Goal: Task Accomplishment & Management: Manage account settings

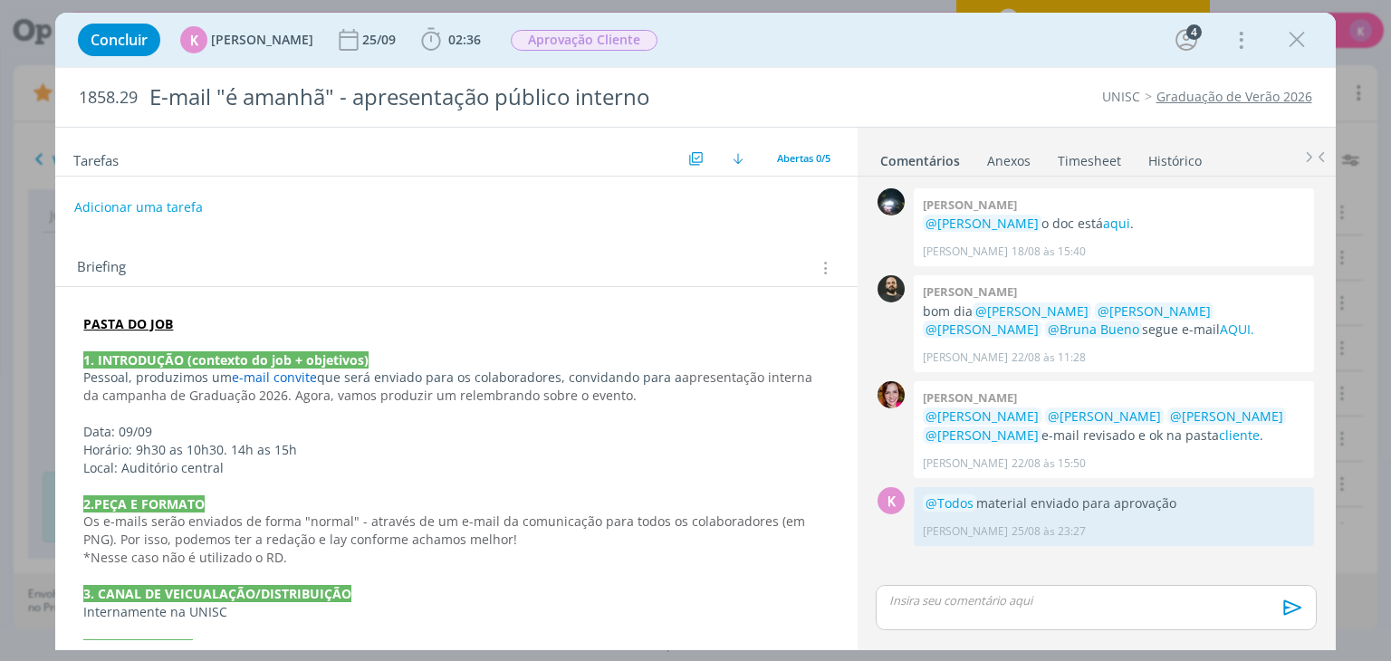
click at [1200, 98] on link "Graduação de Verão 2026" at bounding box center [1235, 96] width 156 height 17
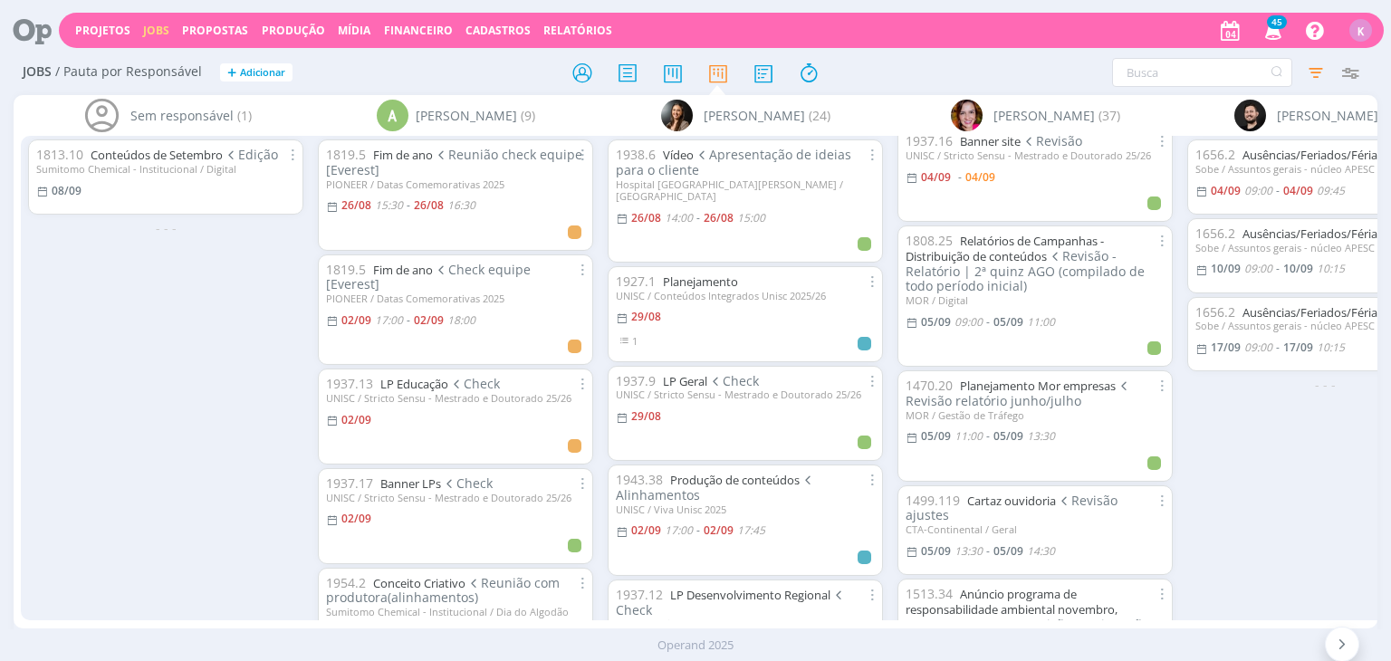
scroll to position [543, 0]
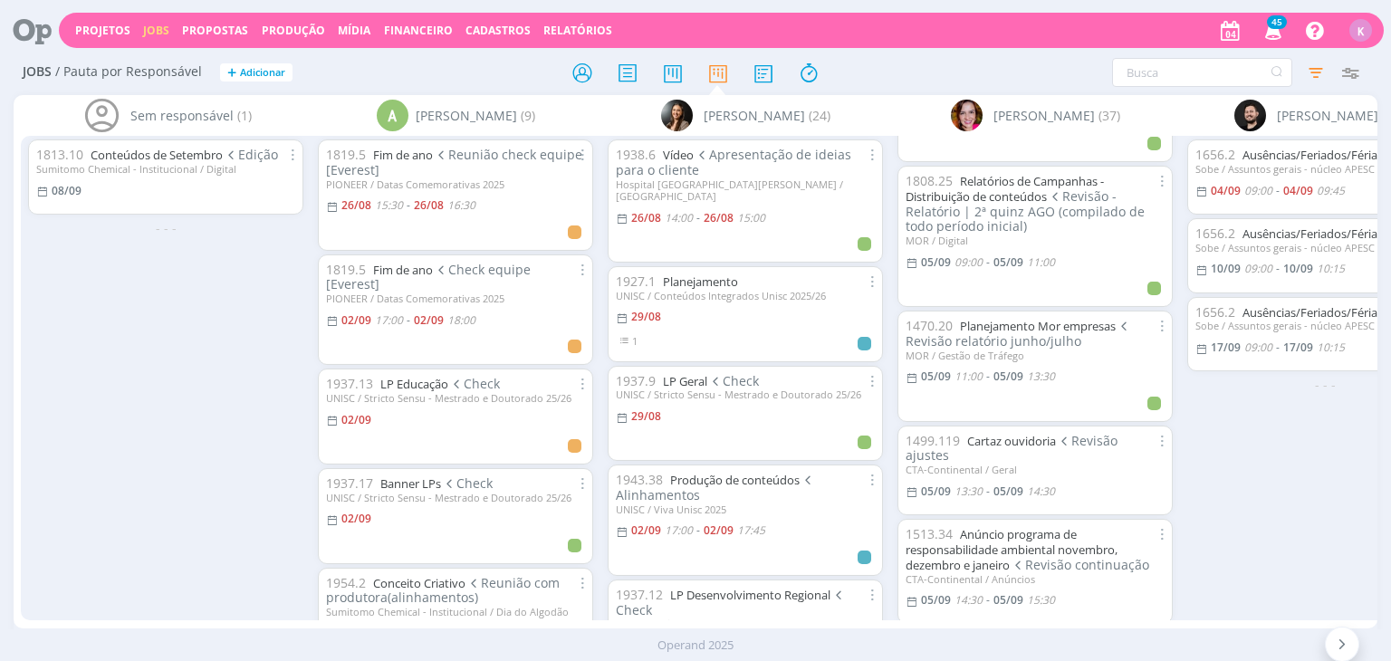
click at [1246, 581] on div "1656.2 Ausências/Feriados/Férias Consulta Sobe / Assuntos gerais - núcleo APESC…" at bounding box center [1325, 378] width 290 height 484
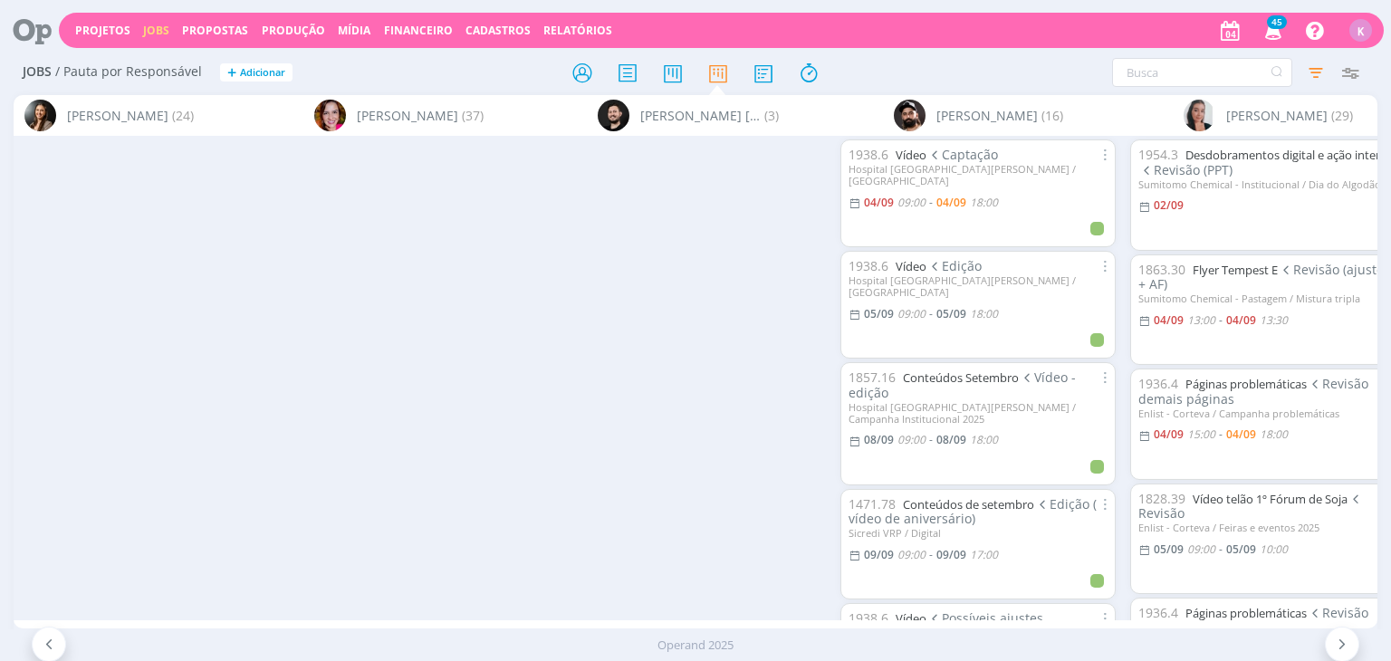
scroll to position [0, 1716]
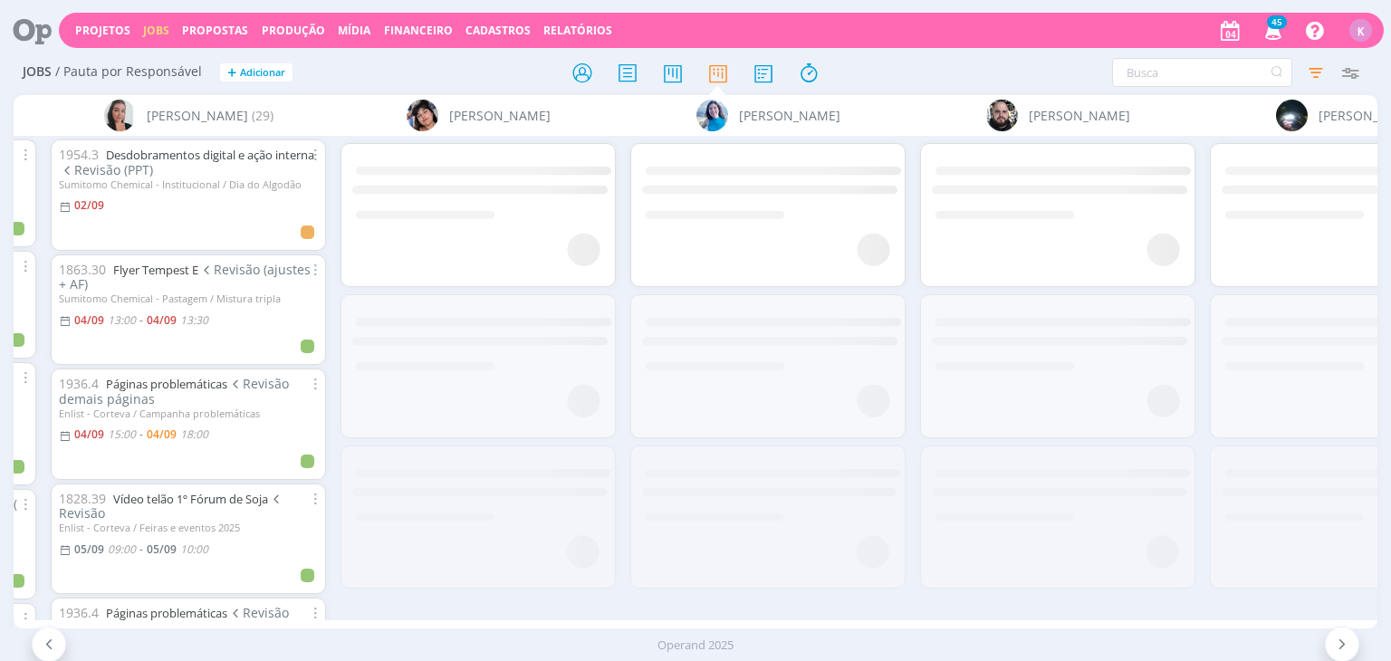
click at [1352, 63] on icon "button" at bounding box center [1350, 72] width 33 height 33
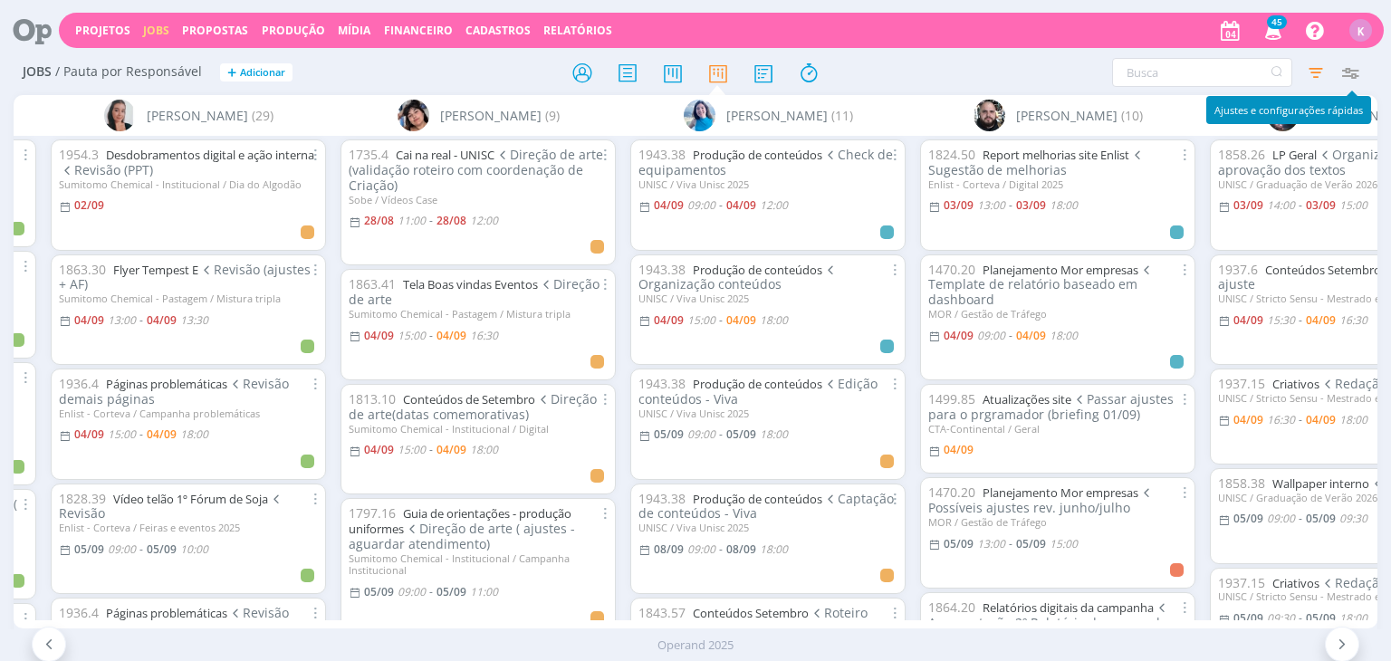
click at [1355, 79] on icon "button" at bounding box center [1350, 72] width 33 height 33
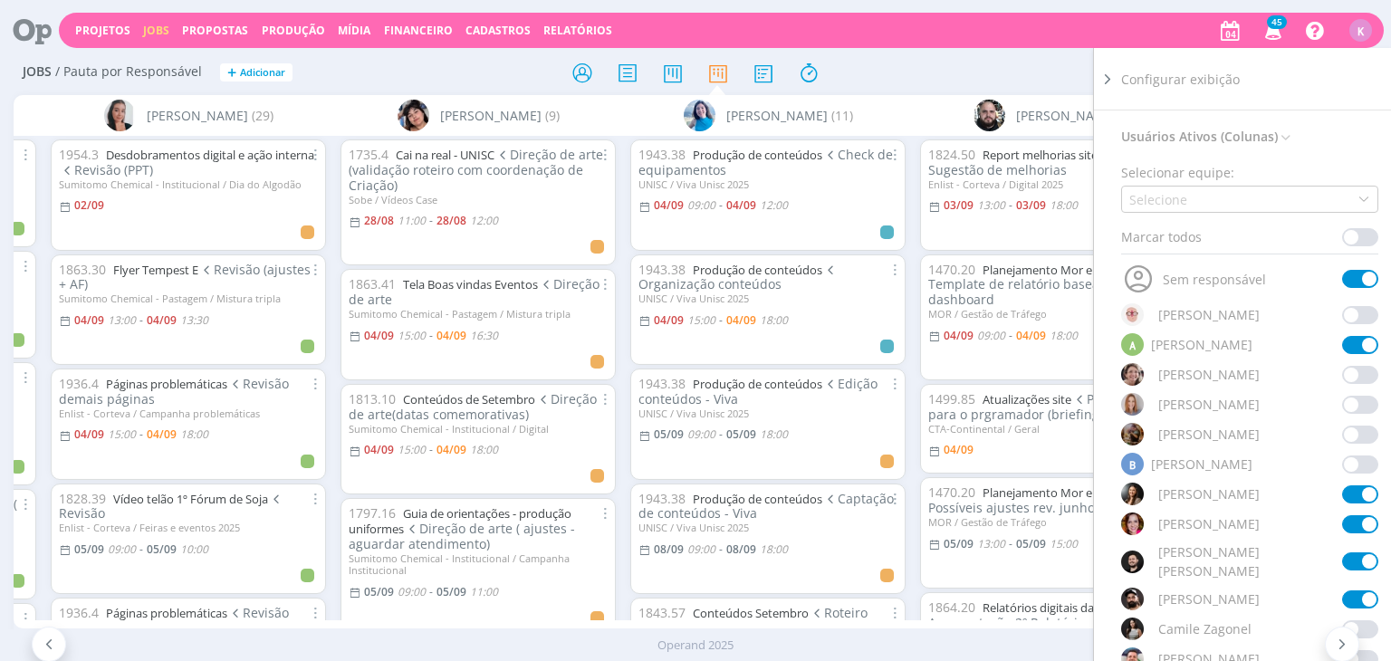
scroll to position [181, 0]
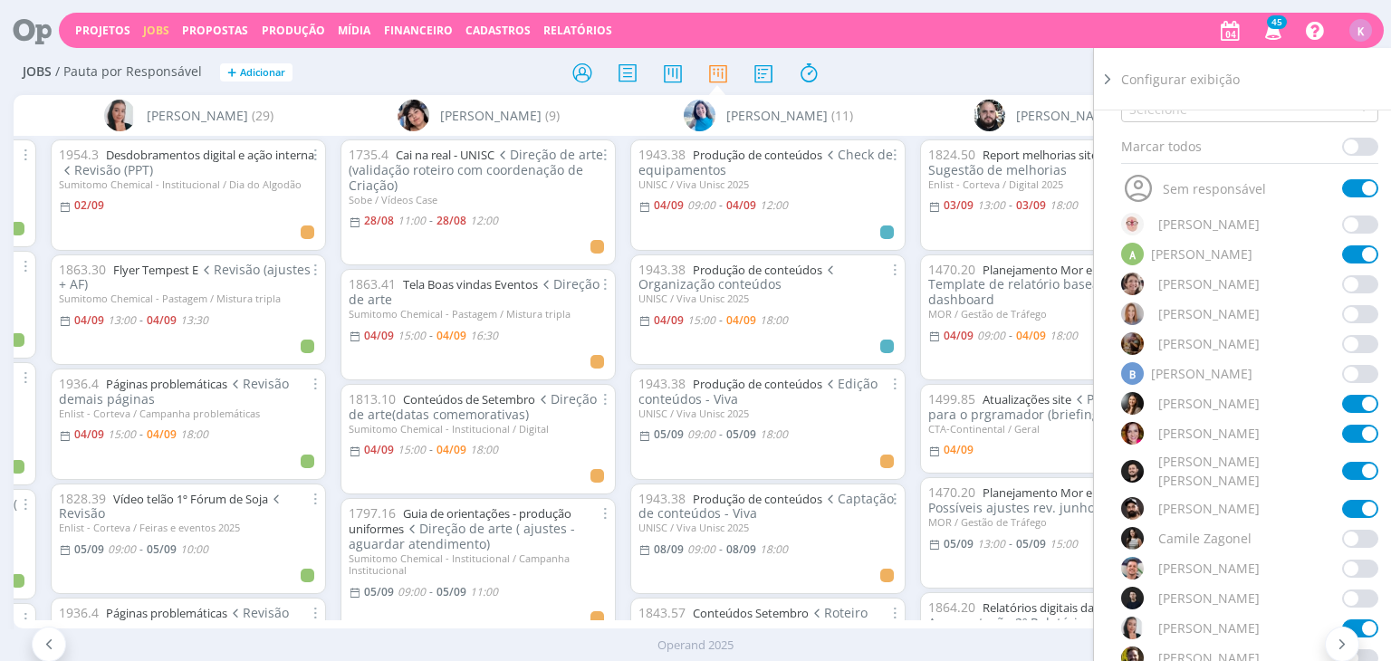
click at [908, 68] on div at bounding box center [695, 72] width 455 height 33
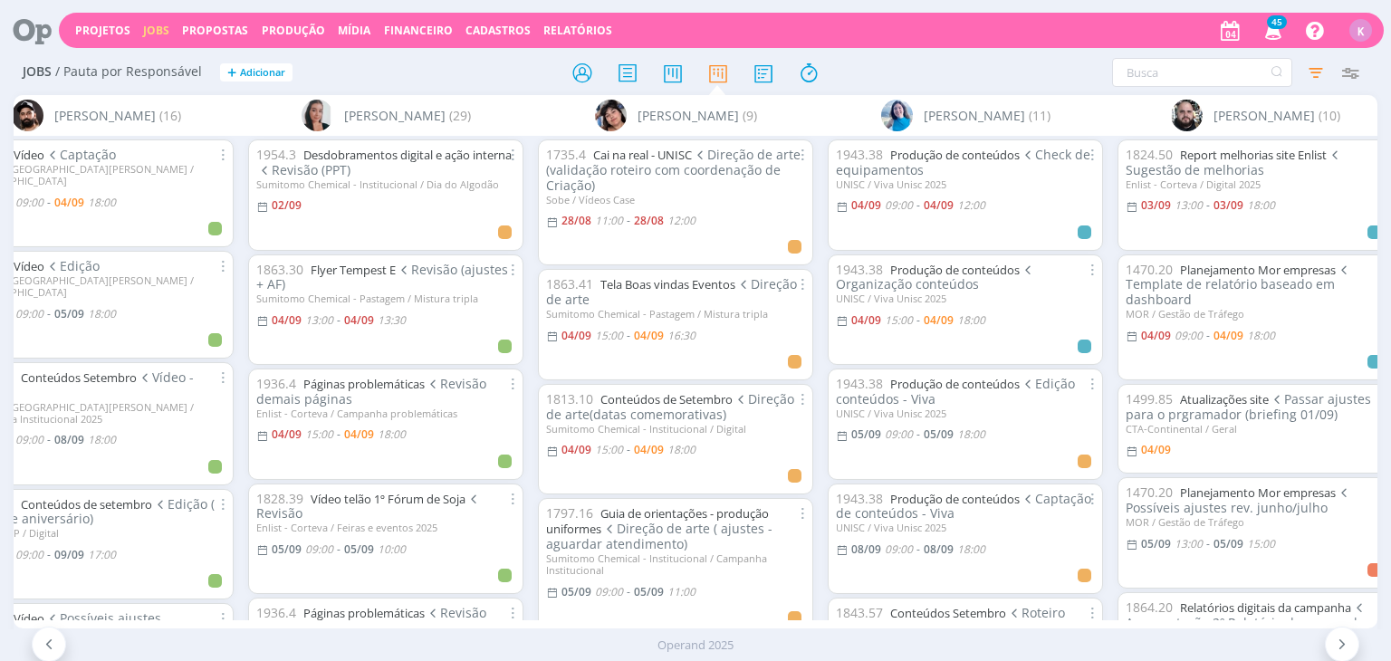
scroll to position [0, 1404]
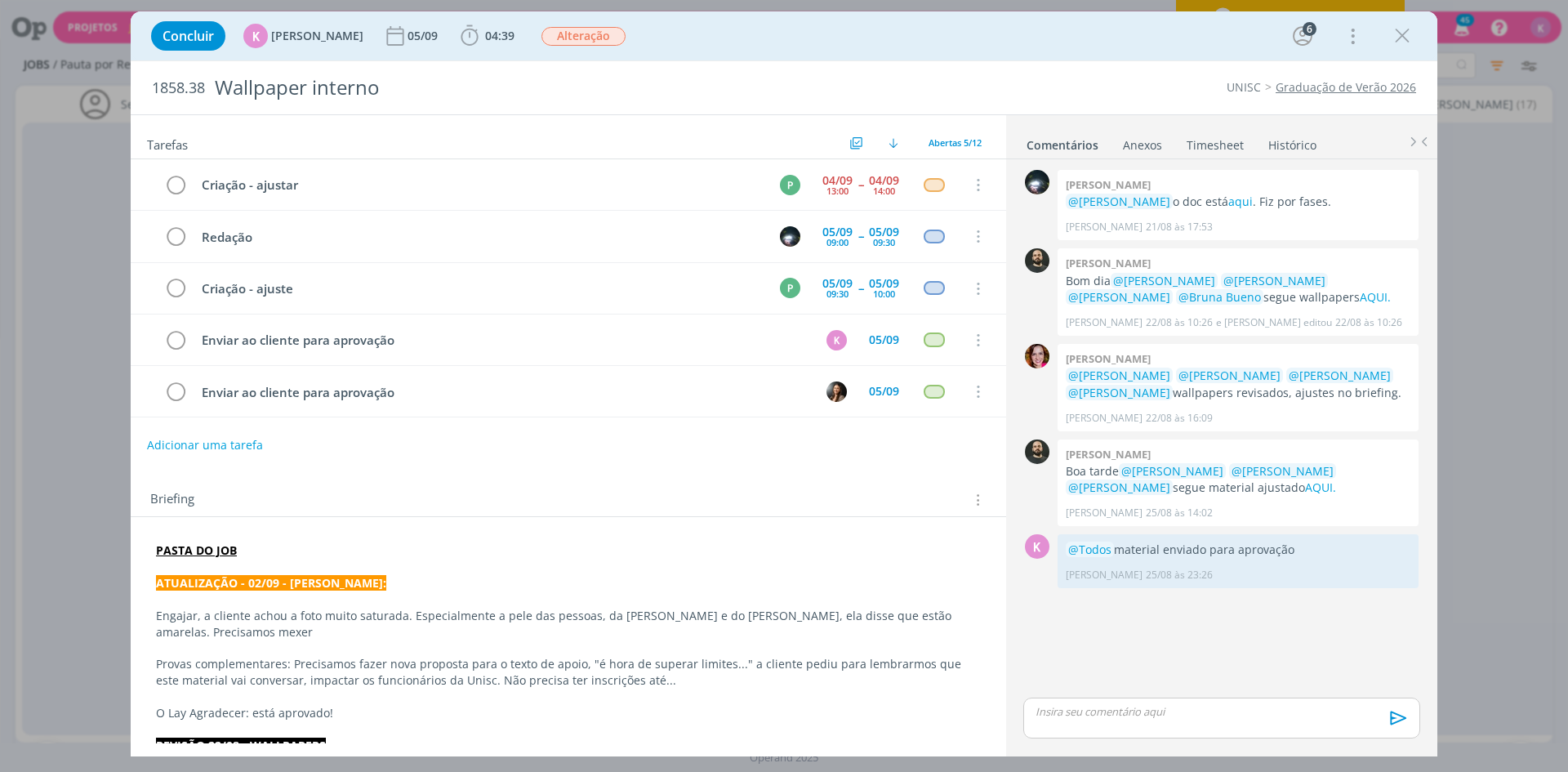
scroll to position [280, 0]
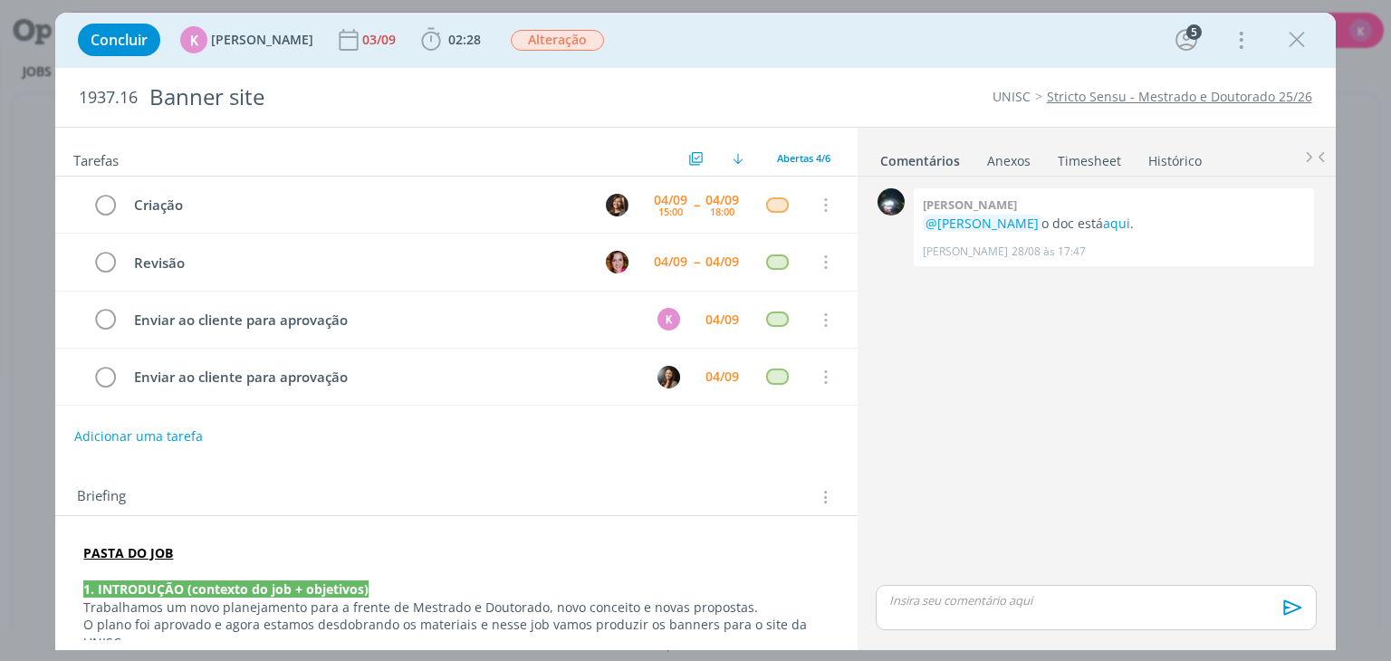
drag, startPoint x: 1098, startPoint y: 44, endPoint x: 1070, endPoint y: 45, distance: 28.1
click at [1098, 44] on div "Concluir K Karoline Arend 03/09 02:28 Iniciar Apontar Data * 04/09/2025 Horas *…" at bounding box center [695, 39] width 1253 height 43
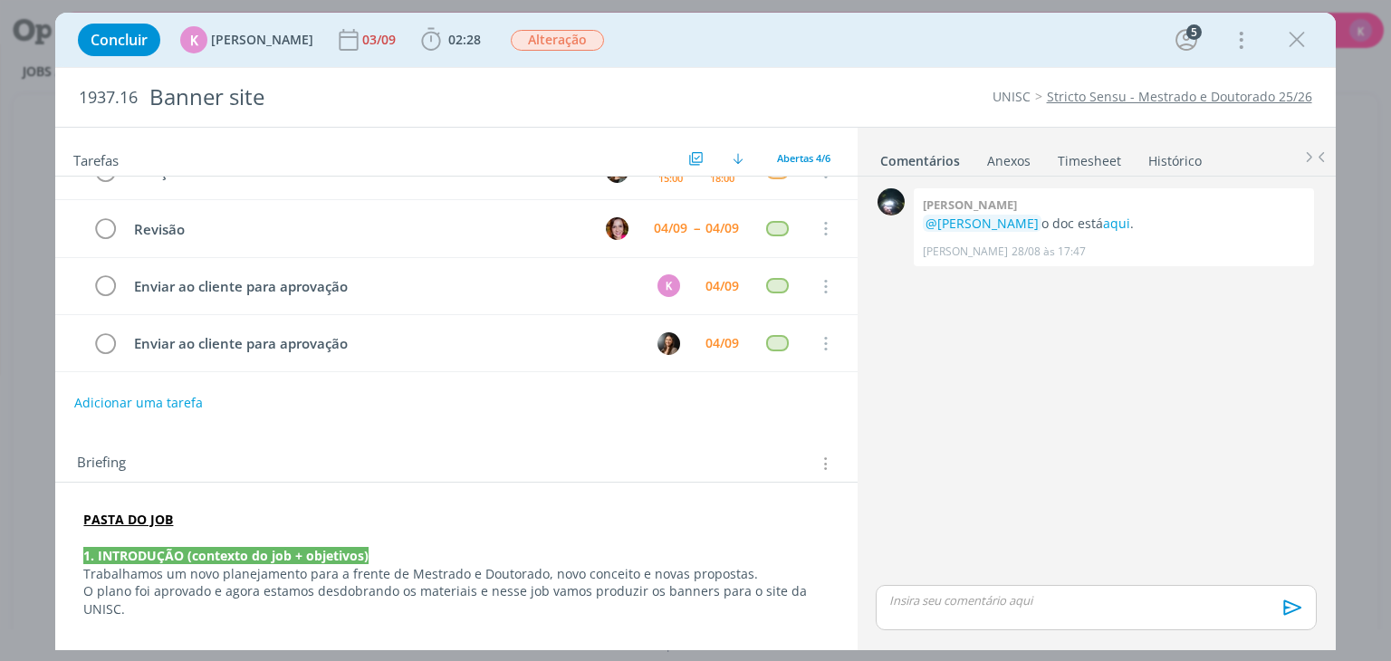
scroll to position [91, 0]
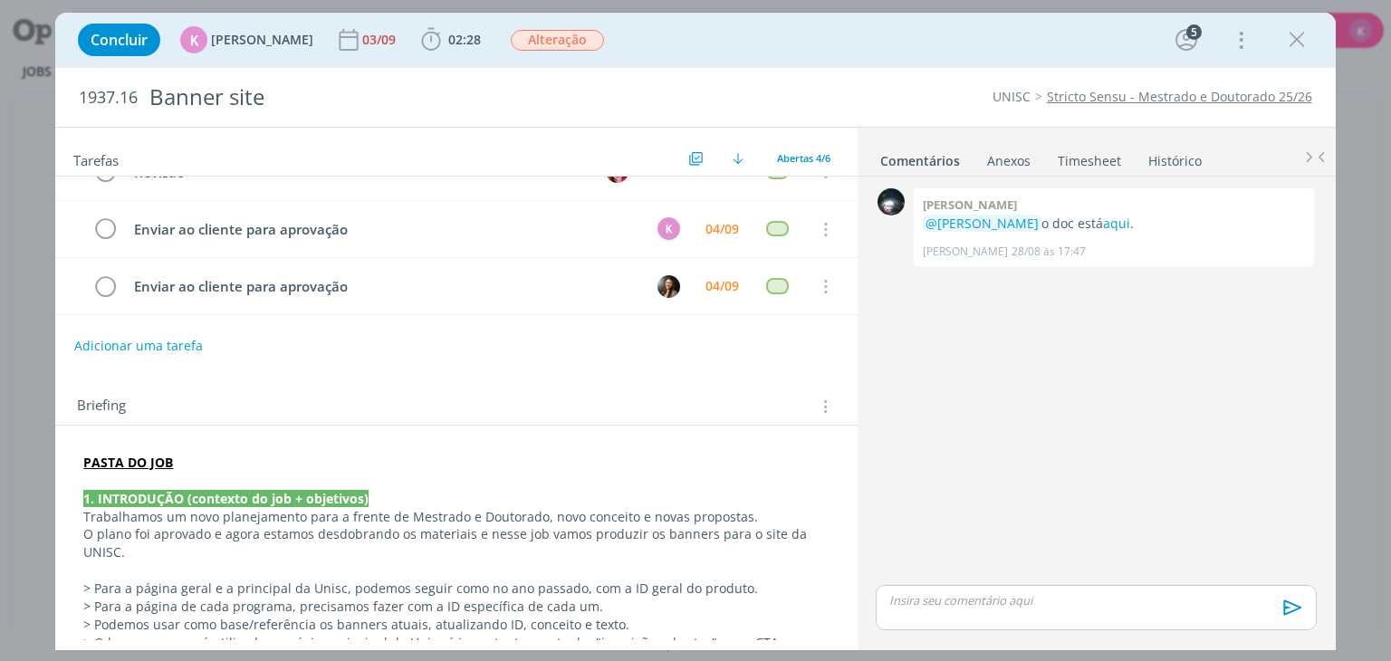
click at [135, 454] on strong "PASTA DO JOB" at bounding box center [128, 462] width 90 height 17
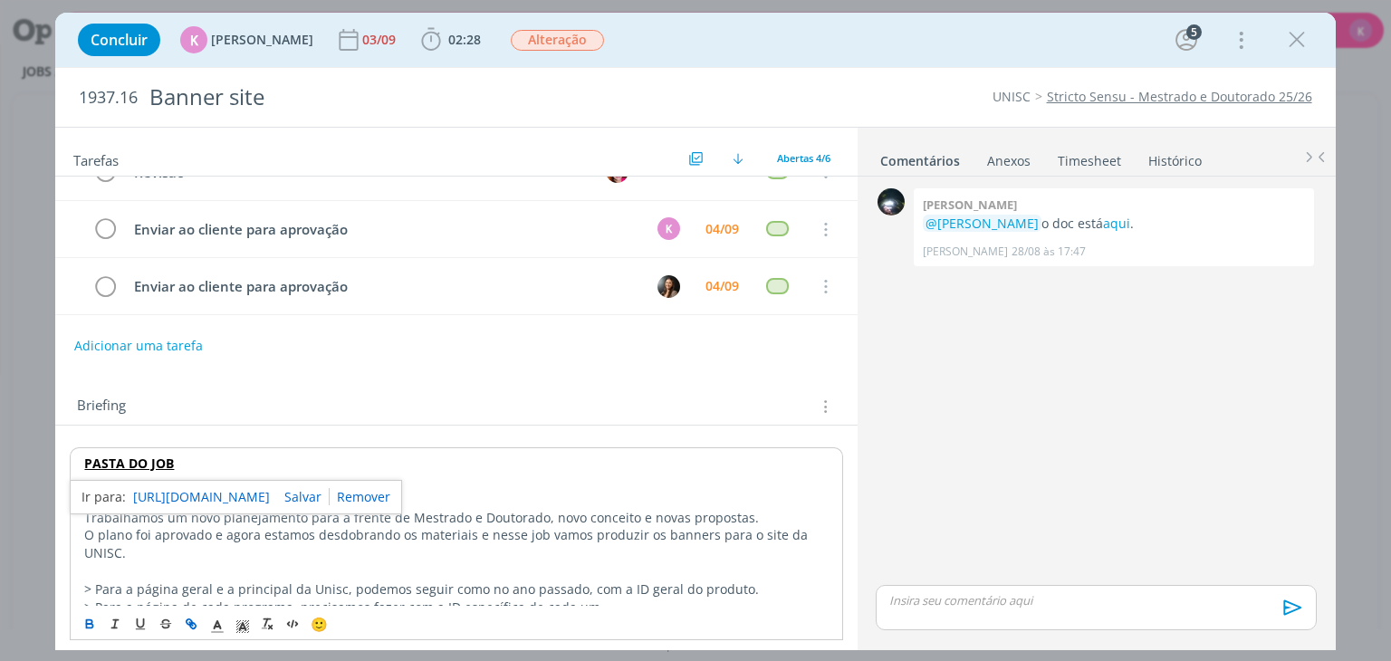
click at [216, 488] on link "https://sobeae.sharepoint.com/:f:/s/SOBEAE/Elf2ty0IyHlMr4RwXPvj_hMBFFIZxjtg6Fmx…" at bounding box center [201, 497] width 137 height 24
click at [576, 377] on div "Briefing Briefings Predefinidos Versões do Briefing Ver Briefing do Projeto" at bounding box center [456, 401] width 802 height 49
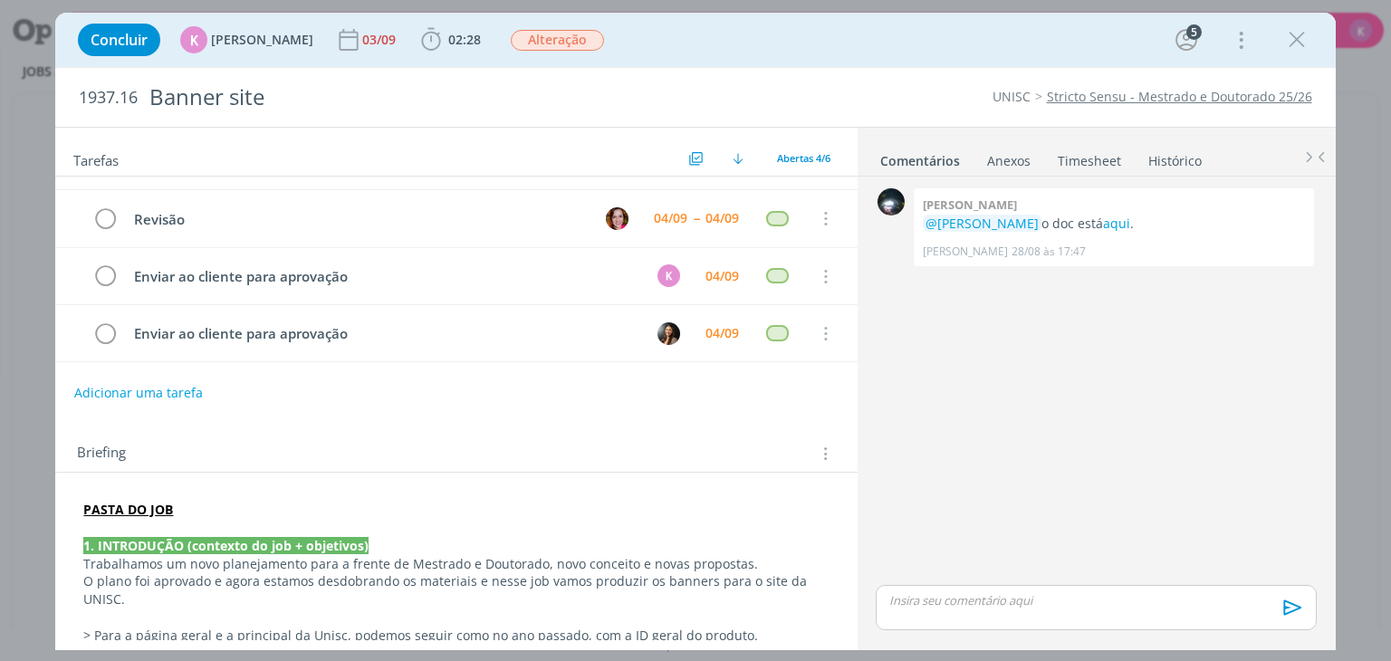
scroll to position [0, 0]
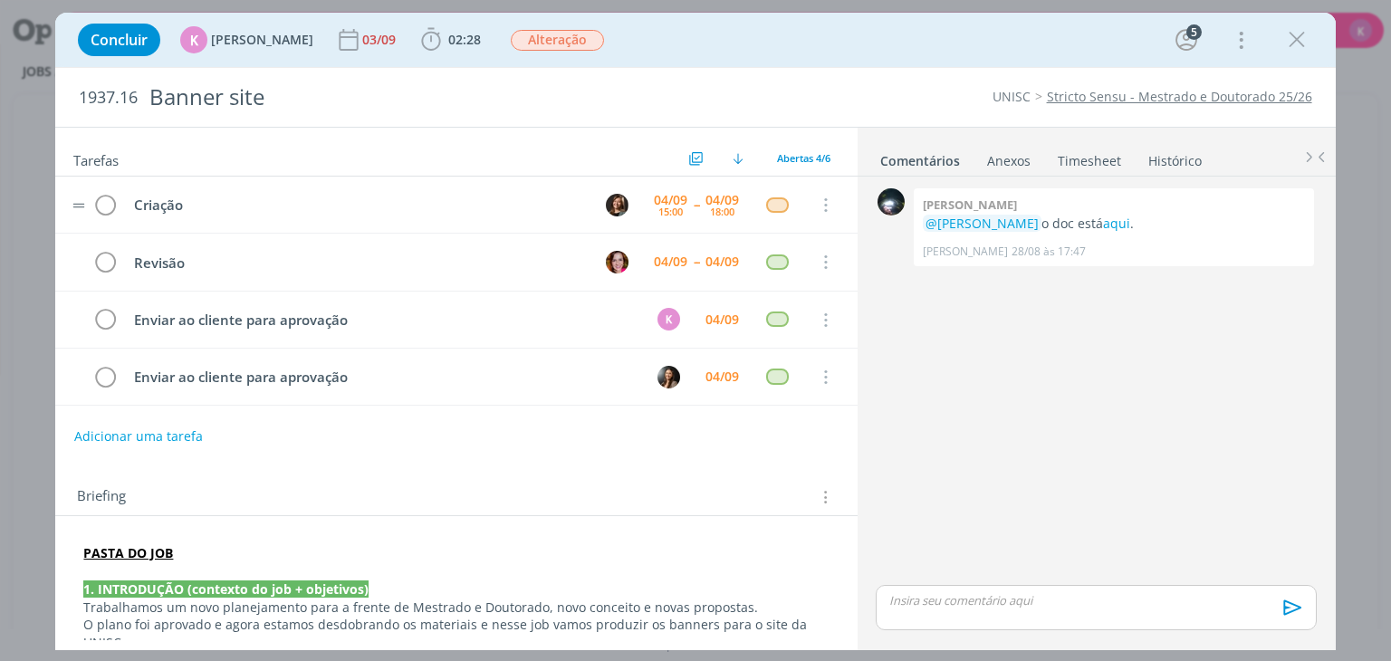
drag, startPoint x: 1006, startPoint y: 15, endPoint x: 771, endPoint y: 185, distance: 290.1
click at [1006, 15] on div "Concluir K Karoline Arend 03/09 02:28 Iniciar Apontar Data * 04/09/2025 Horas *…" at bounding box center [695, 40] width 1280 height 54
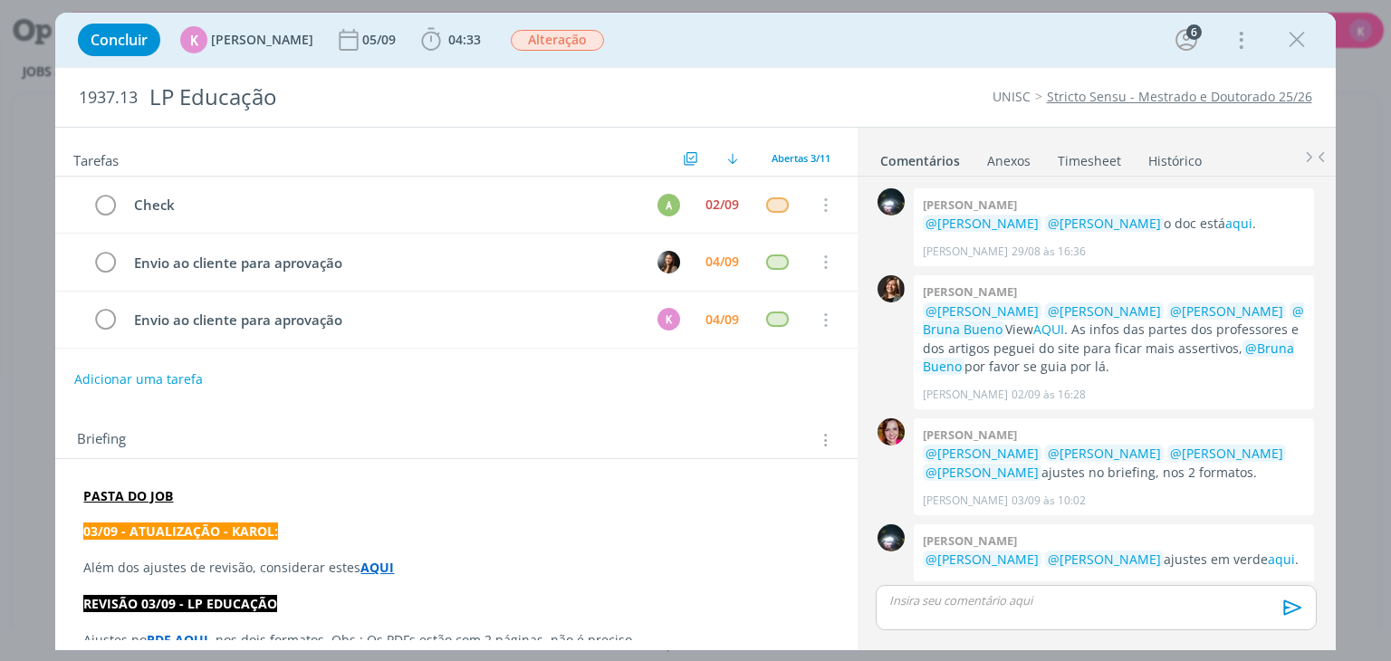
scroll to position [130, 0]
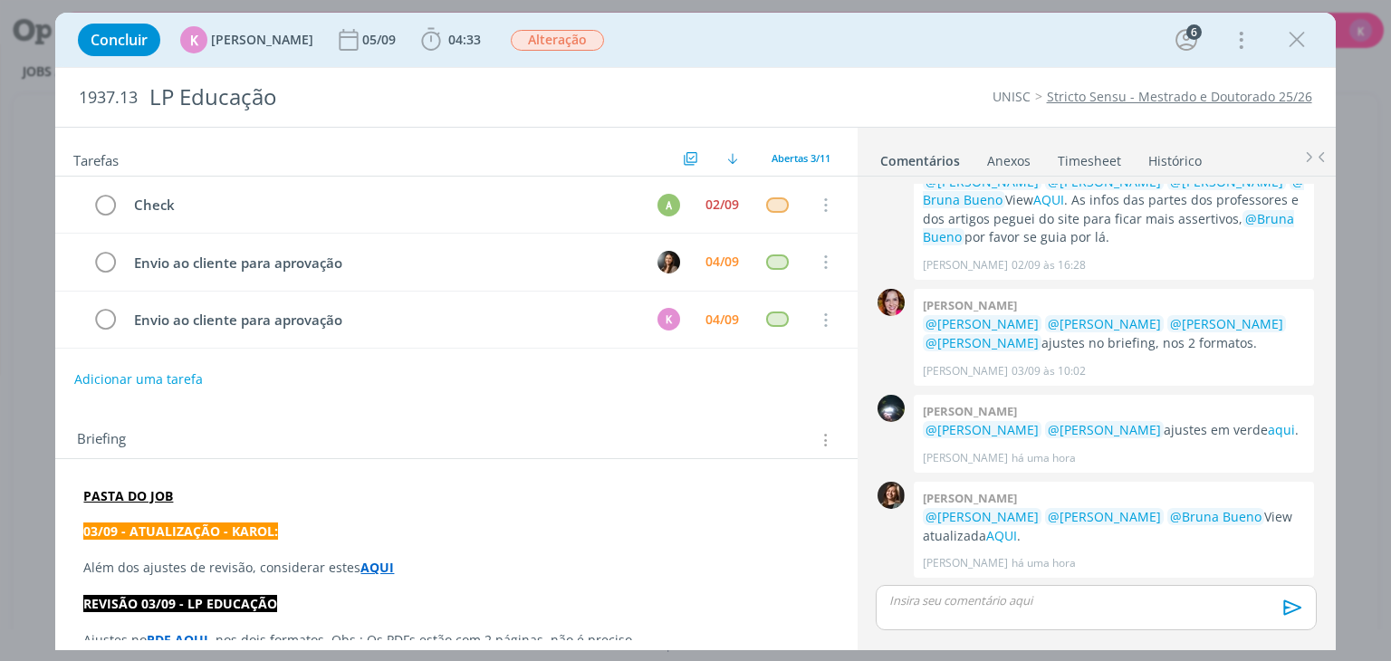
click at [376, 570] on strong "AQUI" at bounding box center [377, 567] width 34 height 17
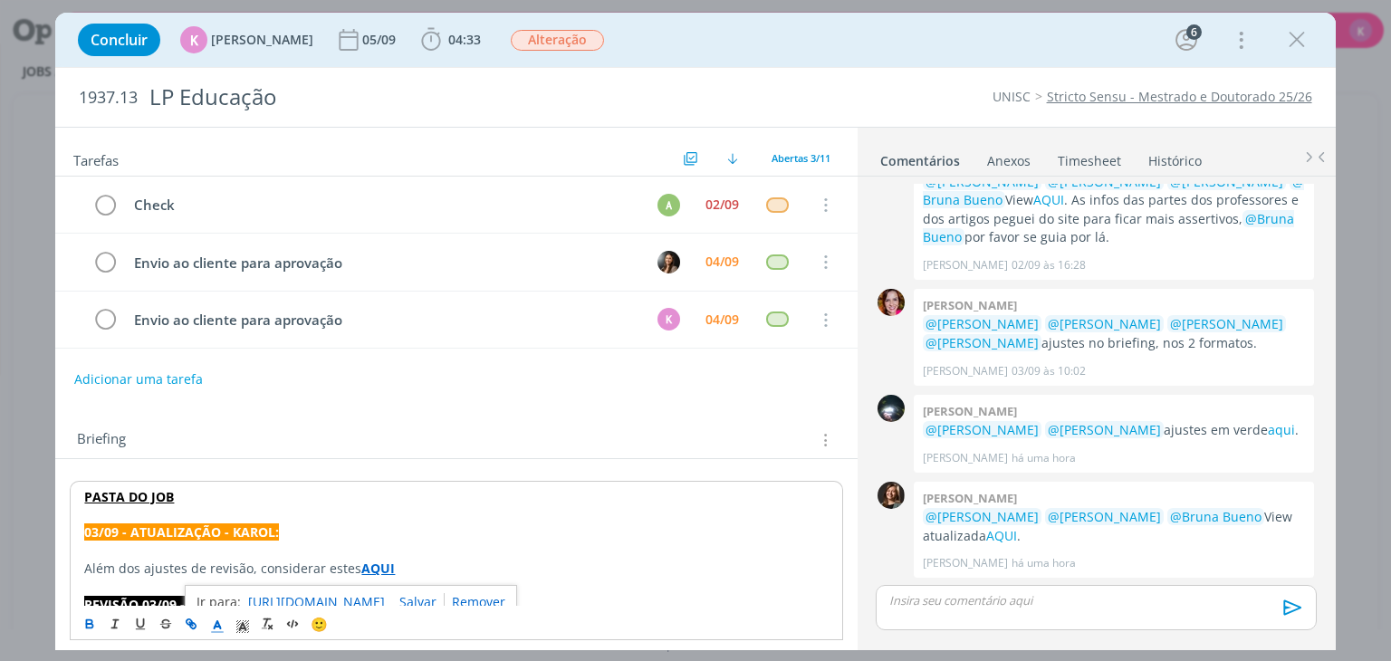
click at [385, 598] on link "https://sobeae.sharepoint.com/:w:/s/SOBEAE/Ef8GcQqqOFpLuNhSw6QRFHAB6wl1CjCSFera…" at bounding box center [316, 603] width 137 height 24
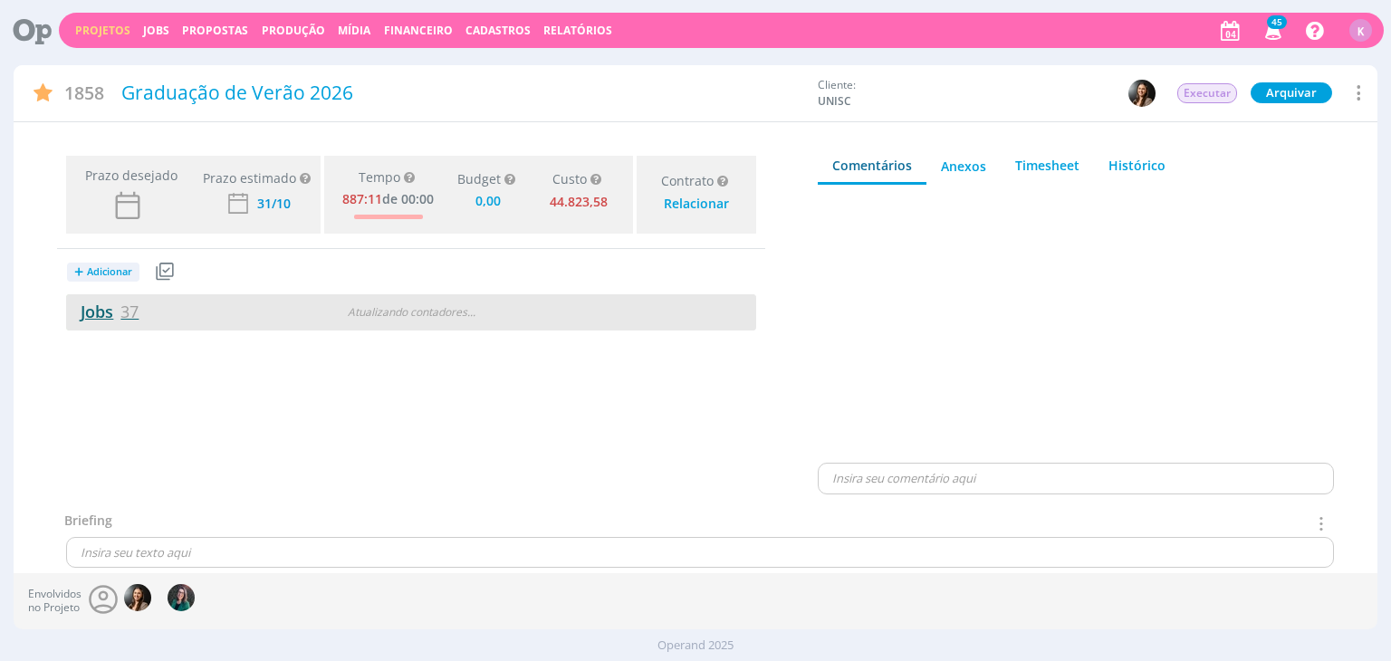
type input "0,00"
click at [112, 312] on link "Jobs 37" at bounding box center [102, 312] width 72 height 22
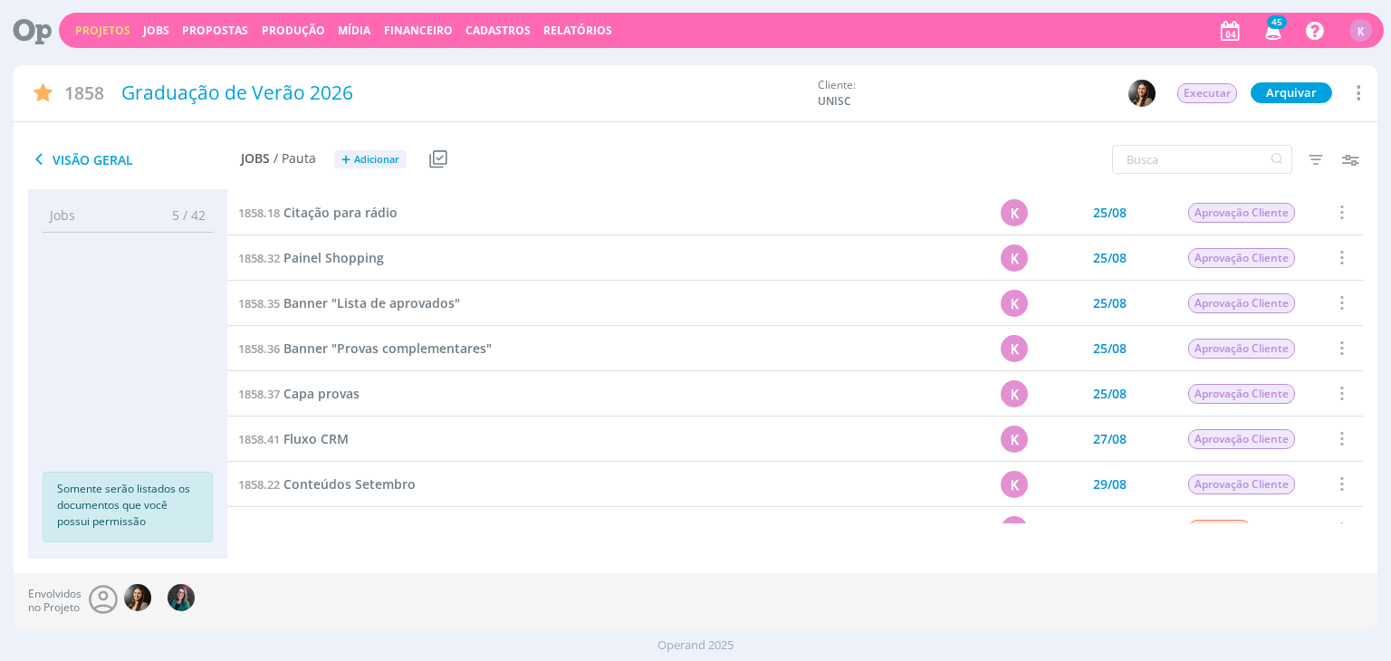
scroll to position [844, 0]
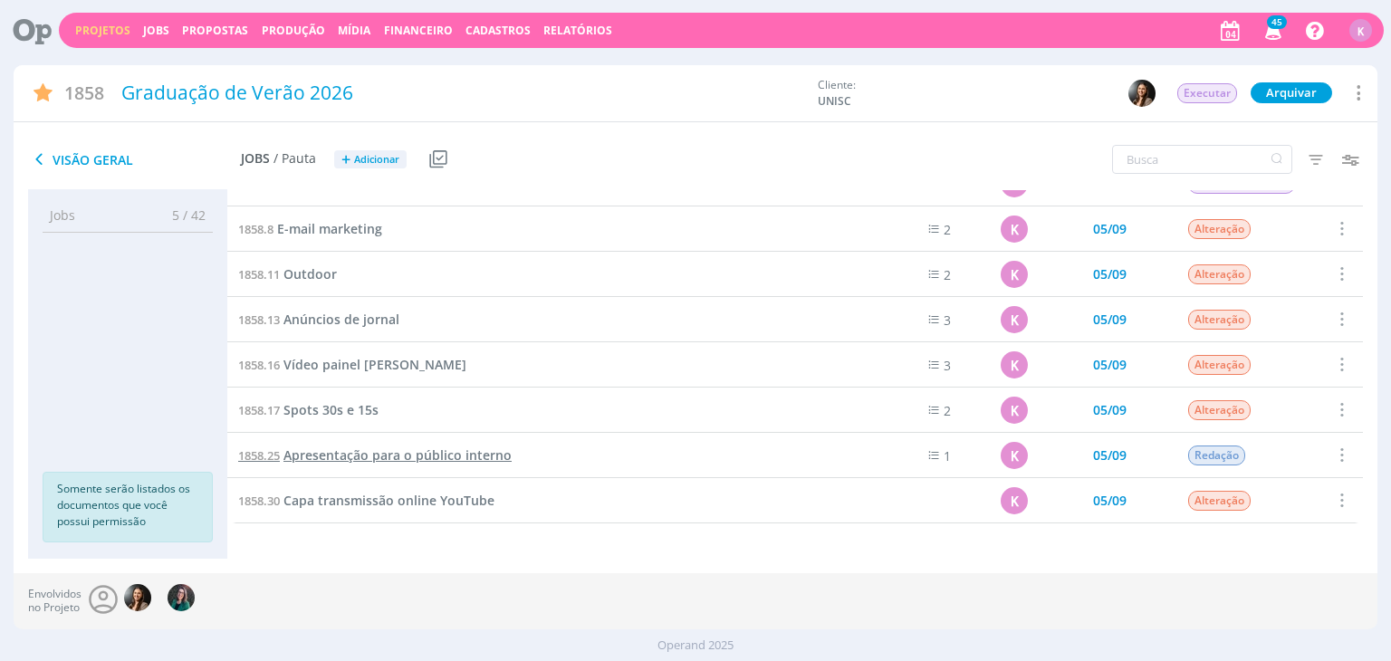
click at [442, 449] on span "Apresentação para o público interno" at bounding box center [397, 455] width 228 height 17
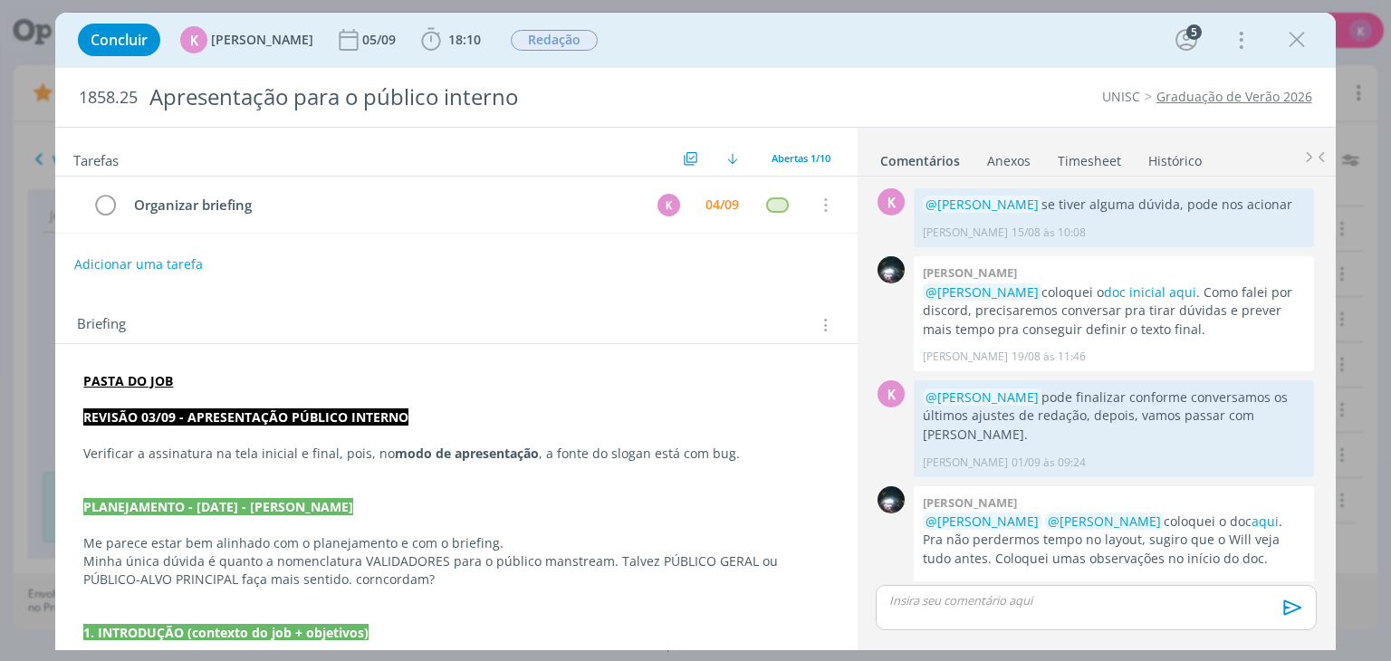
scroll to position [681, 0]
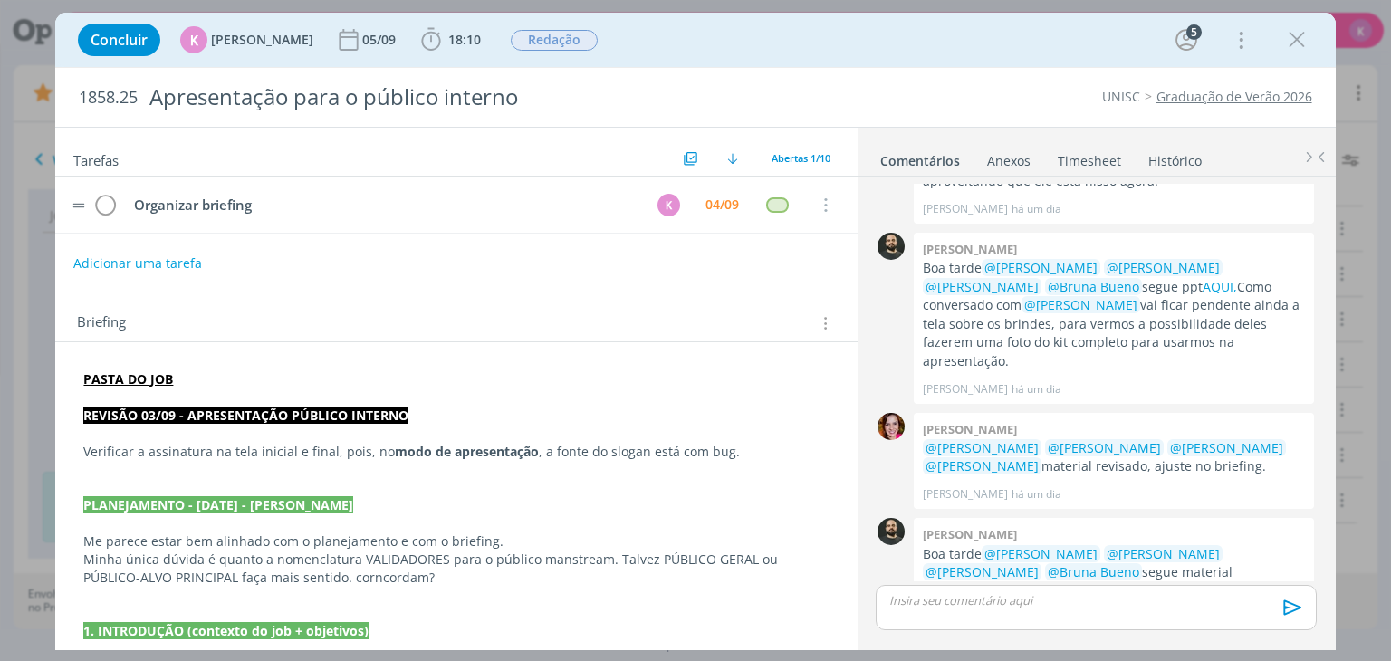
drag, startPoint x: 150, startPoint y: 262, endPoint x: 295, endPoint y: 217, distance: 151.6
click at [152, 261] on button "Adicionar uma tarefa" at bounding box center [137, 263] width 129 height 31
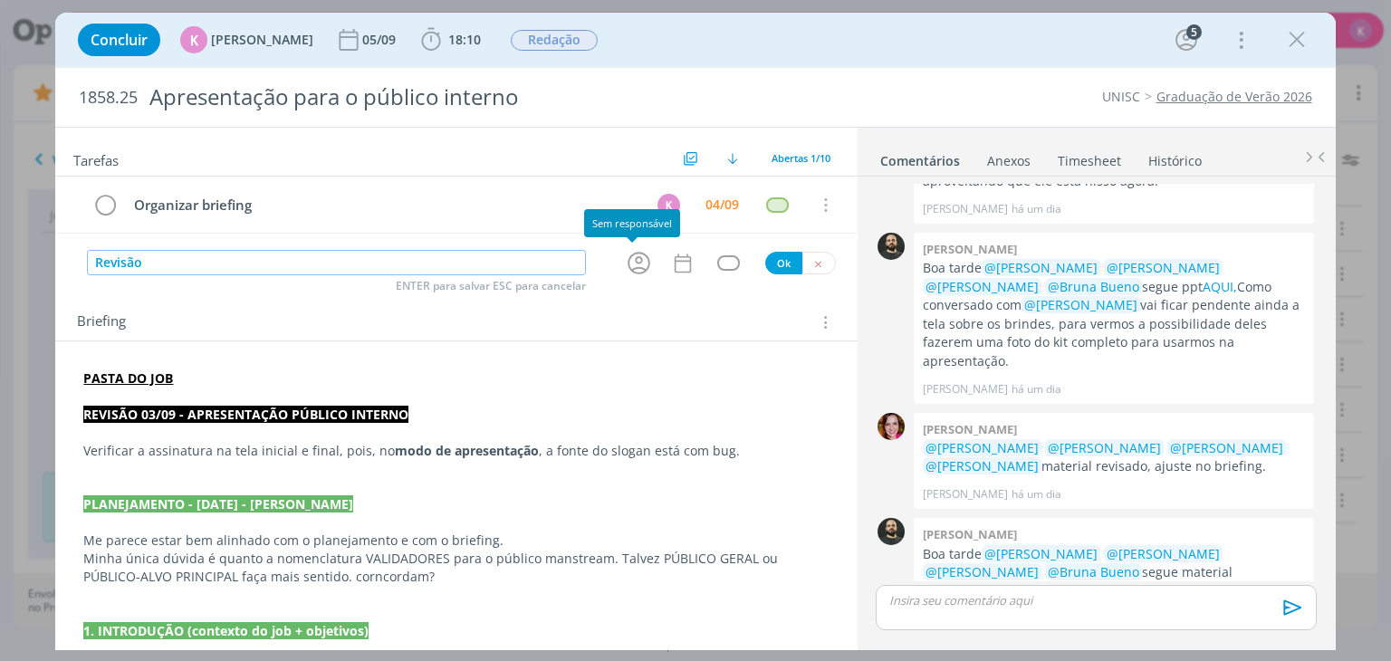
click at [638, 268] on icon "dialog" at bounding box center [639, 264] width 23 height 23
type input "Revisão"
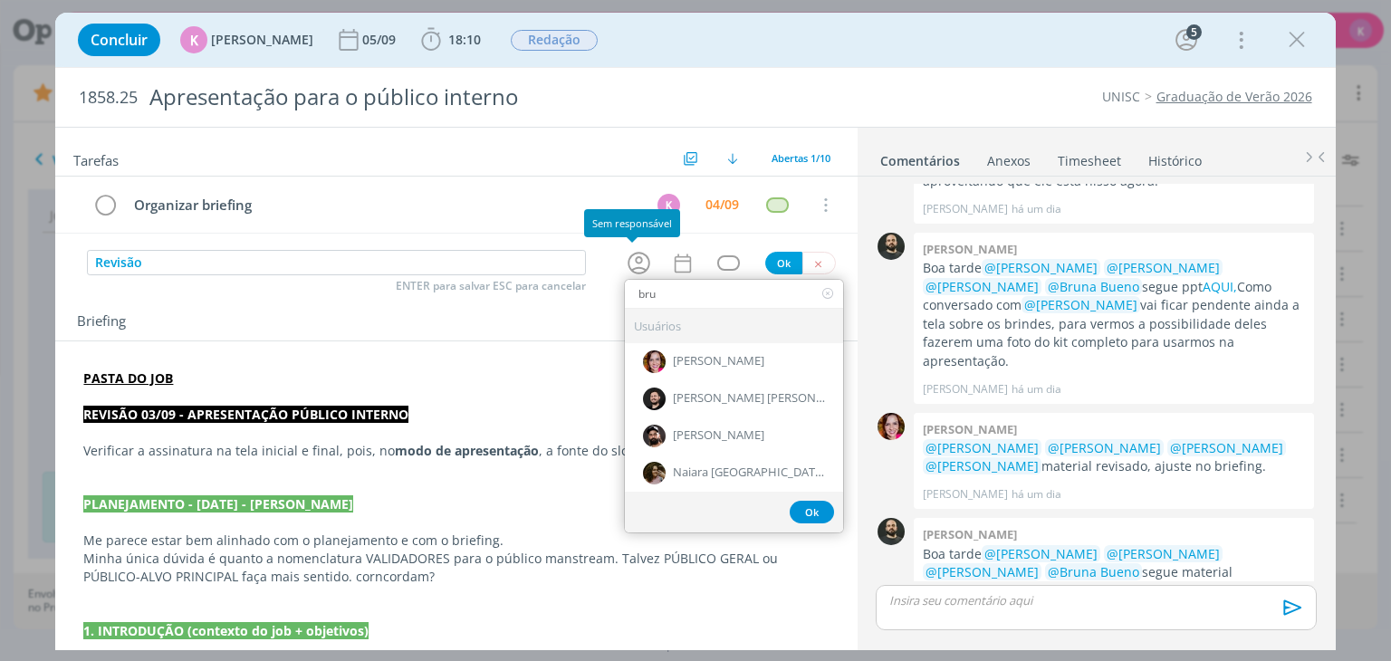
type input "brun"
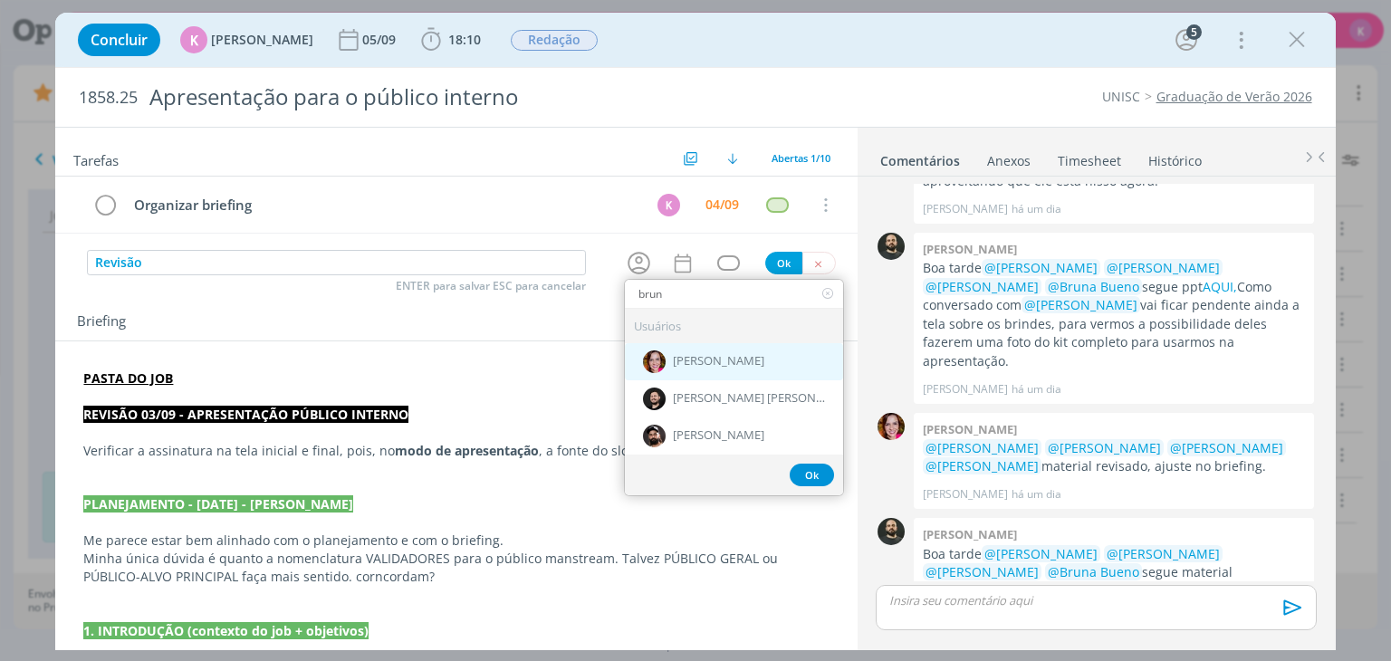
click at [647, 363] on img "dialog" at bounding box center [654, 362] width 23 height 23
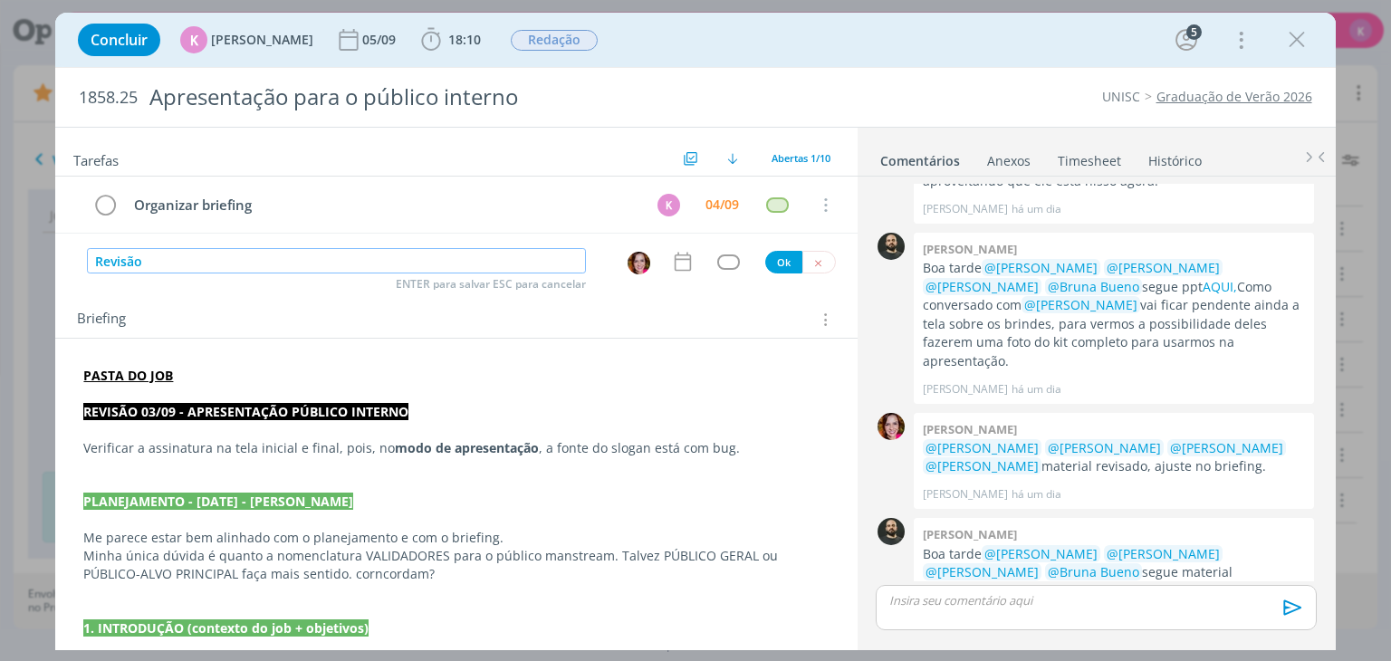
click at [175, 259] on input "Revisão" at bounding box center [336, 260] width 499 height 25
drag, startPoint x: 960, startPoint y: 32, endPoint x: 945, endPoint y: 3, distance: 32.8
click at [960, 32] on div "Concluir K Karoline Arend 05/09 18:10 Iniciar Apontar Data * 04/09/2025 Horas *…" at bounding box center [695, 39] width 1253 height 43
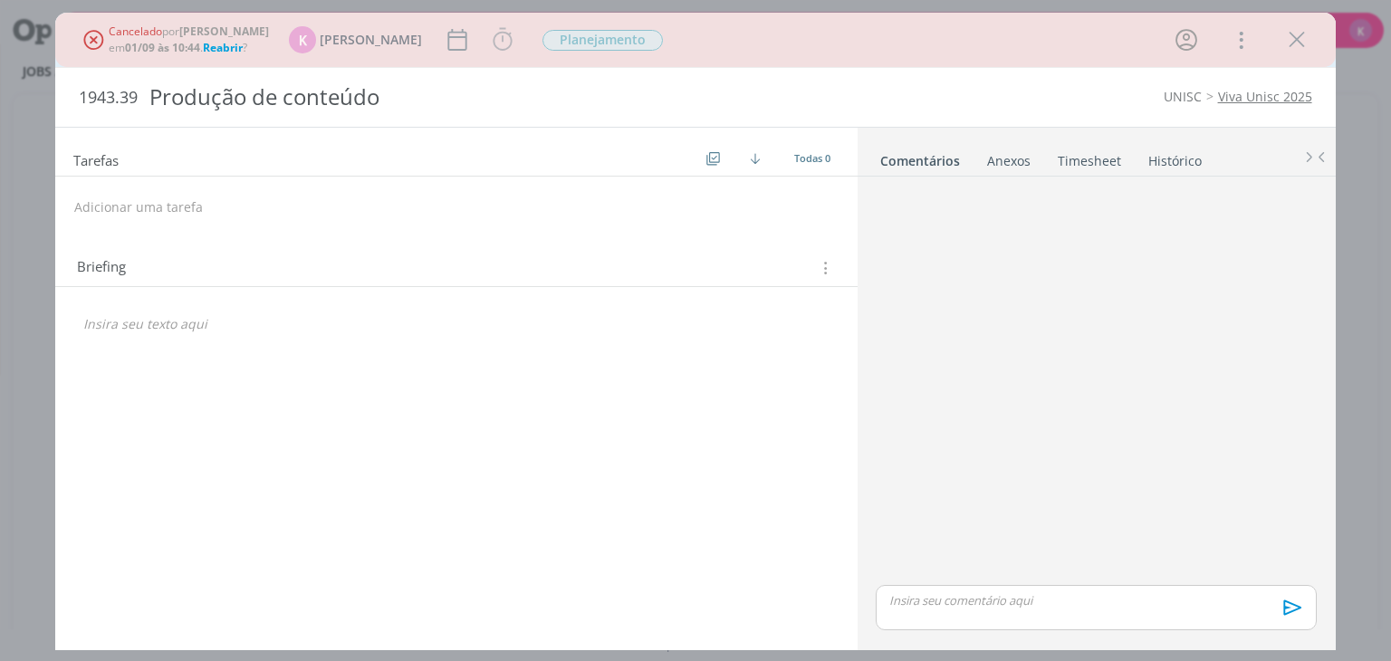
drag, startPoint x: 1301, startPoint y: 41, endPoint x: 1377, endPoint y: 61, distance: 77.8
click at [1301, 41] on icon "dialog" at bounding box center [1296, 39] width 27 height 27
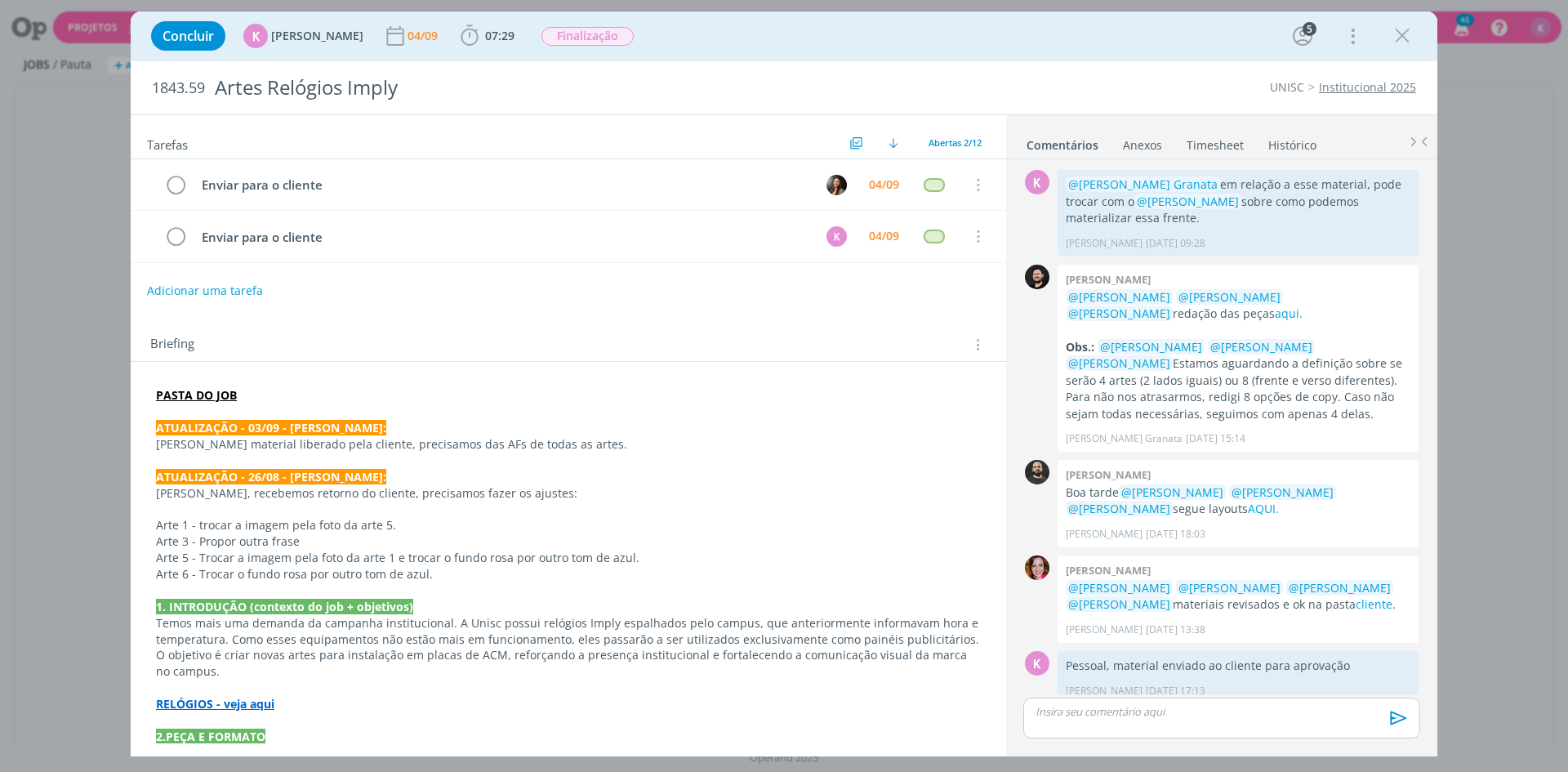
scroll to position [636, 0]
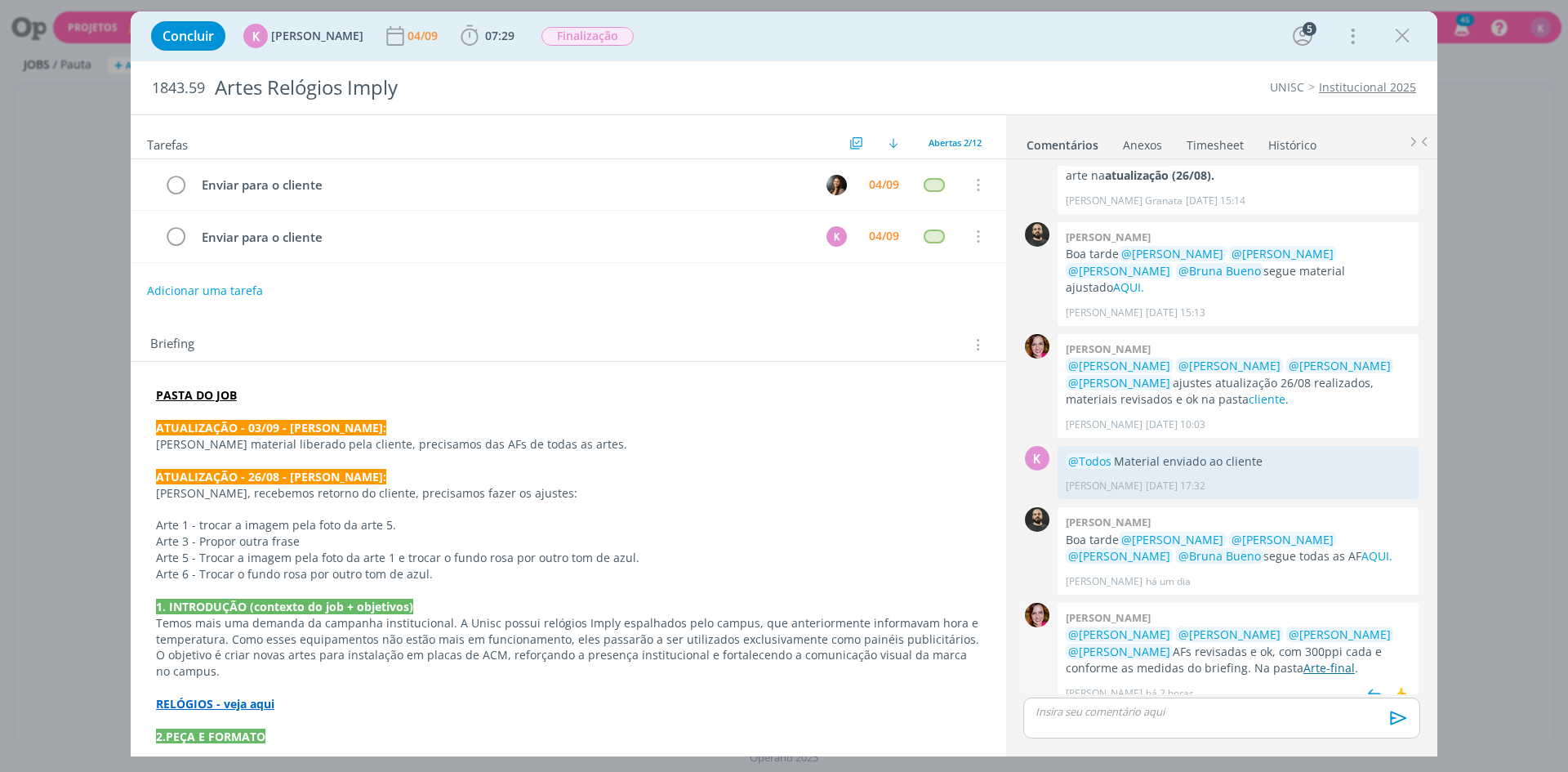
click at [1303, 660] on link "Arte-final" at bounding box center [1328, 667] width 51 height 15
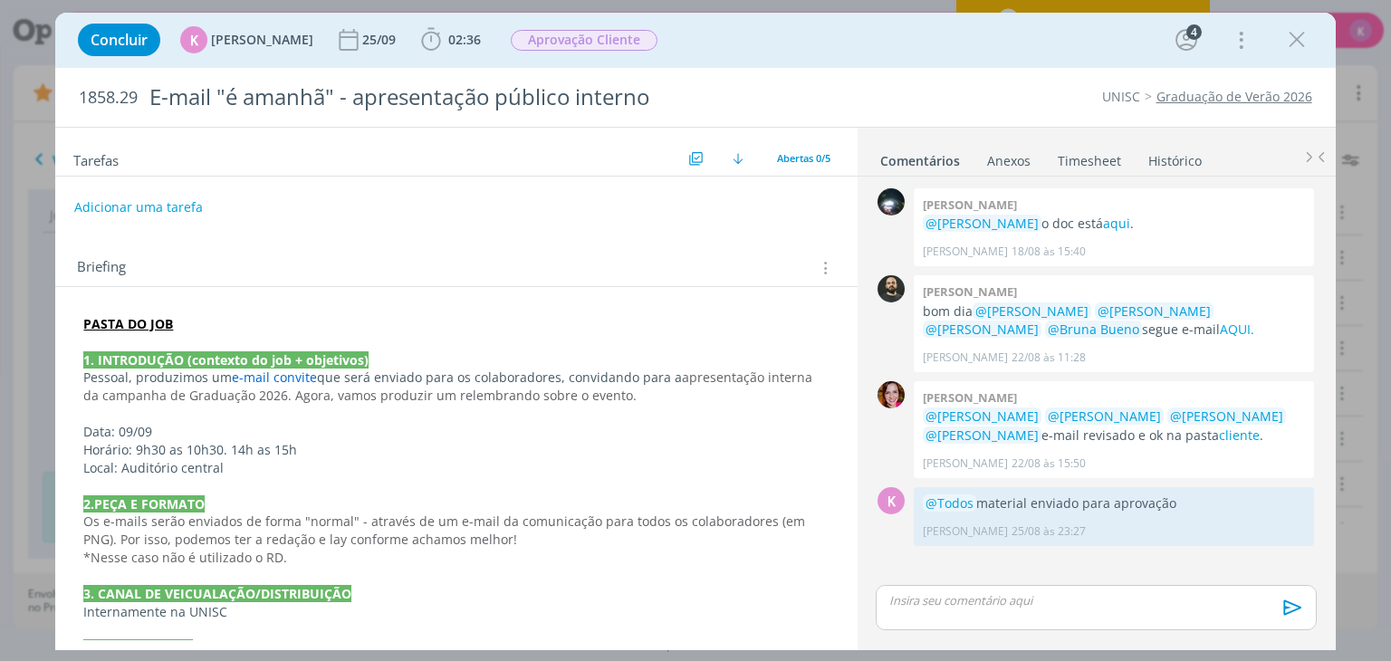
click at [690, 631] on p "dialog" at bounding box center [455, 630] width 745 height 18
click at [341, 320] on p "PASTA DO JOB" at bounding box center [455, 324] width 745 height 18
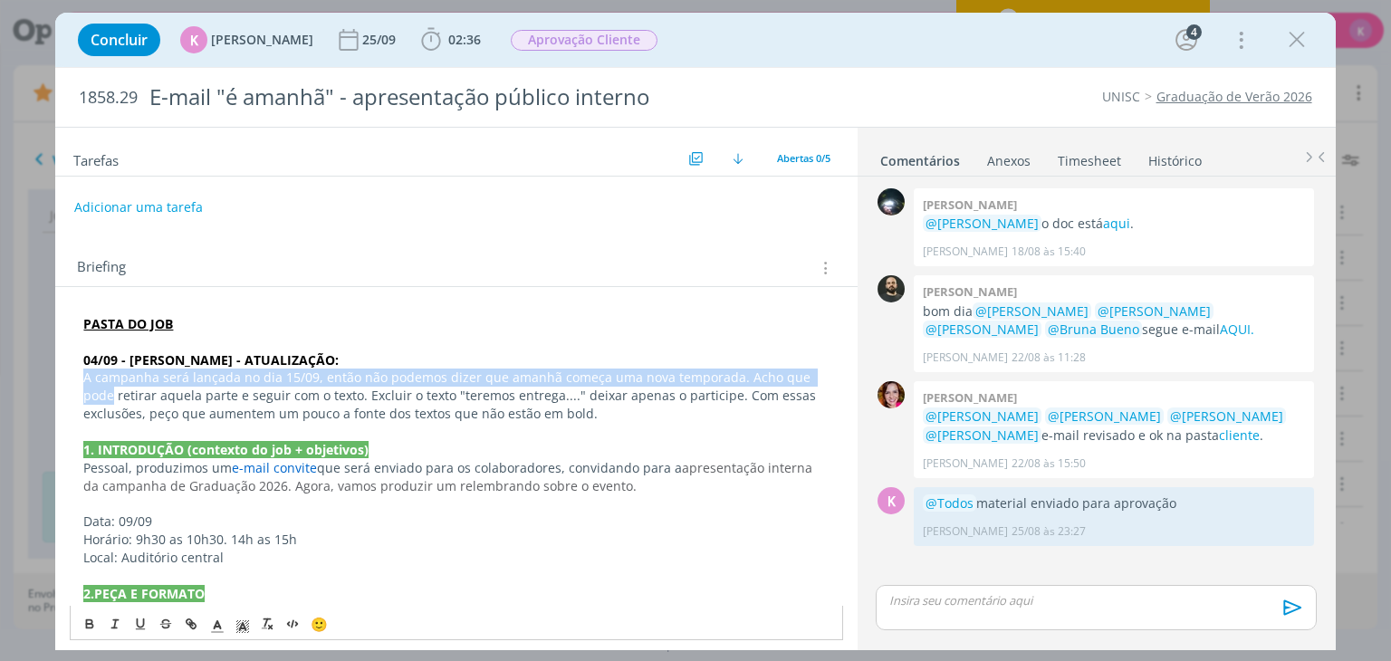
drag, startPoint x: 113, startPoint y: 398, endPoint x: 76, endPoint y: 379, distance: 41.7
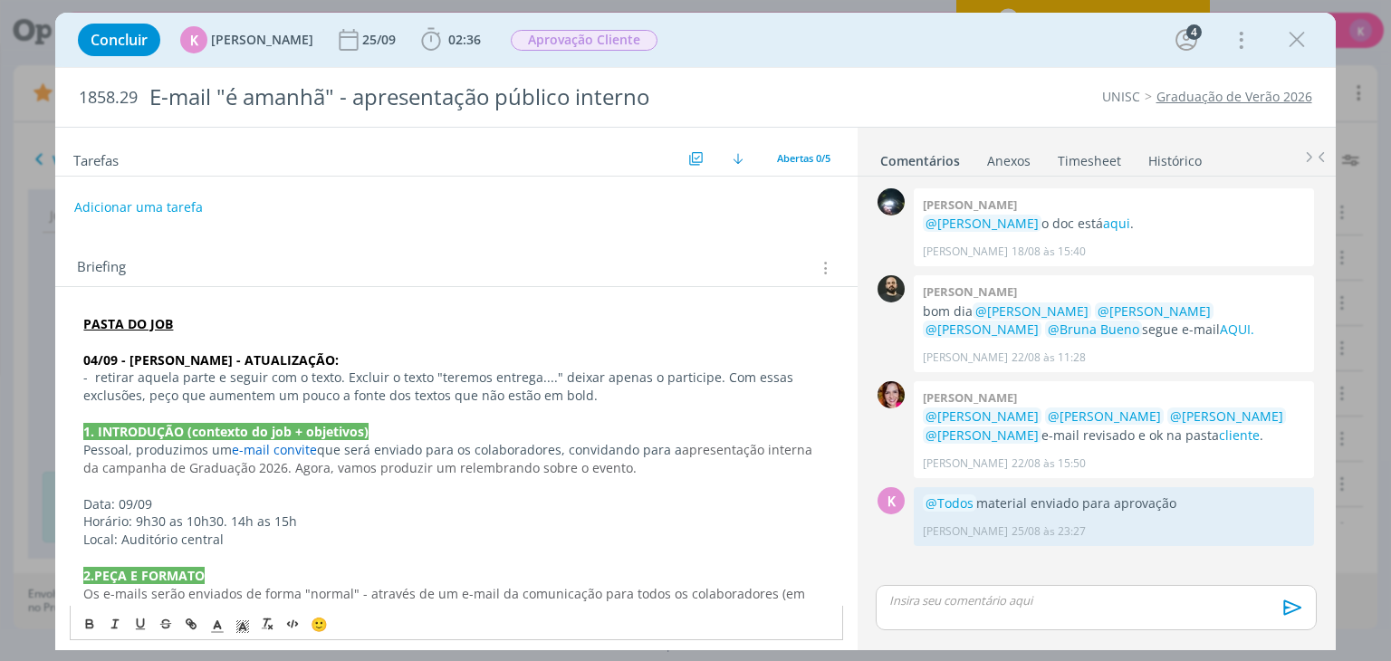
click at [337, 381] on p "- retirar aquela parte e seguir com o texto. Excluir o texto "teremos entrega..…" at bounding box center [455, 387] width 745 height 36
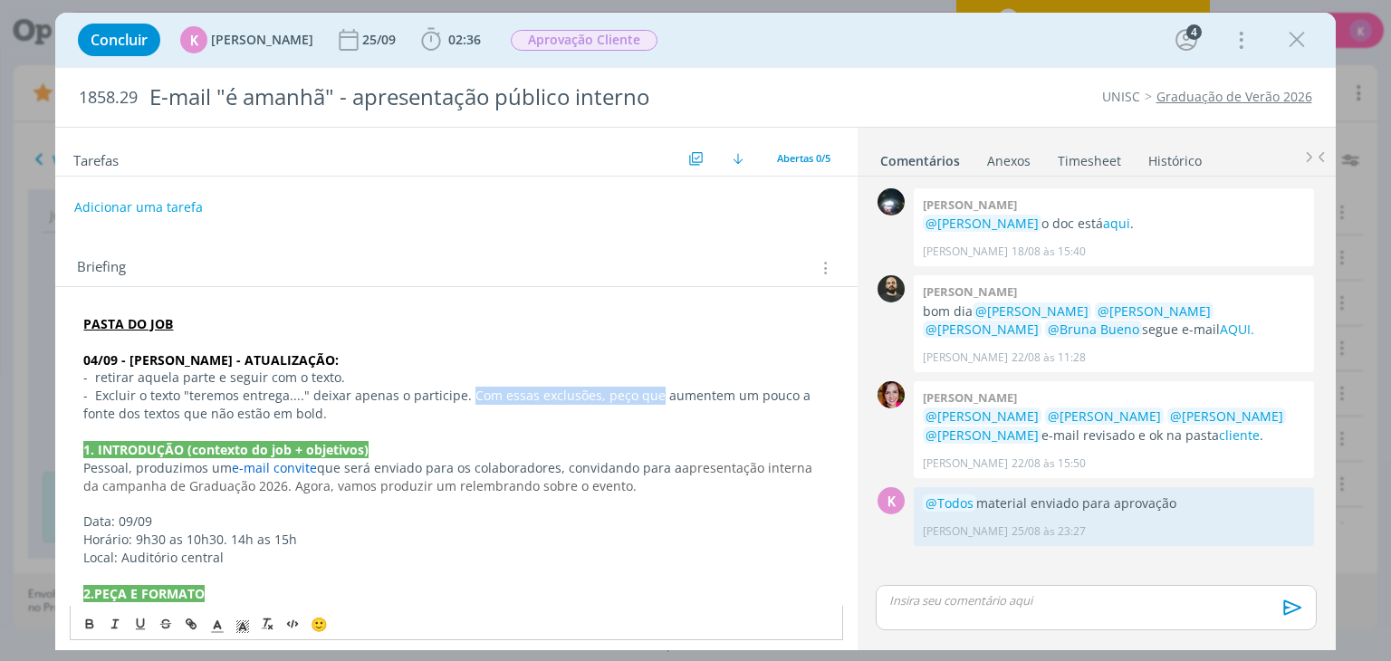
drag, startPoint x: 463, startPoint y: 397, endPoint x: 648, endPoint y: 391, distance: 185.7
click at [648, 391] on p "- Excluir o texto "teremos entrega...." deixar apenas o participe. Com essas ex…" at bounding box center [455, 405] width 745 height 36
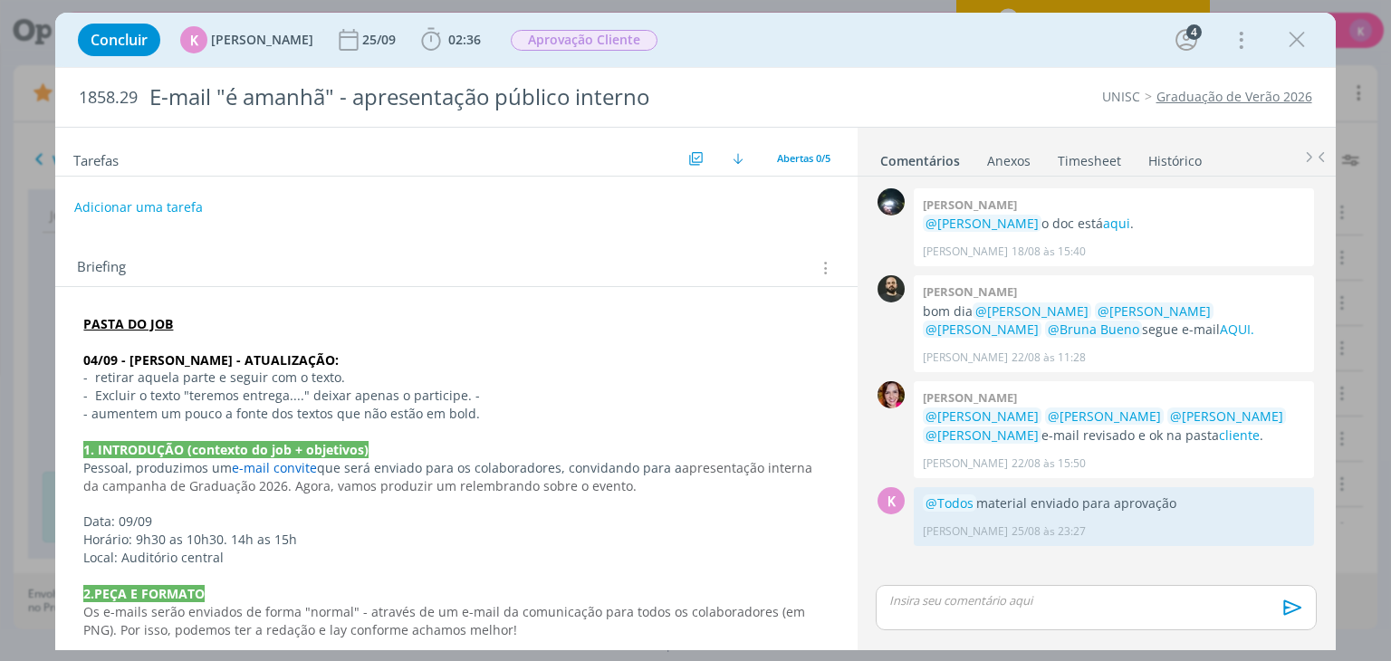
click at [392, 370] on p "- retirar aquela parte e seguir com o texto." at bounding box center [455, 378] width 745 height 18
click at [1219, 439] on link "cliente" at bounding box center [1239, 435] width 41 height 17
click at [122, 351] on strong "04/09 - [PERSON_NAME] - ATUALIZAÇÃO:" at bounding box center [210, 359] width 255 height 17
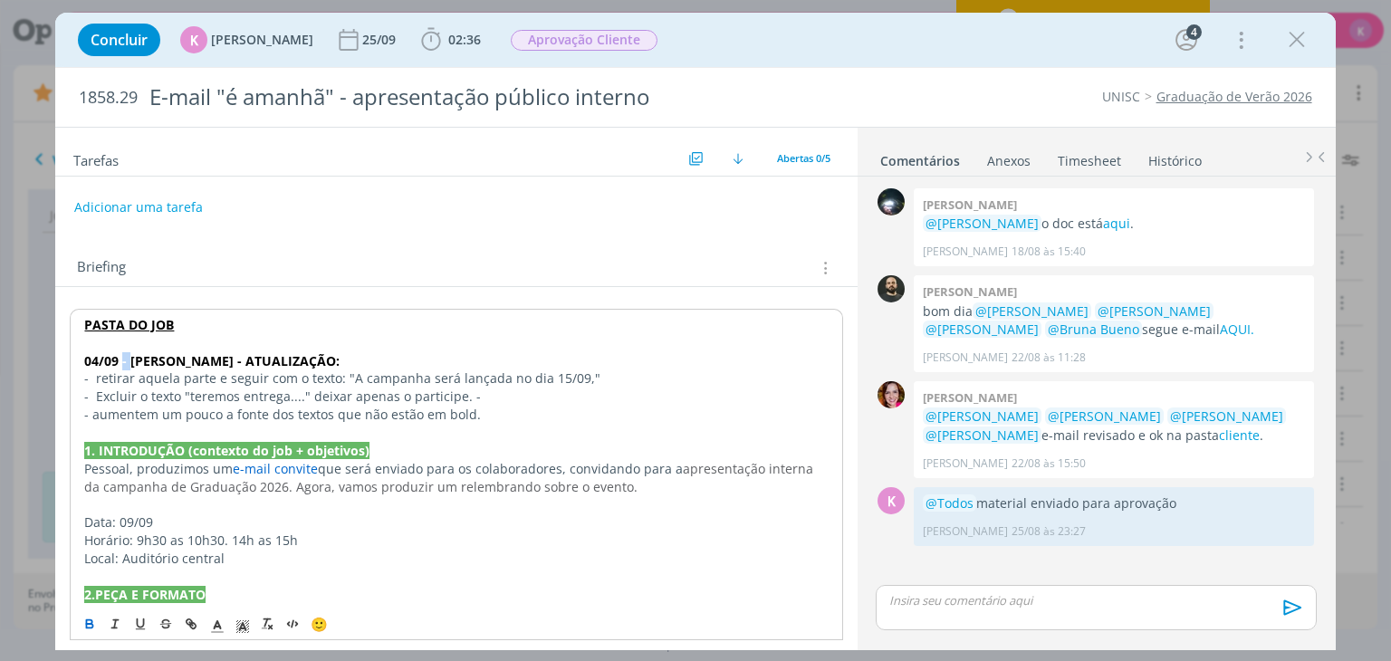
click at [122, 352] on strong "04/09 - [PERSON_NAME] - ATUALIZAÇÃO:" at bounding box center [211, 360] width 255 height 17
click at [122, 352] on strong "04/09 - KAROL - ATUALIZAÇÃO:" at bounding box center [211, 360] width 255 height 17
click at [233, 623] on span "dialog" at bounding box center [242, 624] width 25 height 22
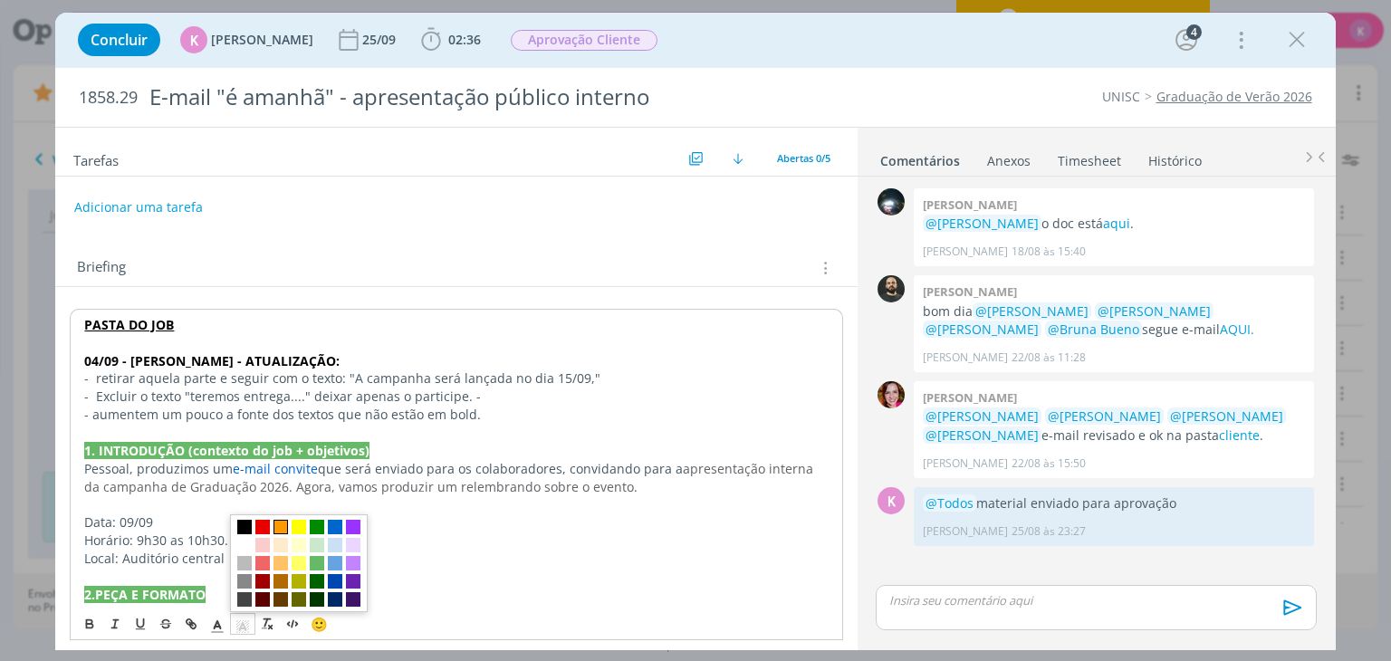
click at [282, 524] on span "dialog" at bounding box center [281, 527] width 14 height 14
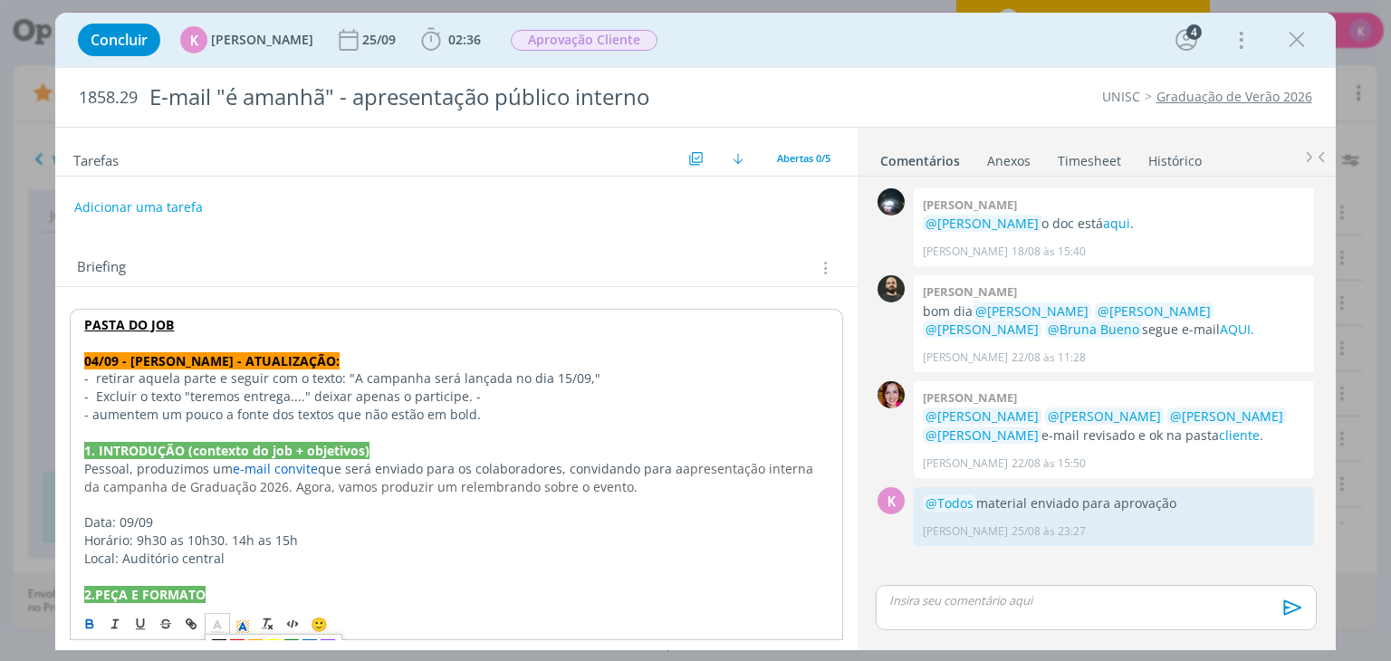
click at [217, 619] on icon "dialog" at bounding box center [217, 627] width 16 height 16
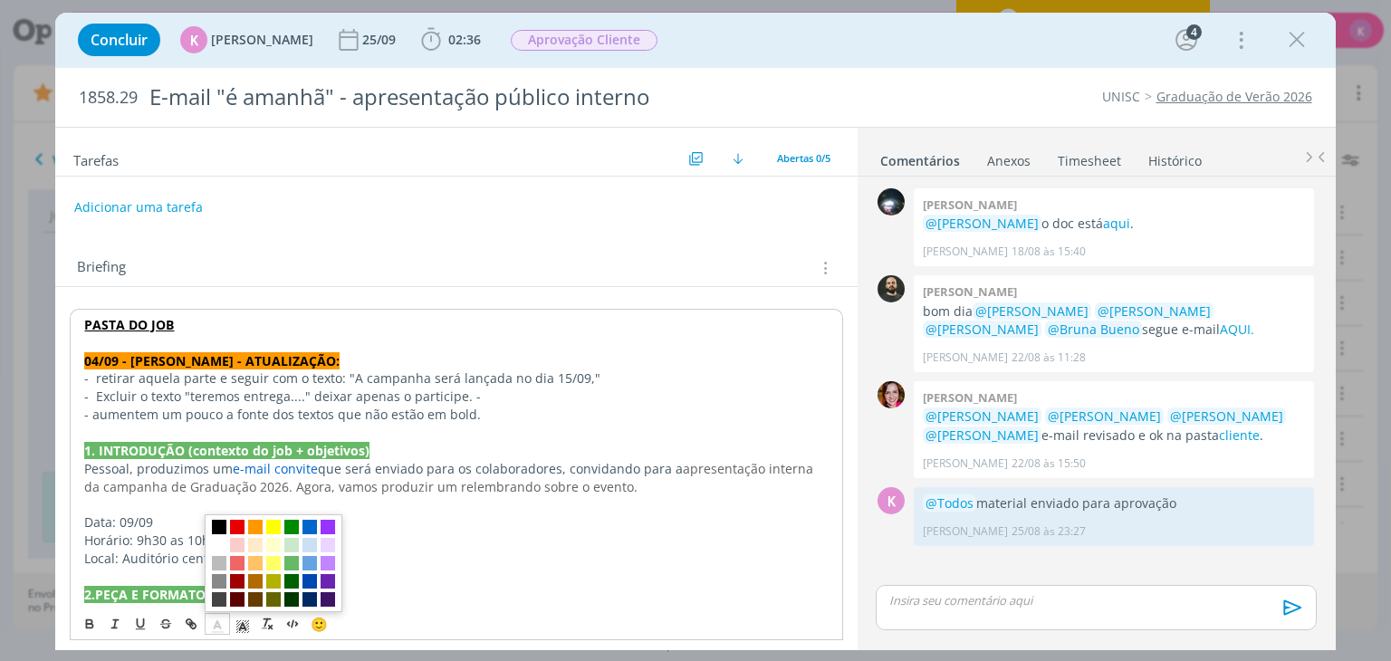
click at [216, 544] on span "dialog" at bounding box center [219, 545] width 14 height 14
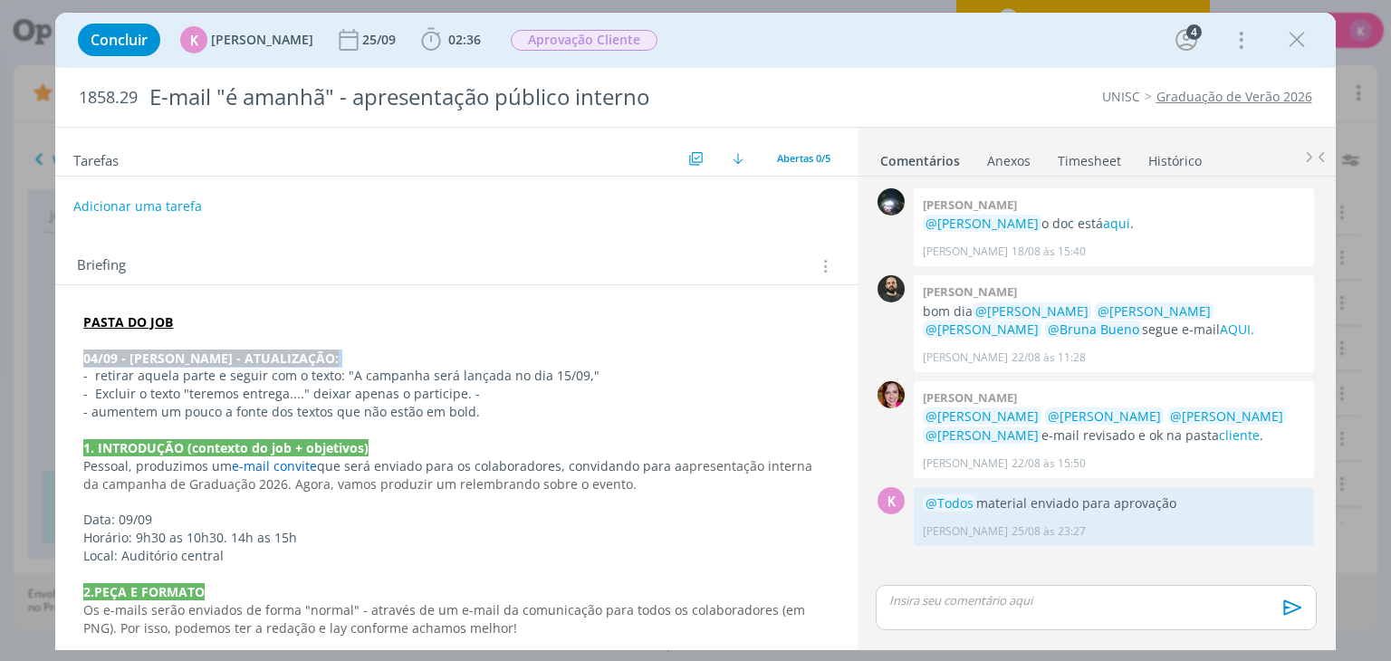
click at [170, 204] on button "Adicionar uma tarefa" at bounding box center [137, 206] width 129 height 31
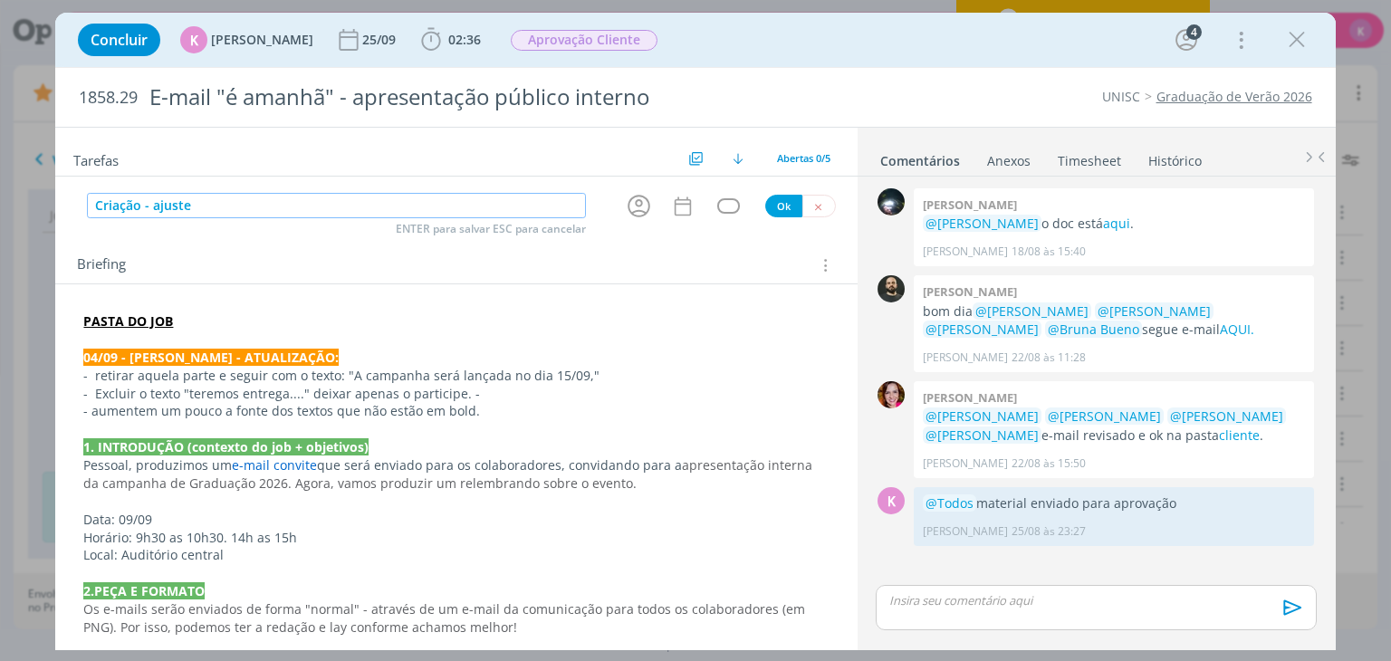
type input "Criação - ajuste"
click at [639, 207] on icon "dialog" at bounding box center [639, 206] width 28 height 28
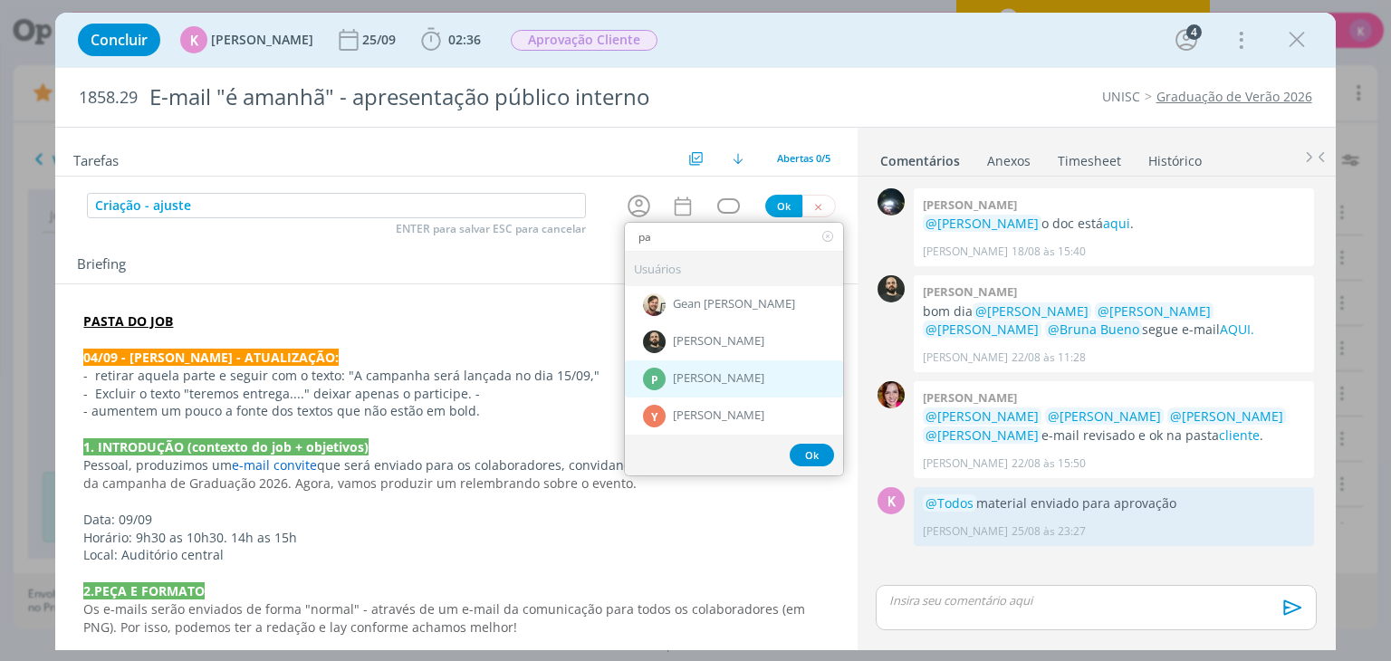
type input "pa"
click at [707, 372] on span "[PERSON_NAME]" at bounding box center [718, 379] width 91 height 14
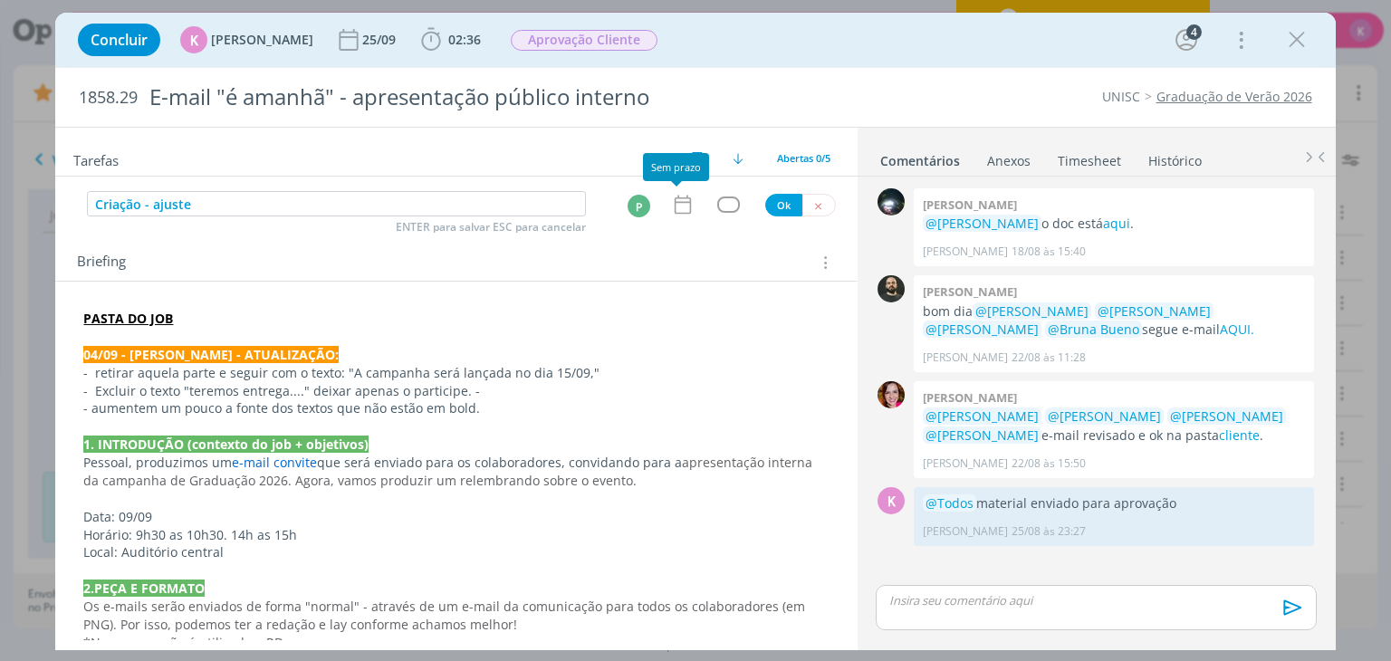
click at [681, 200] on icon "dialog" at bounding box center [683, 205] width 24 height 24
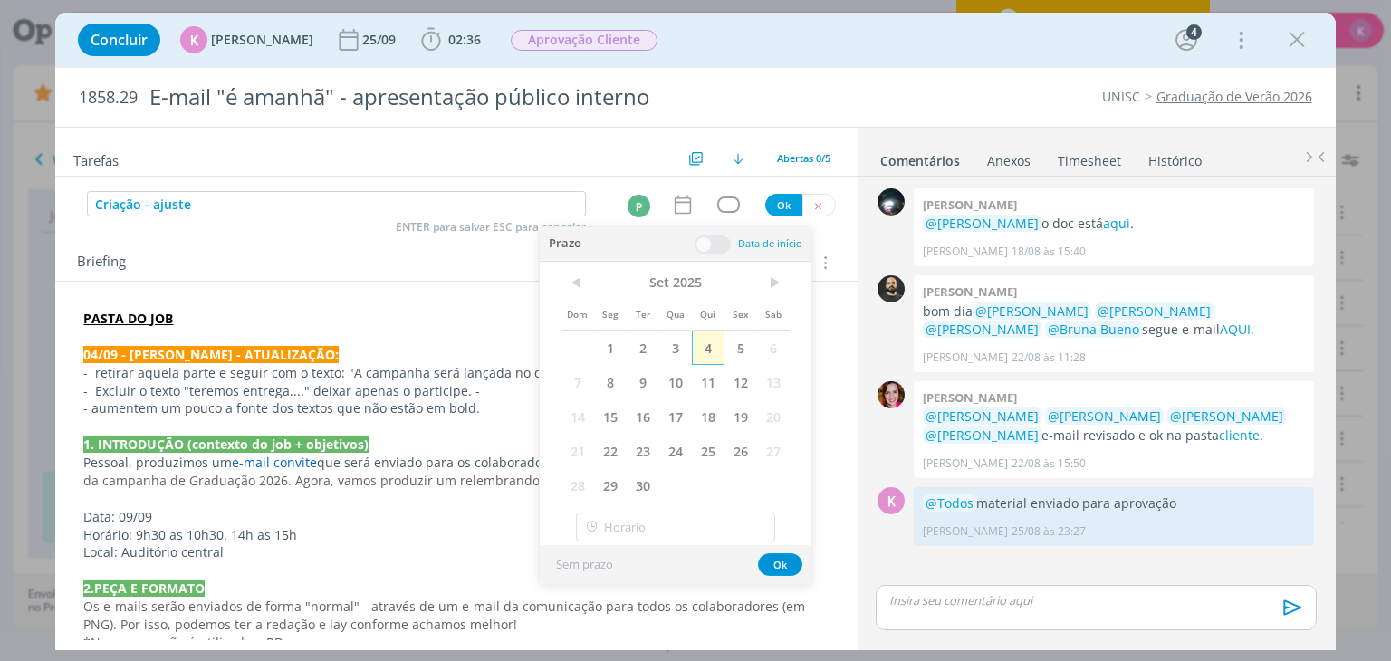
click at [697, 340] on span "4" at bounding box center [708, 348] width 33 height 34
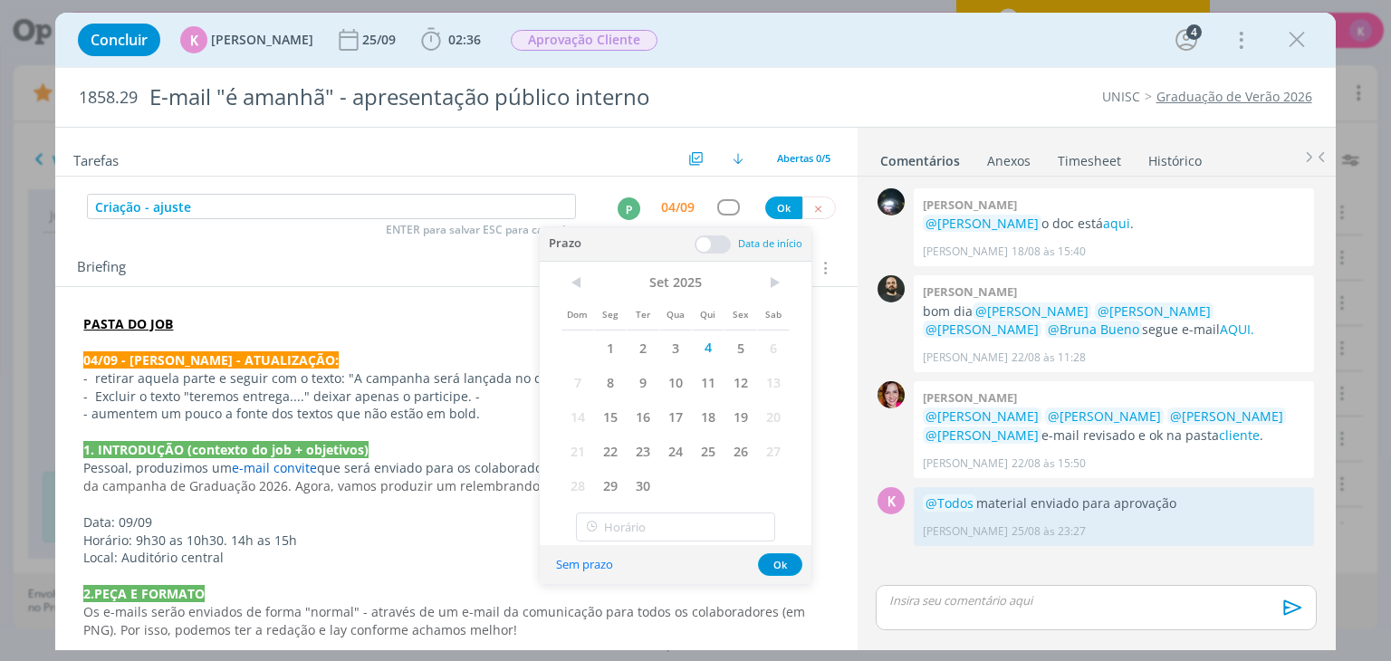
click at [724, 244] on span at bounding box center [713, 244] width 36 height 18
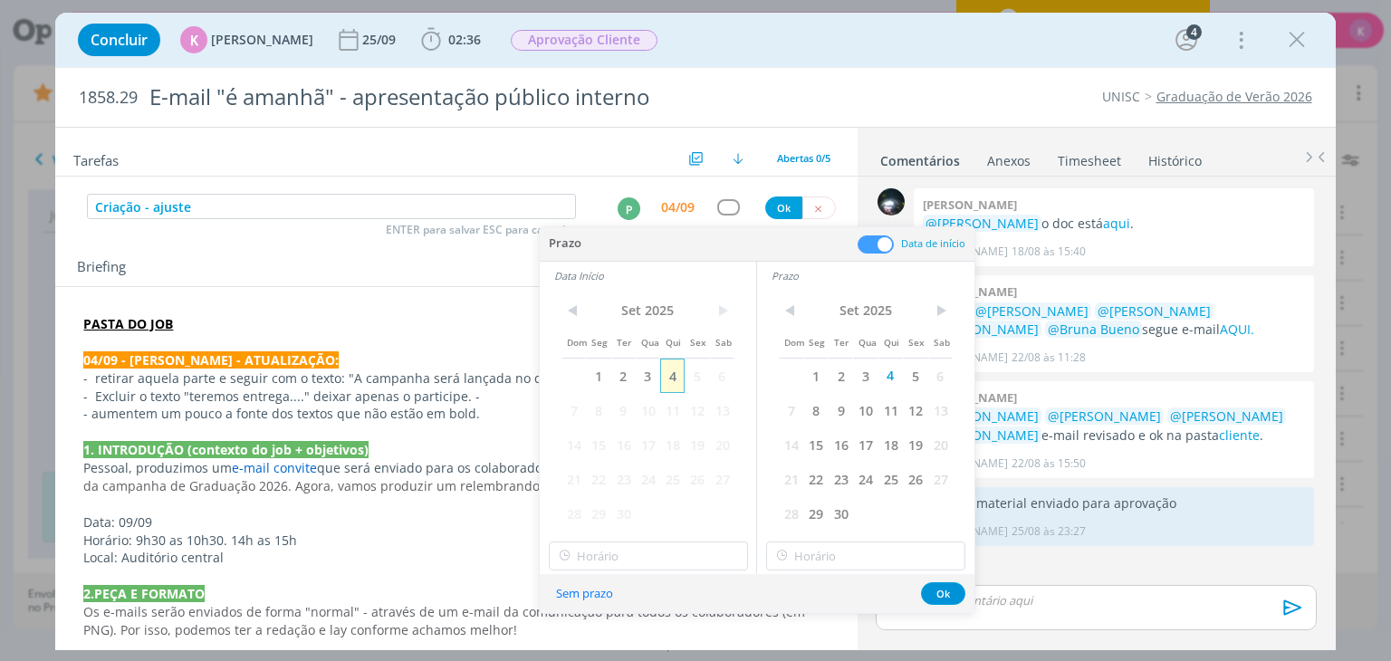
click at [677, 372] on span "4" at bounding box center [672, 376] width 24 height 34
click at [642, 554] on input "17:00" at bounding box center [648, 556] width 199 height 29
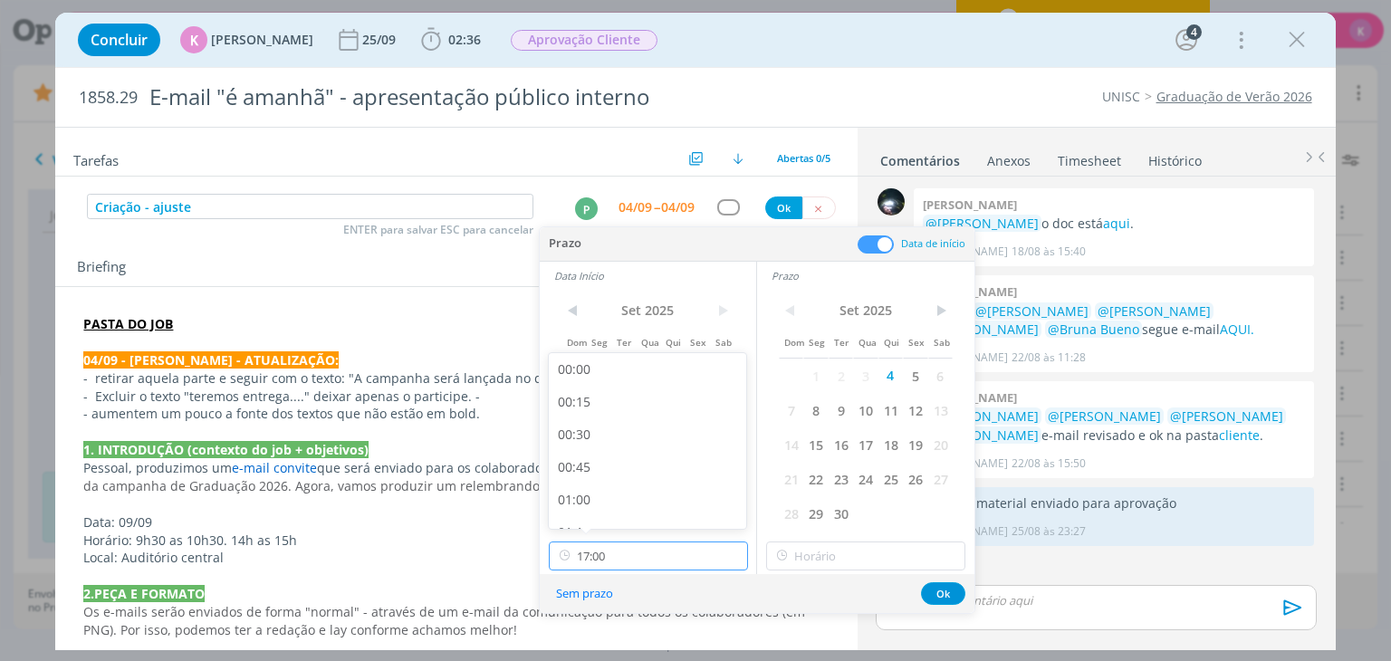
scroll to position [2079, 0]
click at [613, 446] on div "16:30" at bounding box center [650, 442] width 203 height 33
type input "16:30"
type input "17:00"
click at [826, 548] on input "17:00" at bounding box center [865, 556] width 199 height 29
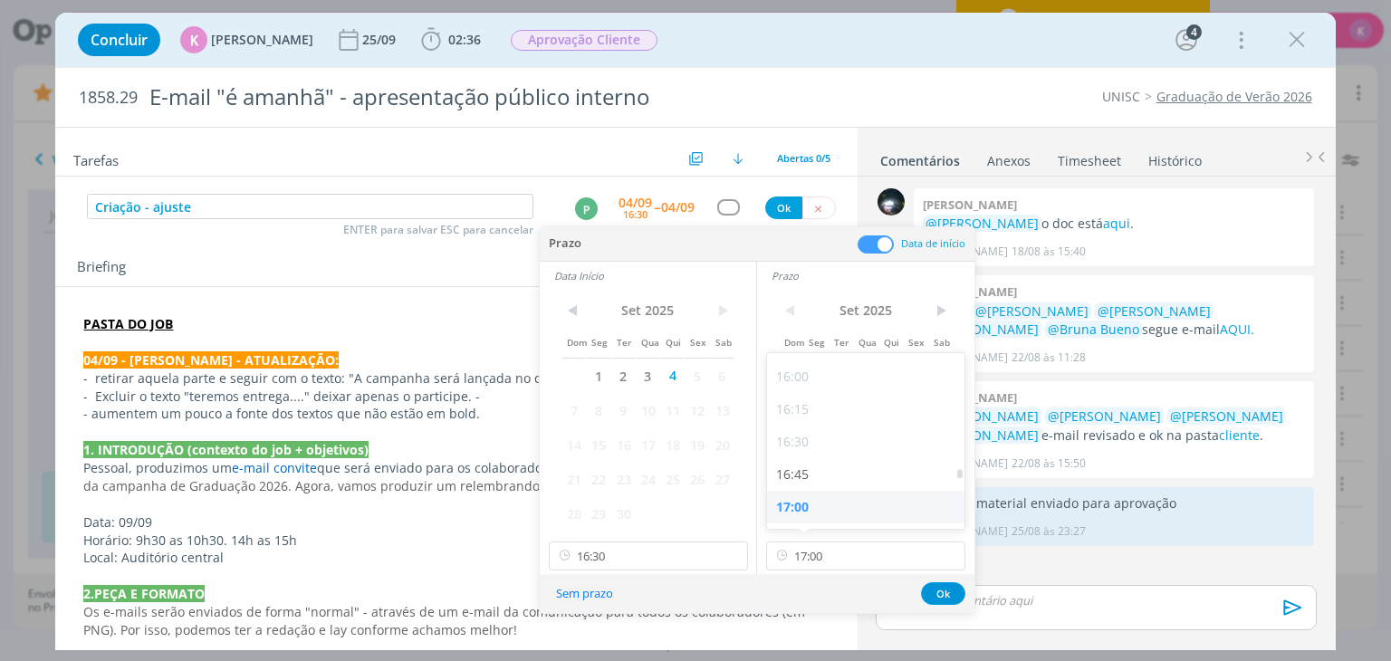
click at [815, 494] on div "17:00" at bounding box center [868, 507] width 203 height 33
drag, startPoint x: 956, startPoint y: 589, endPoint x: 946, endPoint y: 599, distance: 14.1
click at [956, 590] on button "Ok" at bounding box center [943, 593] width 44 height 23
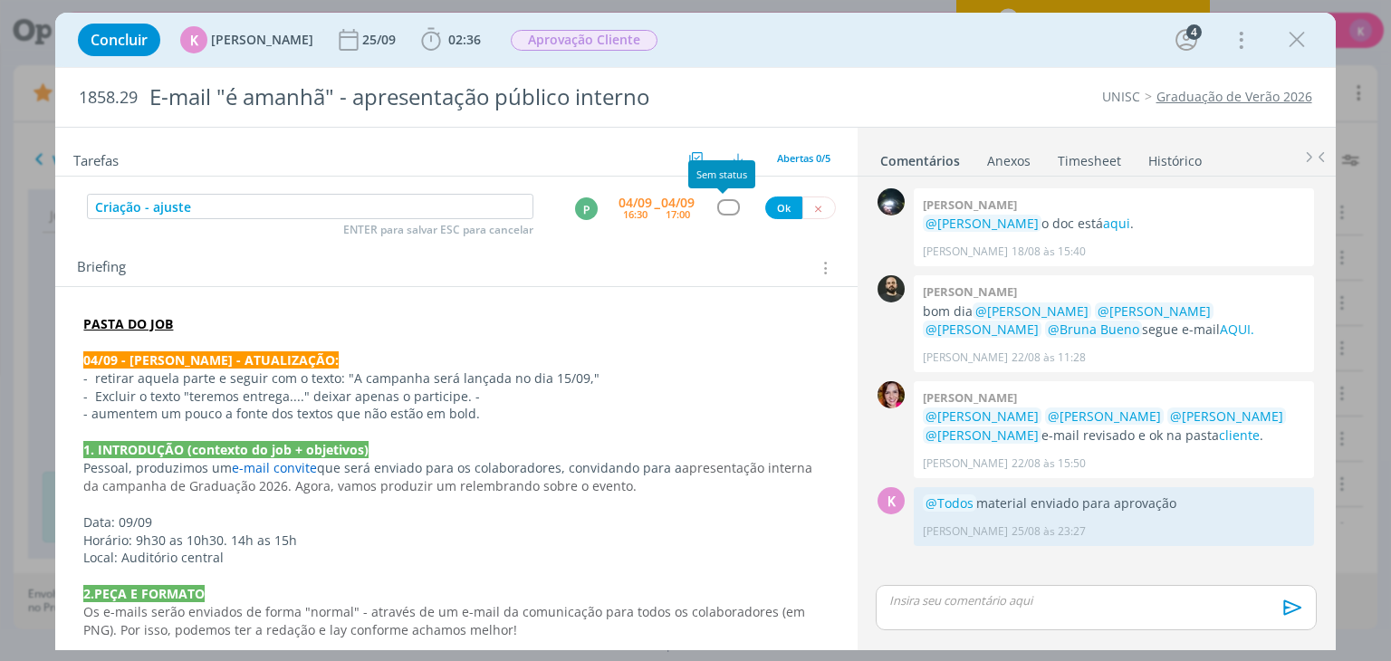
click at [717, 206] on div "dialog" at bounding box center [728, 206] width 23 height 15
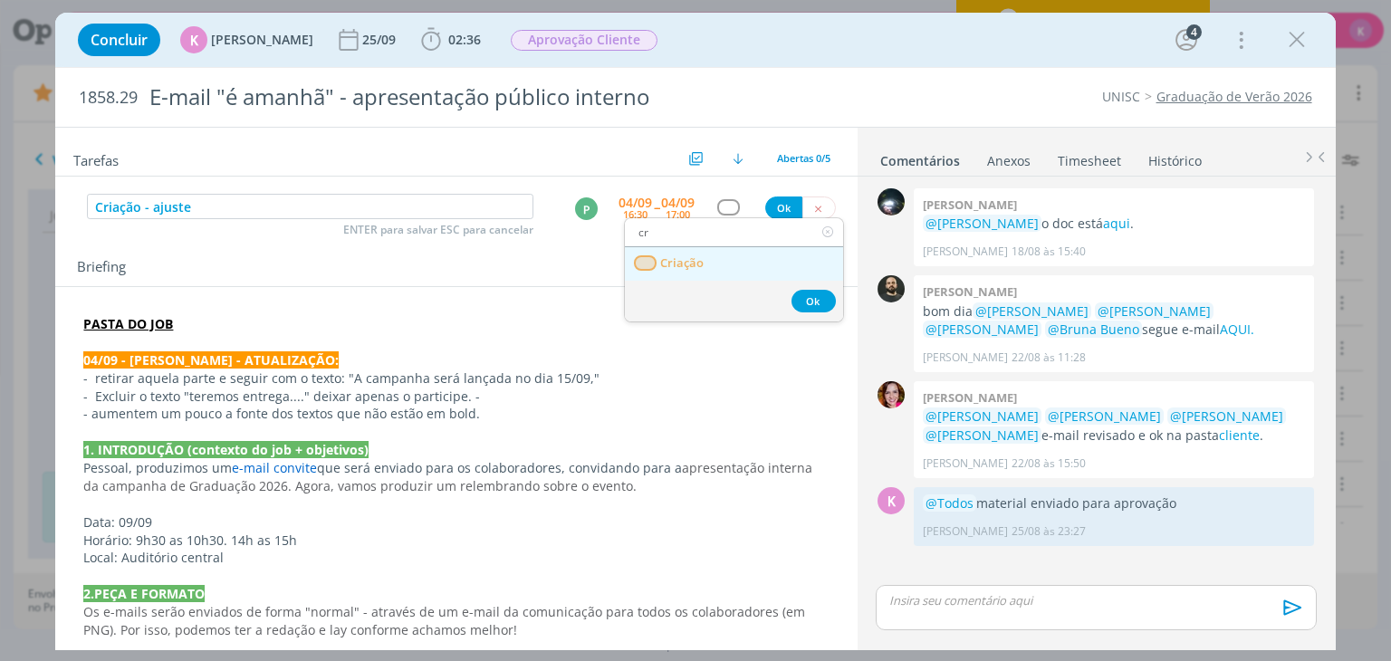
type input "cr"
click at [724, 250] on link "Criação" at bounding box center [734, 264] width 218 height 34
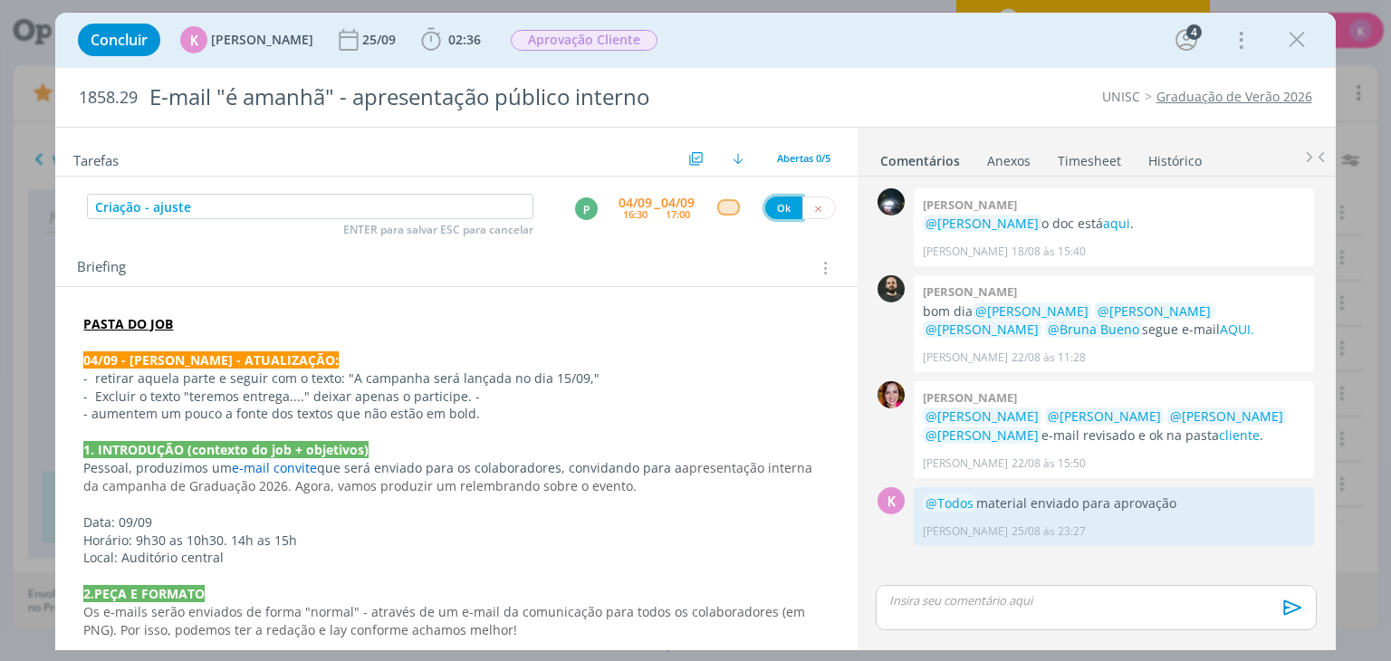
click at [782, 200] on button "Ok" at bounding box center [783, 208] width 37 height 23
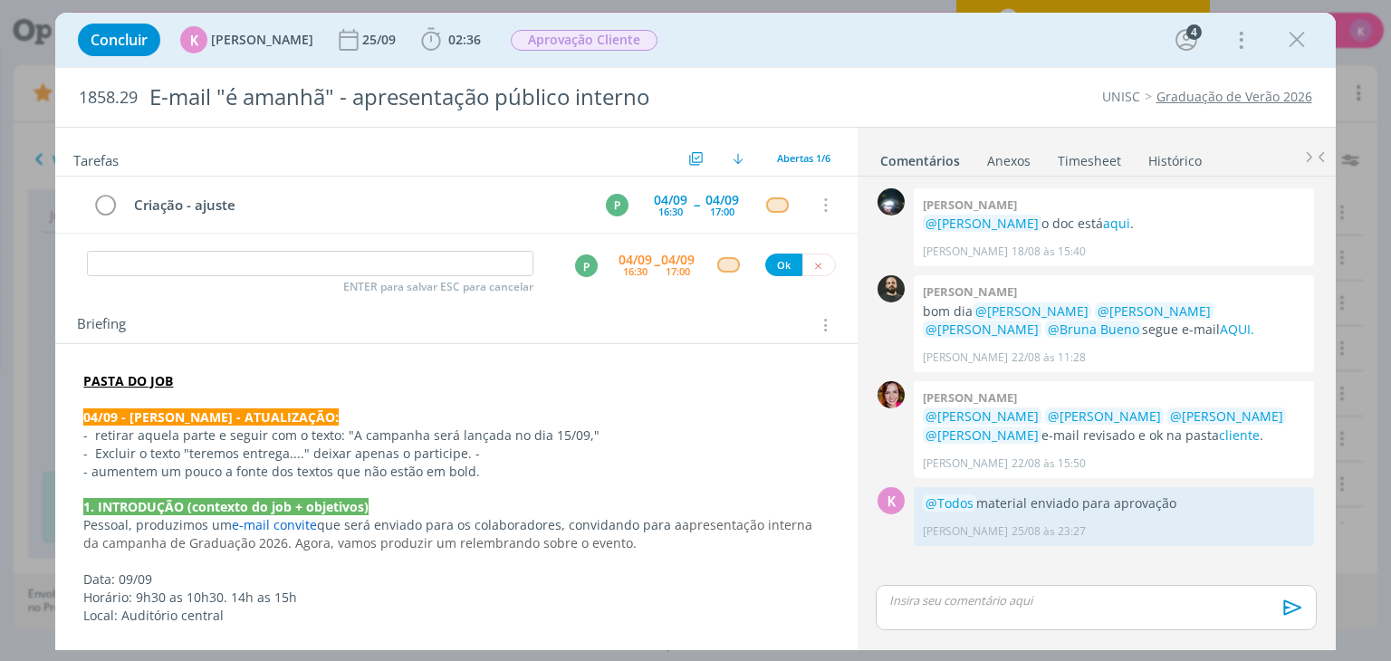
drag, startPoint x: 807, startPoint y: 601, endPoint x: 627, endPoint y: 519, distance: 198.2
click at [807, 601] on p "Horário: 9h30 as 10h30. 14h as 15h" at bounding box center [455, 598] width 745 height 18
click at [220, 273] on input "dialog" at bounding box center [310, 263] width 447 height 25
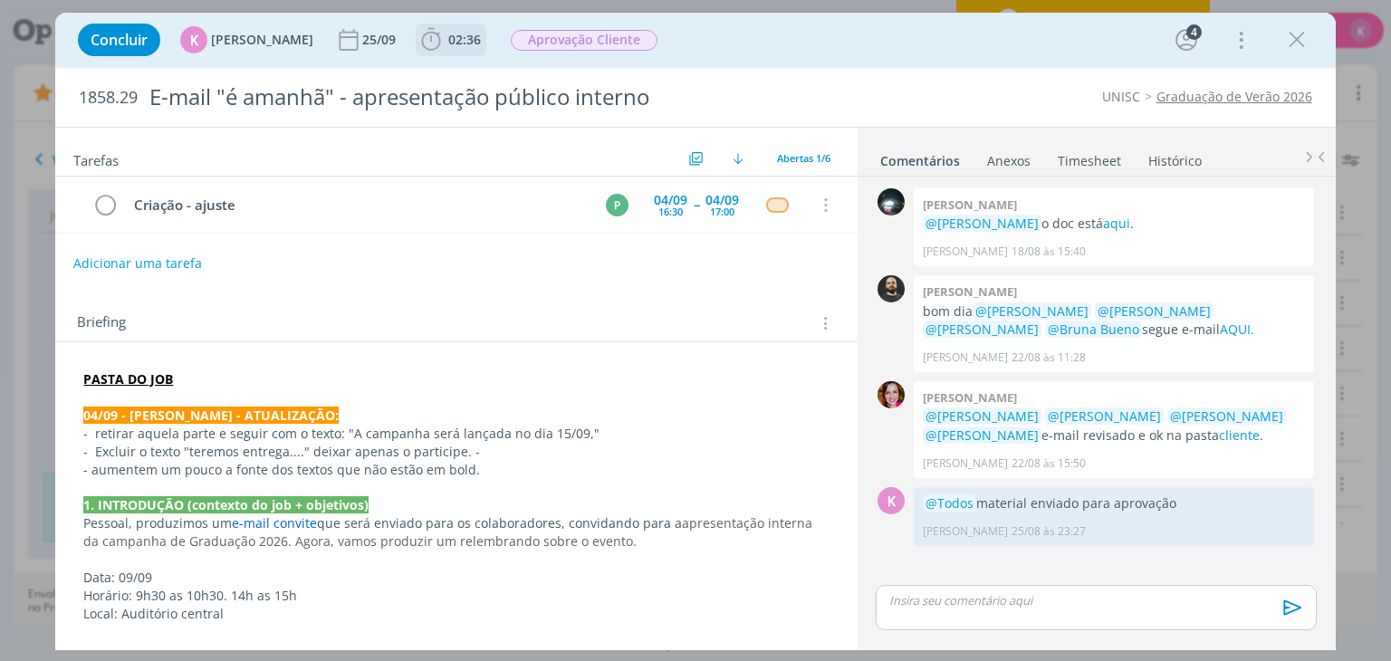
click at [428, 41] on icon "dialog" at bounding box center [431, 39] width 19 height 23
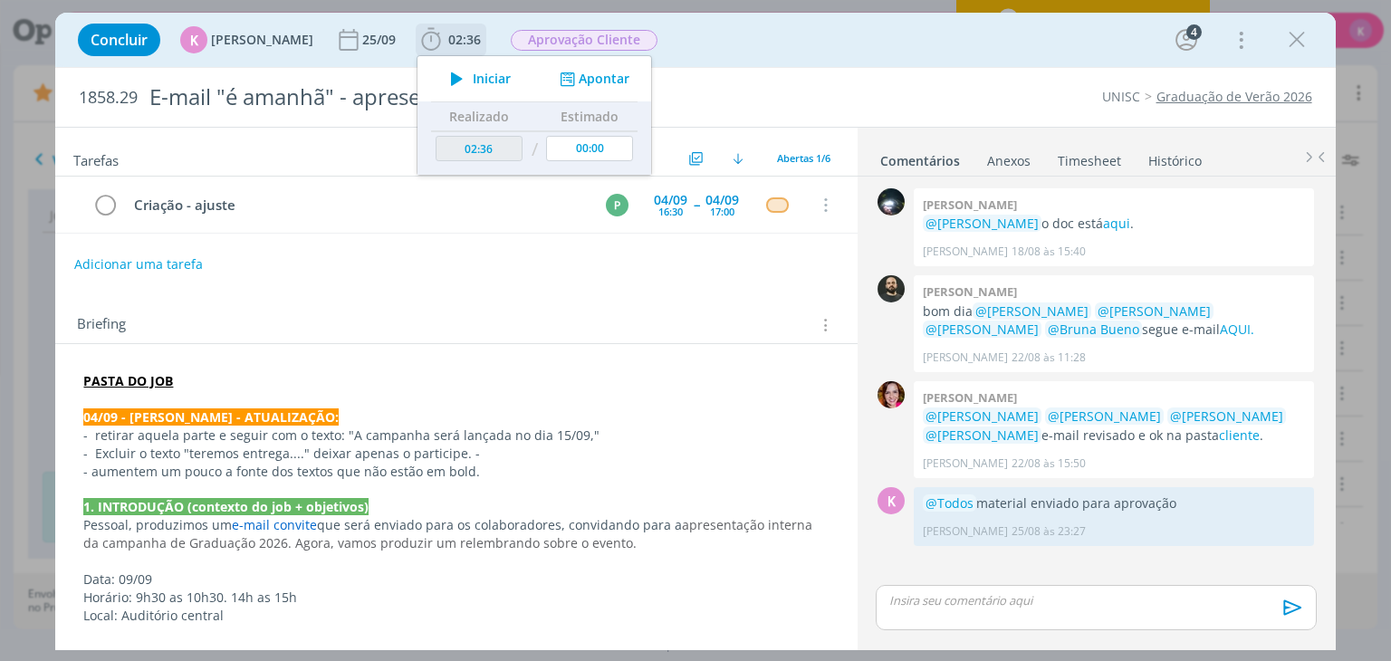
click at [583, 90] on div "Iniciar Apontar" at bounding box center [535, 78] width 234 height 45
click at [585, 86] on button "Apontar" at bounding box center [592, 79] width 75 height 19
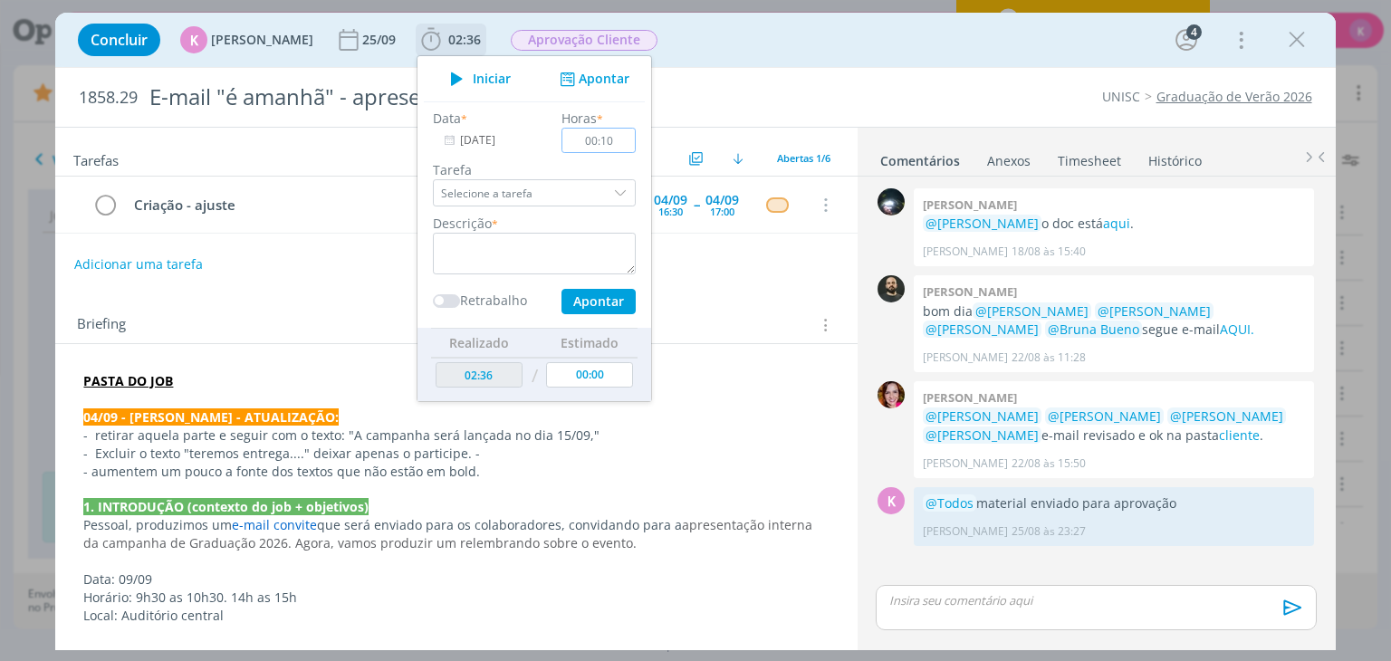
type input "00:10"
click at [534, 259] on textarea "dialog" at bounding box center [534, 254] width 203 height 42
type textarea "pauta de ajuste"
click at [571, 293] on button "Apontar" at bounding box center [599, 301] width 74 height 25
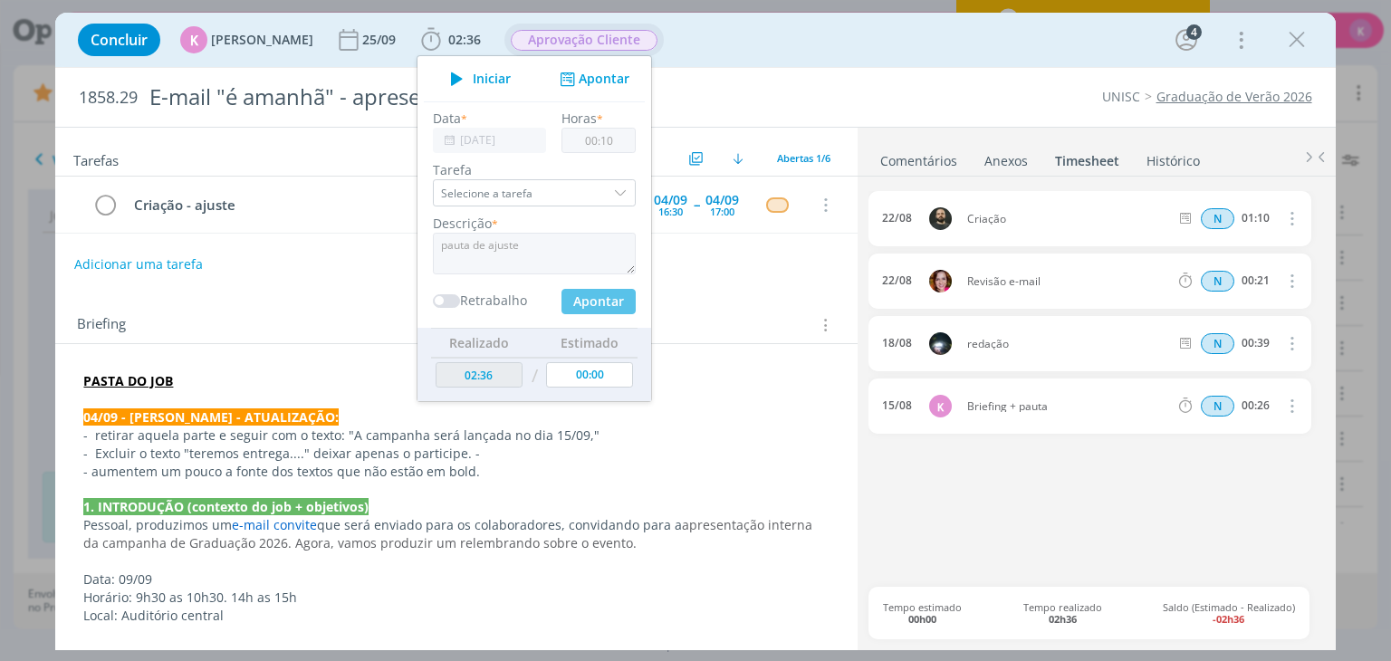
type input "00:00"
type input "02:46"
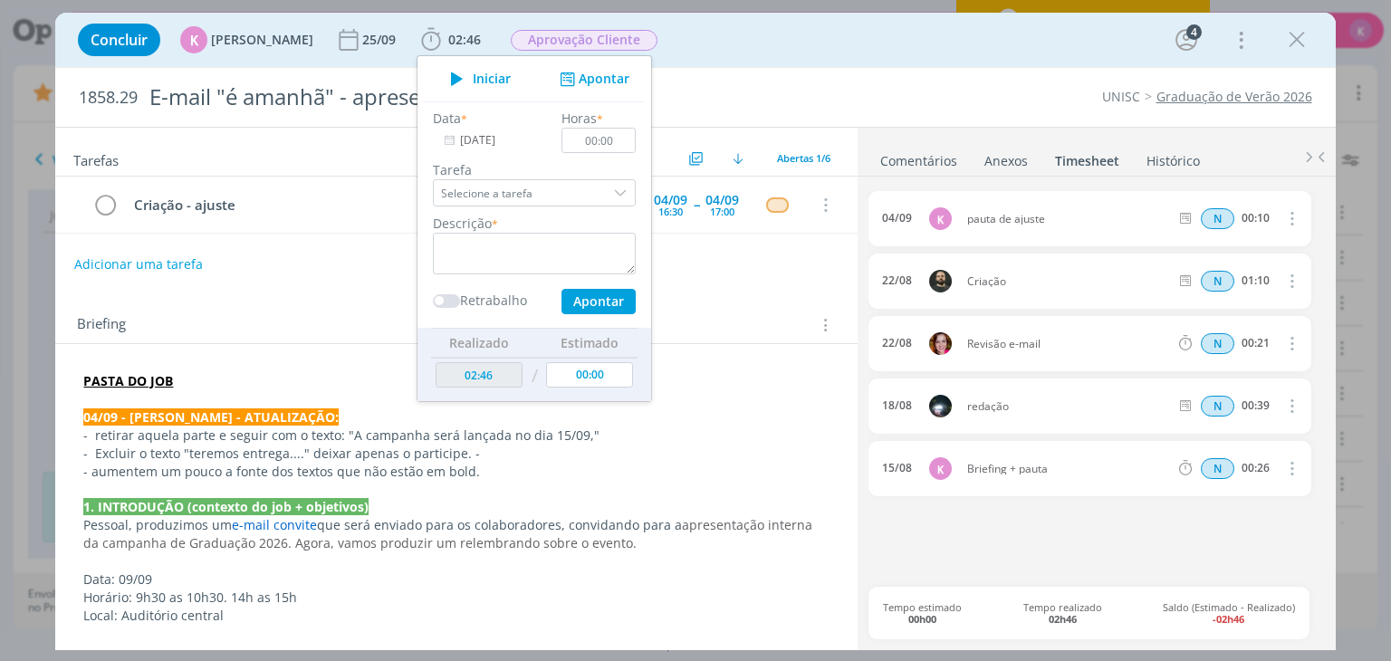
drag, startPoint x: 734, startPoint y: 55, endPoint x: 1180, endPoint y: 62, distance: 446.6
click at [735, 54] on div "Concluir K Karoline Arend 25/09 02:46 Iniciar Apontar Data * 04/09/2025 Horas *…" at bounding box center [695, 39] width 1253 height 43
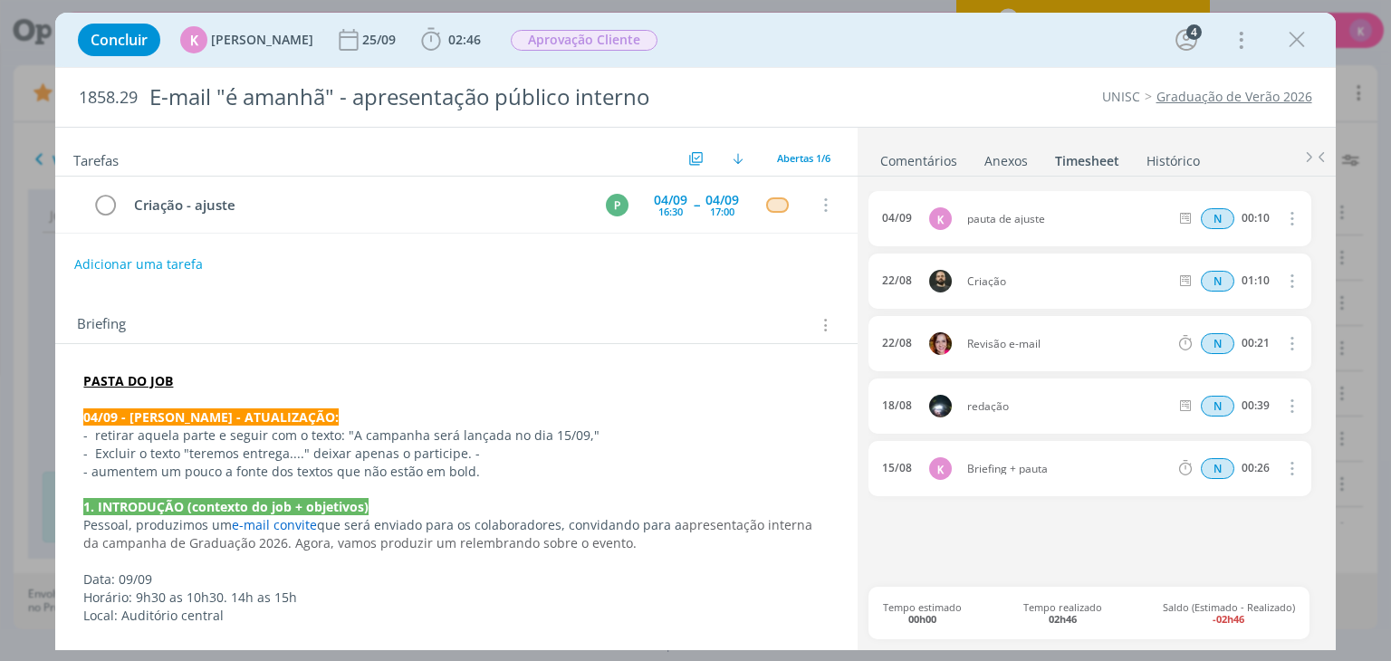
click at [1225, 98] on link "Graduação de Verão 2026" at bounding box center [1235, 96] width 156 height 17
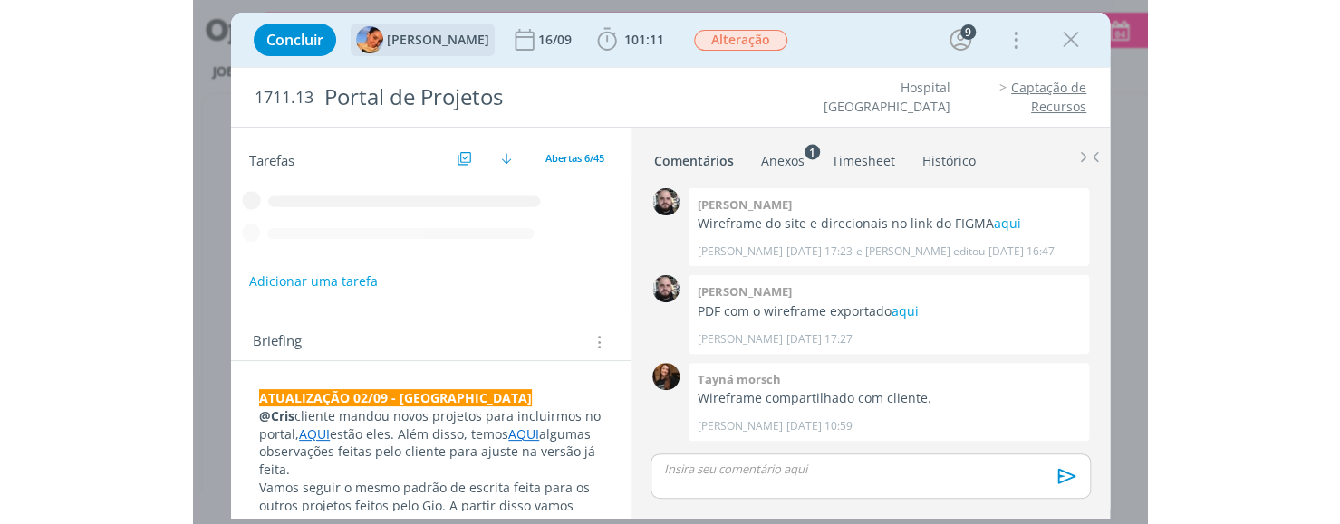
scroll to position [2290, 0]
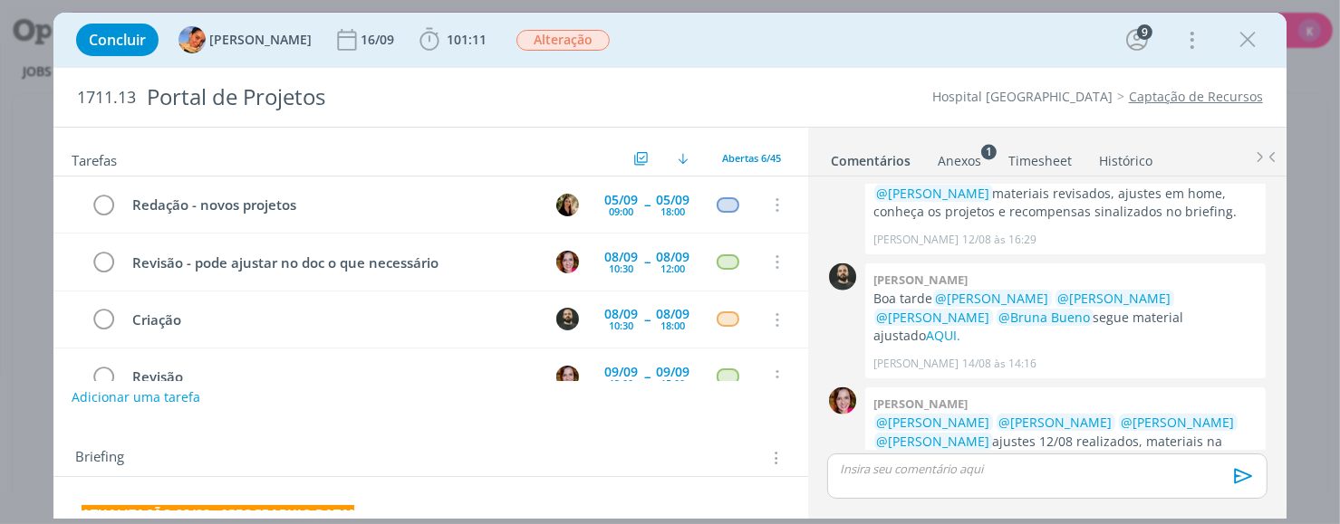
click at [954, 157] on link "Histórico" at bounding box center [1125, 157] width 55 height 26
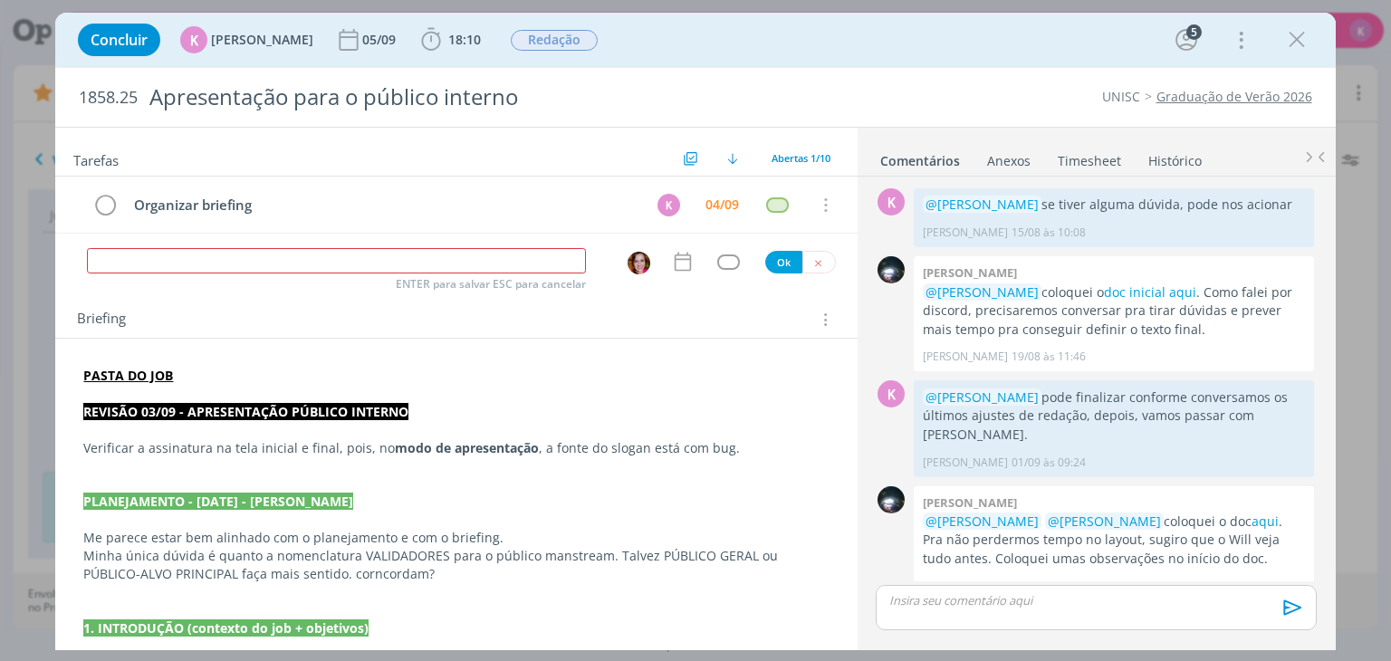
scroll to position [681, 0]
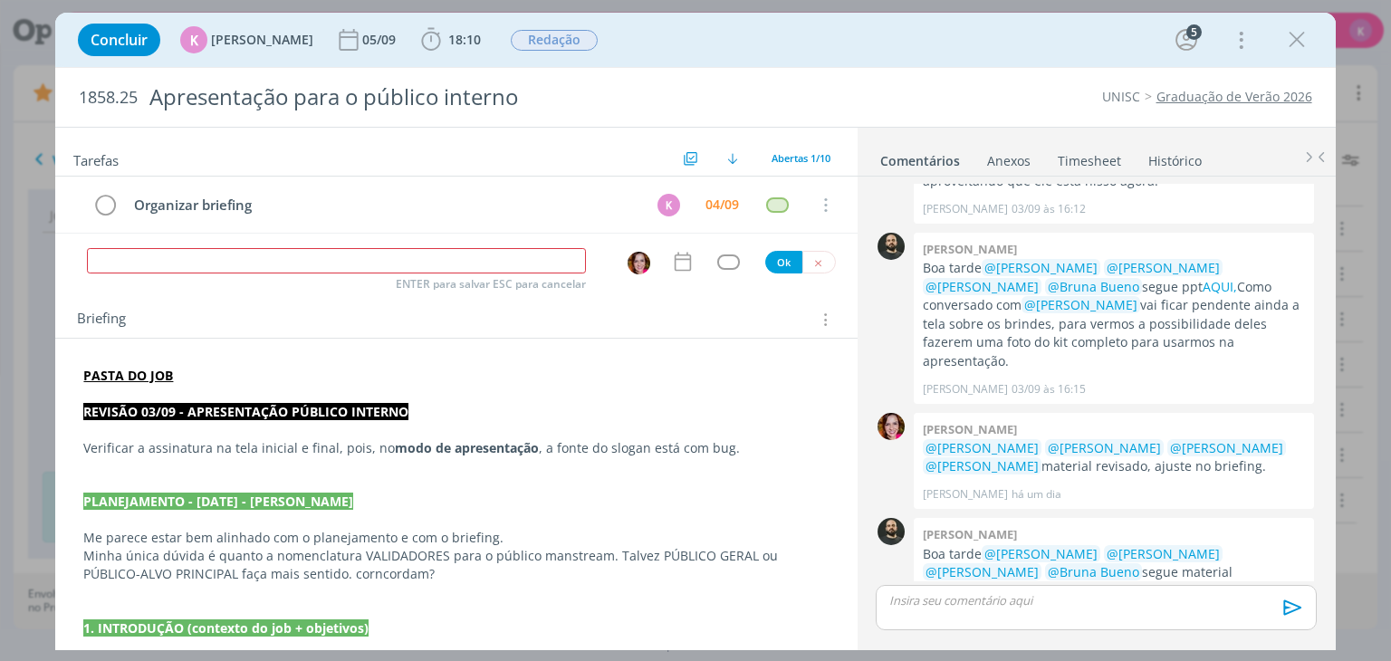
click at [475, 277] on span "ENTER para salvar ESC para cancelar" at bounding box center [491, 284] width 190 height 14
click at [425, 264] on input "dialog" at bounding box center [336, 260] width 499 height 25
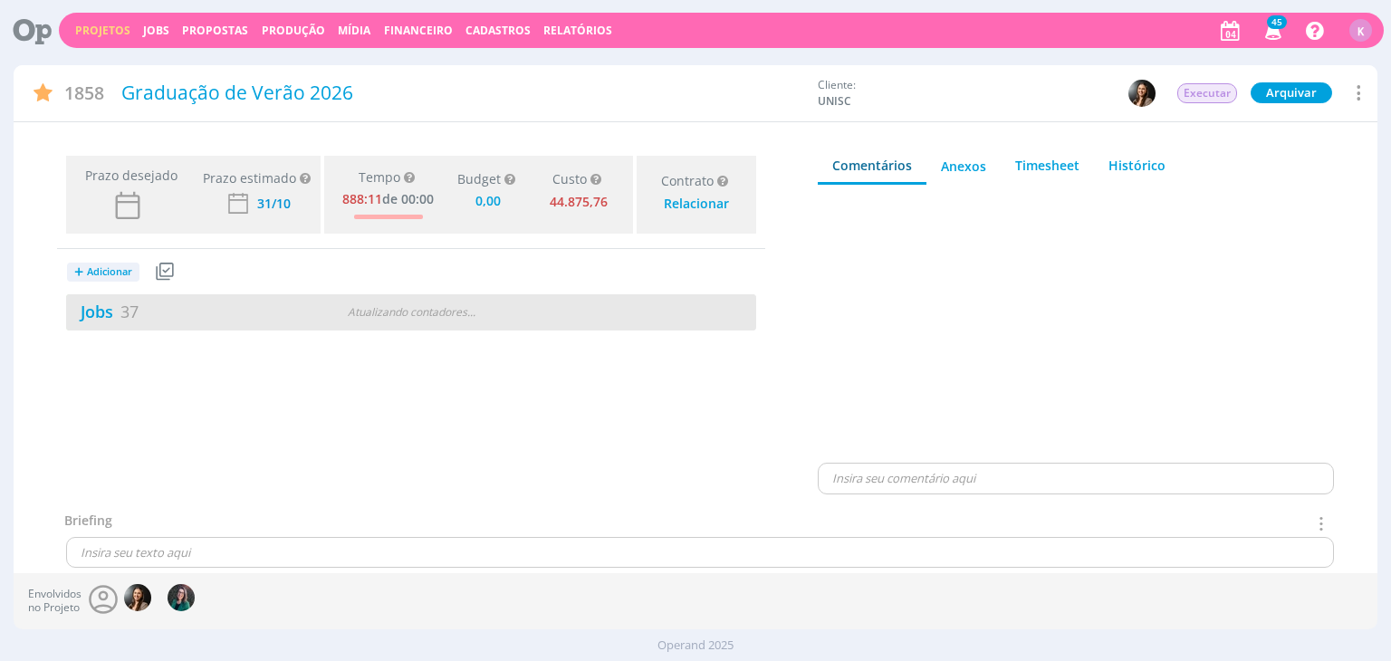
type input "0,00"
click at [134, 313] on span "37" at bounding box center [129, 312] width 18 height 22
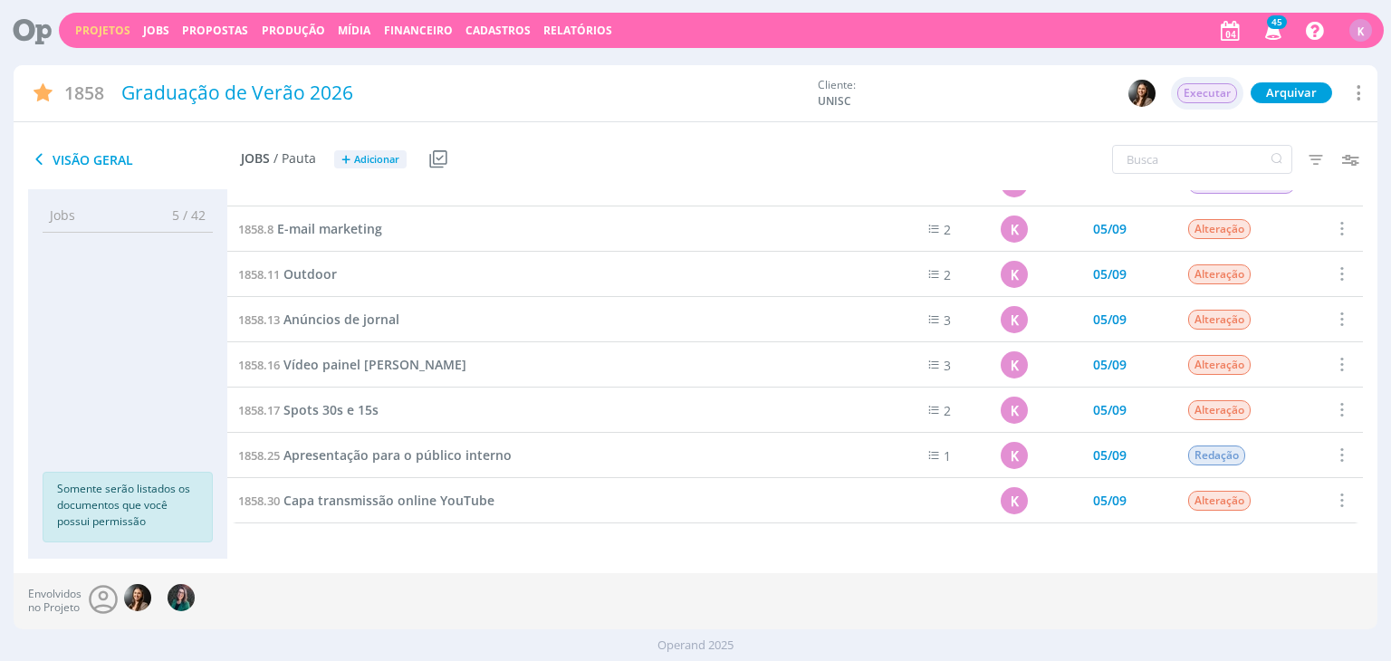
scroll to position [912, 0]
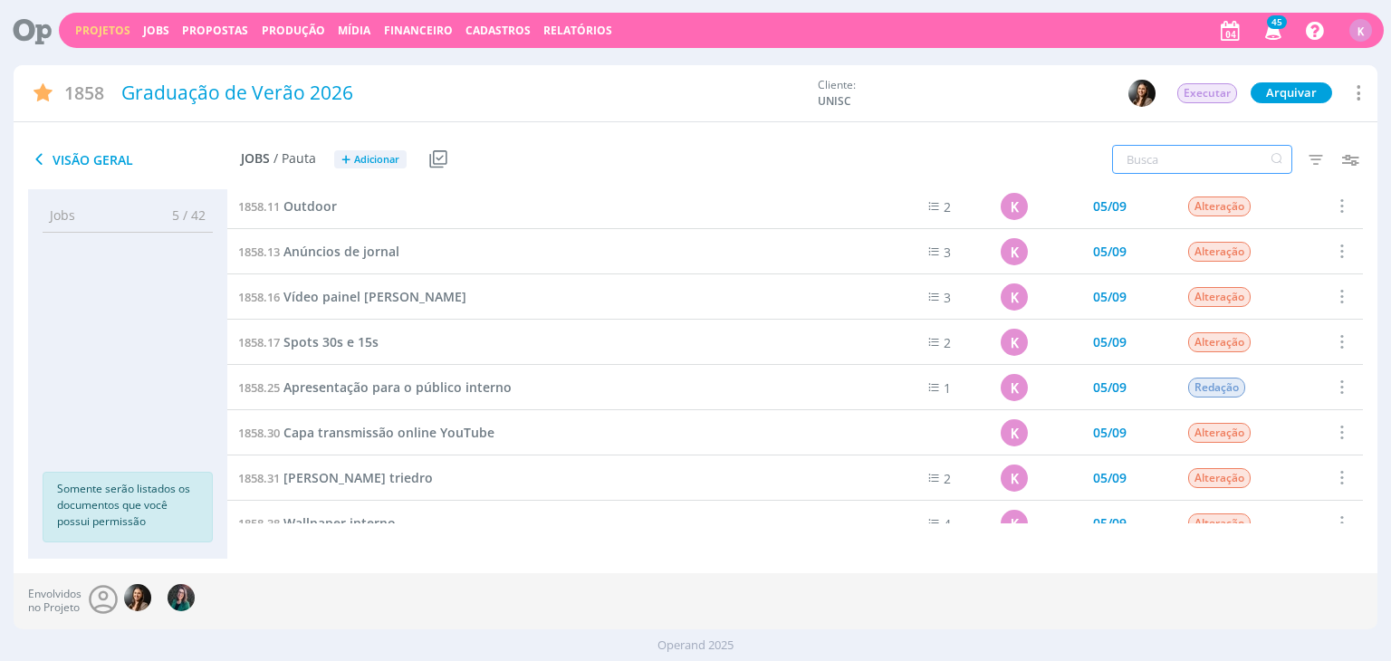
click at [1194, 154] on input "text" at bounding box center [1202, 159] width 180 height 29
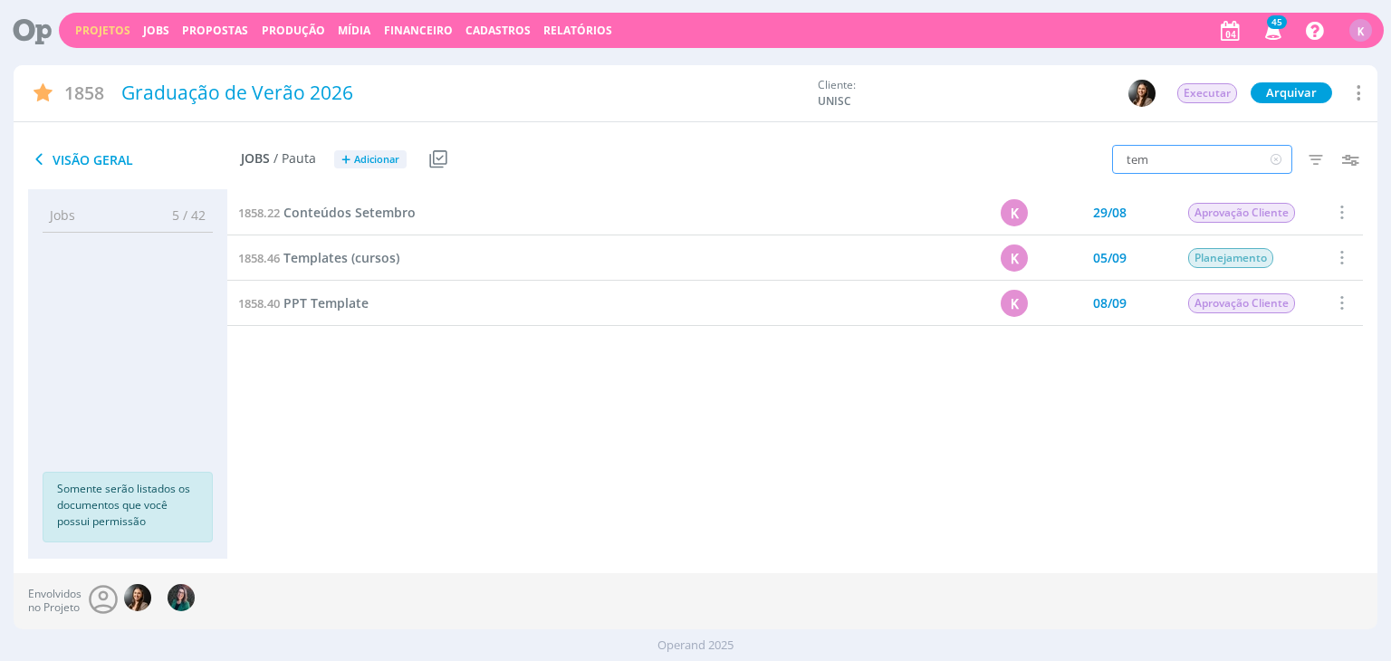
click at [1217, 124] on div "1858 Graduação de Verão 2026 Cliente: UNISC Executar Arquivar [GEOGRAPHIC_DATA]…" at bounding box center [695, 319] width 1363 height 508
type input "tem"
click at [808, 558] on div "1858.22 Conteúdos Setembro K 29/08 Aprovação Cliente Selecionar Concluir Cancel…" at bounding box center [795, 373] width 1136 height 369
drag, startPoint x: 676, startPoint y: 559, endPoint x: 595, endPoint y: 532, distance: 85.1
click at [676, 559] on div "Jobs 5 / 42 Propostas 0 / 0 Produção 0 / 0 Mídia 0 / 0 Financeiro 0 / 0 Somente…" at bounding box center [695, 380] width 1363 height 383
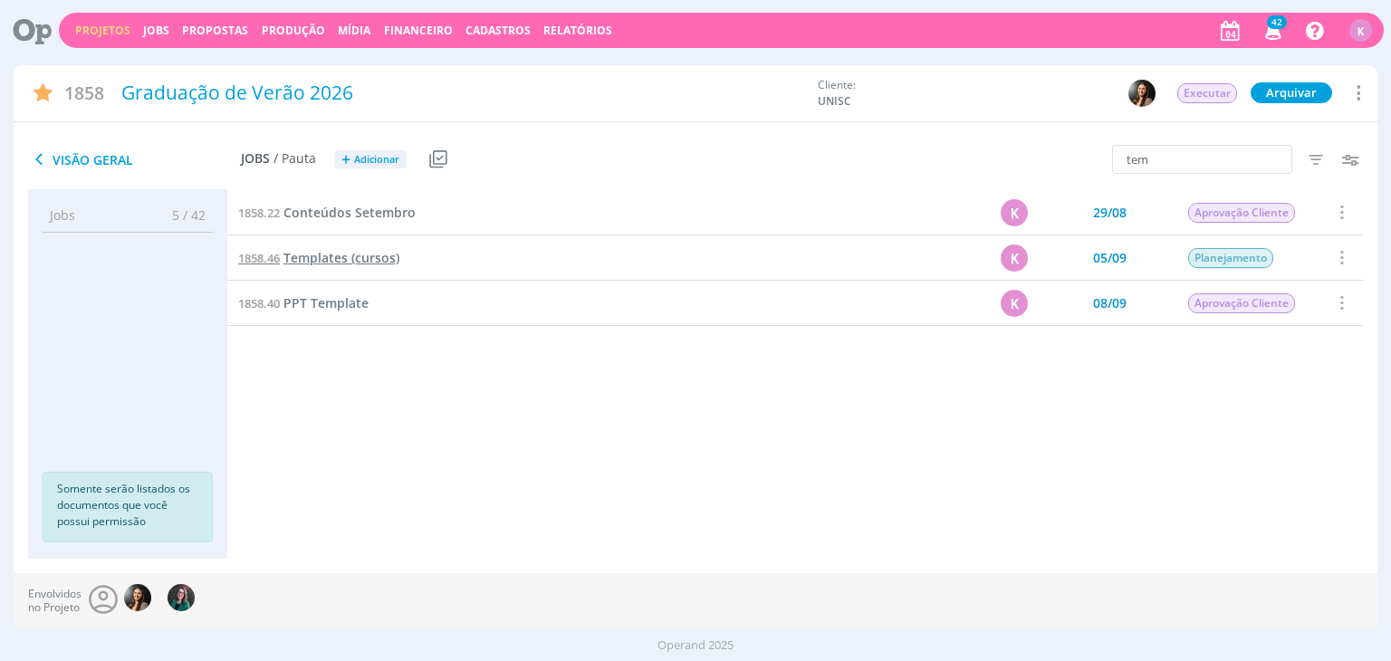
click at [348, 252] on span "Templates (cursos)" at bounding box center [341, 257] width 116 height 17
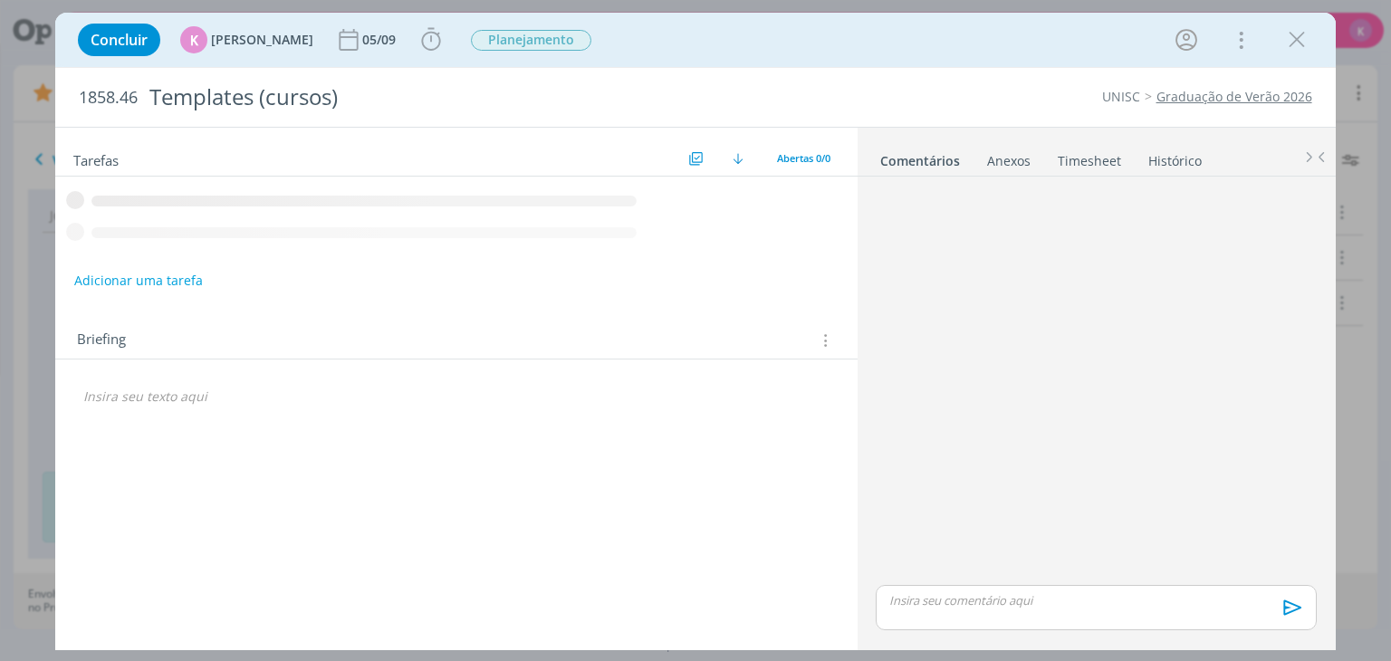
click at [823, 334] on icon "dialog" at bounding box center [823, 341] width 17 height 20
click at [776, 366] on div "Briefings Predefinidos" at bounding box center [716, 372] width 234 height 31
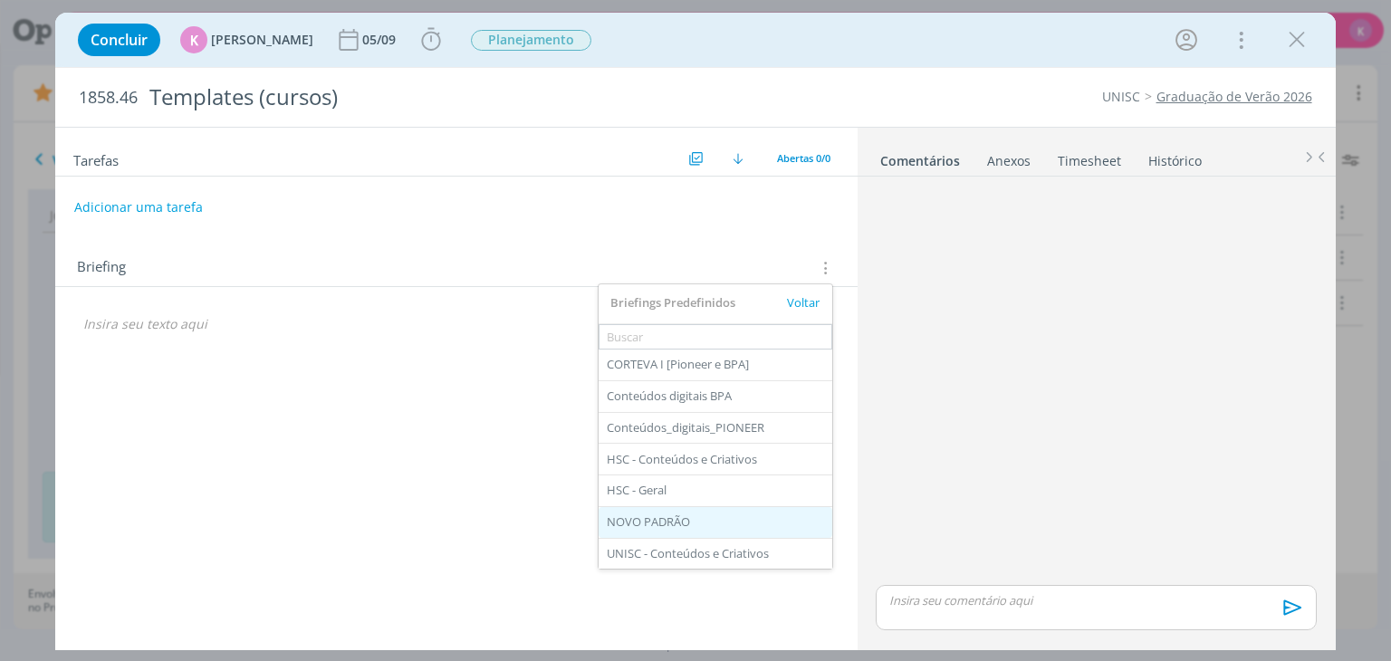
click at [682, 521] on div "NOVO PADRÃO" at bounding box center [716, 522] width 234 height 31
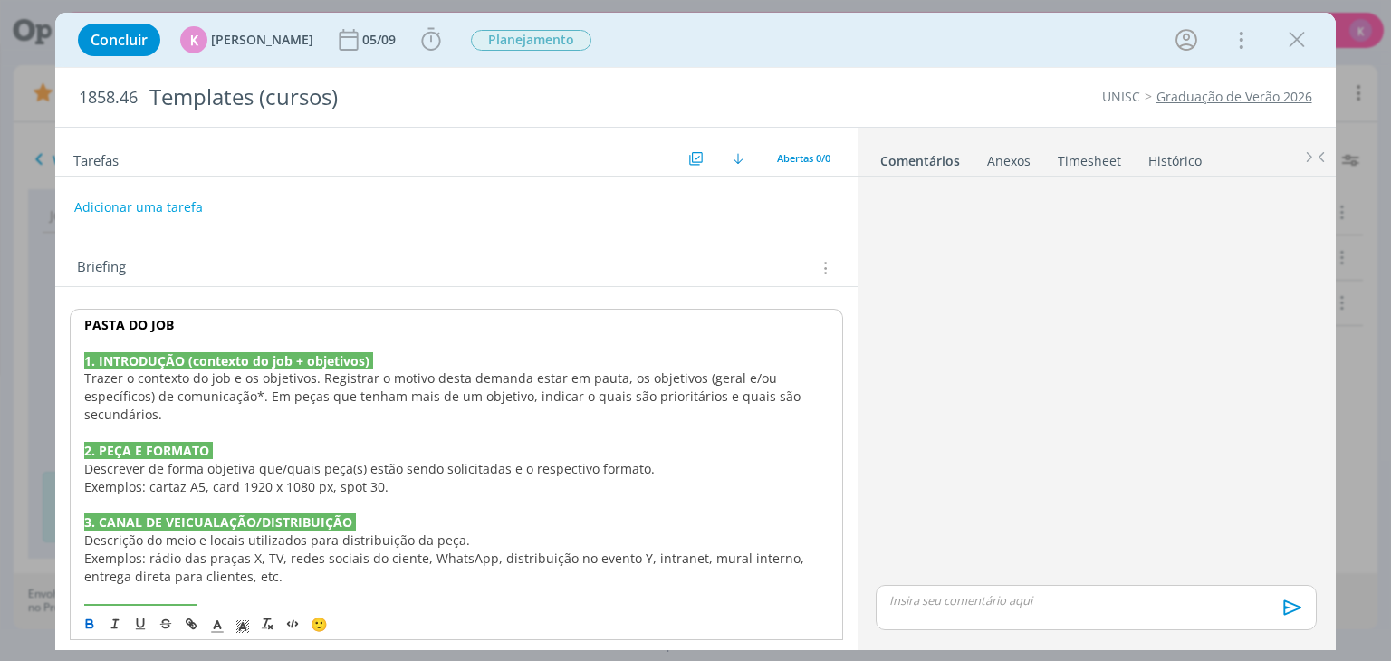
click at [131, 392] on span "o contexto do job e os objetivos. Registrar o motivo desta demanda estar em pau…" at bounding box center [444, 396] width 720 height 53
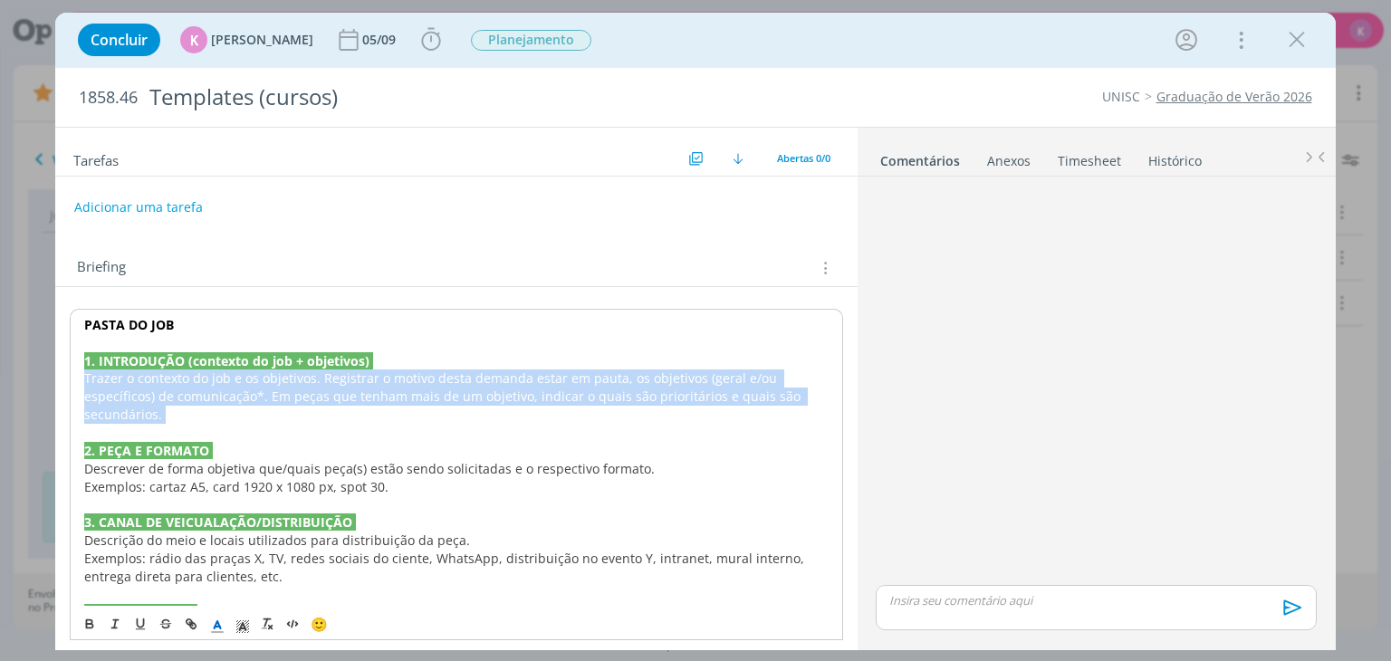
click at [131, 392] on span "o contexto do job e os objetivos. Registrar o motivo desta demanda estar em pau…" at bounding box center [444, 396] width 720 height 53
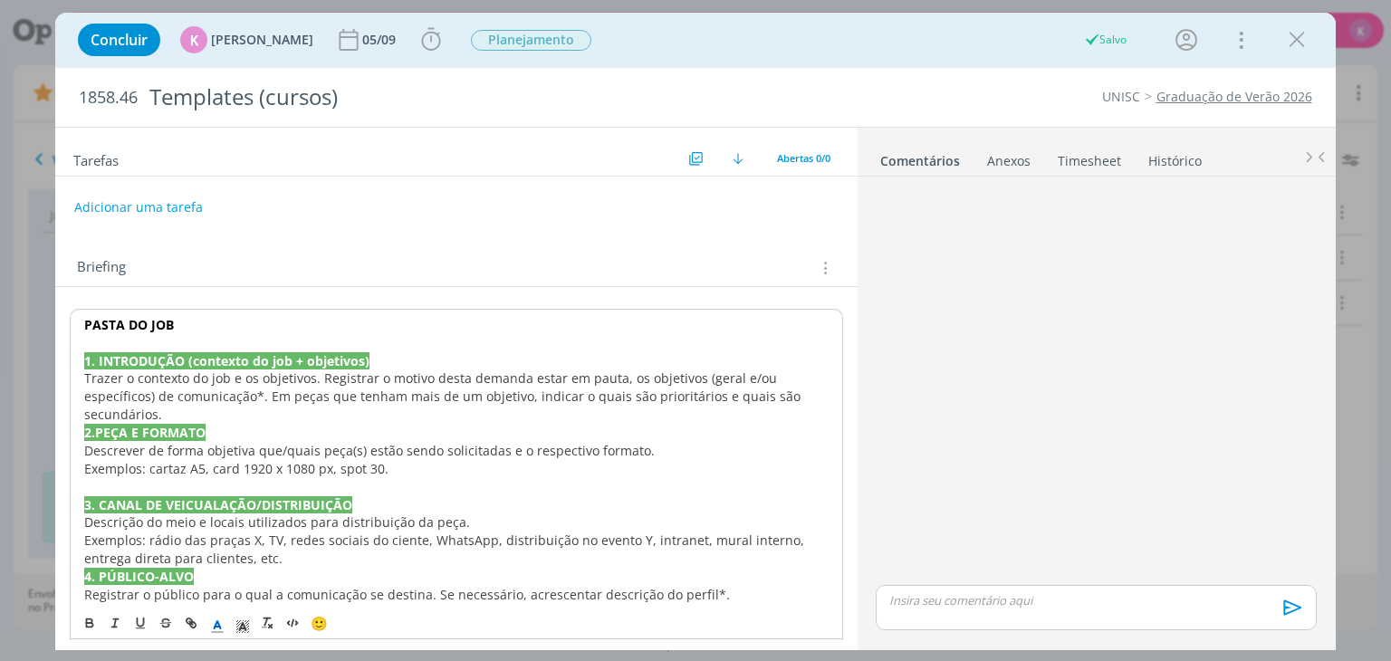
click at [131, 392] on span "o contexto do job e os objetivos. Registrar o motivo desta demanda estar em pau…" at bounding box center [444, 396] width 720 height 53
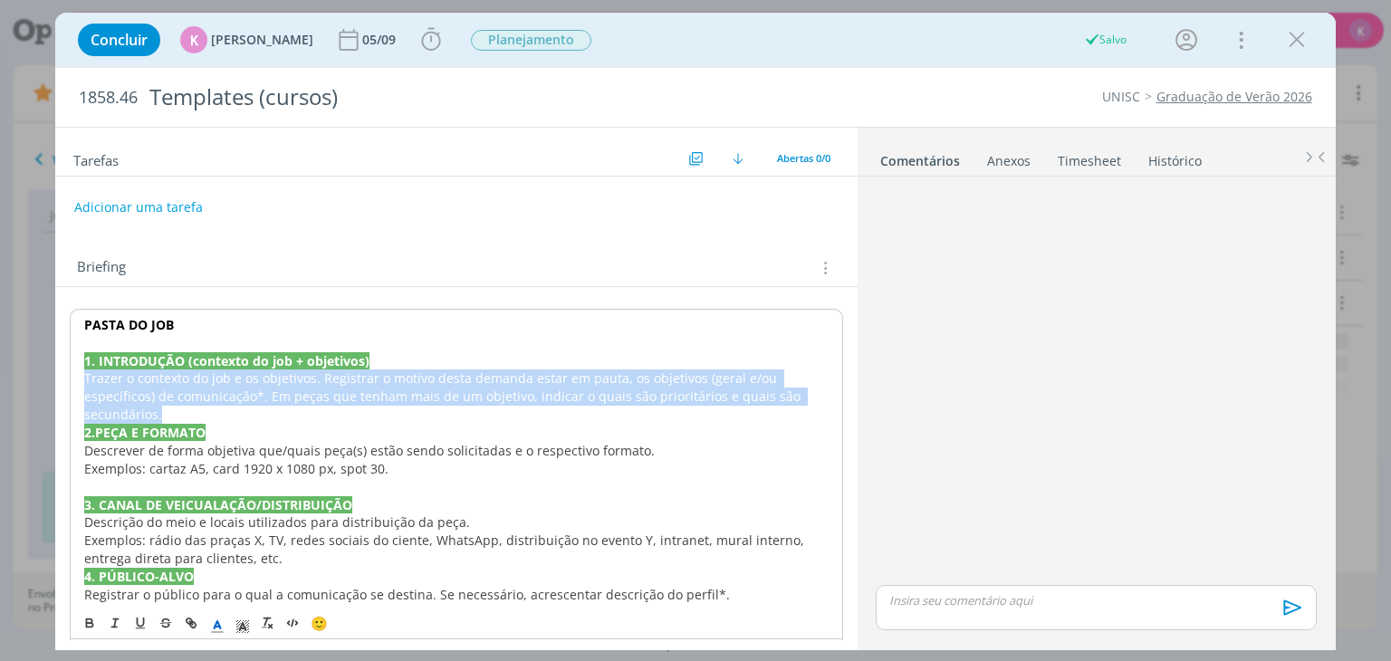
click at [131, 392] on span "o contexto do job e os objetivos. Registrar o motivo desta demanda estar em pau…" at bounding box center [444, 396] width 720 height 53
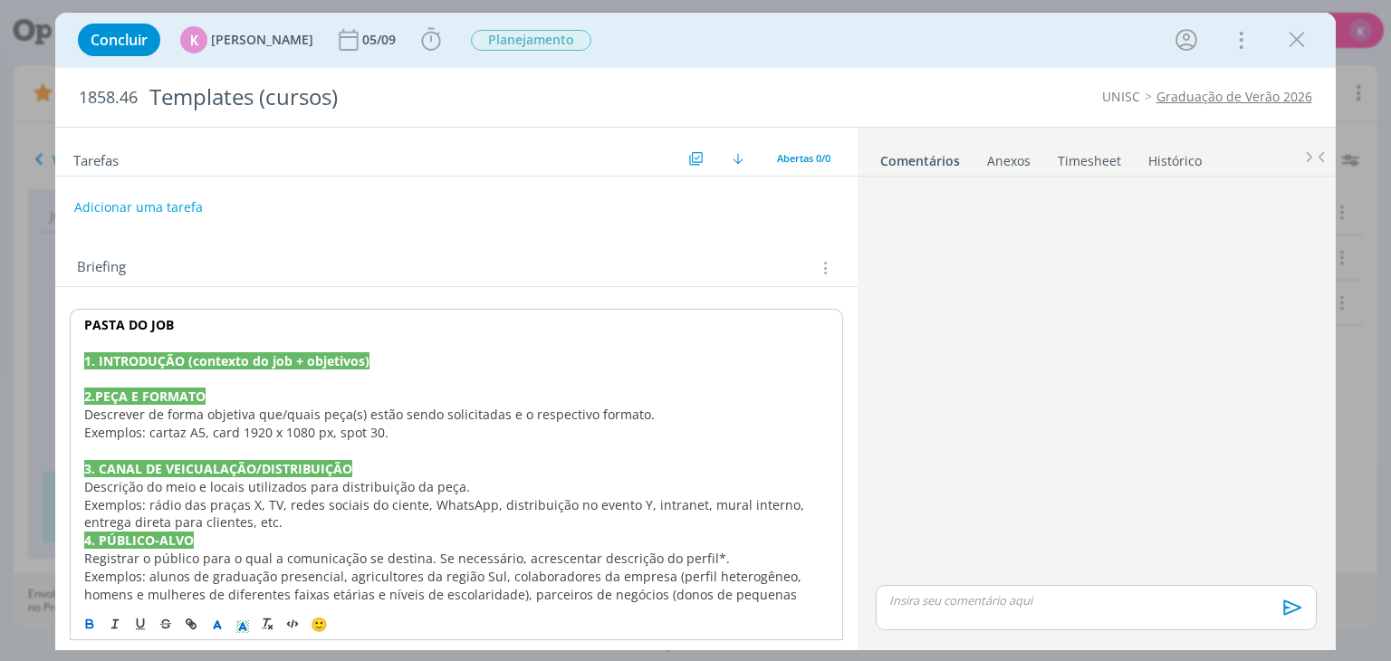
click at [127, 434] on span "Exemplos: cartaz A5, card 1920 x 1080 px, spot 30." at bounding box center [236, 432] width 304 height 17
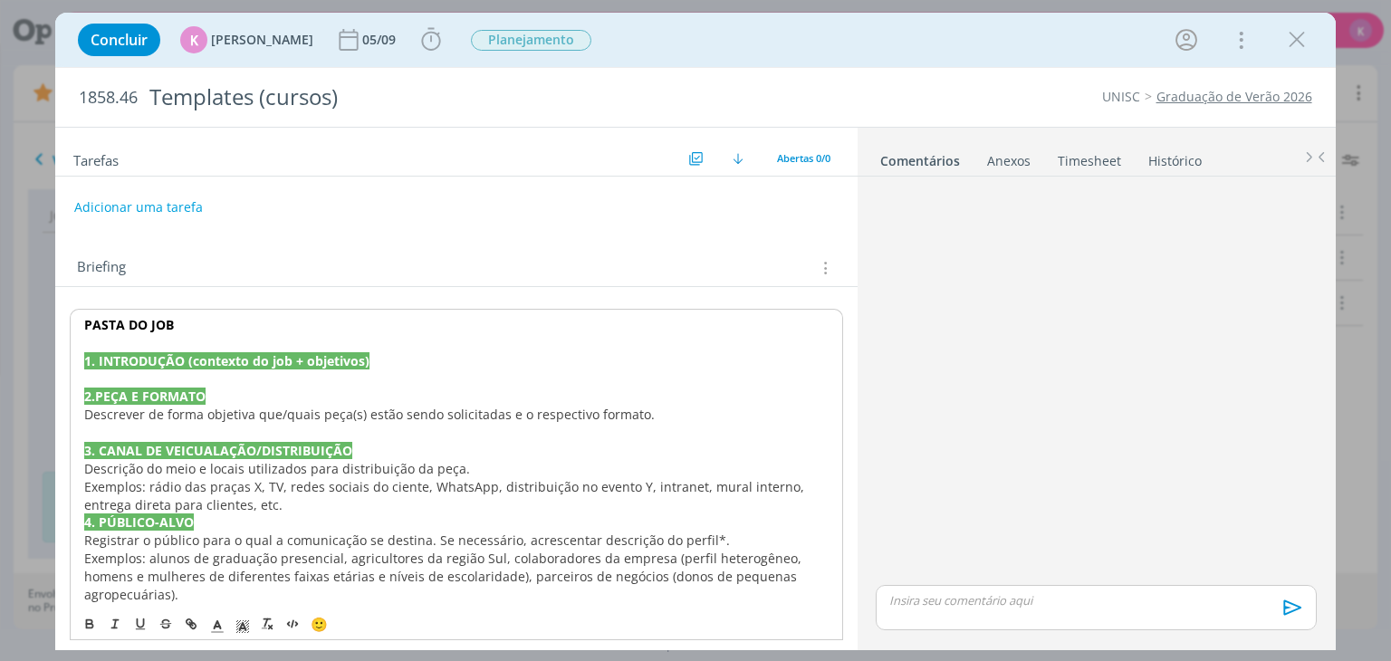
click at [134, 425] on p "dialog" at bounding box center [456, 433] width 744 height 18
click at [139, 412] on span "Descrever de forma objetiva que/quais peça(s) estão sendo solicitadas e o respe…" at bounding box center [369, 414] width 571 height 17
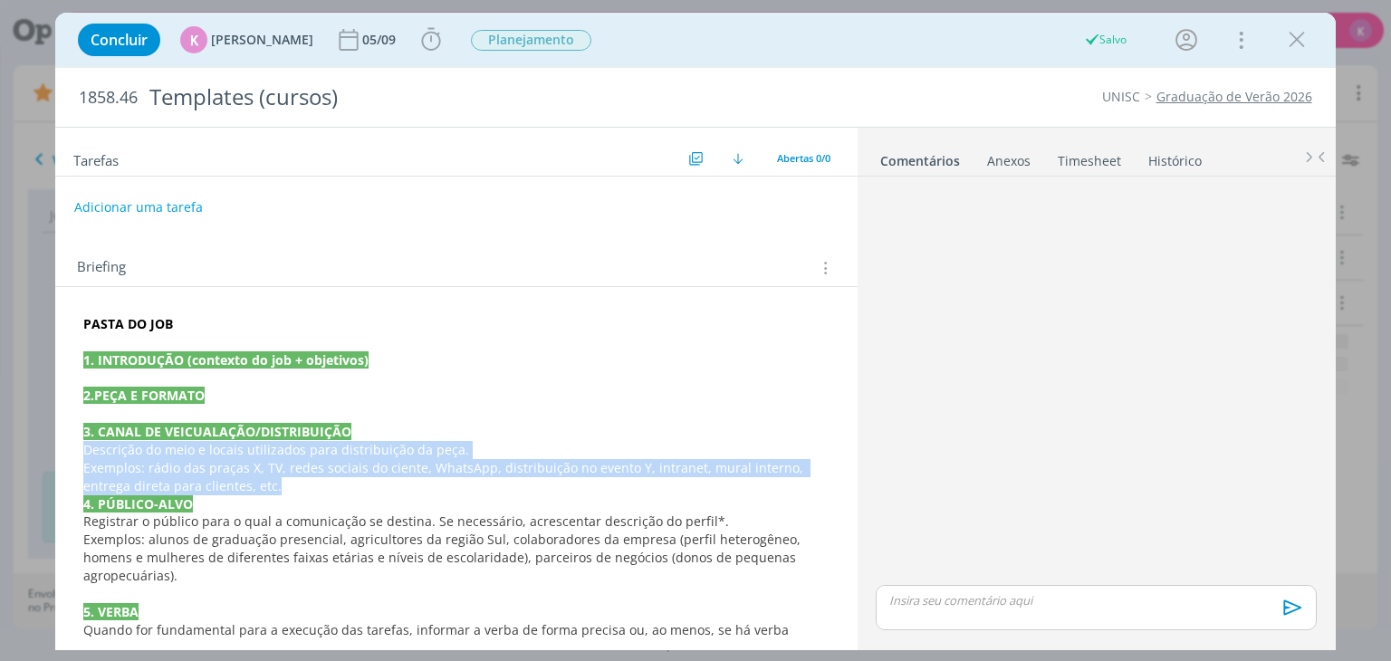
drag, startPoint x: 83, startPoint y: 451, endPoint x: 266, endPoint y: 481, distance: 185.4
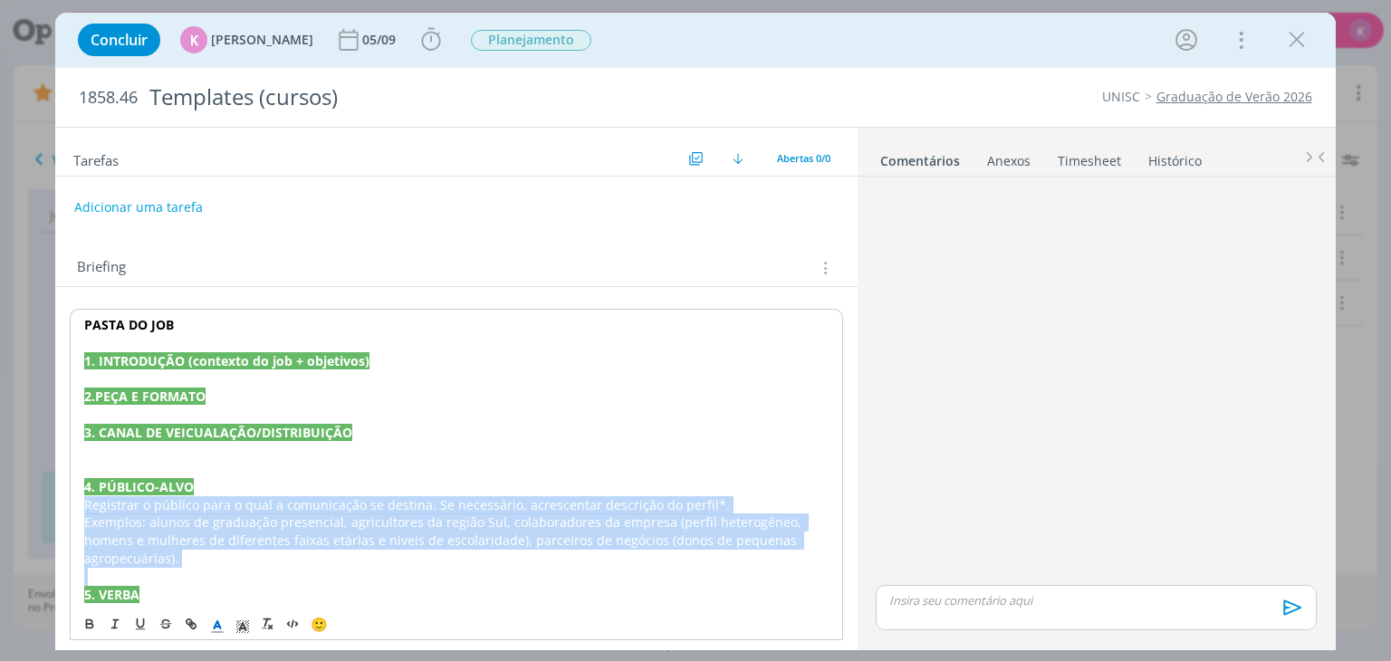
drag, startPoint x: 192, startPoint y: 562, endPoint x: 83, endPoint y: 500, distance: 125.4
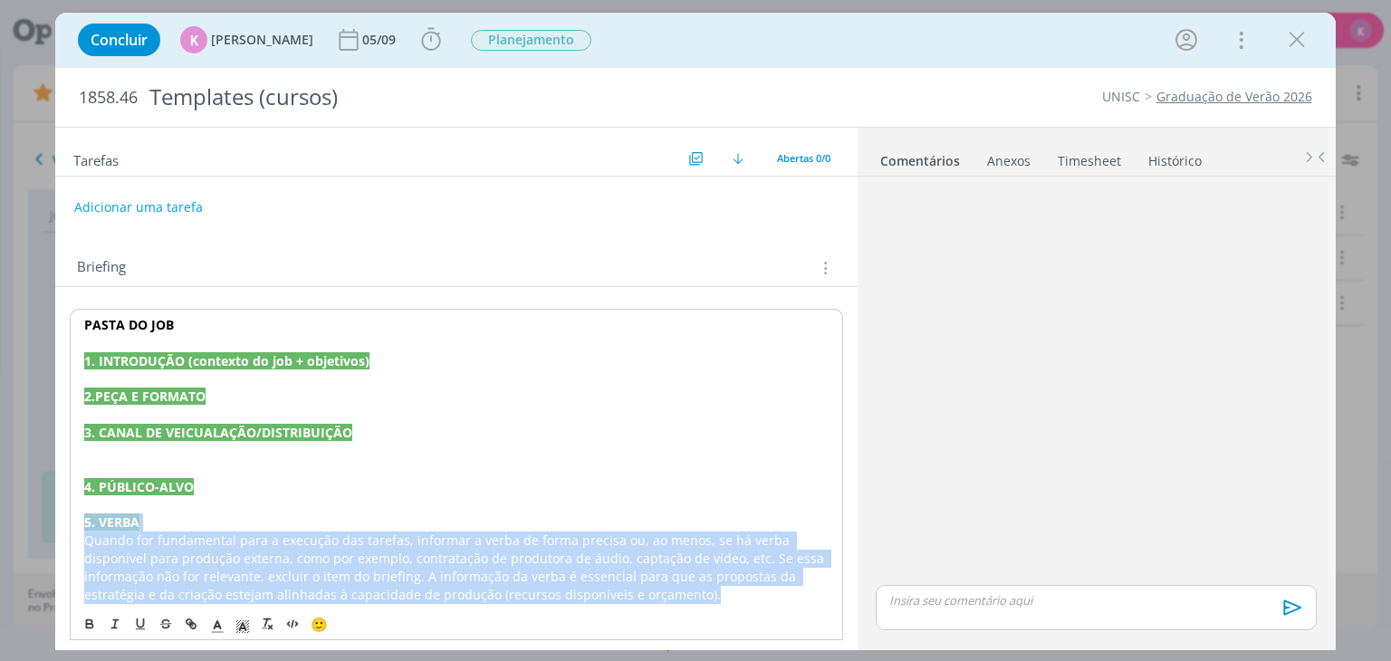
drag, startPoint x: 83, startPoint y: 515, endPoint x: 612, endPoint y: 600, distance: 535.6
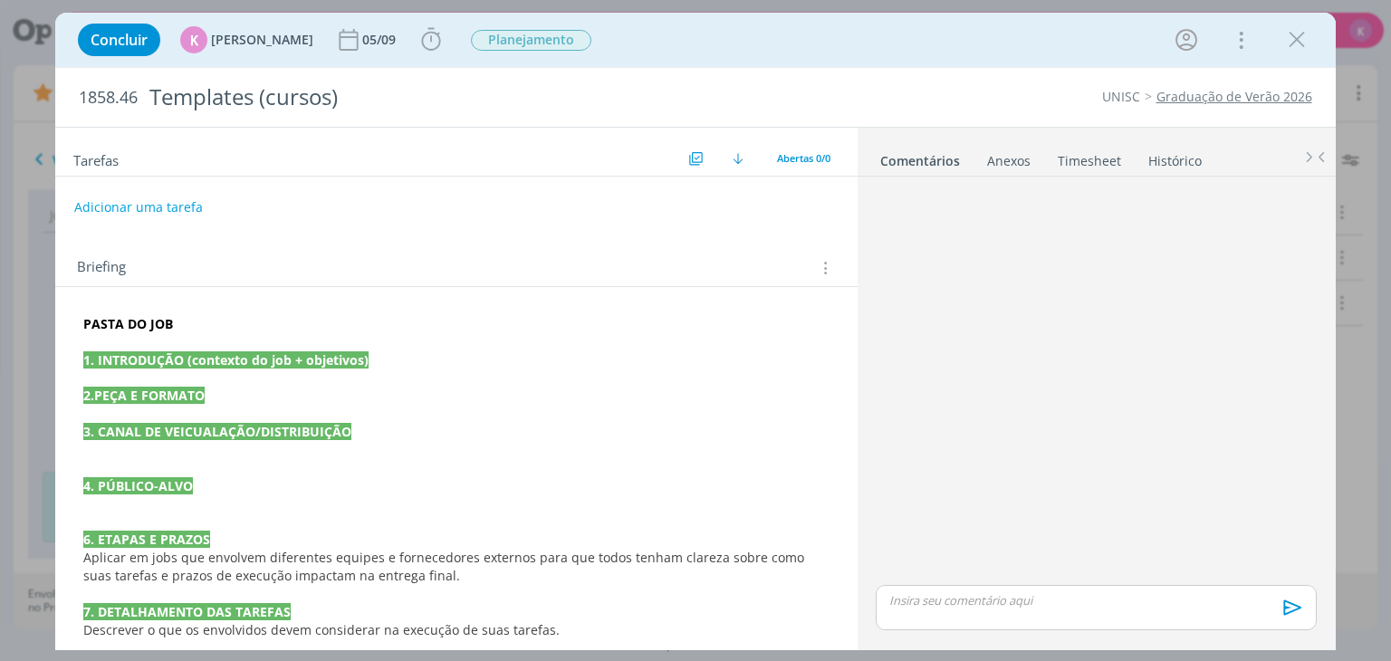
drag, startPoint x: 755, startPoint y: 559, endPoint x: 744, endPoint y: 559, distance: 10.9
click at [755, 559] on span "Aplicar em jobs que envolvem diferentes equipes e fornecedores externos para qu…" at bounding box center [445, 566] width 725 height 35
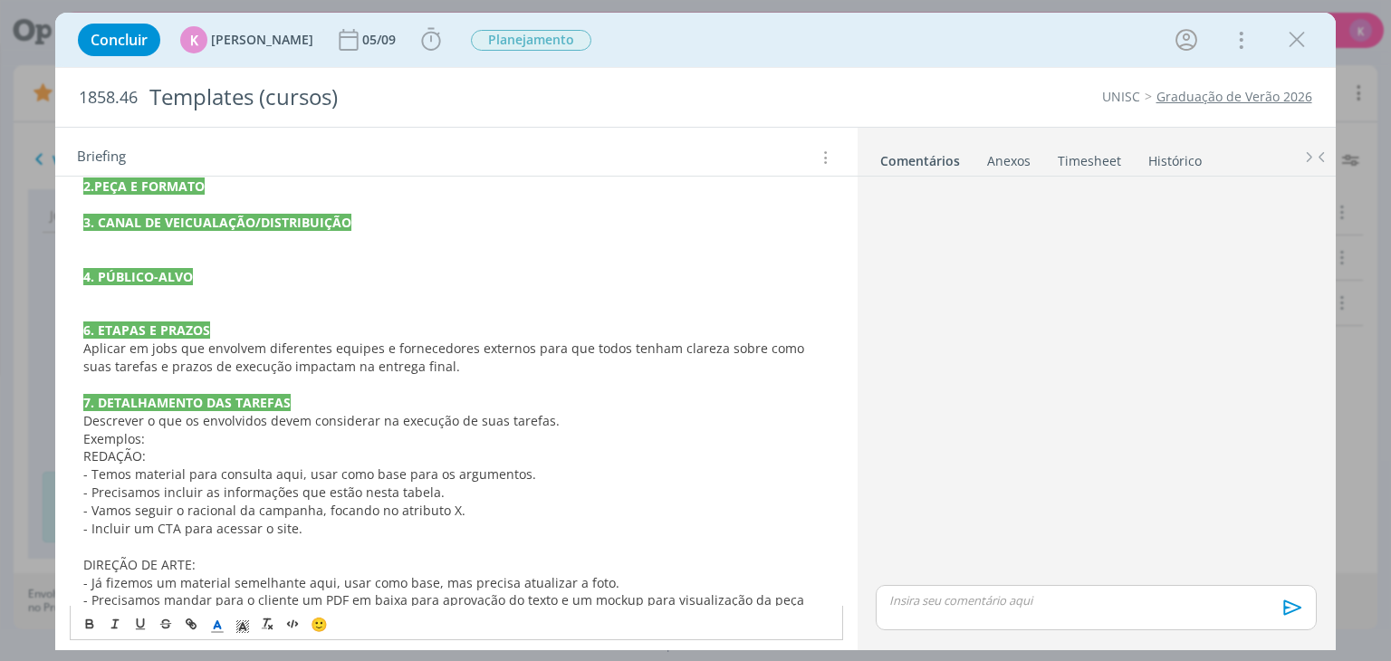
scroll to position [272, 0]
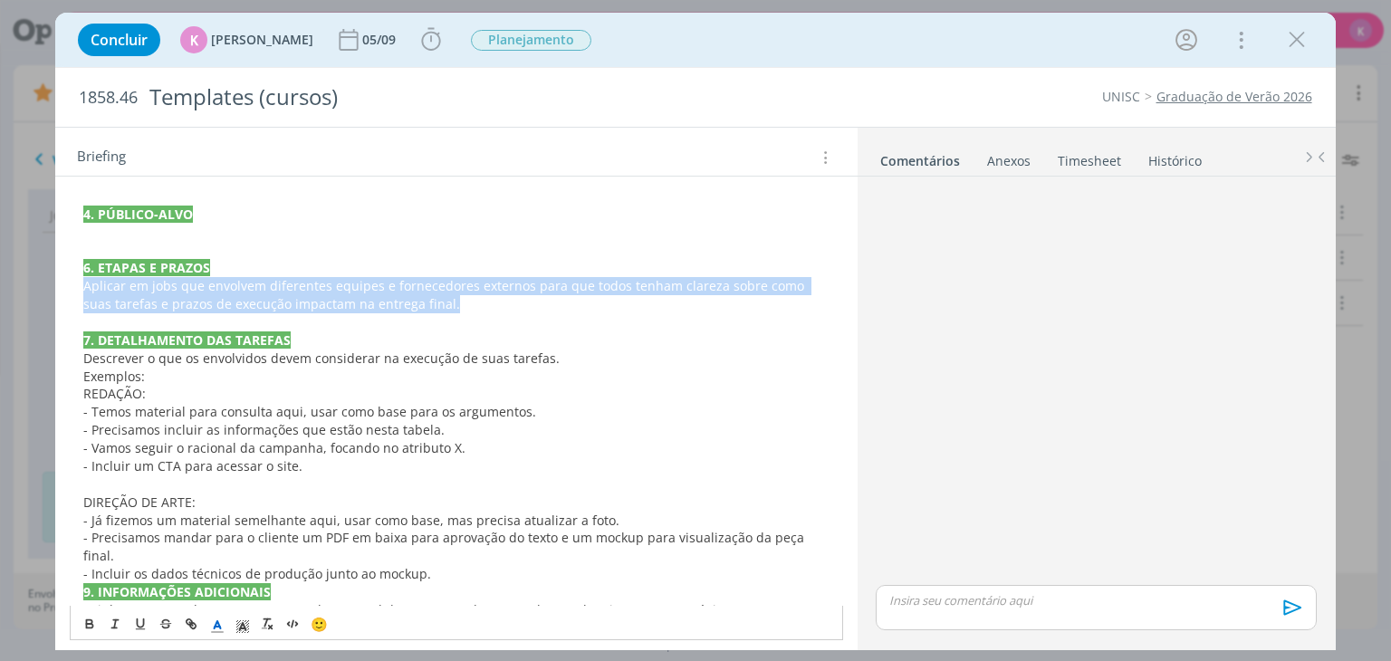
drag, startPoint x: 422, startPoint y: 305, endPoint x: 65, endPoint y: 289, distance: 357.2
click at [65, 289] on div "PASTA DO JOB 1. INTRODUÇÃO (contexto do job + objetivos) 2.PEÇA E FORMATO 3. CA…" at bounding box center [456, 386] width 802 height 742
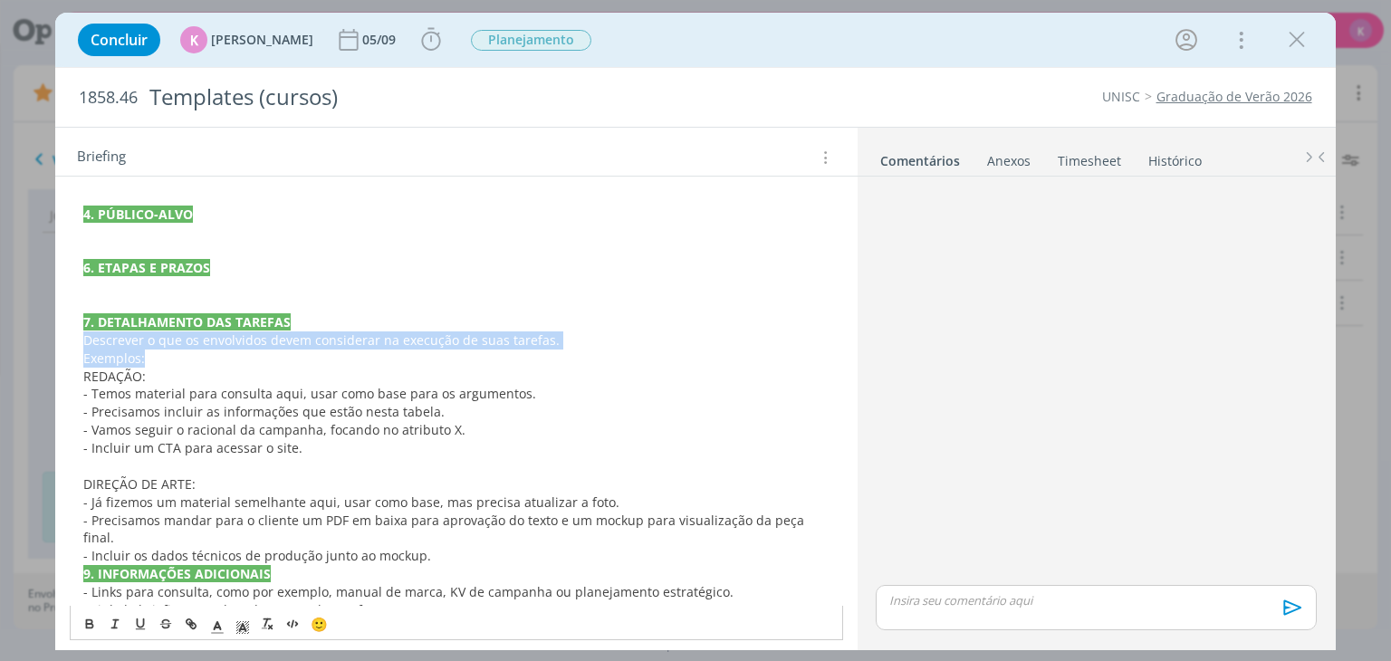
drag, startPoint x: 83, startPoint y: 344, endPoint x: 153, endPoint y: 349, distance: 69.9
click at [153, 349] on div "PASTA DO JOB 1. INTRODUÇÃO (contexto do job + objetivos) 2.PEÇA E FORMATO 3. CA…" at bounding box center [456, 367] width 773 height 661
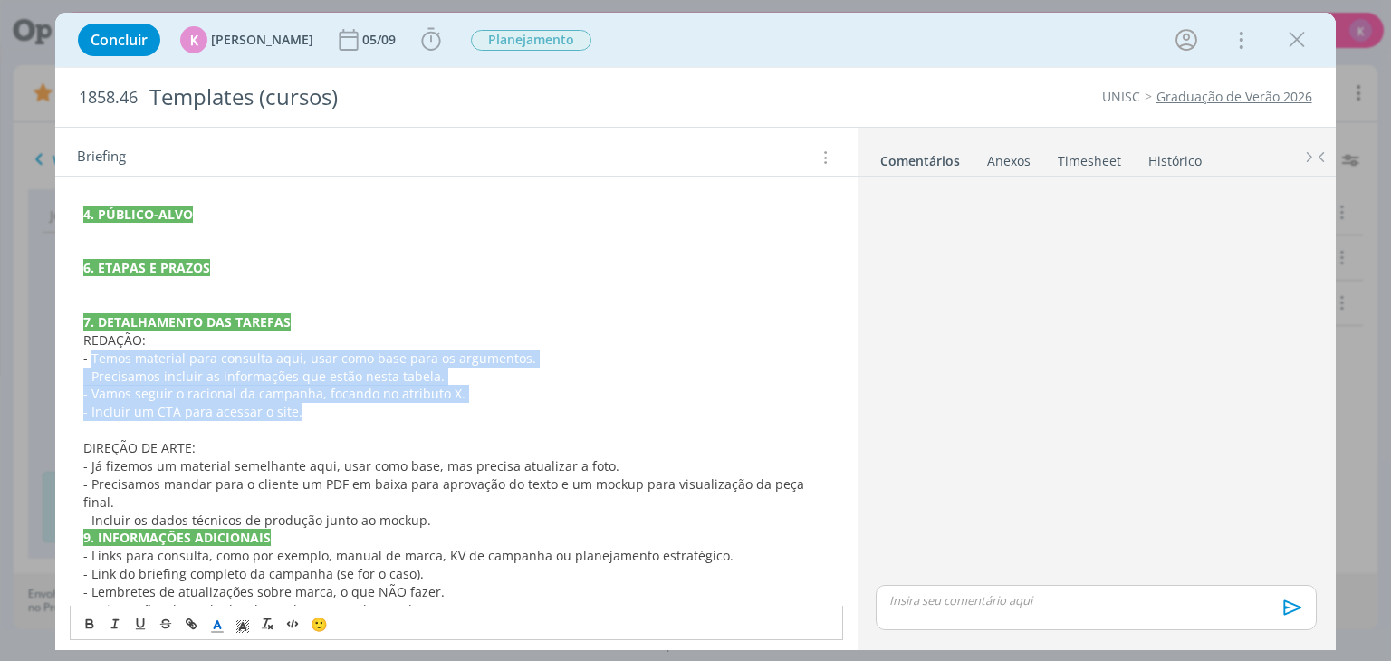
drag, startPoint x: 91, startPoint y: 359, endPoint x: 317, endPoint y: 414, distance: 233.1
click at [317, 414] on div "PASTA DO JOB 1. INTRODUÇÃO (contexto do job + objetivos) 2.PEÇA E FORMATO 3. CA…" at bounding box center [456, 349] width 773 height 625
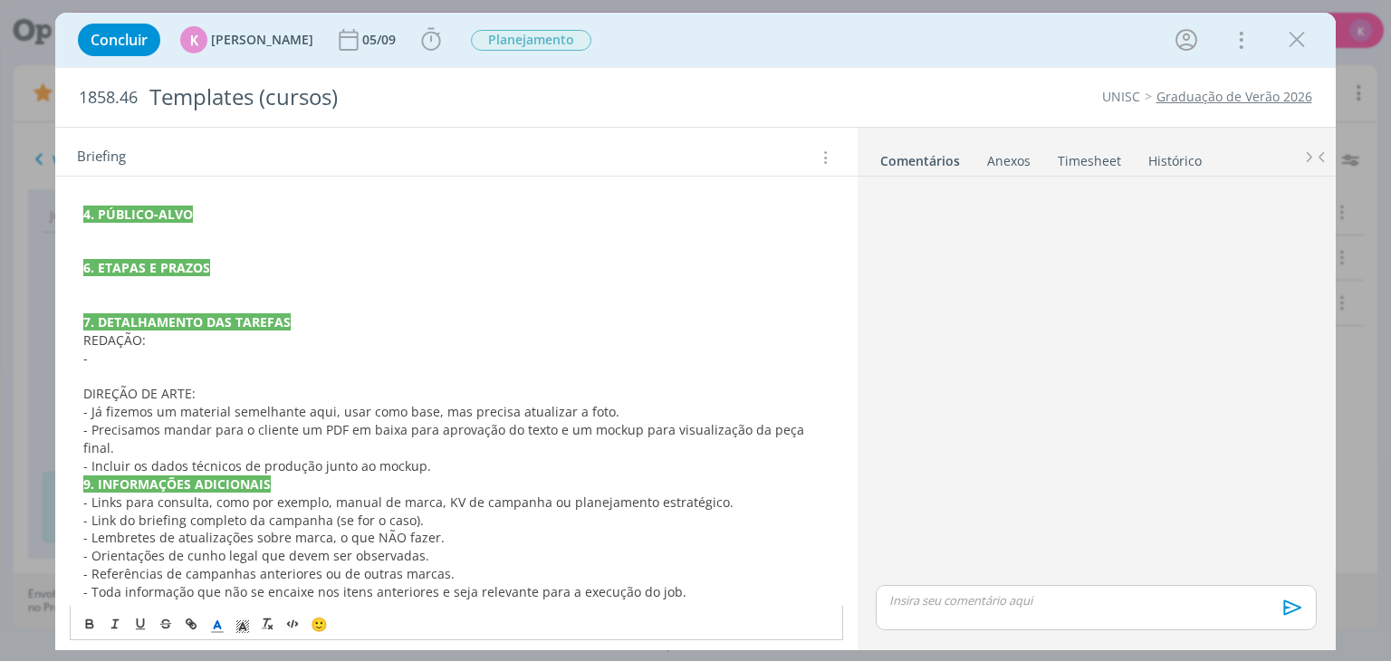
scroll to position [261, 0]
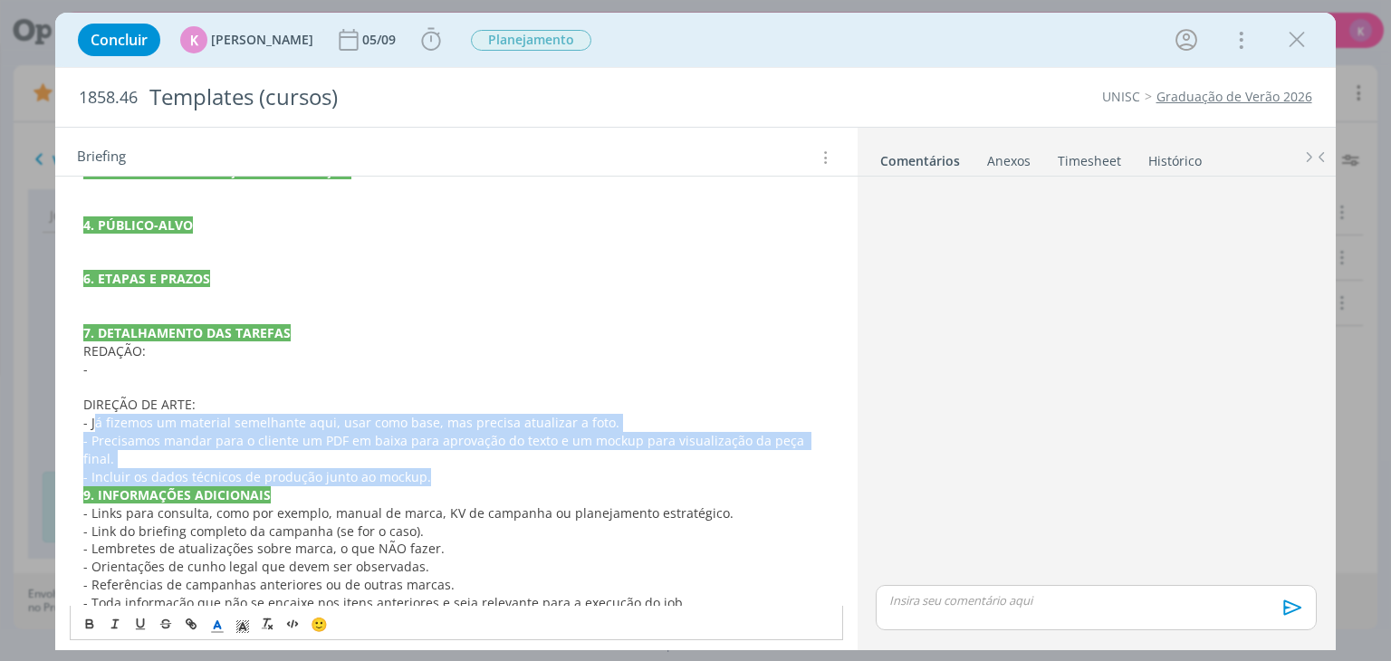
drag, startPoint x: 106, startPoint y: 416, endPoint x: 453, endPoint y: 455, distance: 349.1
click at [453, 455] on div "PASTA DO JOB 1. INTRODUÇÃO (contexto do job + objetivos) 2.PEÇA E FORMATO 3. CA…" at bounding box center [456, 333] width 773 height 571
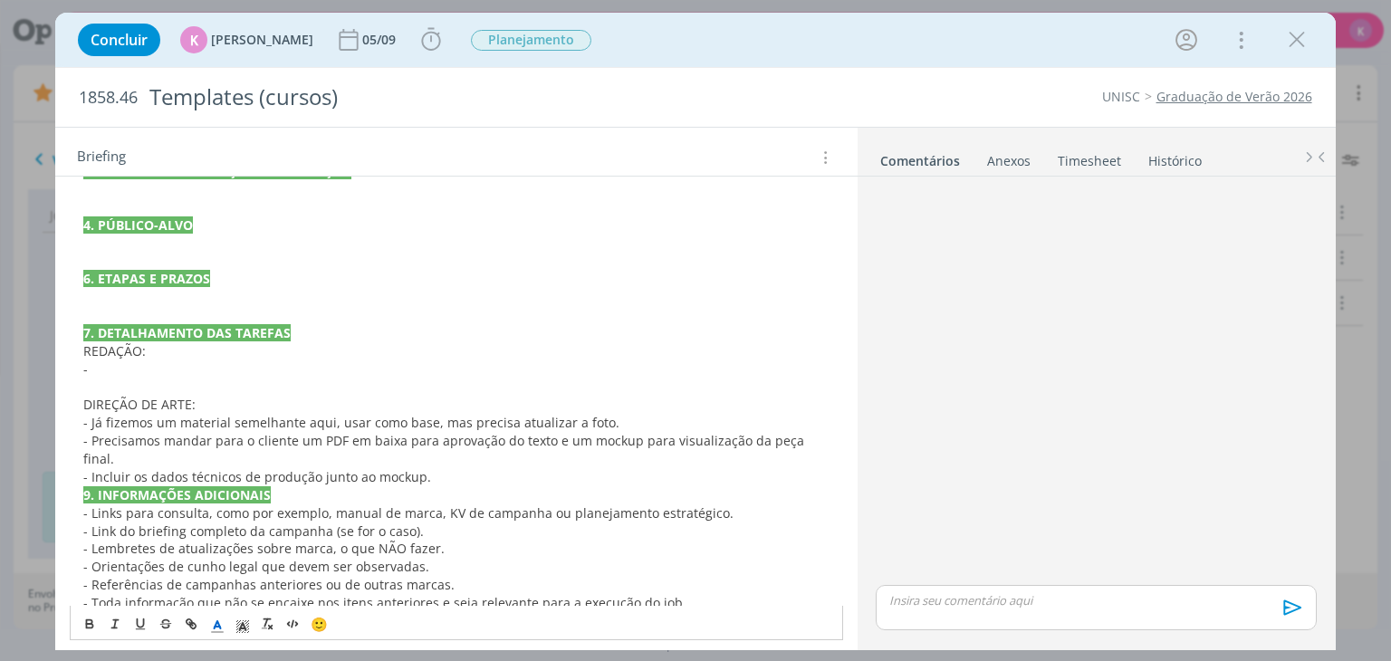
scroll to position [226, 0]
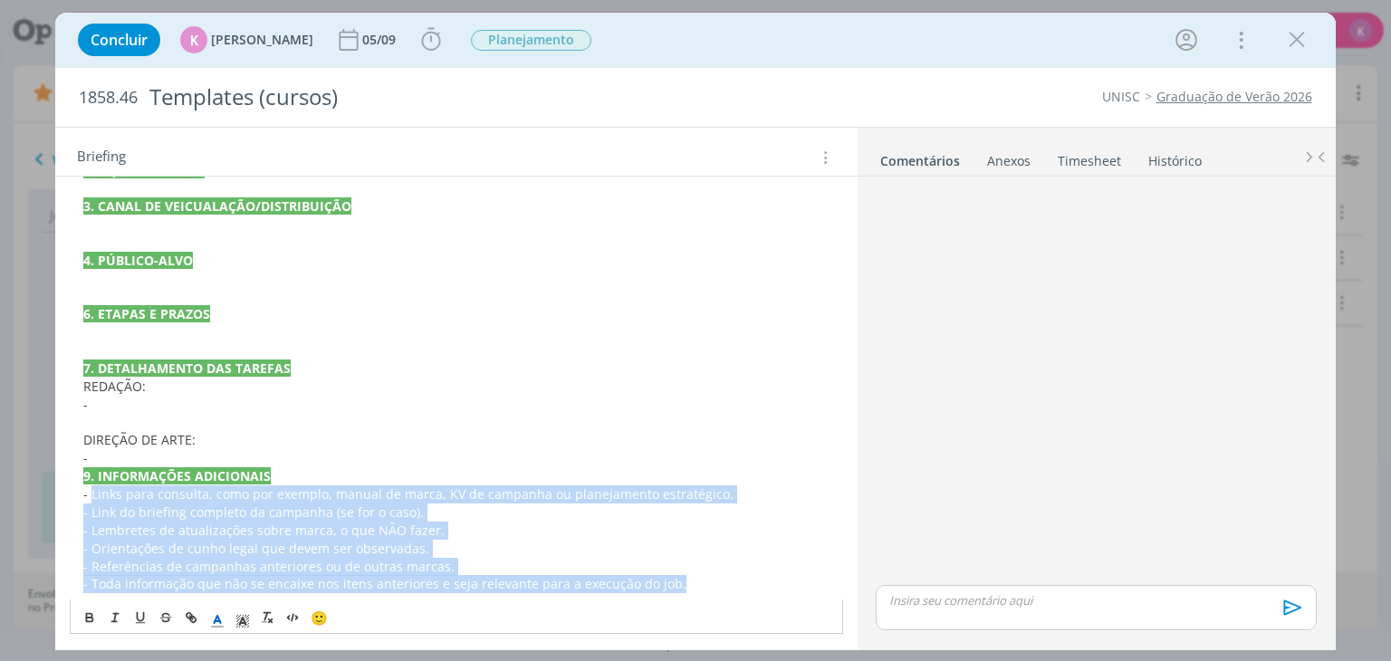
drag, startPoint x: 90, startPoint y: 496, endPoint x: 710, endPoint y: 610, distance: 630.8
click at [710, 610] on div "PASTA DO JOB 1. INTRODUÇÃO (contexto do job + objetivos) 2.PEÇA E FORMATO 3. CA…" at bounding box center [456, 359] width 773 height 552
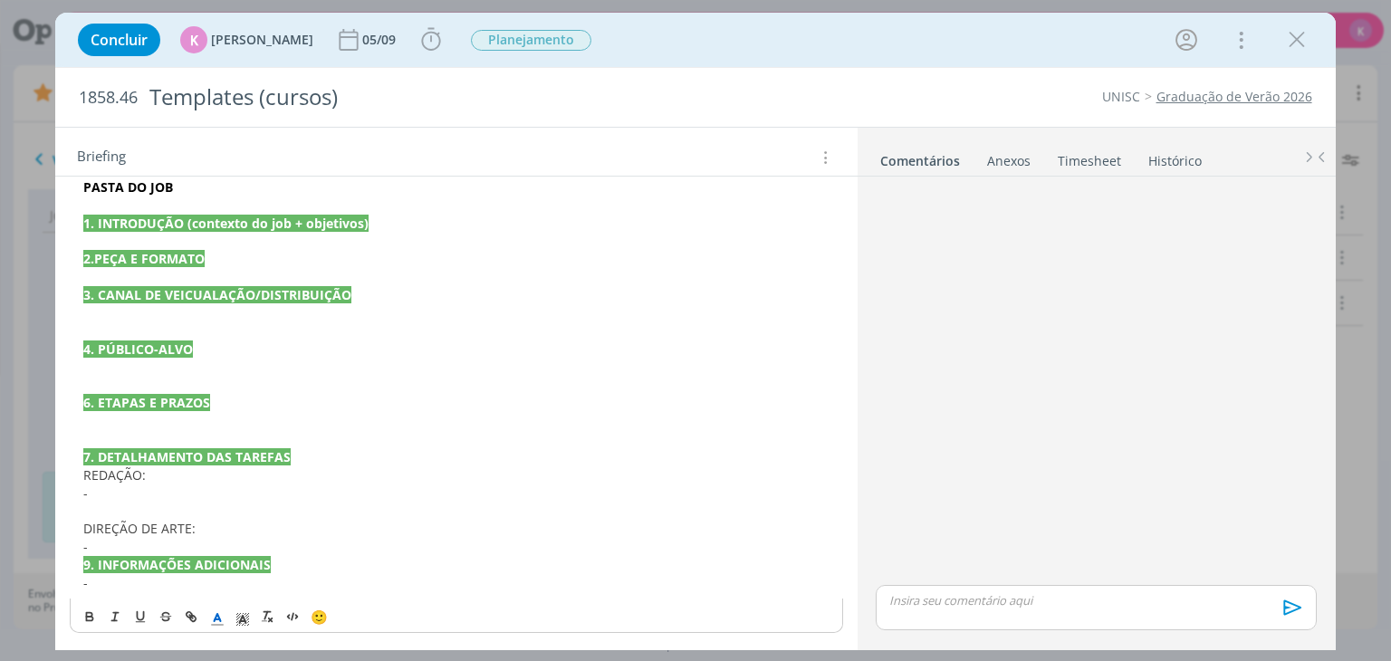
scroll to position [135, 0]
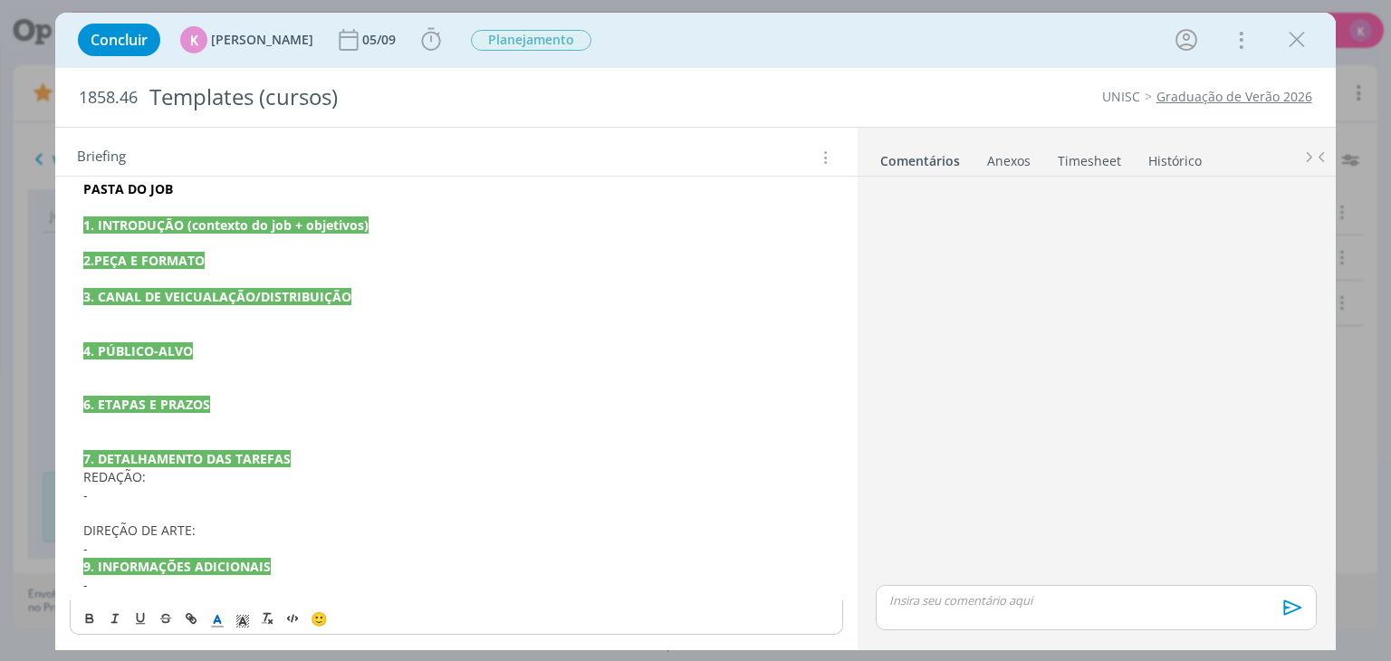
click at [204, 548] on p "-" at bounding box center [455, 549] width 745 height 18
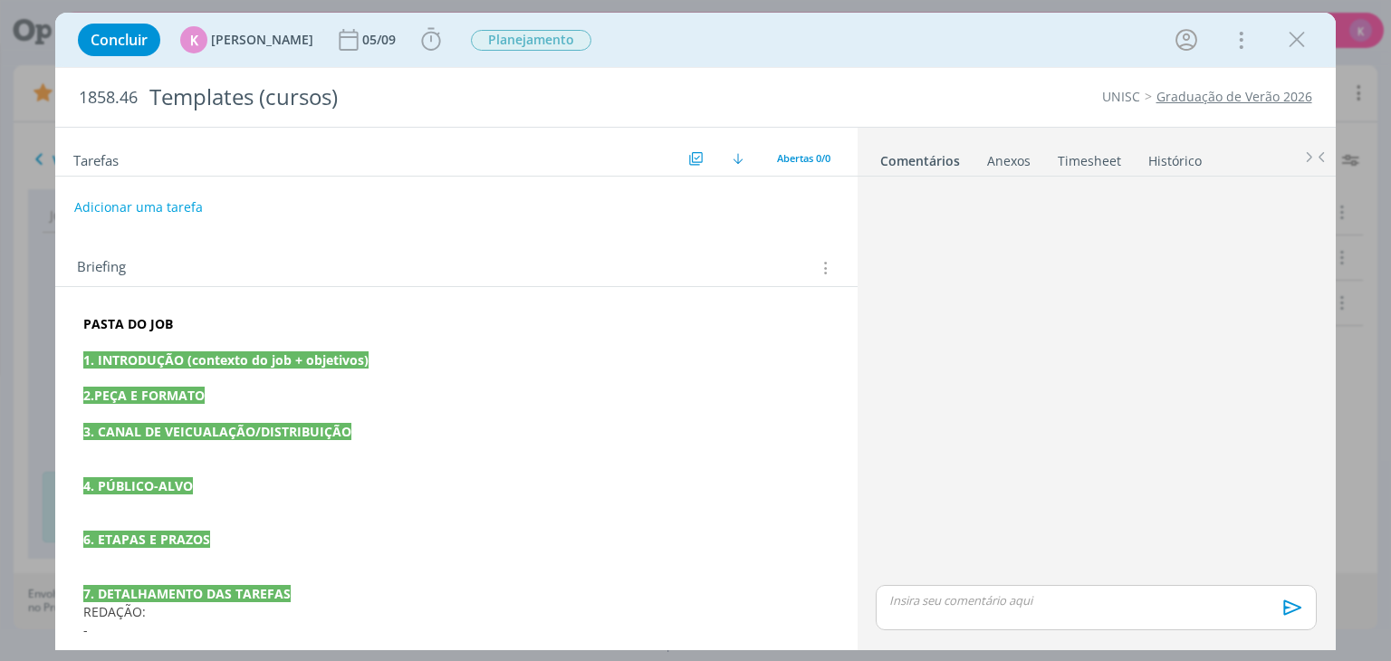
click at [109, 93] on span "1858.46" at bounding box center [108, 98] width 59 height 20
copy span "1858.46"
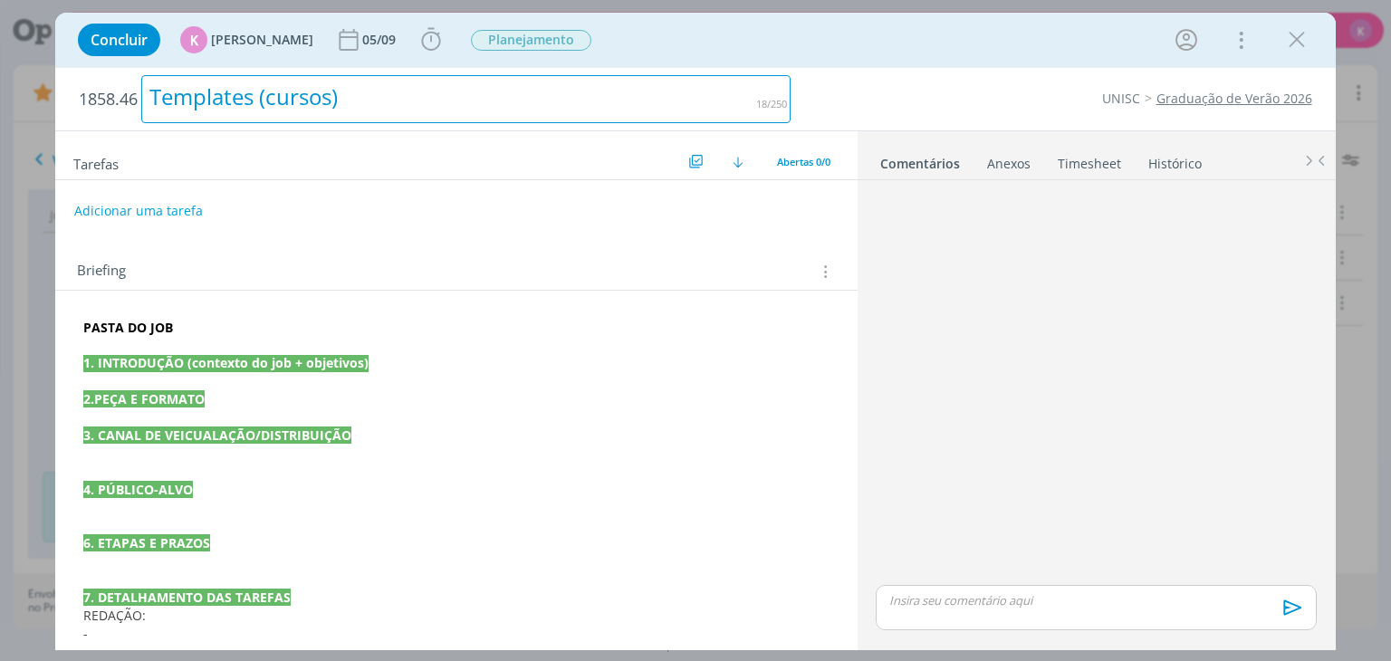
click at [219, 93] on div "Templates (cursos)" at bounding box center [465, 99] width 649 height 48
copy div "Templates (cursos)"
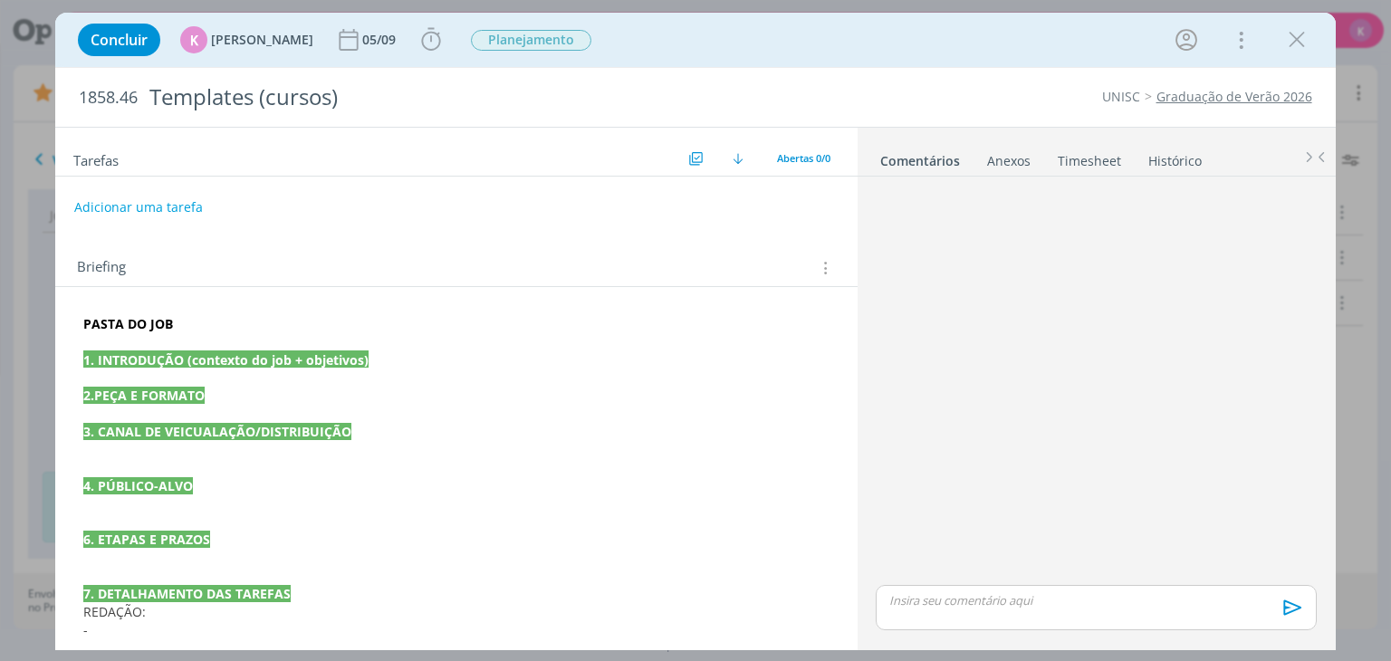
click at [150, 323] on strong "PASTA DO JOB" at bounding box center [128, 323] width 90 height 17
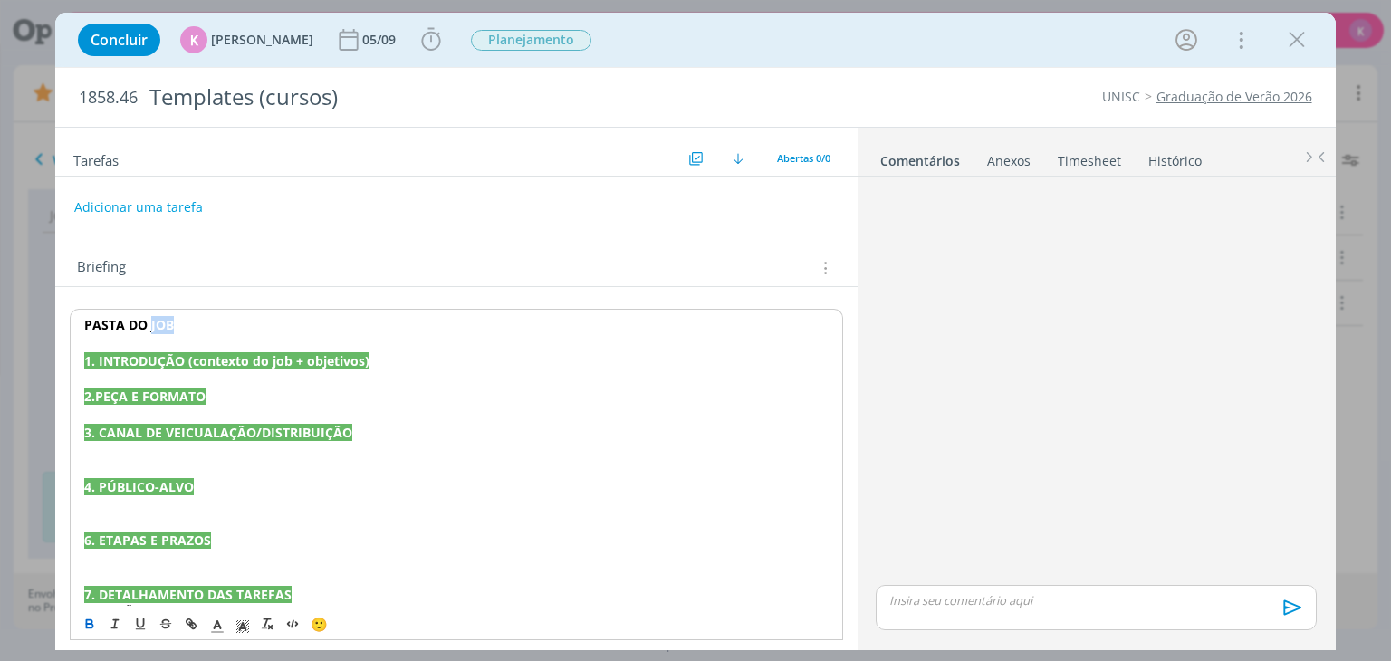
click at [150, 323] on strong "PASTA DO JOB" at bounding box center [129, 324] width 90 height 17
click at [194, 617] on icon "dialog" at bounding box center [191, 624] width 14 height 14
paste input "https://sobeae.sharepoint.com/:f:/s/SOBEAE/EgJ4YCxLAfVMqYFBsde7DRABGq6ykbi2NbZY…"
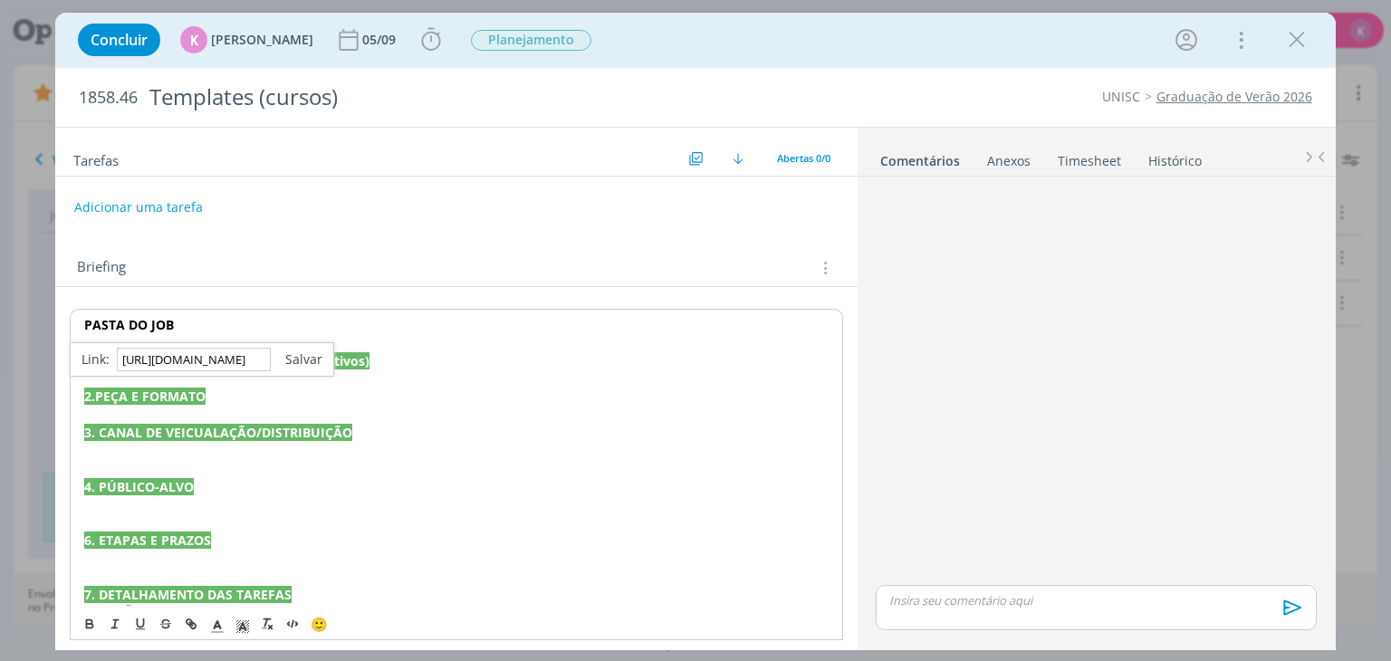
type input "https://sobeae.sharepoint.com/:f:/s/SOBEAE/EgJ4YCxLAfVMqYFBsde7DRABGq6ykbi2NbZY…"
click at [316, 357] on link "dialog" at bounding box center [297, 359] width 52 height 17
click at [294, 385] on p "dialog" at bounding box center [456, 379] width 744 height 18
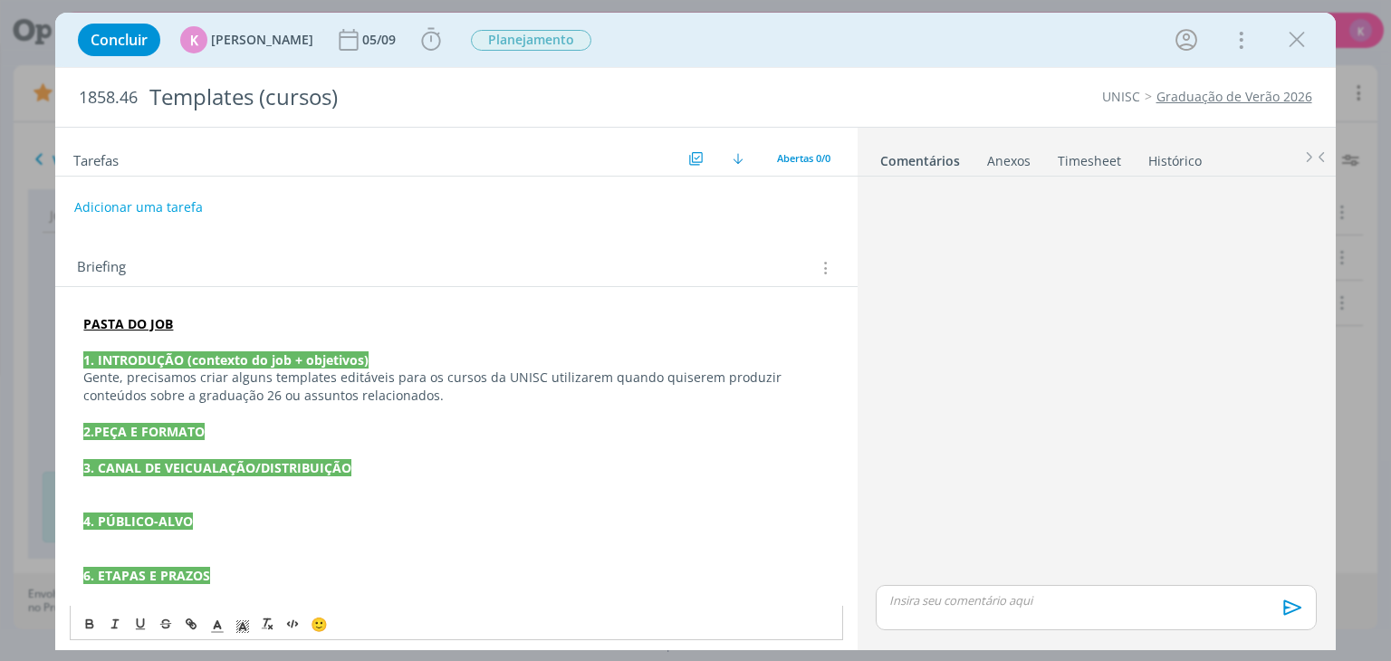
click at [120, 447] on p "dialog" at bounding box center [455, 450] width 745 height 18
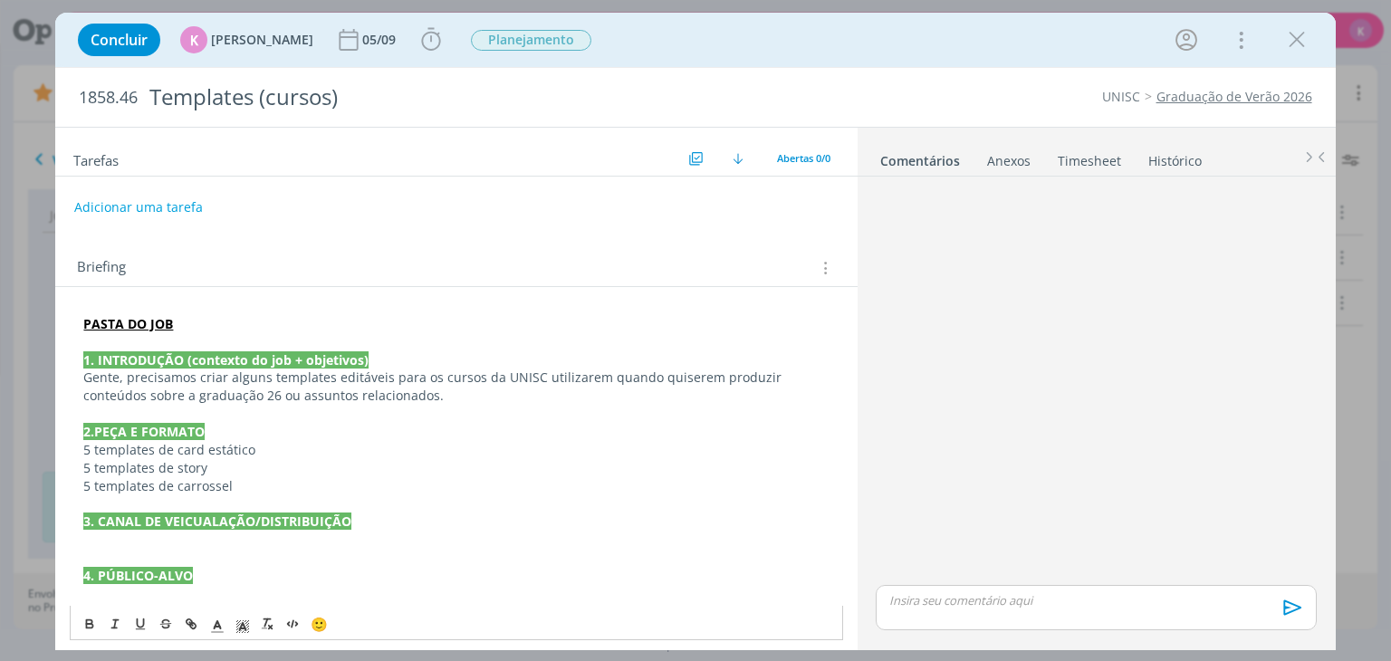
click at [145, 501] on p "dialog" at bounding box center [455, 504] width 745 height 18
click at [214, 427] on p "2.PEÇA E FORMATO" at bounding box center [455, 432] width 745 height 18
click at [166, 549] on p "dialog" at bounding box center [455, 558] width 745 height 18
click at [203, 528] on strong "3. CANAL DE VEICUALAÇÃO/DISTRIBUIÇÃO" at bounding box center [217, 521] width 268 height 17
click at [188, 536] on p "dialog" at bounding box center [455, 540] width 745 height 18
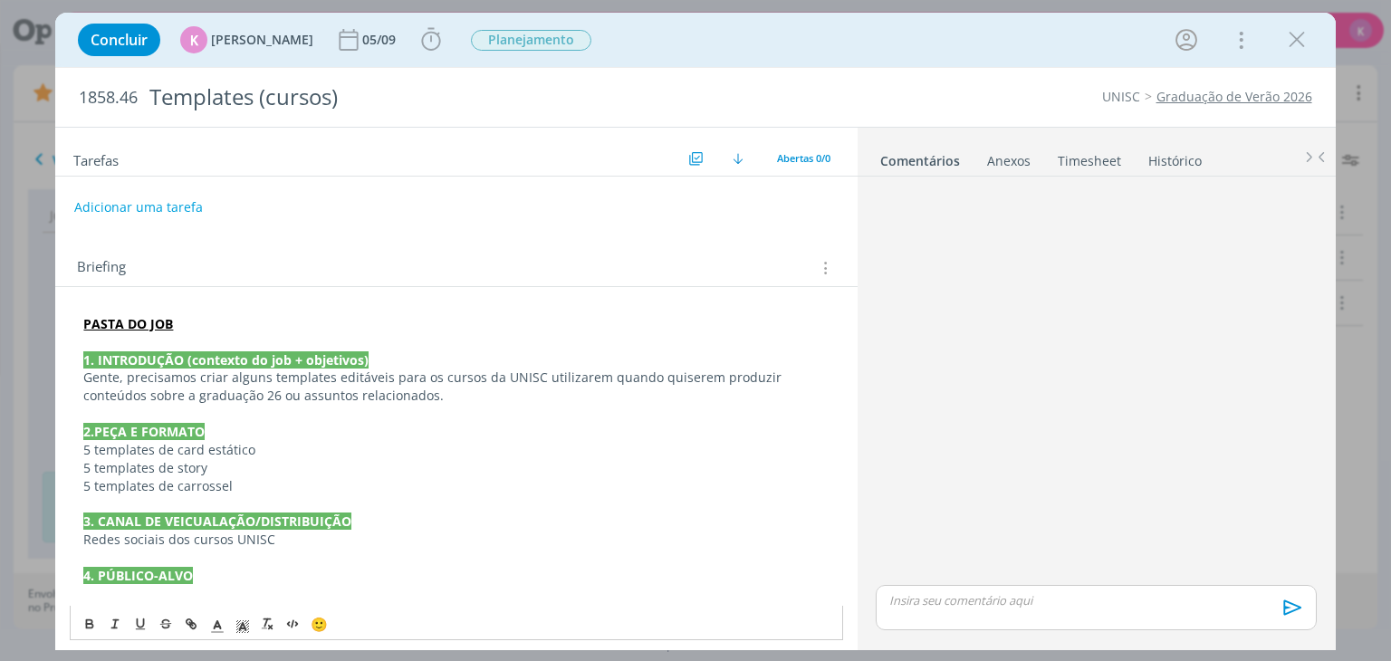
scroll to position [181, 0]
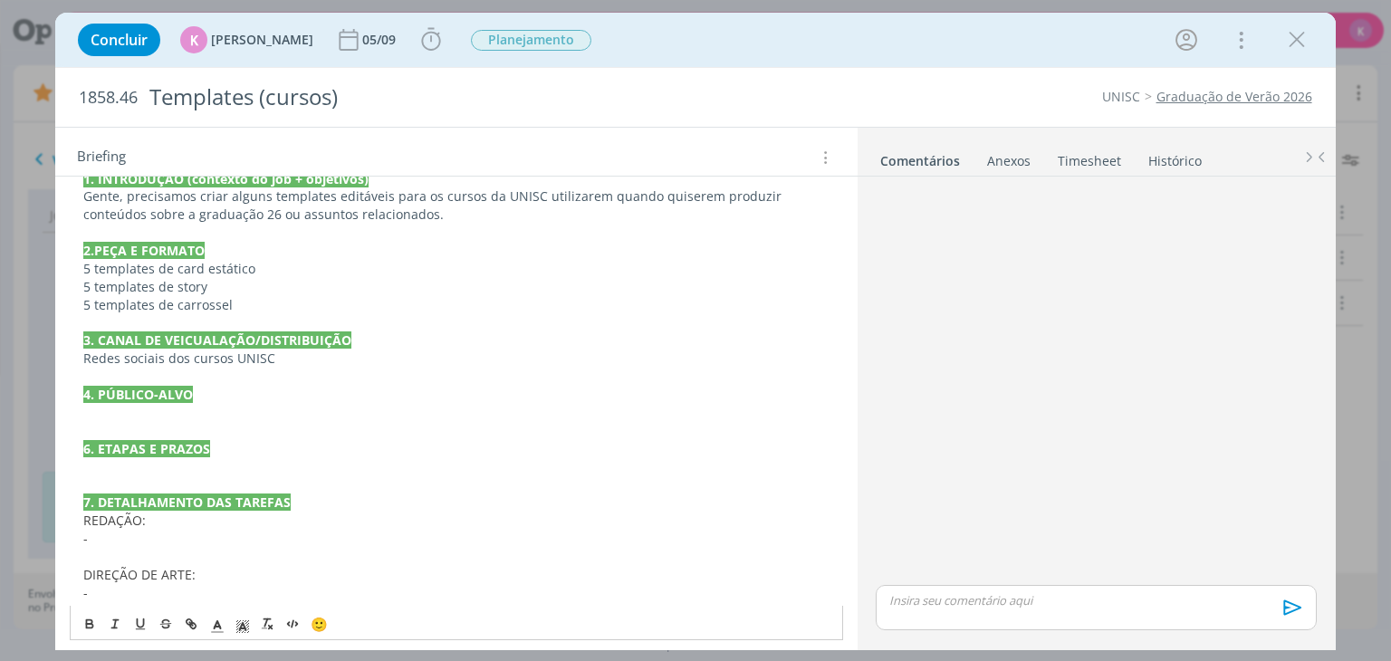
click at [113, 468] on p "dialog" at bounding box center [455, 467] width 745 height 18
click at [301, 469] on p "Precisamos enviar ao cliente até" at bounding box center [455, 467] width 745 height 18
drag, startPoint x: 161, startPoint y: 544, endPoint x: 76, endPoint y: 525, distance: 87.2
click at [76, 525] on div "PASTA DO JOB 1. INTRODUÇÃO (contexto do job + objetivos) Gente, precisamos cria…" at bounding box center [456, 395] width 773 height 534
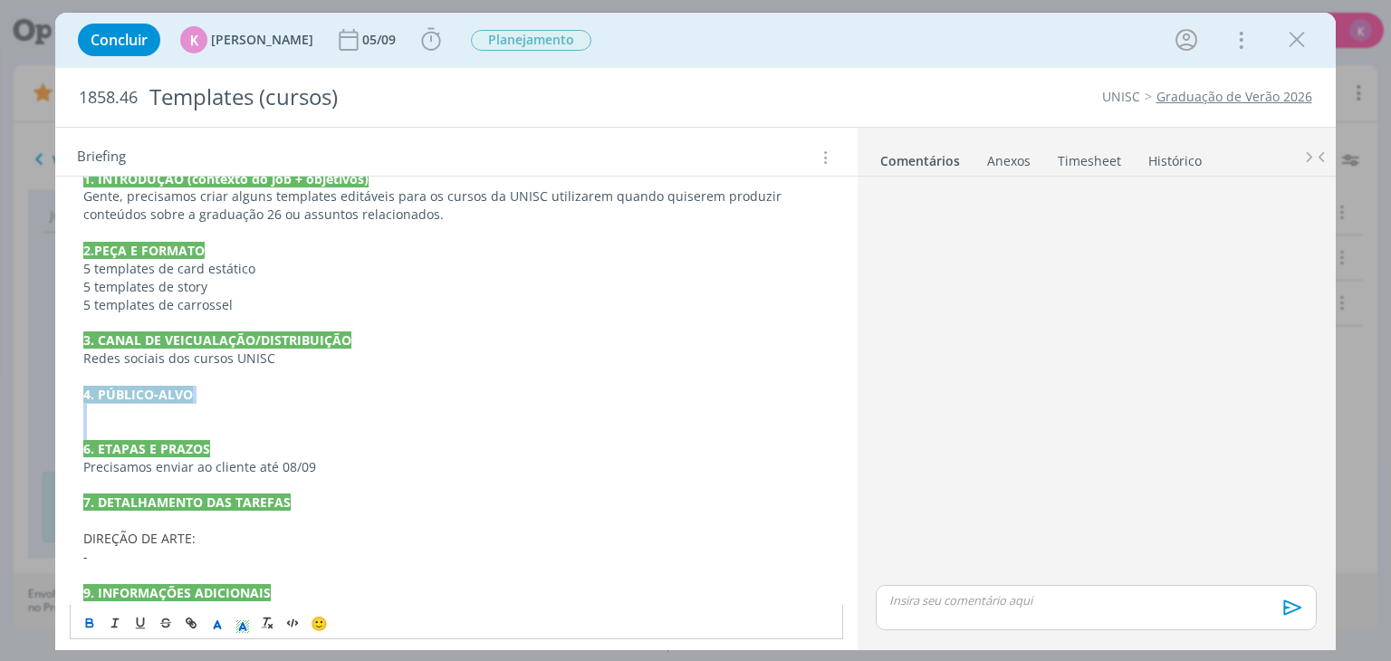
drag, startPoint x: 114, startPoint y: 425, endPoint x: 77, endPoint y: 398, distance: 46.0
click at [77, 398] on div "PASTA DO JOB 1. INTRODUÇÃO (contexto do job + objetivos) Gente, precisamos cria…" at bounding box center [456, 377] width 773 height 499
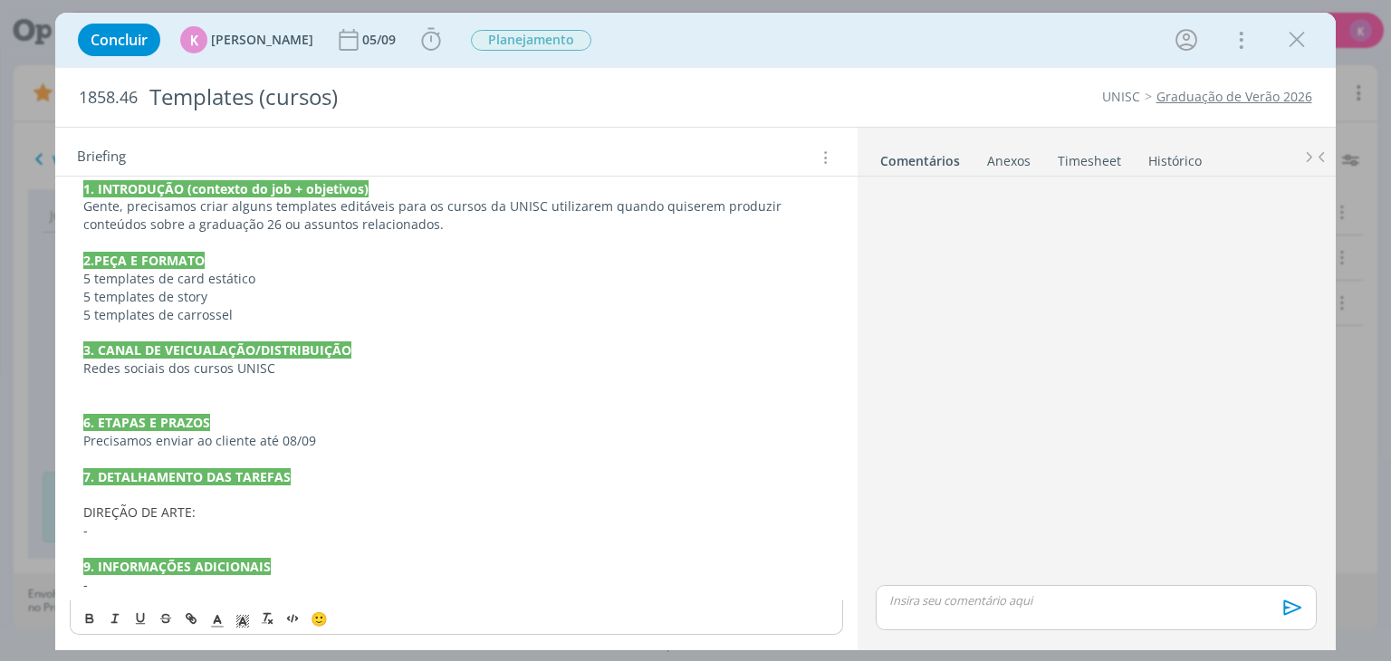
scroll to position [153, 0]
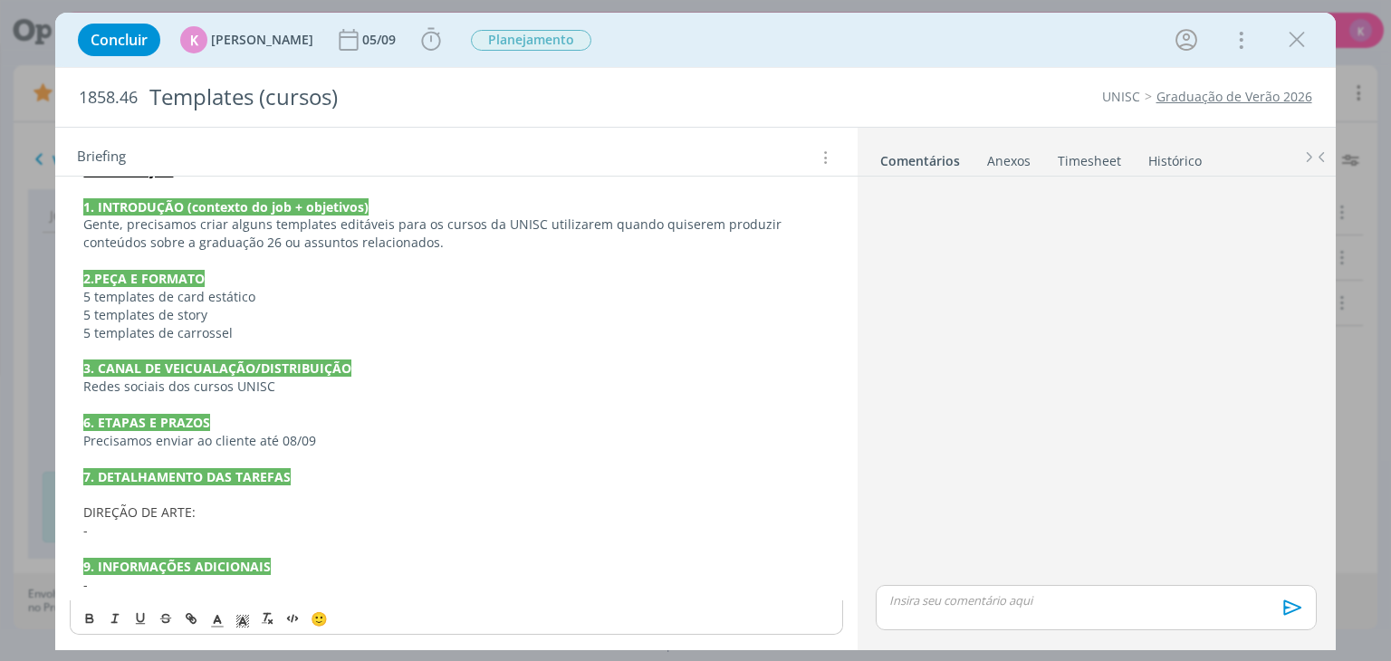
click at [83, 510] on span "DIREÇÃO DE ARTE:" at bounding box center [139, 512] width 112 height 17
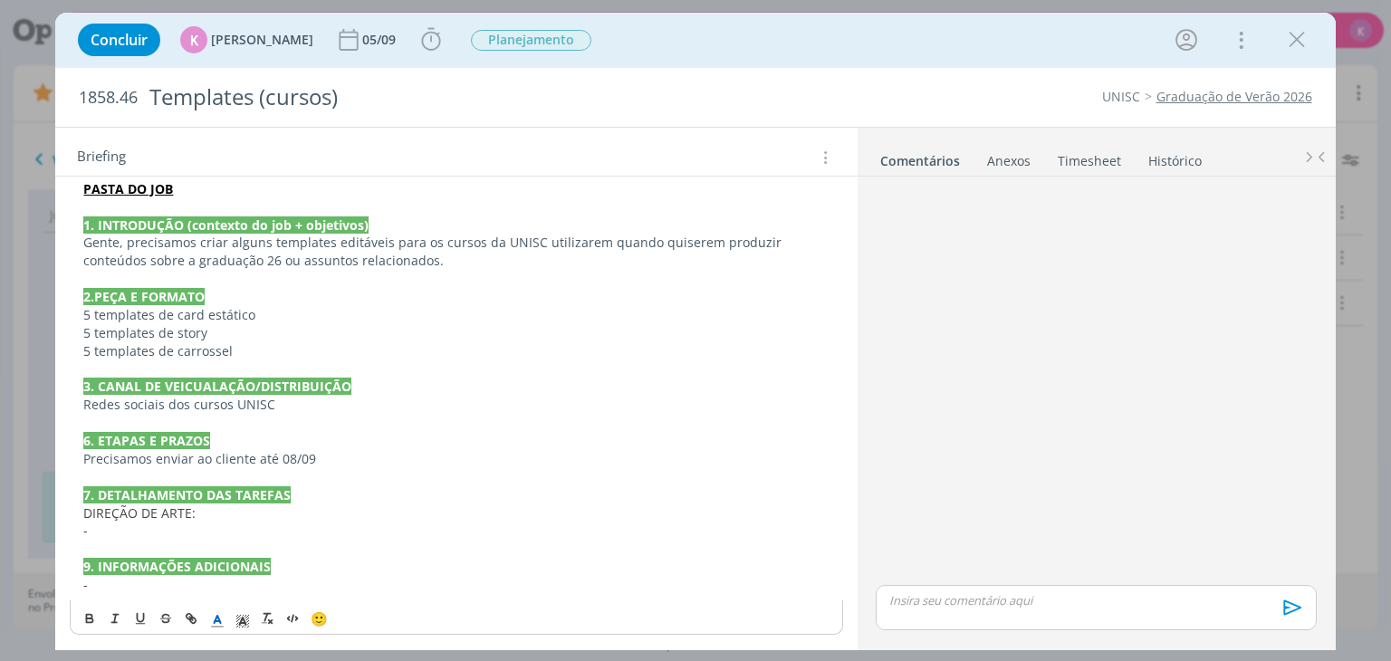
click at [116, 533] on p "-" at bounding box center [455, 531] width 745 height 18
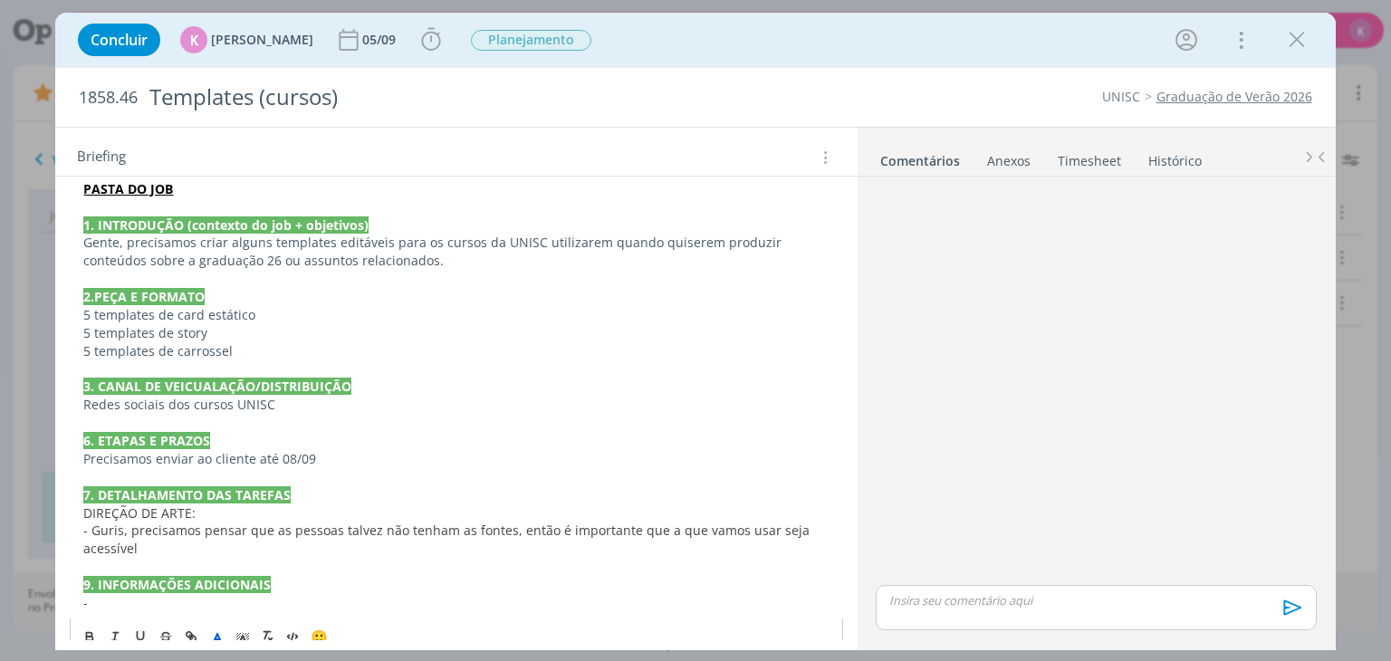
click at [170, 544] on p "- Guris, precisamos pensar que as pessoas talvez não tenham as fontes, então é …" at bounding box center [455, 540] width 745 height 36
click at [196, 517] on p "DIREÇÃO DE ARTE:" at bounding box center [455, 513] width 745 height 18
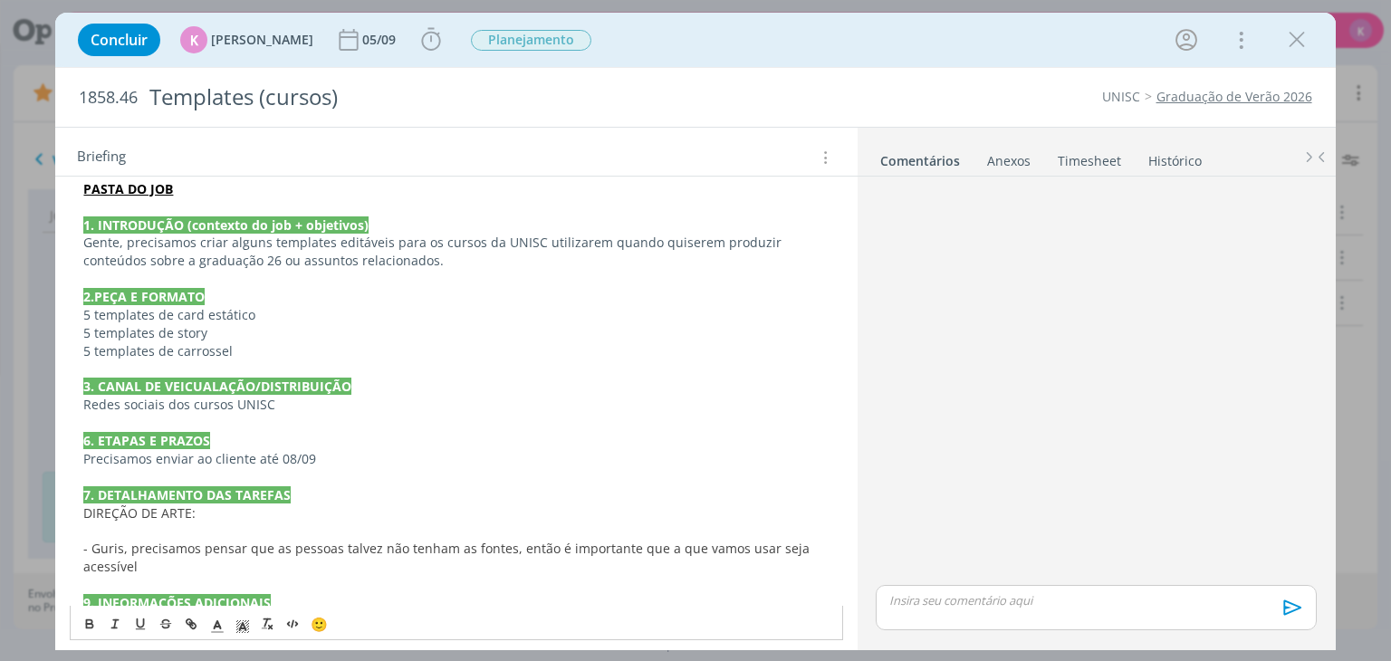
click at [163, 563] on p "- Guris, precisamos pensar que as pessoas talvez não tenham as fontes, então é …" at bounding box center [455, 558] width 745 height 36
click at [423, 584] on span "- Assim como fizemos para o PPT, é importante que os templates tenham" at bounding box center [305, 584] width 445 height 17
click at [507, 569] on p "- Guris, precisamos pensar que as pessoas talvez não tenham as fontes, então é …" at bounding box center [455, 558] width 745 height 36
click at [520, 586] on p "- Assim como fizemos para o PPT, é importante que os templates tenham" at bounding box center [455, 585] width 745 height 18
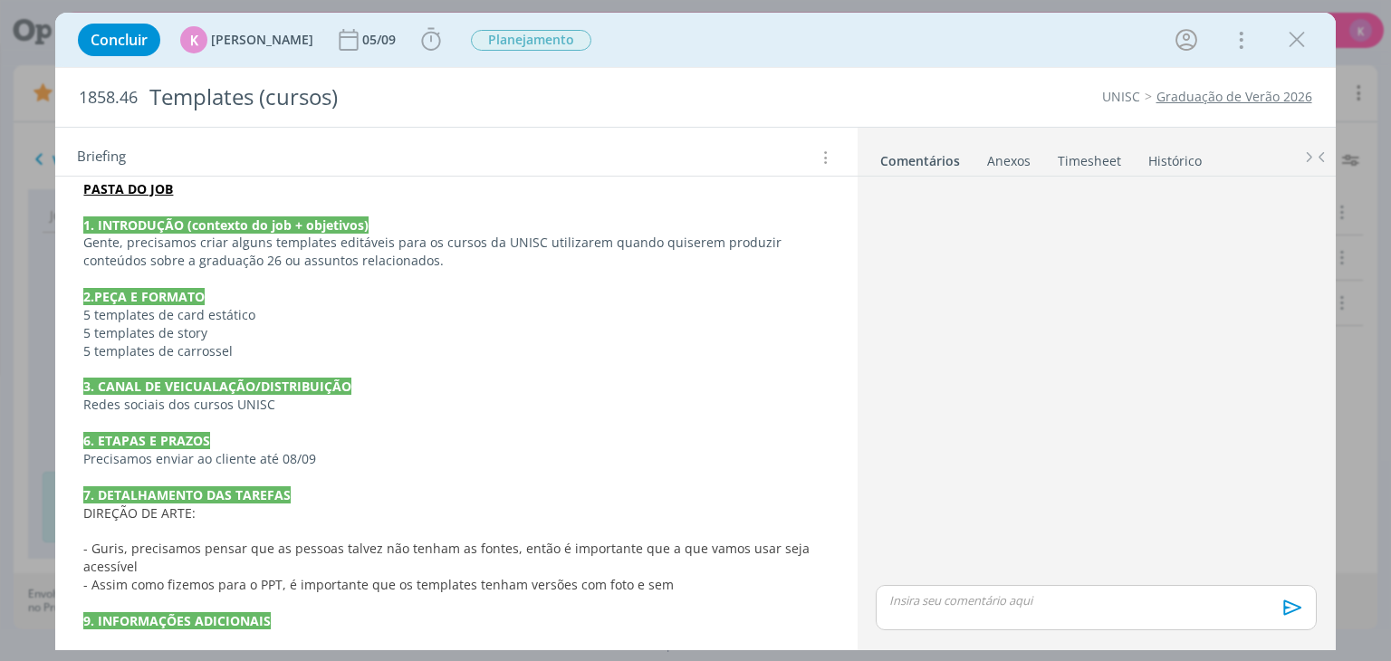
drag, startPoint x: 944, startPoint y: 571, endPoint x: 861, endPoint y: 588, distance: 84.2
click at [944, 571] on div "dialog" at bounding box center [1096, 383] width 455 height 398
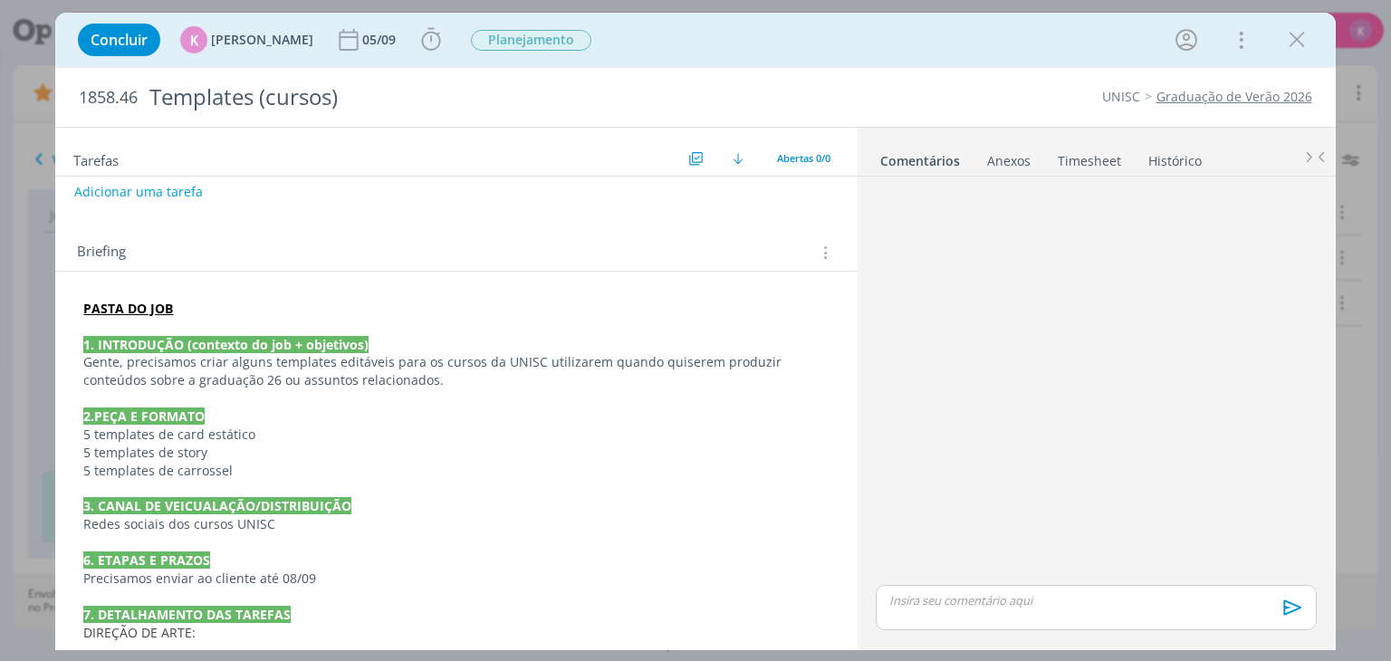
scroll to position [0, 0]
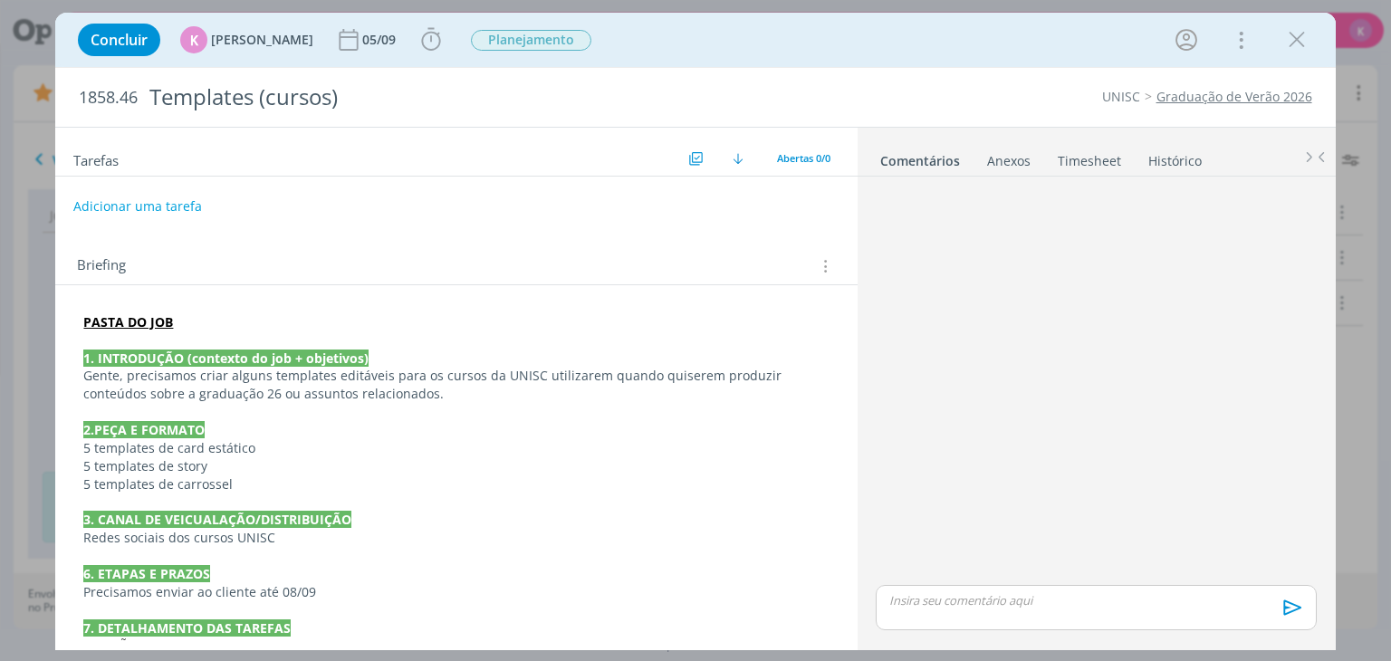
click at [185, 194] on button "Adicionar uma tarefa" at bounding box center [137, 206] width 129 height 31
type input "P"
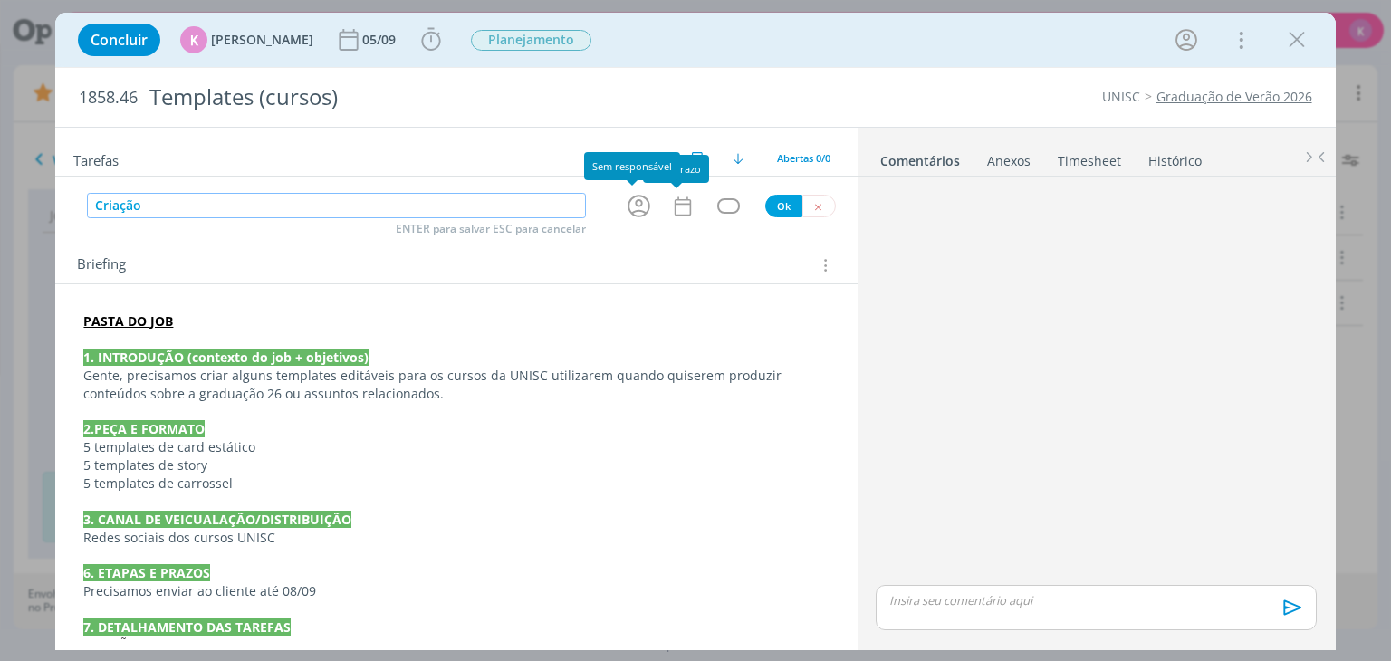
click at [634, 197] on icon "dialog" at bounding box center [639, 206] width 28 height 28
type input "Criação"
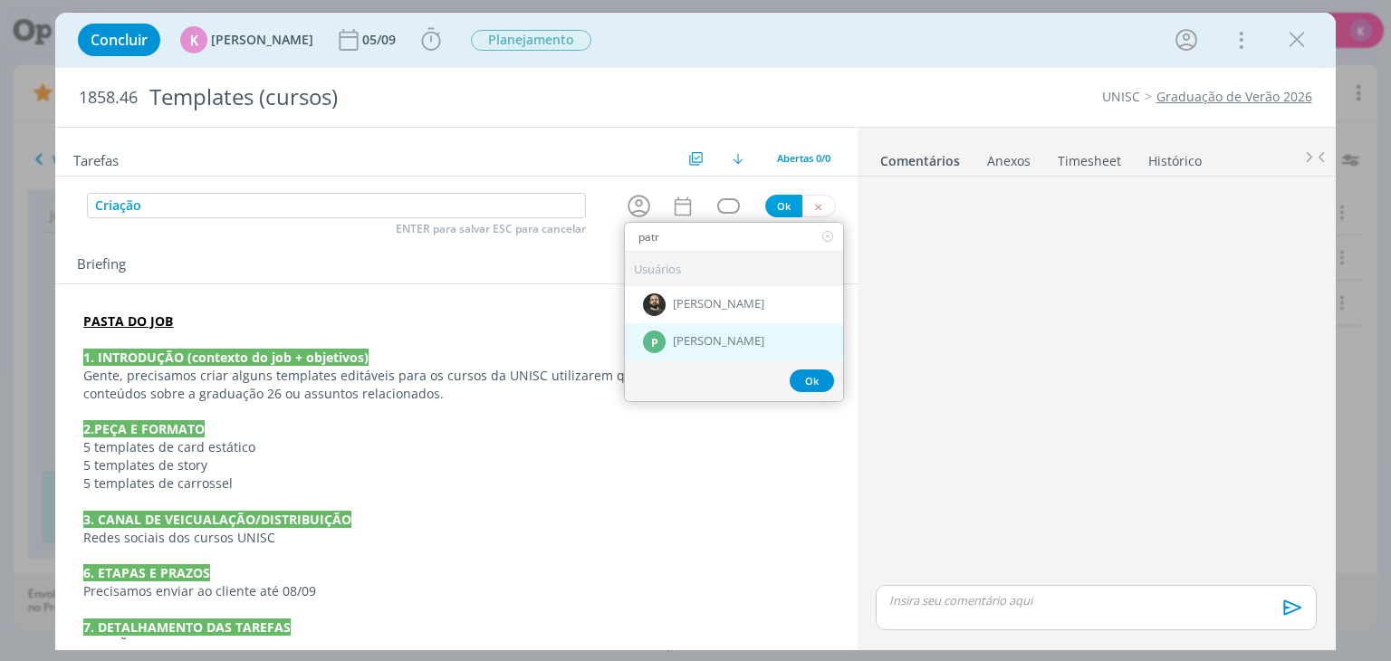
type input "patr"
click at [733, 323] on div "P Patrick Meireles" at bounding box center [734, 341] width 218 height 37
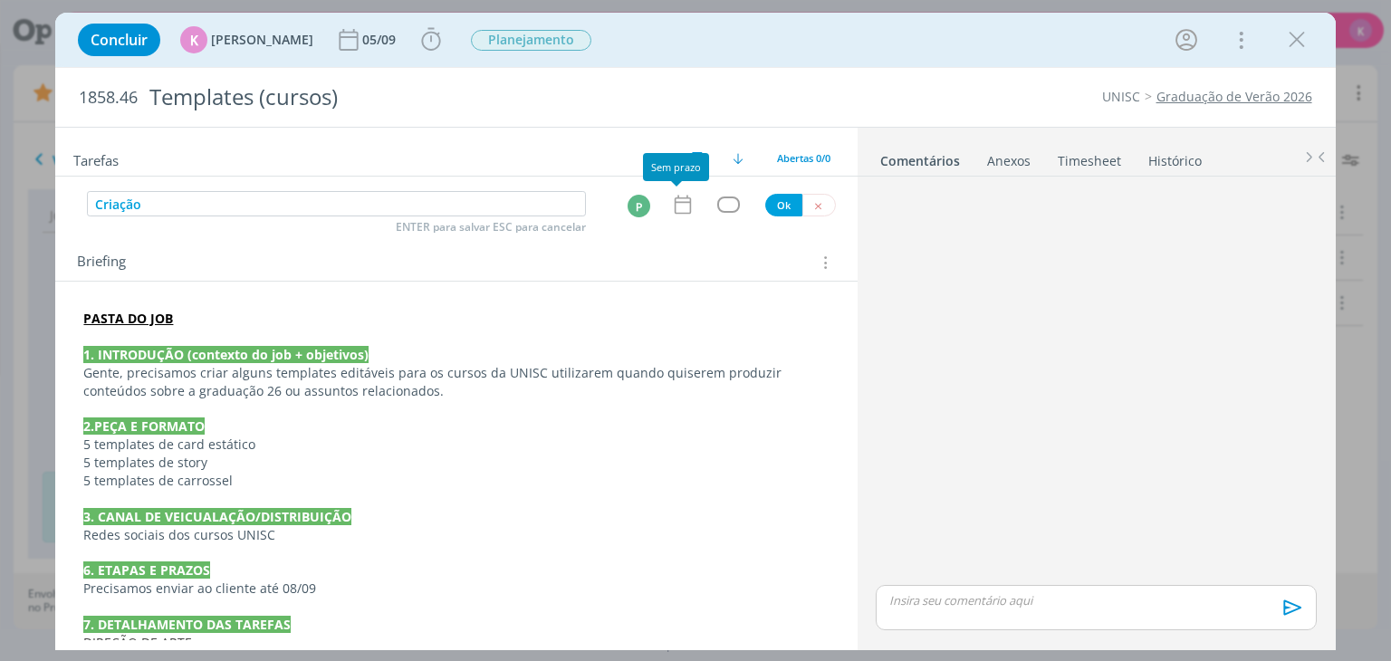
click at [674, 206] on icon "dialog" at bounding box center [683, 205] width 24 height 24
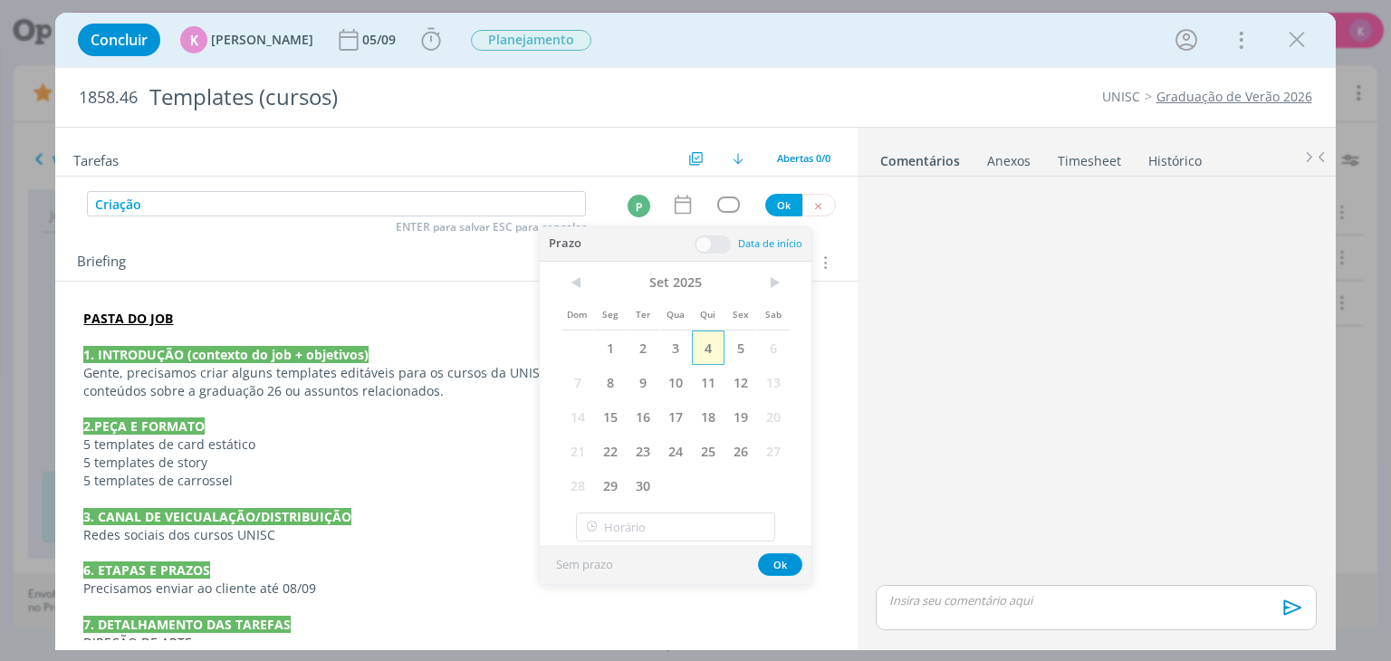
click at [714, 347] on span "4" at bounding box center [708, 348] width 33 height 34
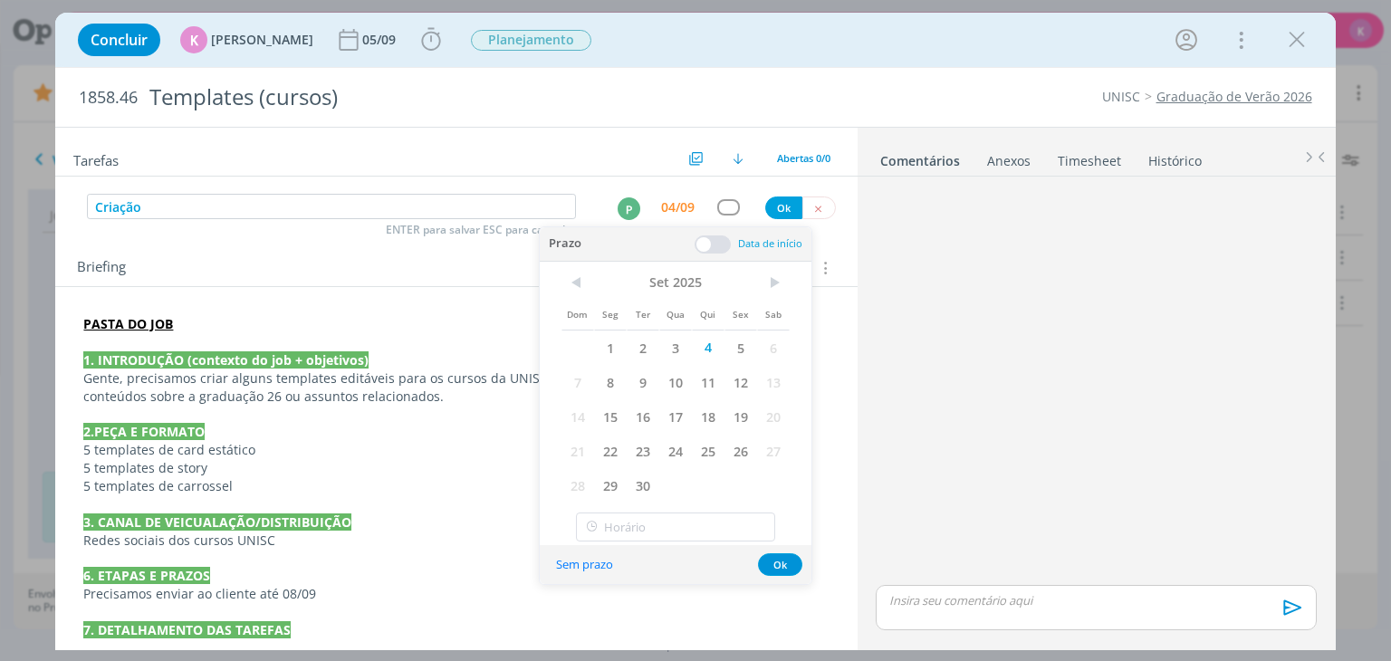
click at [707, 244] on span at bounding box center [713, 244] width 36 height 18
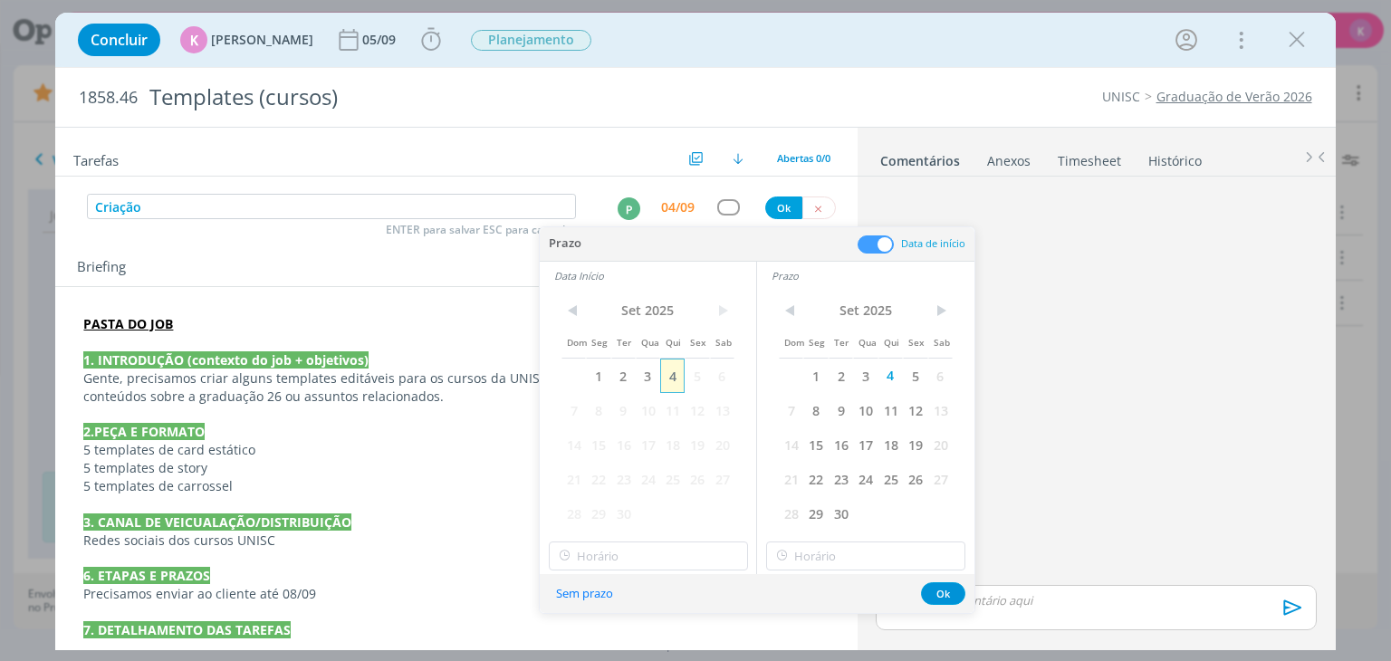
click at [674, 374] on span "4" at bounding box center [672, 376] width 24 height 34
type input "17:00"
click at [591, 560] on input "17:00" at bounding box center [648, 556] width 199 height 29
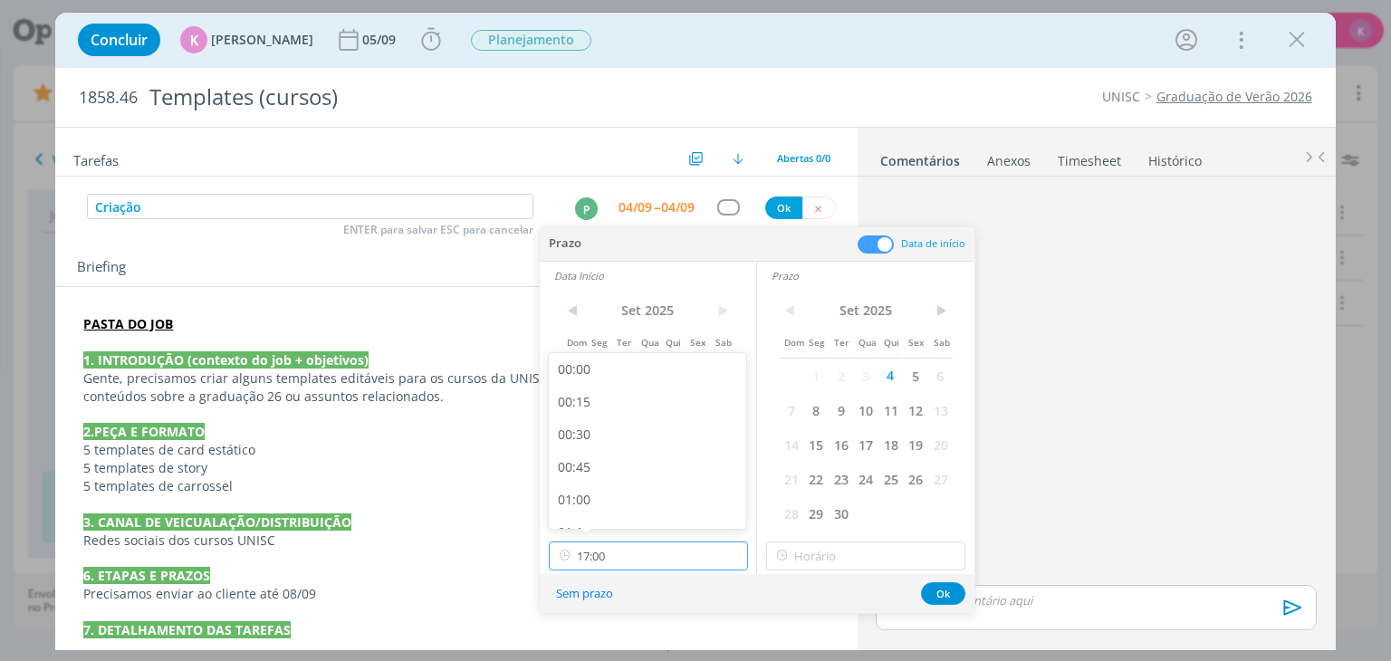
scroll to position [2079, 0]
drag, startPoint x: 605, startPoint y: 498, endPoint x: 831, endPoint y: 476, distance: 227.5
click at [612, 494] on div "17:00" at bounding box center [650, 507] width 203 height 33
click at [860, 546] on input "17:00" at bounding box center [865, 556] width 199 height 29
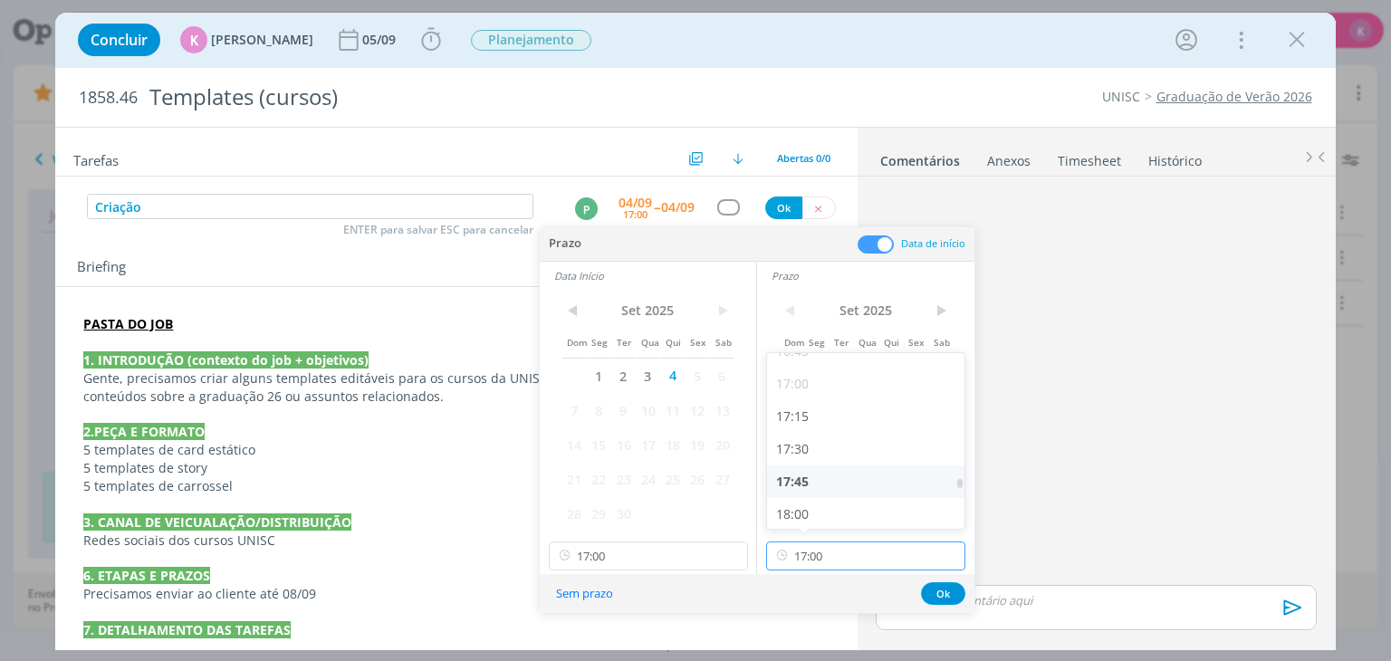
scroll to position [2261, 0]
click at [811, 457] on div "18:00" at bounding box center [868, 456] width 203 height 33
type input "18:00"
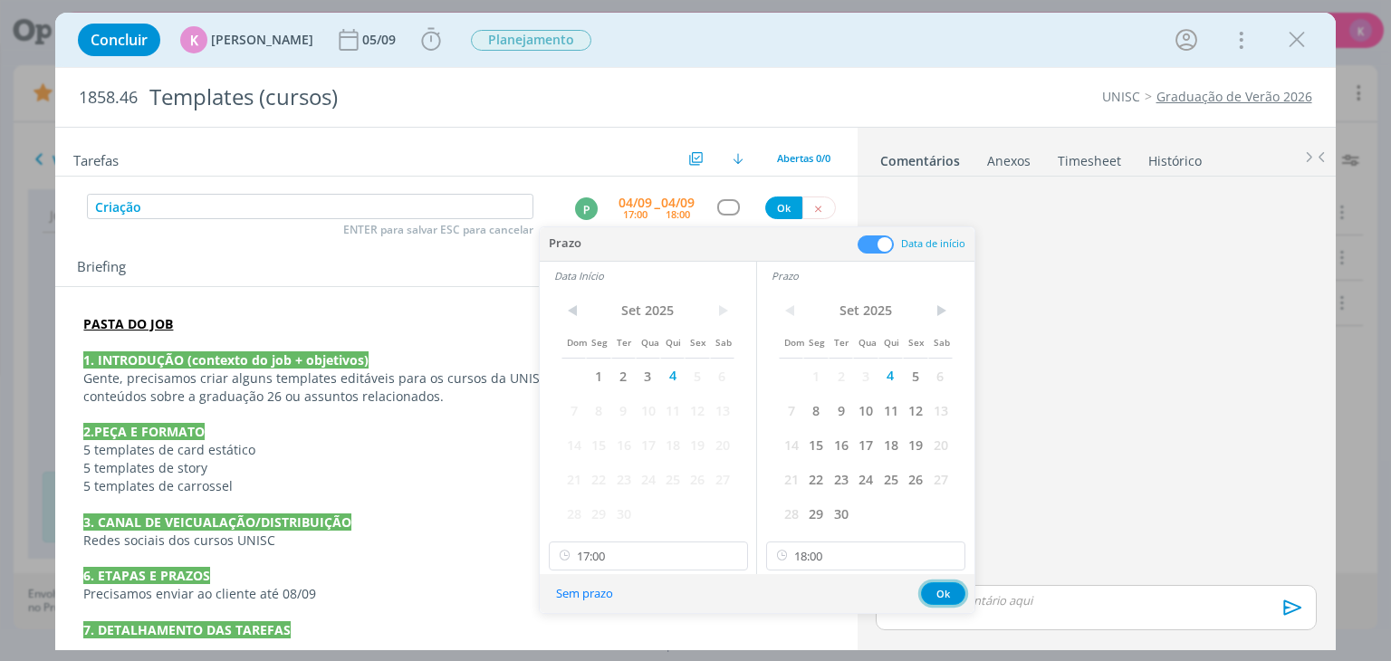
drag, startPoint x: 938, startPoint y: 592, endPoint x: 818, endPoint y: 433, distance: 199.8
click at [936, 591] on button "Ok" at bounding box center [943, 593] width 44 height 23
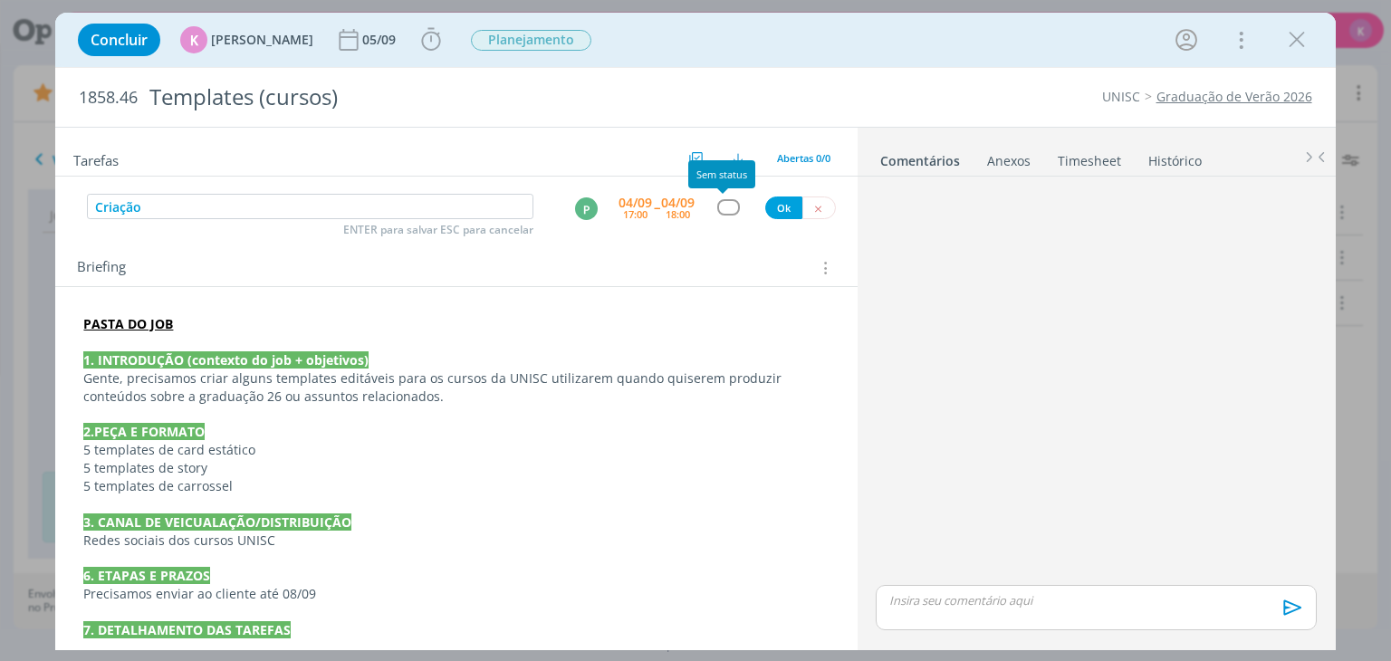
click at [717, 211] on div "dialog" at bounding box center [728, 206] width 23 height 15
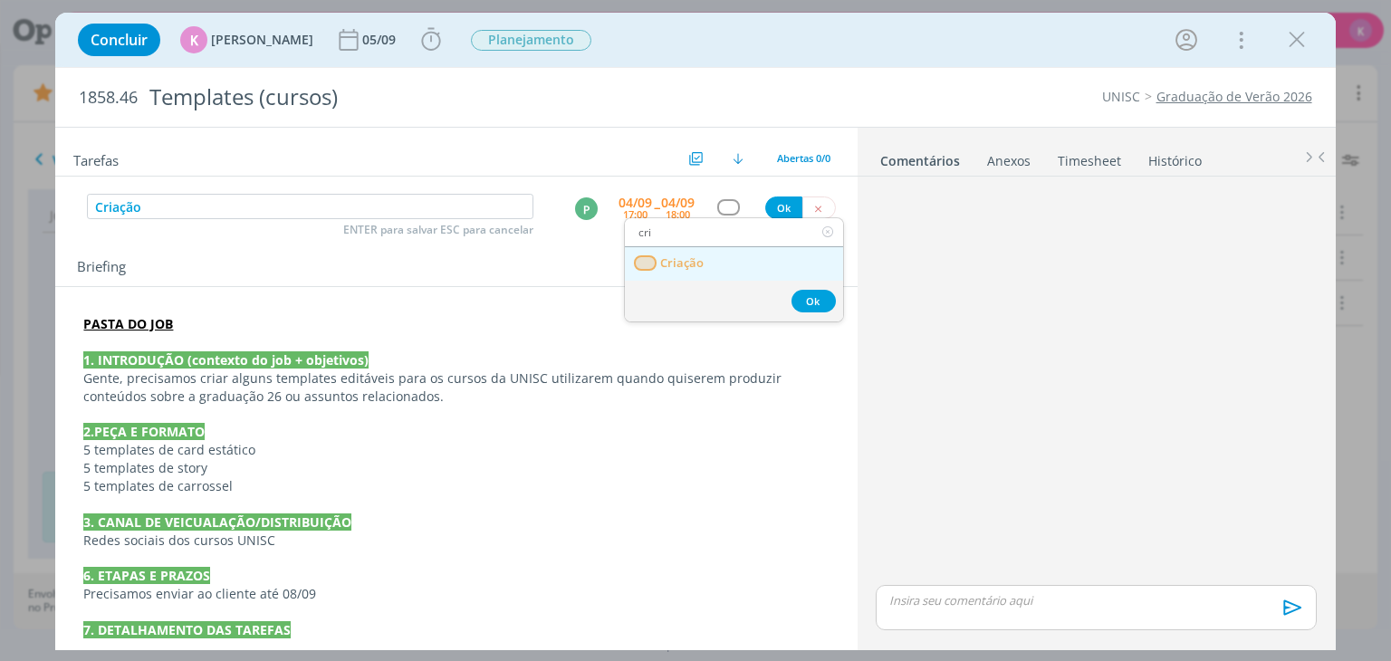
type input "cri"
drag, startPoint x: 726, startPoint y: 273, endPoint x: 734, endPoint y: 262, distance: 13.1
click at [726, 273] on link "Criação" at bounding box center [734, 264] width 218 height 34
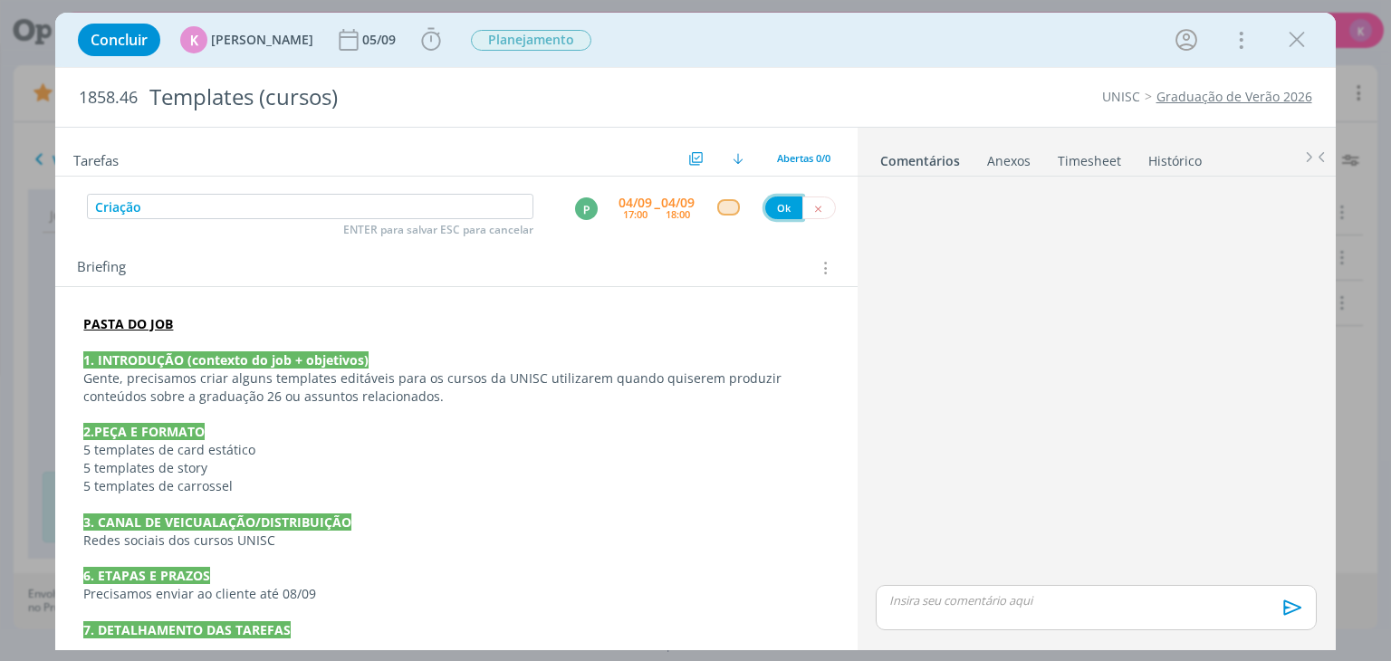
click at [765, 204] on button "Ok" at bounding box center [783, 208] width 37 height 23
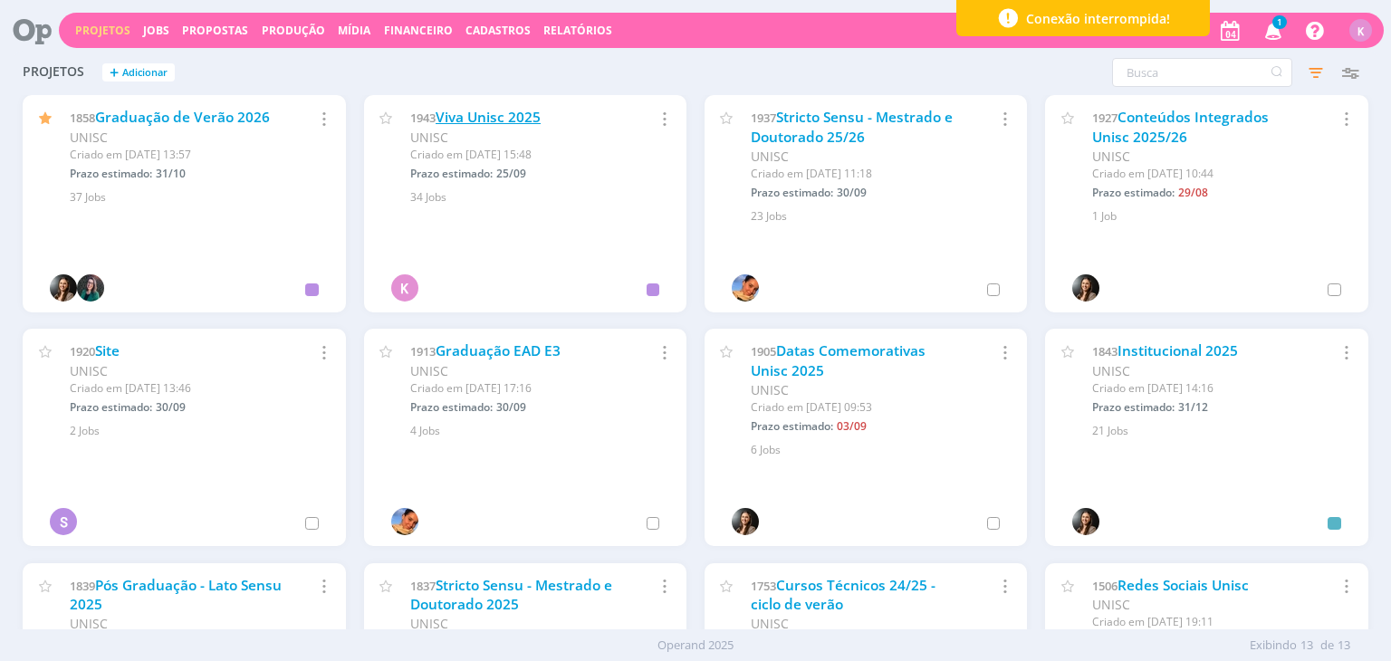
click at [511, 120] on link "Viva Unisc 2025" at bounding box center [488, 117] width 105 height 19
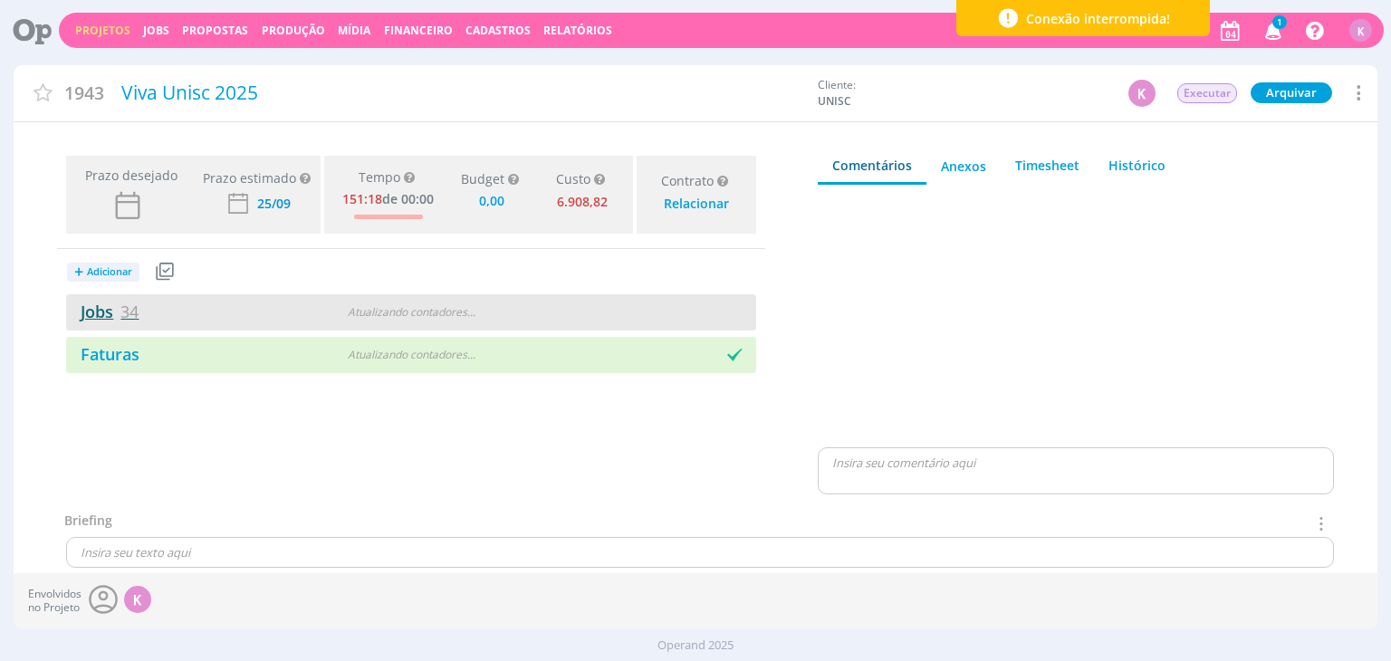
type input "0,00"
click at [112, 314] on link "Jobs 34" at bounding box center [102, 312] width 72 height 22
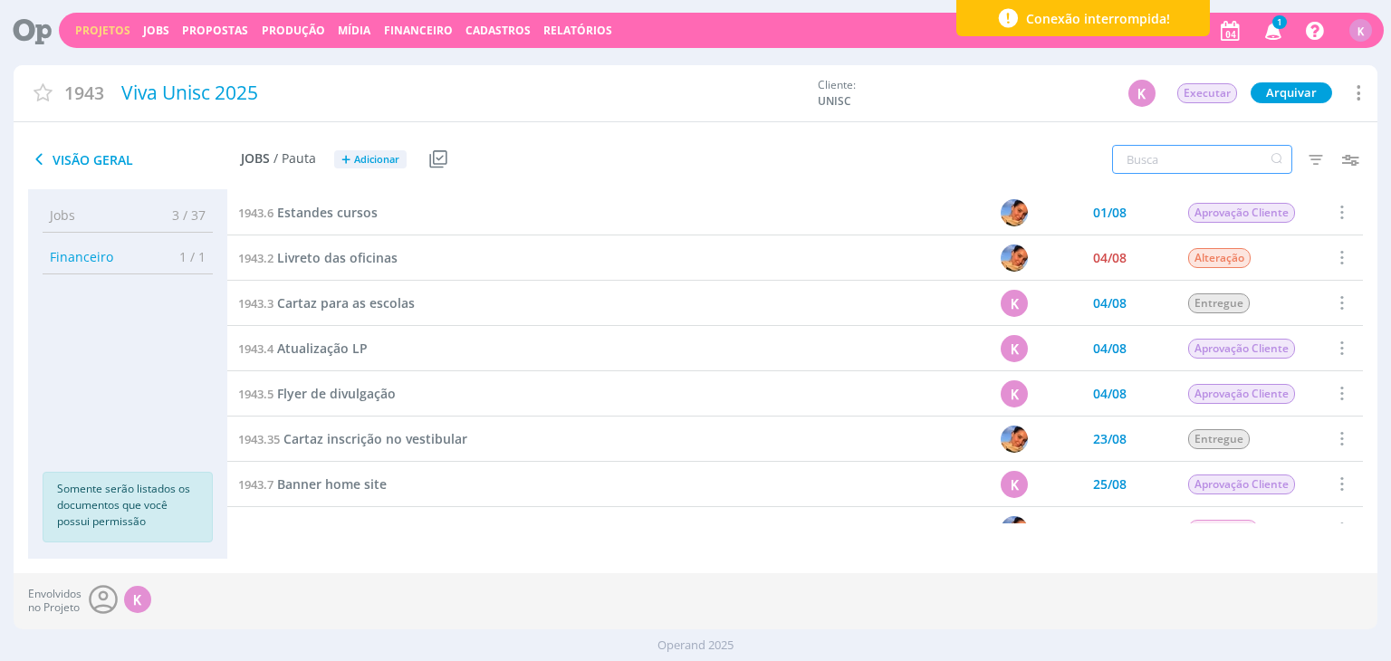
click at [1141, 151] on input "text" at bounding box center [1202, 159] width 180 height 29
type input "briefing"
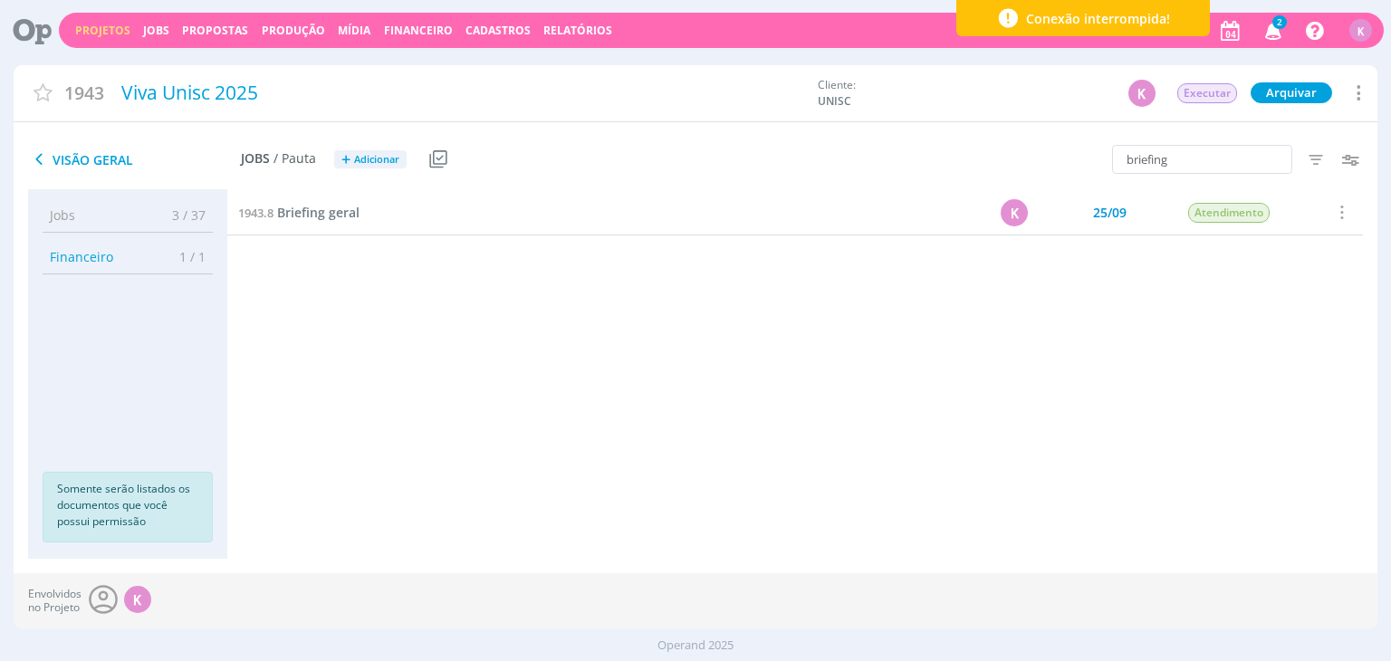
click at [334, 196] on div "1943.8 Briefing geral" at bounding box center [536, 212] width 619 height 44
click at [323, 212] on span "Briefing geral" at bounding box center [318, 212] width 82 height 17
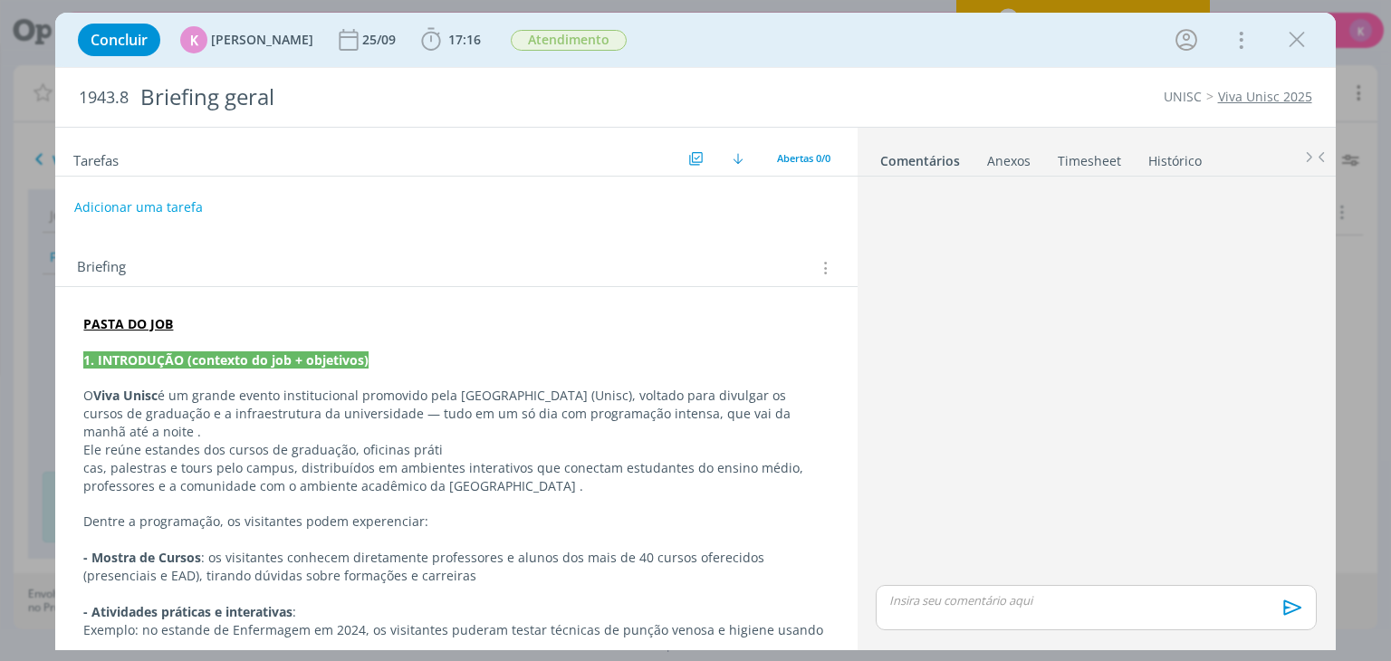
click at [120, 316] on strong "PASTA DO JOB" at bounding box center [128, 323] width 90 height 17
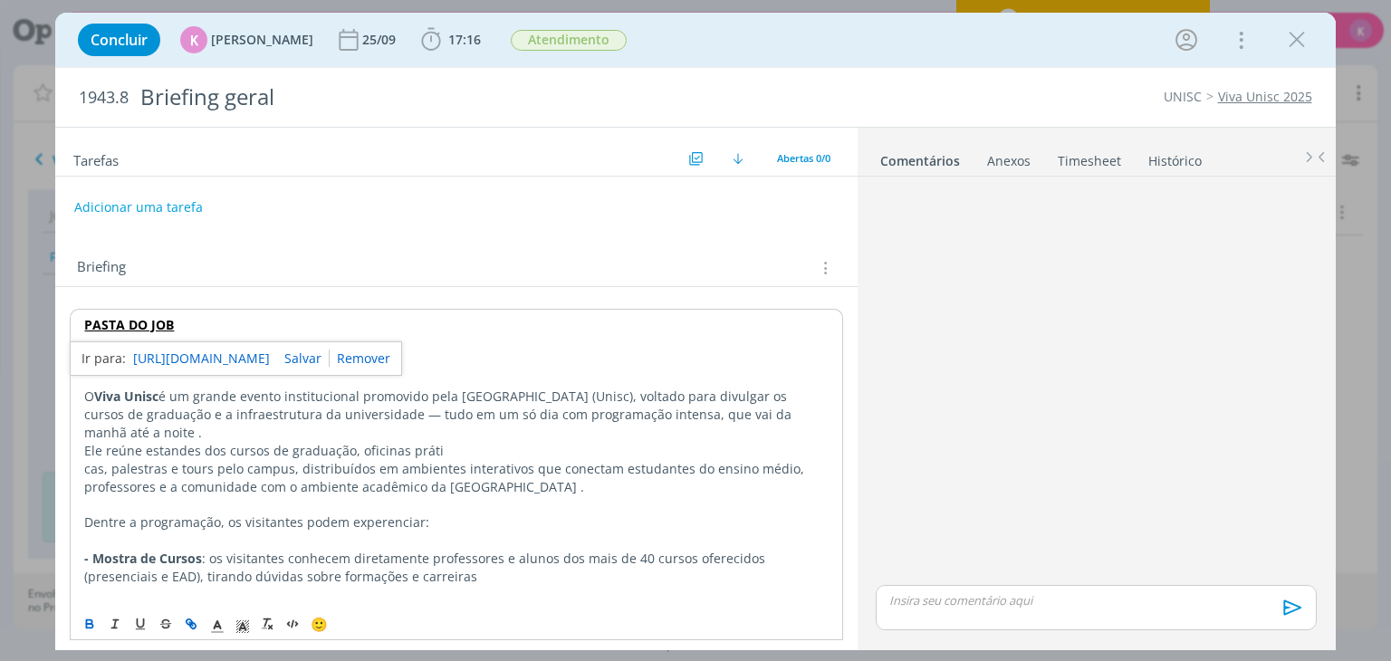
click at [173, 348] on link "https://sobeae.sharepoint.com/:f:/s/SOBEAE/EuZP2v9e6G5IkRxl_RXd72UBUDTMbs_xU2UZ…" at bounding box center [201, 359] width 137 height 24
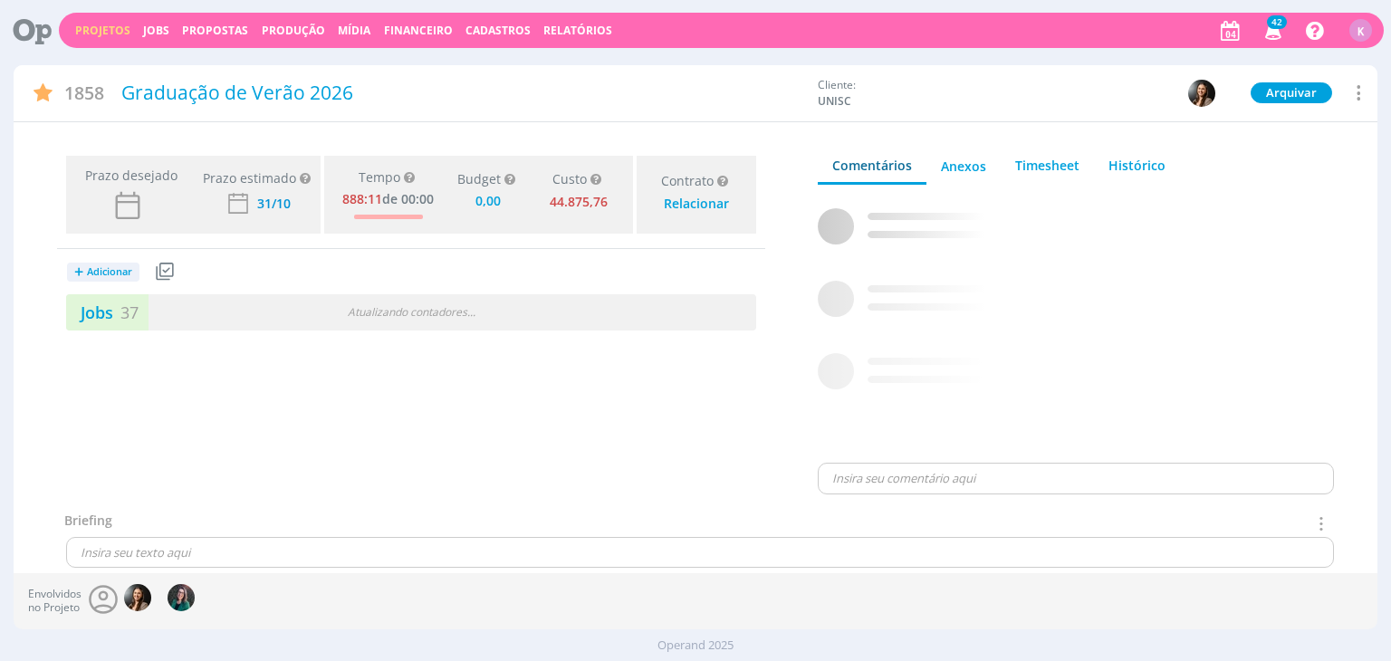
type input "0,00"
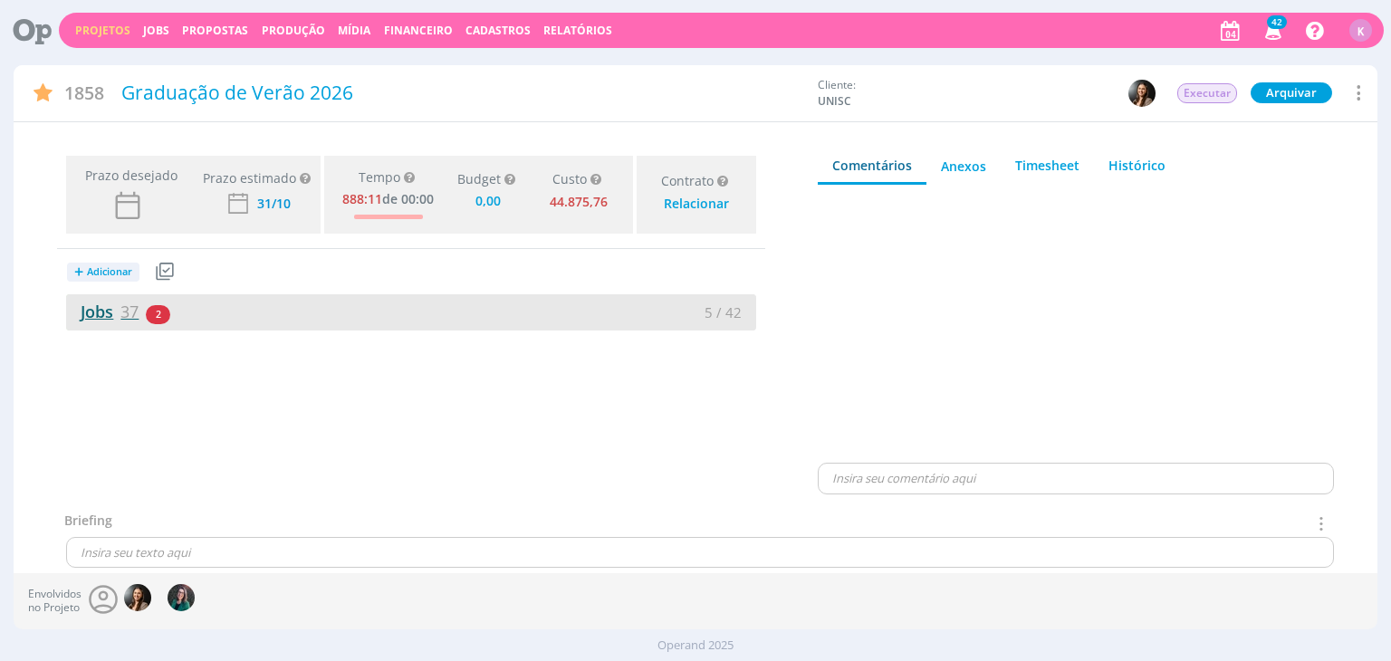
click at [109, 312] on link "Jobs 37" at bounding box center [102, 312] width 72 height 22
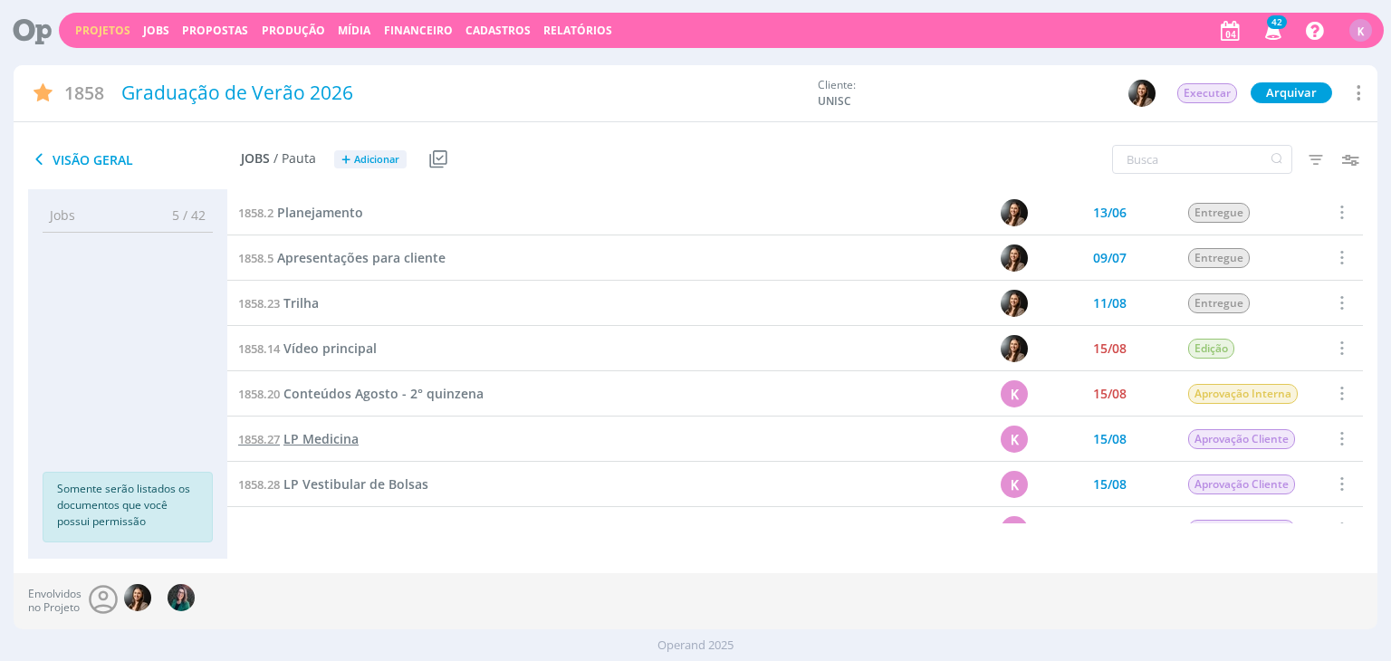
click at [344, 444] on span "LP Medicina" at bounding box center [320, 438] width 75 height 17
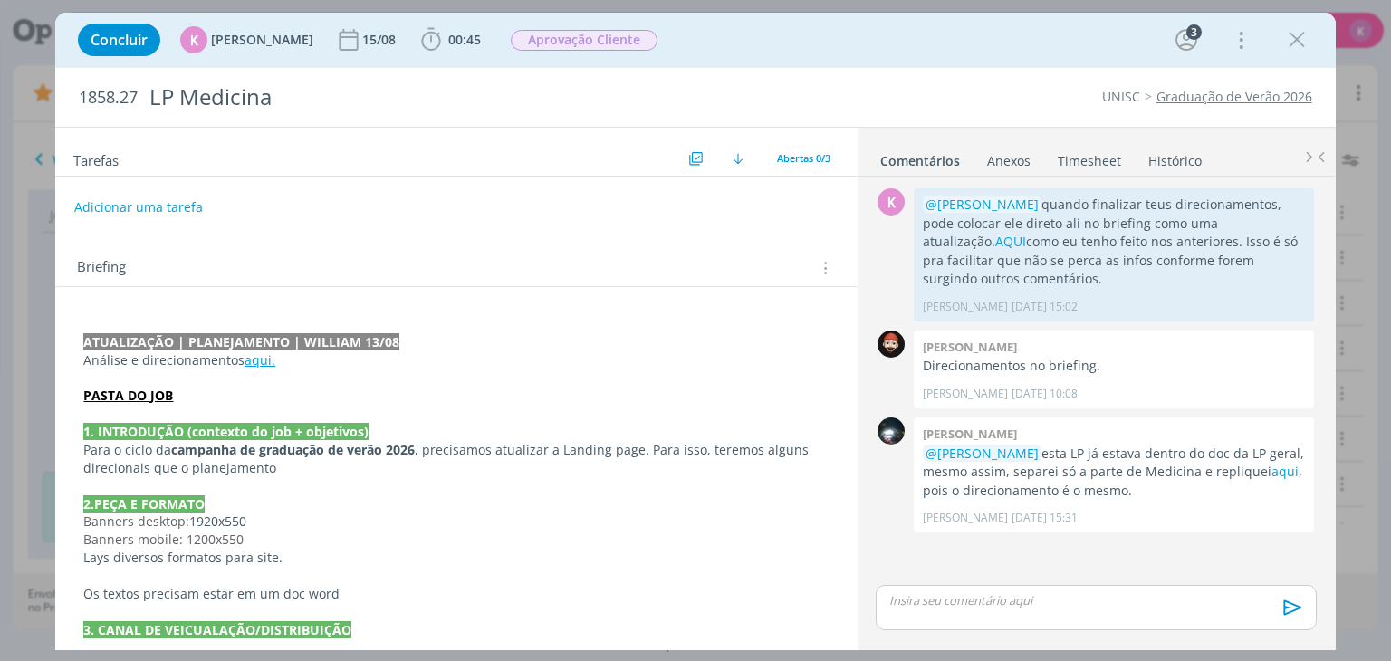
click at [147, 392] on strong "PASTA DO JOB" at bounding box center [128, 395] width 90 height 17
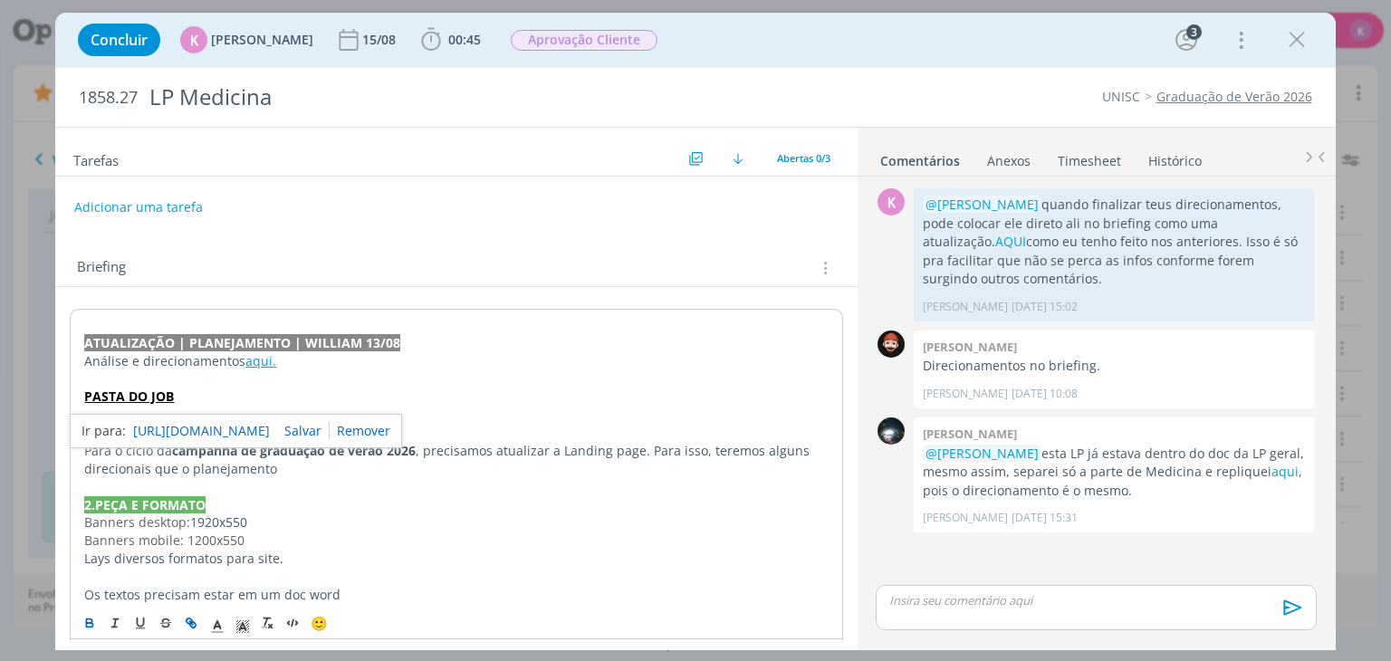
click at [178, 423] on link "https://sobeae.sharepoint.com/:f:/s/SOBEAE/EgxWIDWlCEpGoRBQ5JKqyskBpGqMv3IBU38E…" at bounding box center [201, 431] width 137 height 24
click at [1290, 36] on icon "dialog" at bounding box center [1296, 39] width 27 height 27
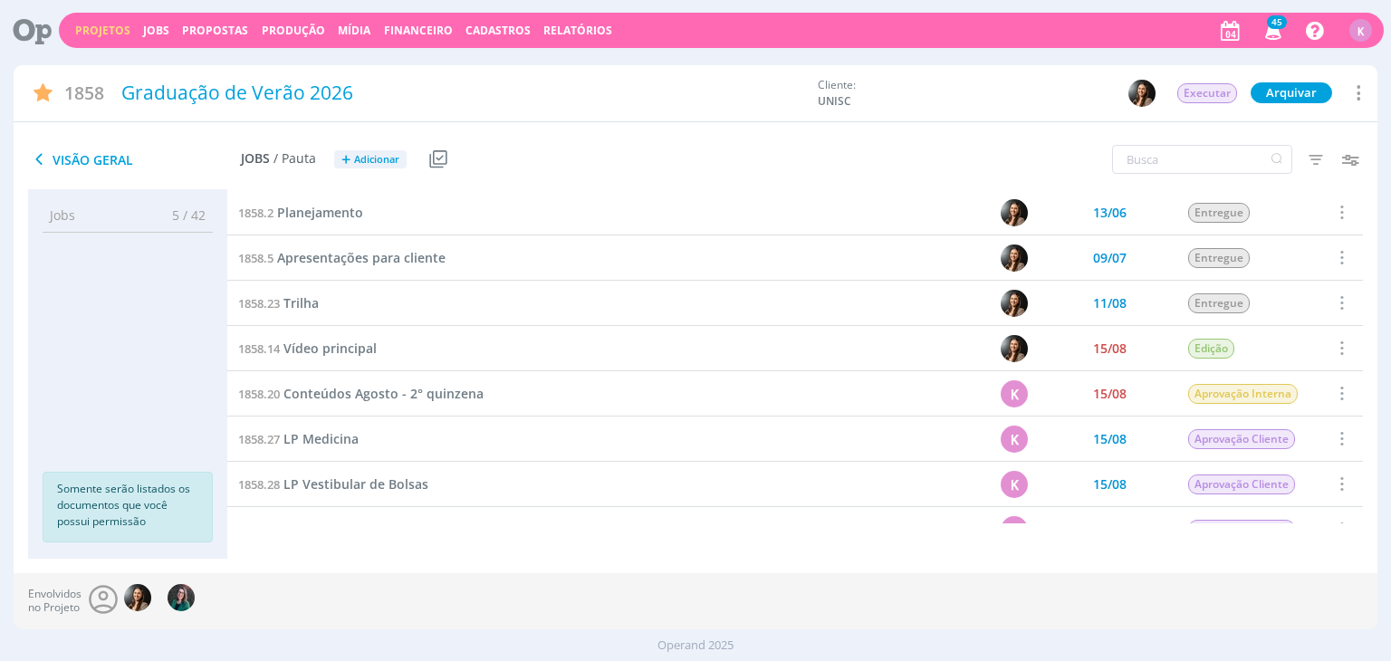
click at [1280, 27] on span "45" at bounding box center [1277, 22] width 20 height 14
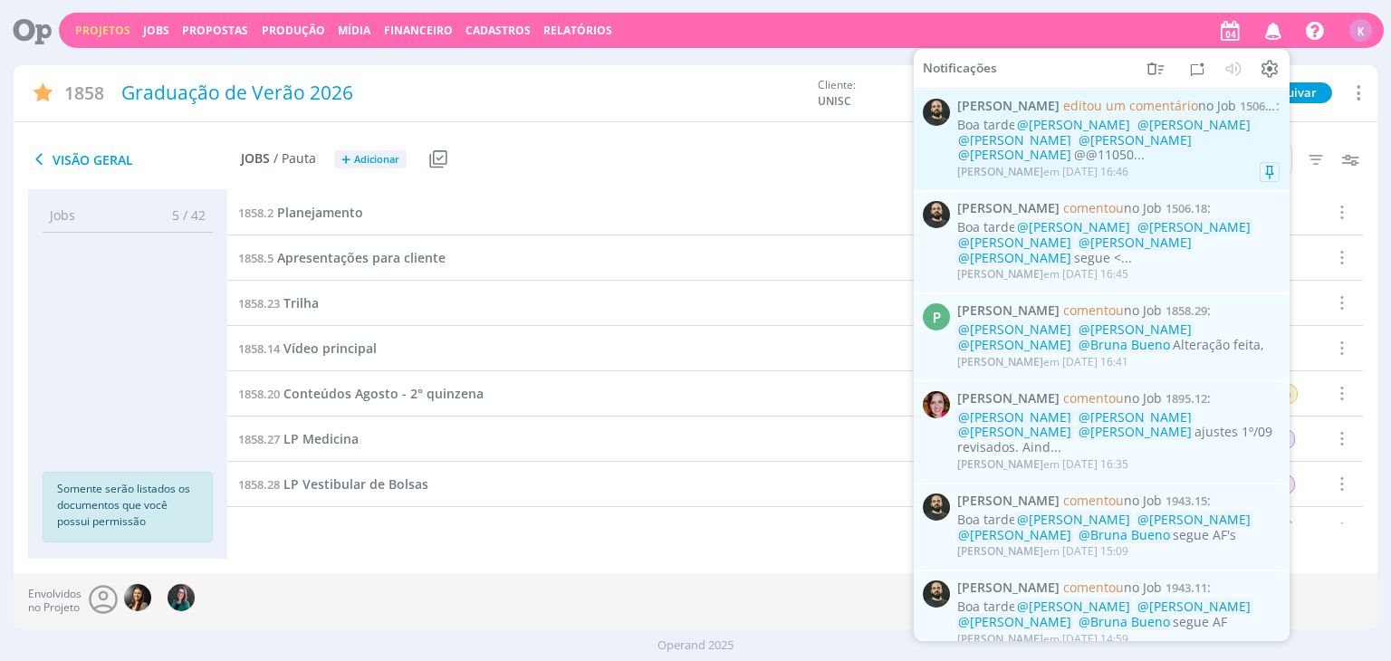
click at [1118, 171] on div "Patrick Freitas em 04/09 às 16:46" at bounding box center [1042, 172] width 171 height 13
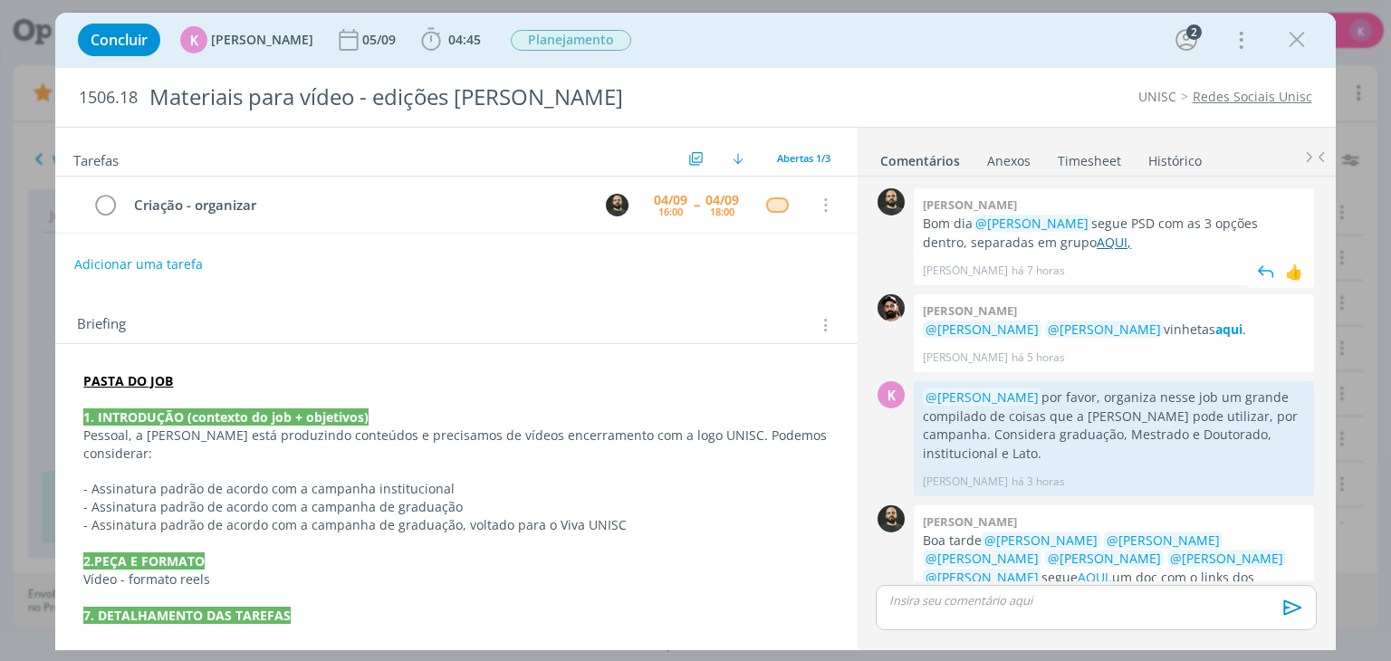
scroll to position [42, 0]
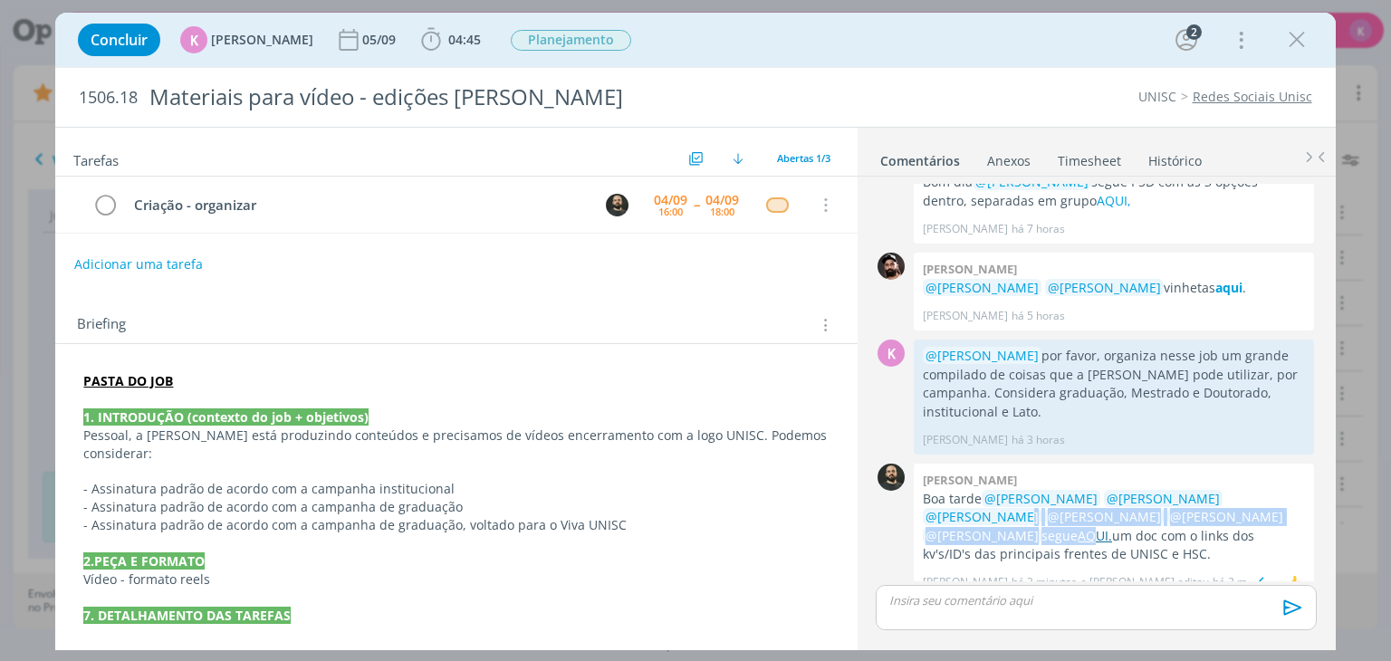
click at [944, 512] on p "Boa tarde @Beatriz Luchese @Karoline Arend @Luíza Santana @Elisa Simon @Letícia…" at bounding box center [1114, 527] width 382 height 74
click at [1078, 527] on link "AQUI." at bounding box center [1095, 535] width 34 height 17
click at [895, 81] on div "1506.18 Materiais para vídeo - edições Elisa UNISC Redes Sociais Unisc" at bounding box center [695, 97] width 1280 height 59
click at [1304, 43] on icon "dialog" at bounding box center [1296, 39] width 27 height 27
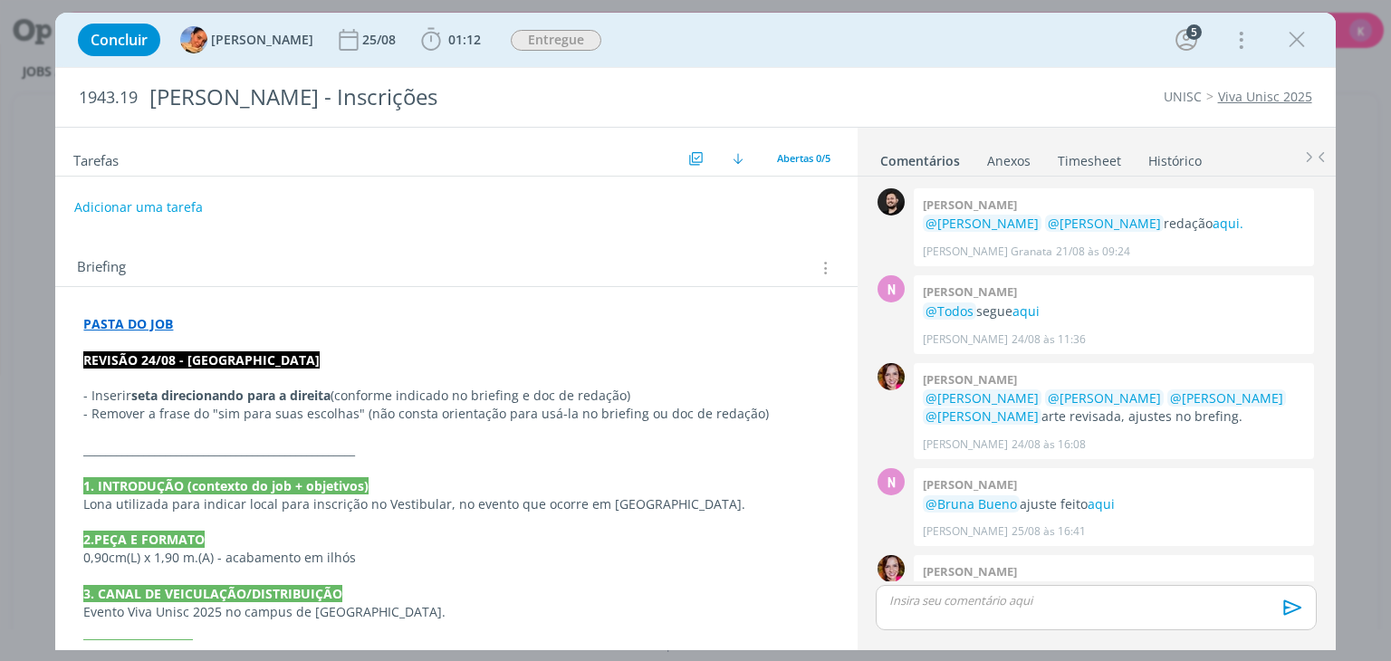
scroll to position [478, 0]
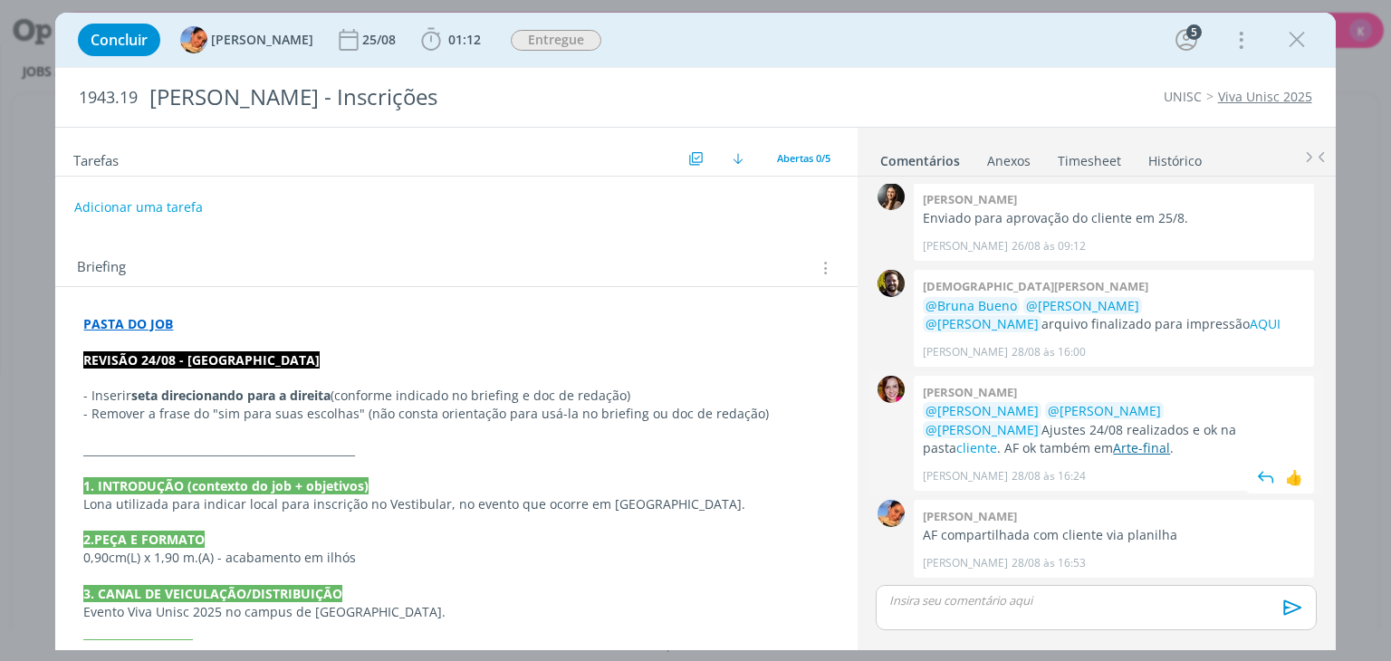
click at [1170, 439] on link "Arte-final" at bounding box center [1141, 447] width 57 height 17
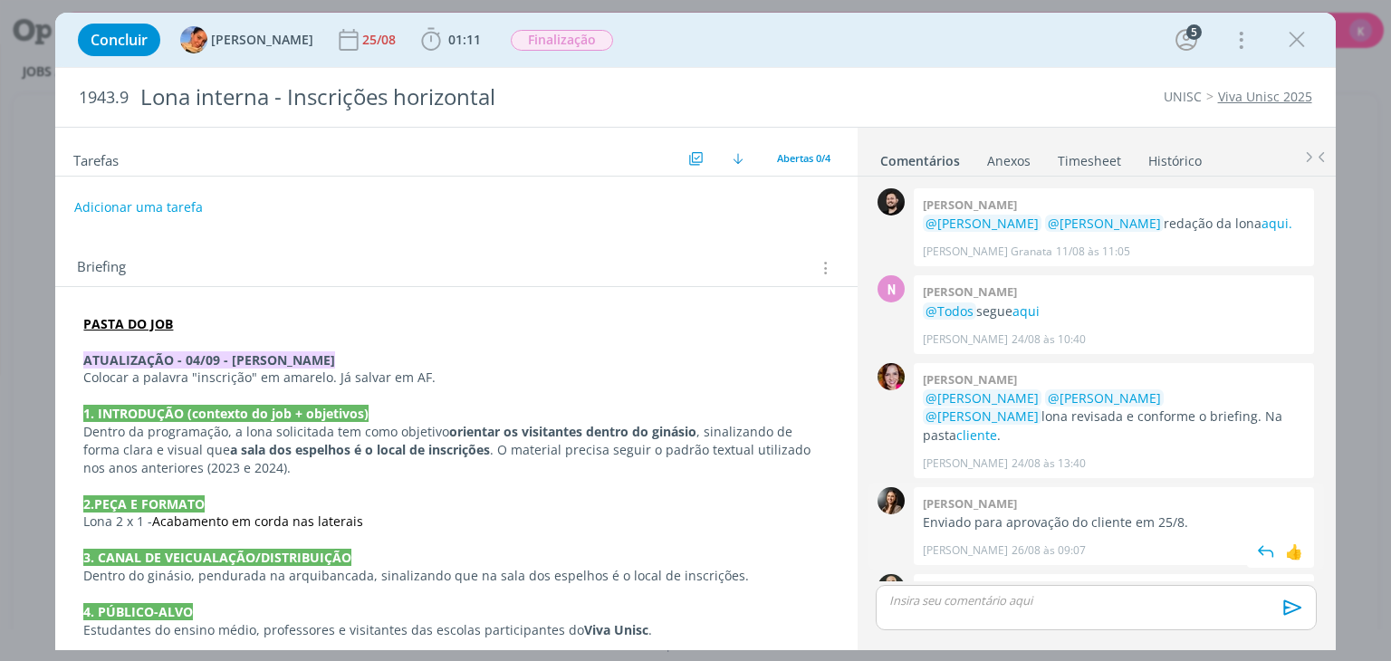
scroll to position [73, 0]
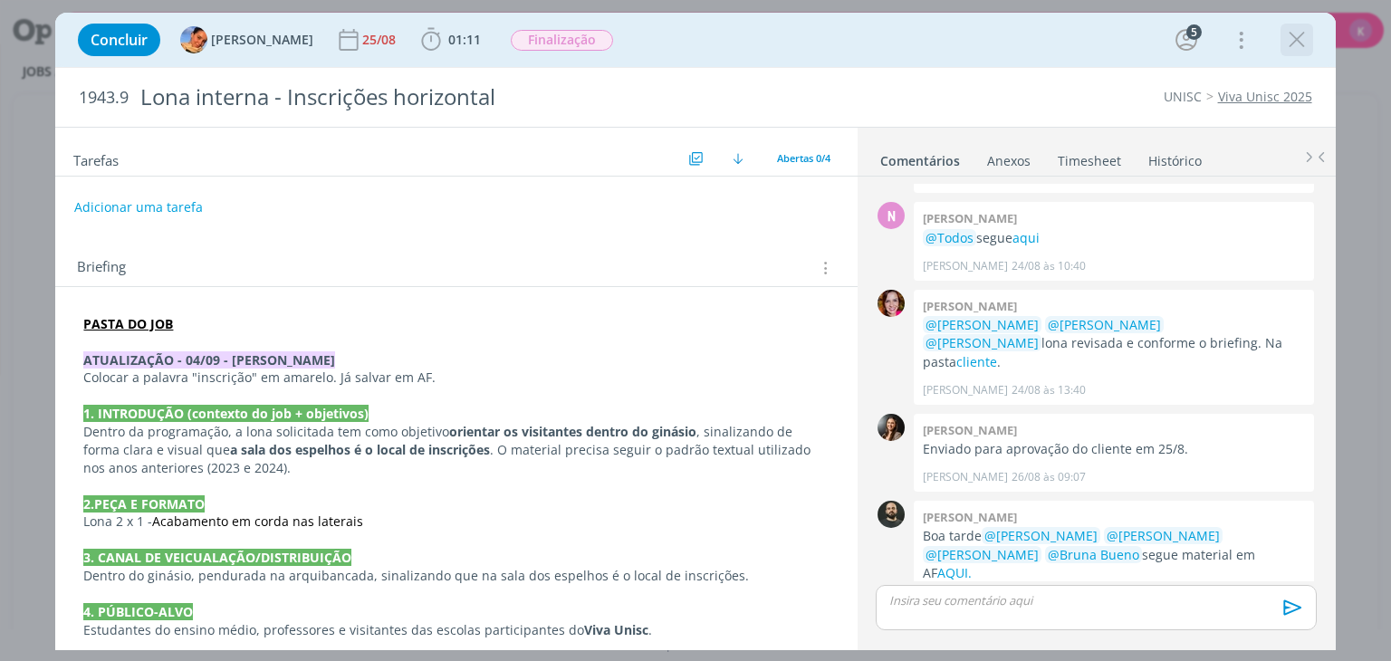
click at [1290, 44] on icon "dialog" at bounding box center [1296, 39] width 27 height 27
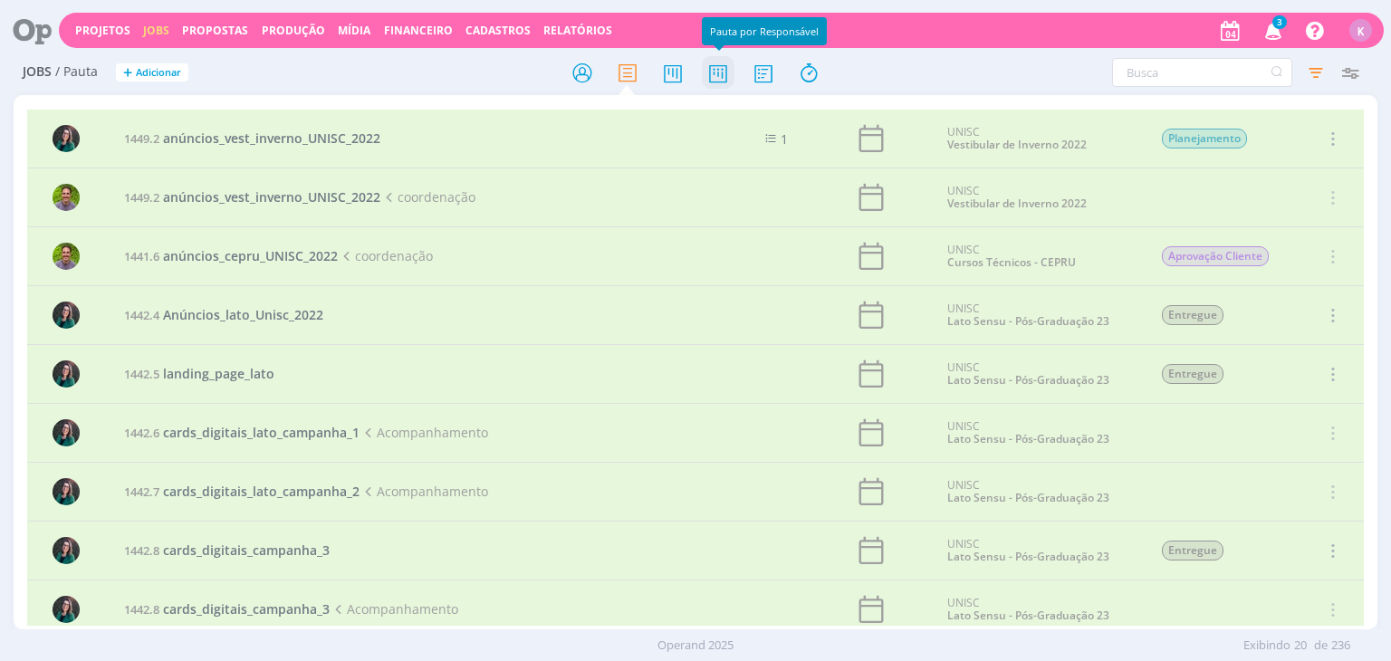
click at [724, 67] on icon at bounding box center [718, 72] width 33 height 35
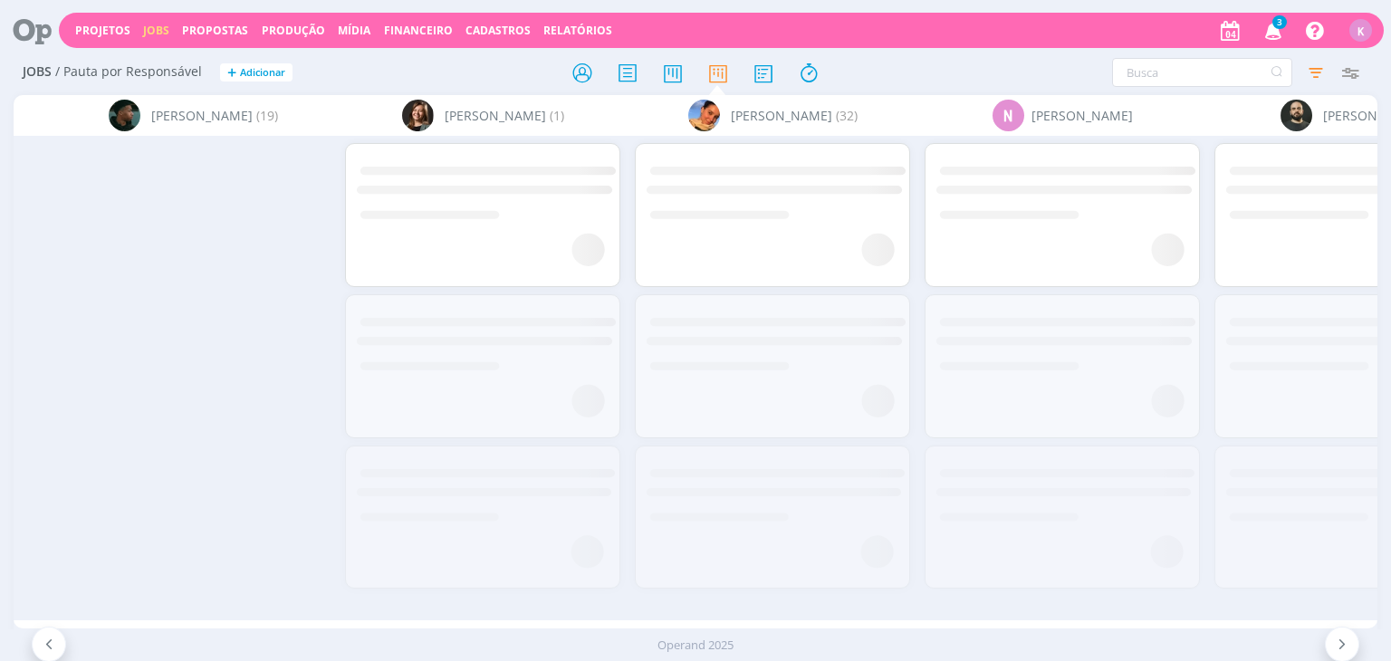
scroll to position [0, 4477]
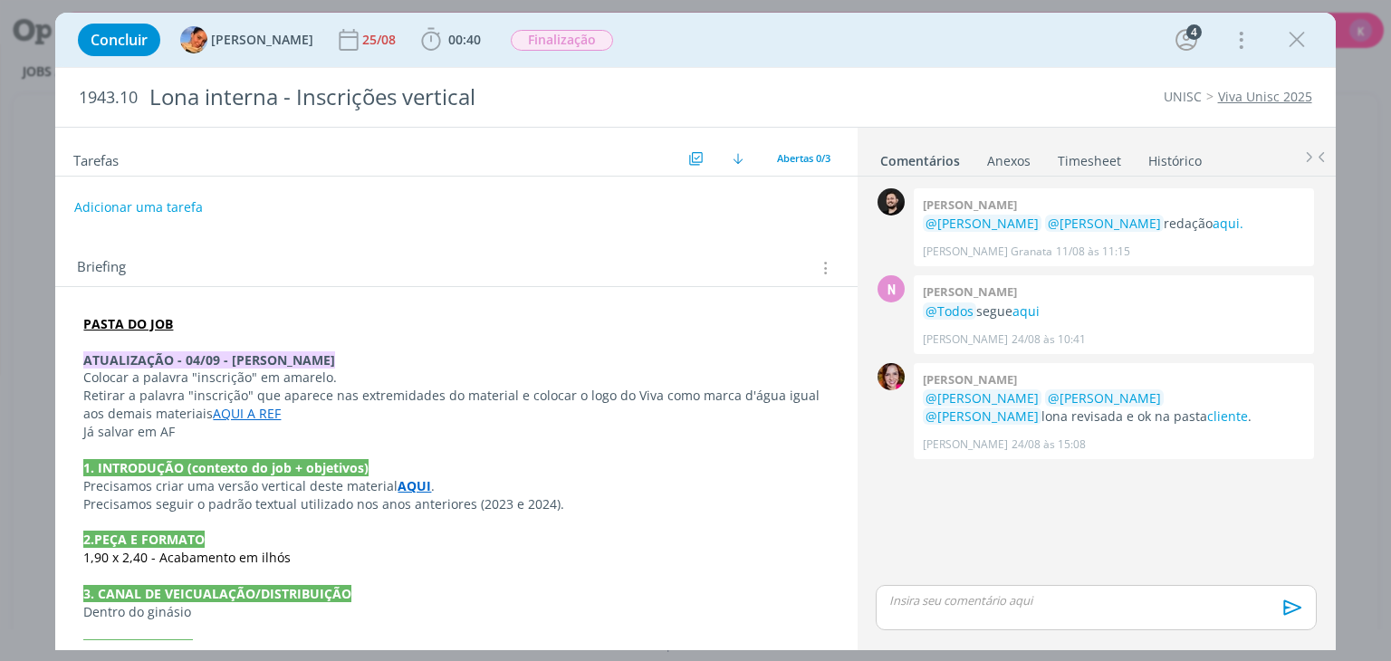
click at [725, 569] on p "dialog" at bounding box center [455, 576] width 745 height 18
click at [1207, 423] on link "cliente" at bounding box center [1227, 416] width 41 height 17
click at [178, 210] on button "Adicionar uma tarefa" at bounding box center [137, 206] width 129 height 31
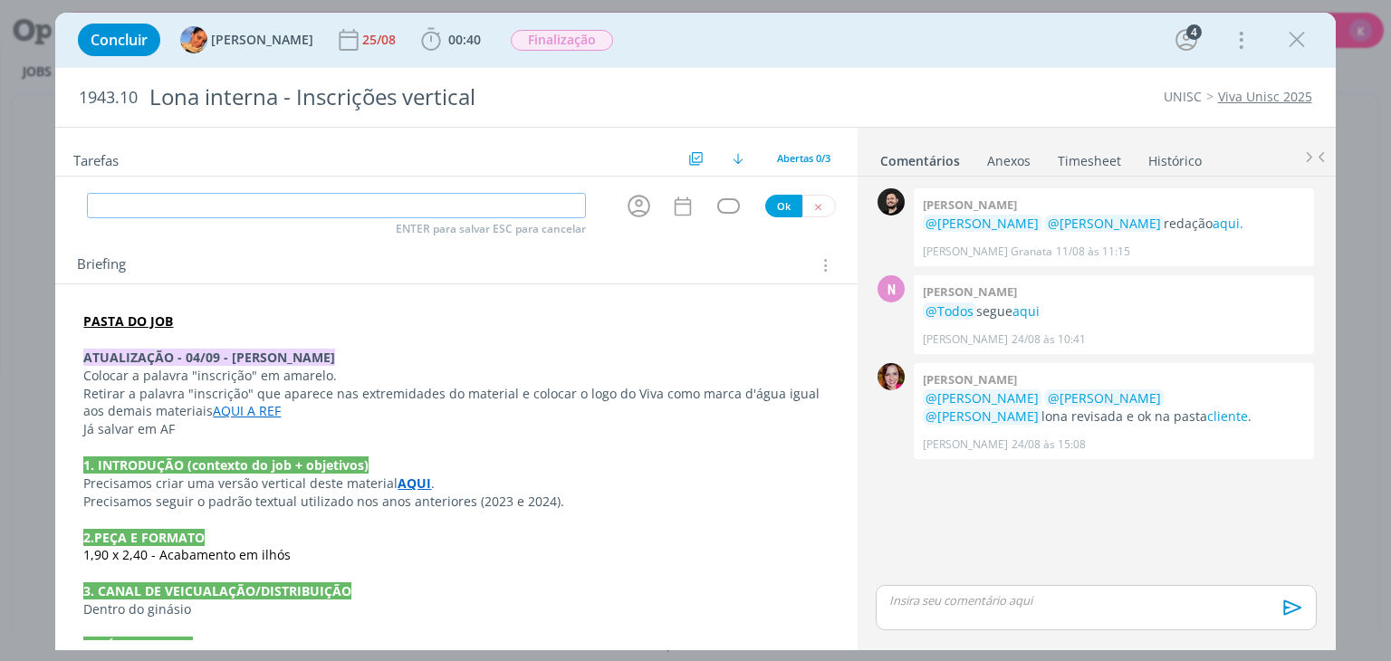
click at [351, 209] on input "dialog" at bounding box center [336, 205] width 499 height 25
type input "c"
click at [635, 211] on icon "dialog" at bounding box center [639, 206] width 28 height 28
type input "Criação - AF"
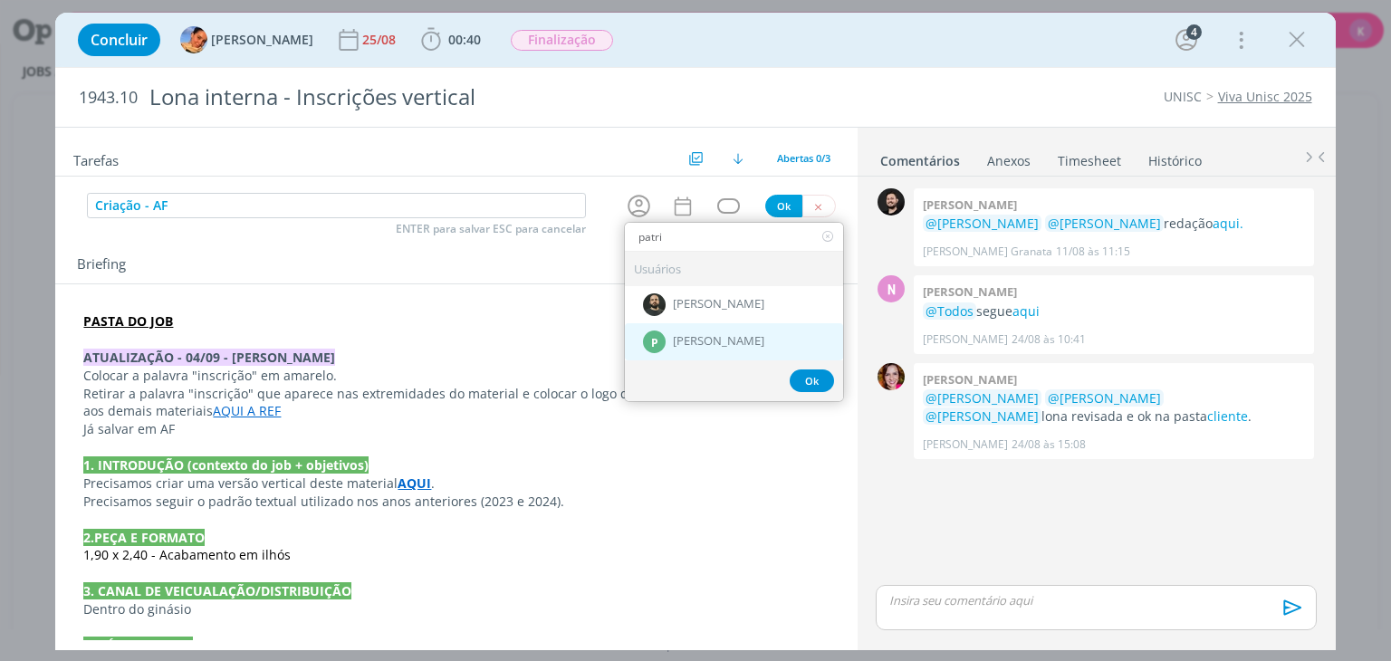
type input "patri"
click at [737, 354] on div "P [PERSON_NAME]" at bounding box center [734, 341] width 218 height 37
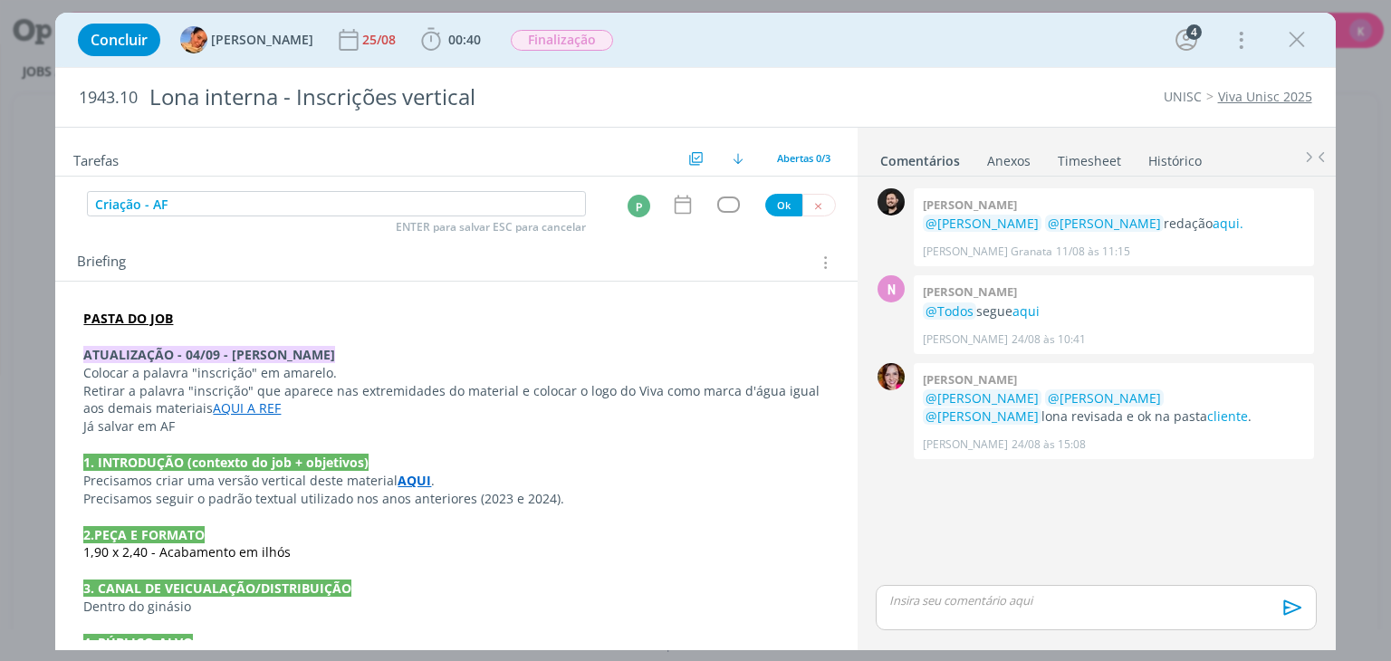
click at [687, 209] on div "dialog" at bounding box center [686, 205] width 31 height 24
click at [679, 207] on icon "dialog" at bounding box center [683, 205] width 24 height 24
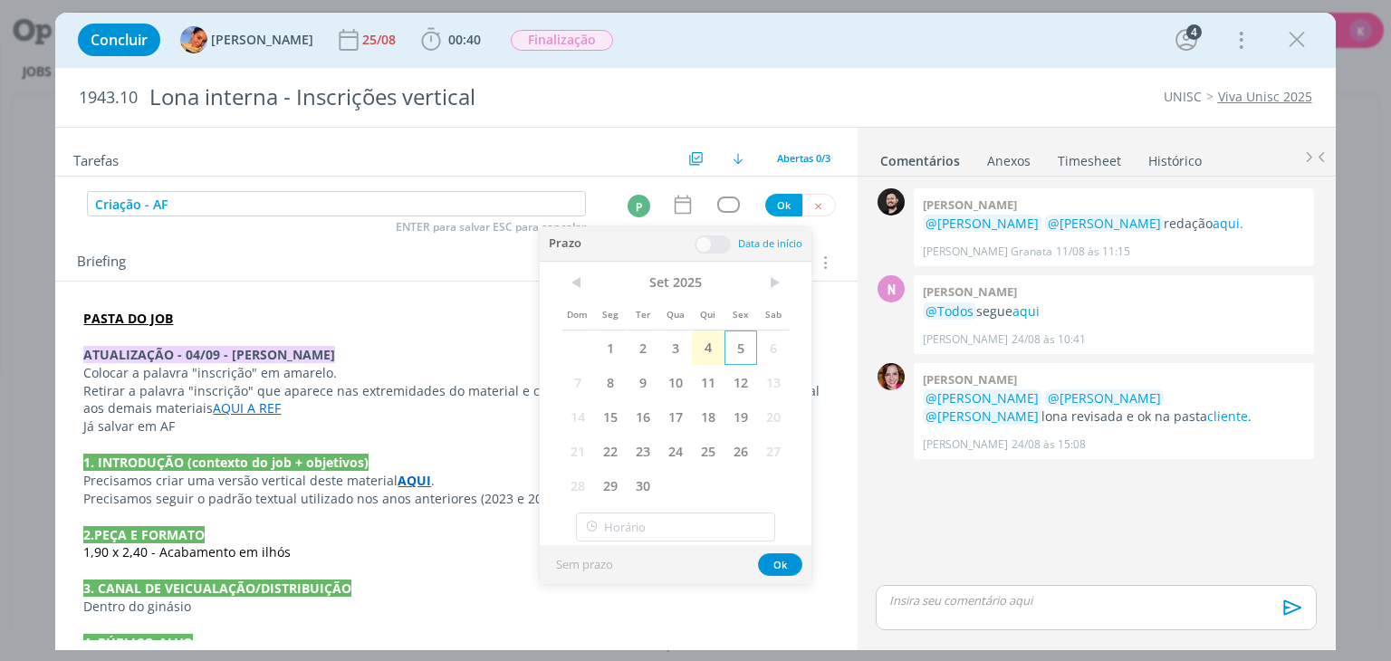
click at [733, 354] on span "5" at bounding box center [741, 348] width 33 height 34
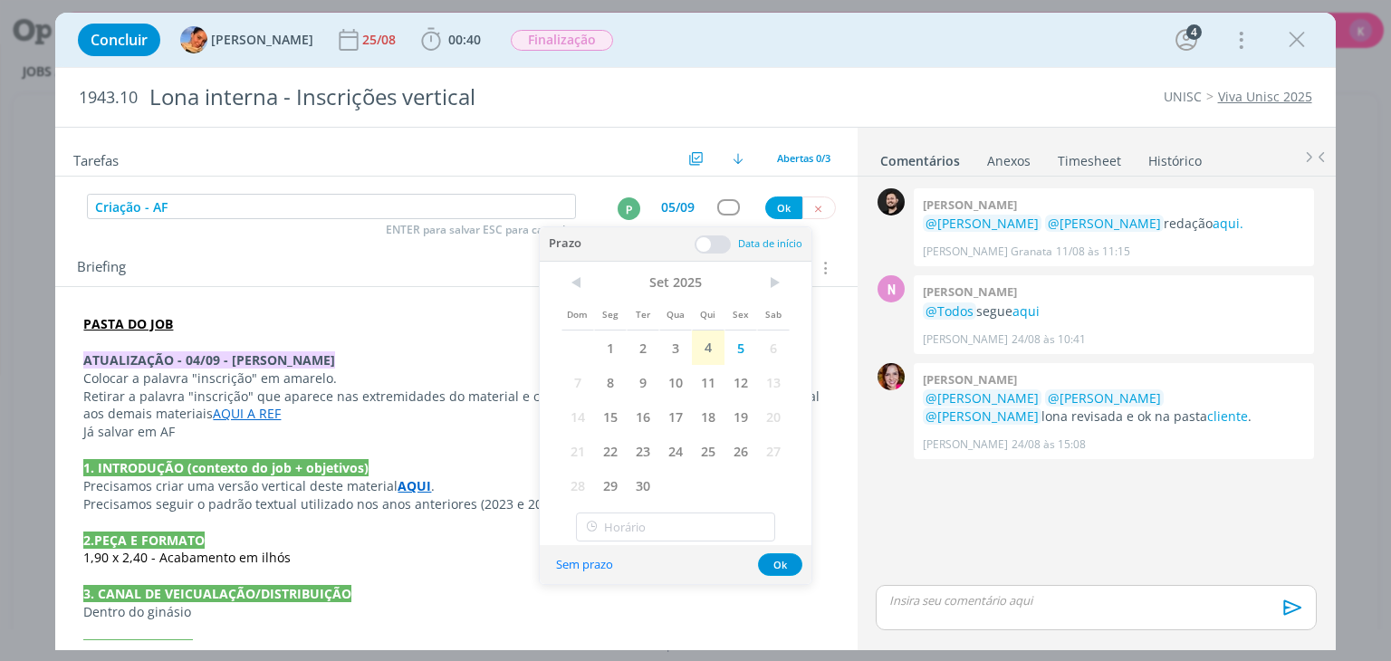
click at [714, 247] on span at bounding box center [713, 244] width 36 height 18
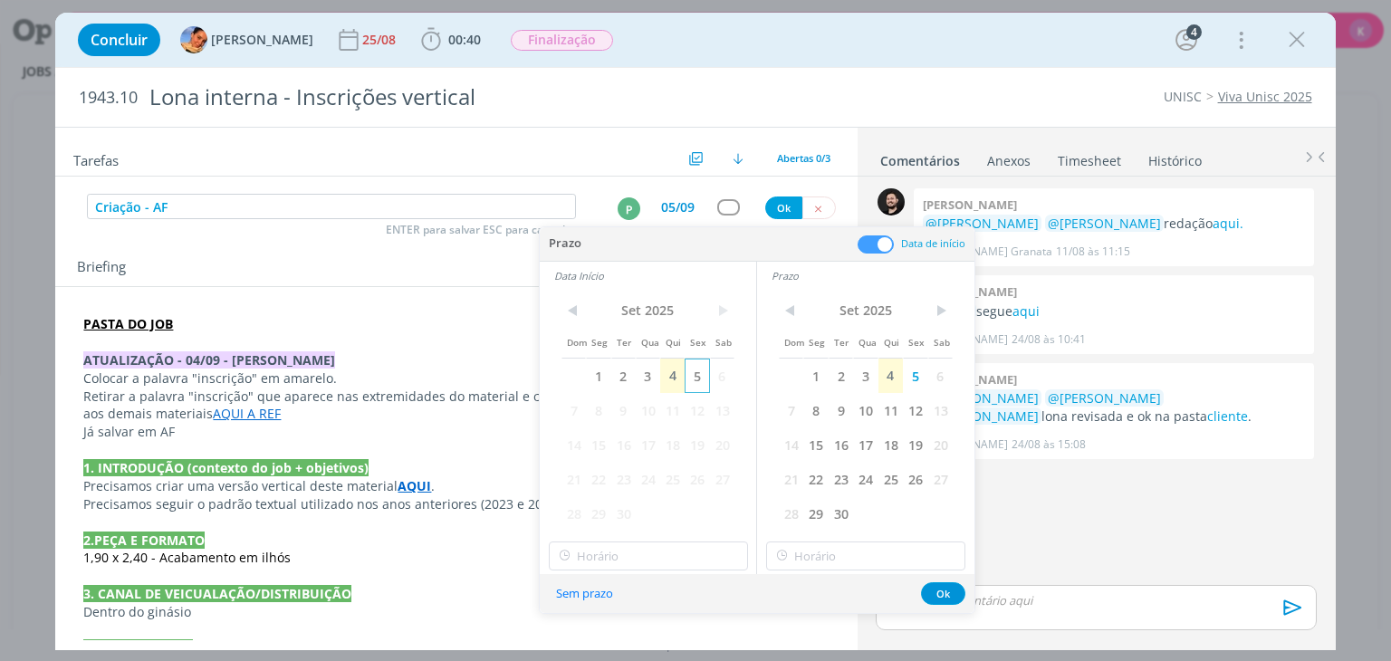
click at [699, 367] on span "5" at bounding box center [697, 376] width 24 height 34
click at [610, 559] on input "18:00" at bounding box center [648, 556] width 199 height 29
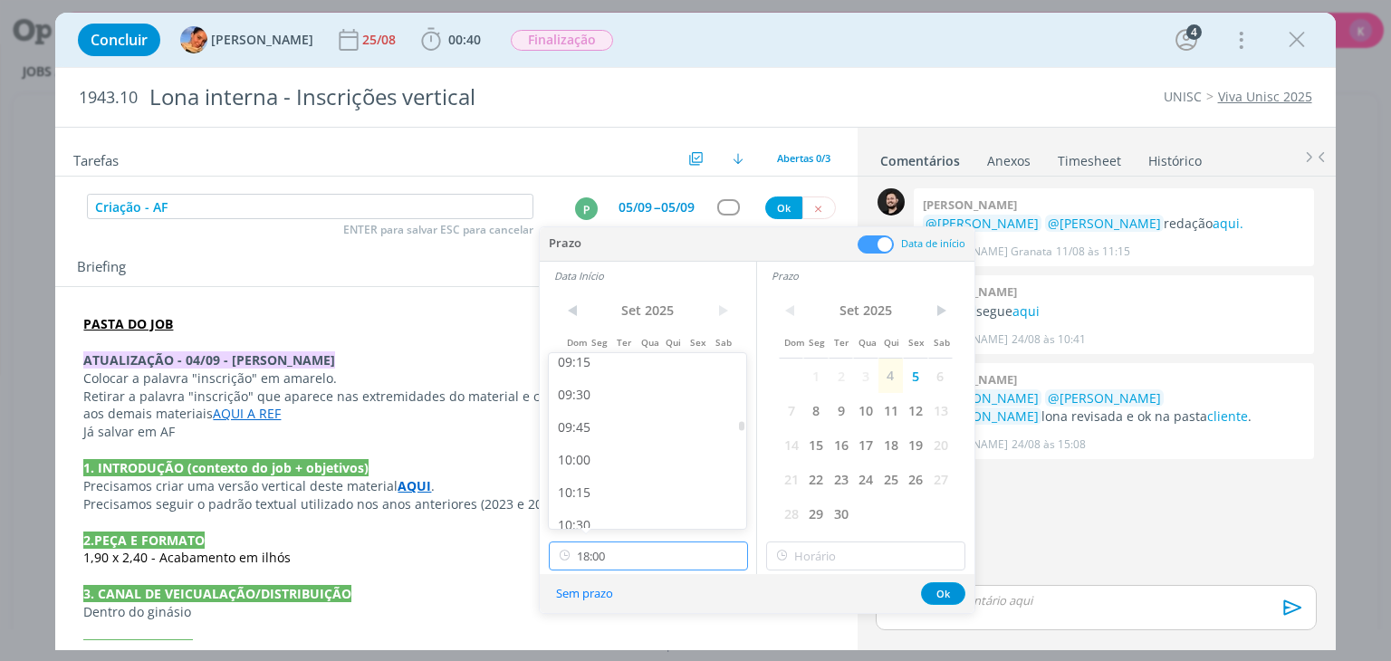
scroll to position [1214, 0]
click at [622, 461] on div "10:00" at bounding box center [650, 460] width 203 height 33
type input "10:00"
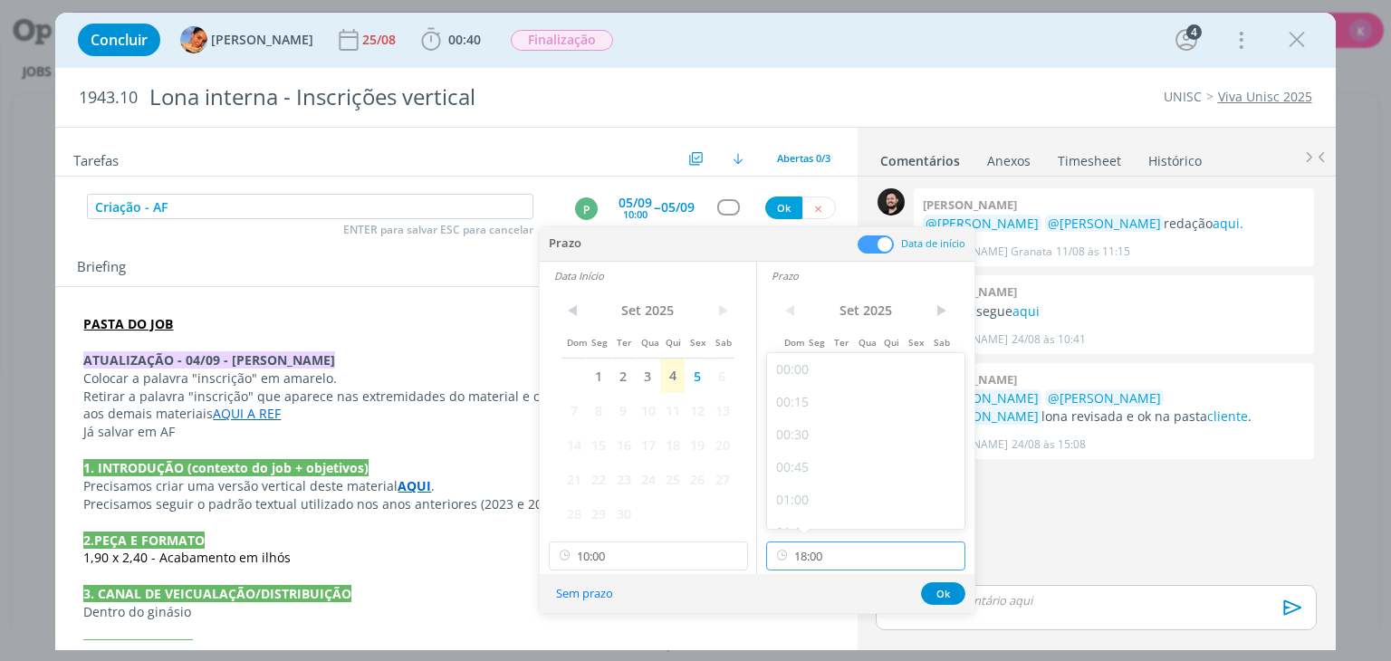
click at [812, 555] on input "18:00" at bounding box center [865, 556] width 199 height 29
click at [793, 492] on div "11:00" at bounding box center [868, 500] width 203 height 33
type input "11:00"
click at [937, 595] on button "Ok" at bounding box center [943, 593] width 44 height 23
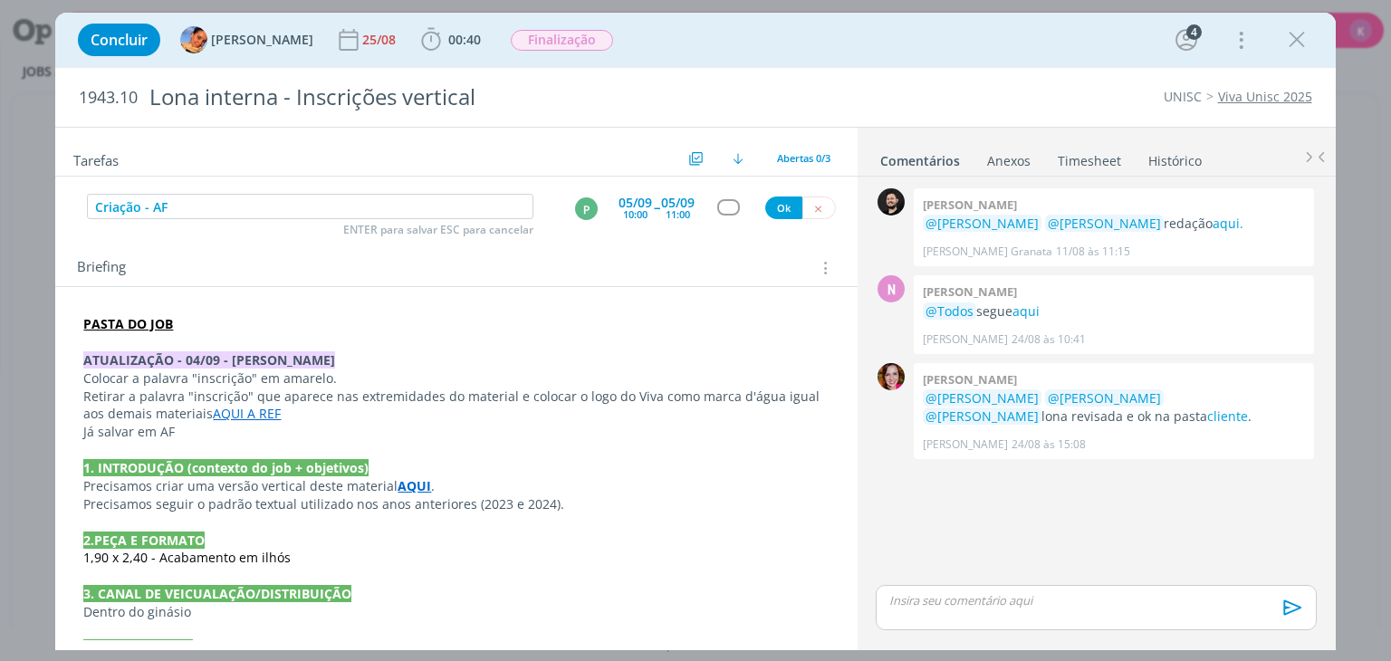
drag, startPoint x: 741, startPoint y: 217, endPoint x: 727, endPoint y: 216, distance: 13.6
click at [740, 217] on div "Criação - AF ENTER para salvar ESC para cancelar P 05/09 10:00 -- 05/09 11:00 Ok" at bounding box center [456, 207] width 802 height 33
click at [727, 216] on div "Criação - AF ENTER para salvar ESC para cancelar P 05/09 10:00 -- 05/09 11:00 Ok" at bounding box center [456, 207] width 802 height 33
click at [725, 215] on div "Criação - AF ENTER para salvar ESC para cancelar P 05/09 10:00 -- 05/09 11:00 Ok" at bounding box center [456, 207] width 802 height 33
click at [722, 211] on div "dialog" at bounding box center [728, 206] width 23 height 15
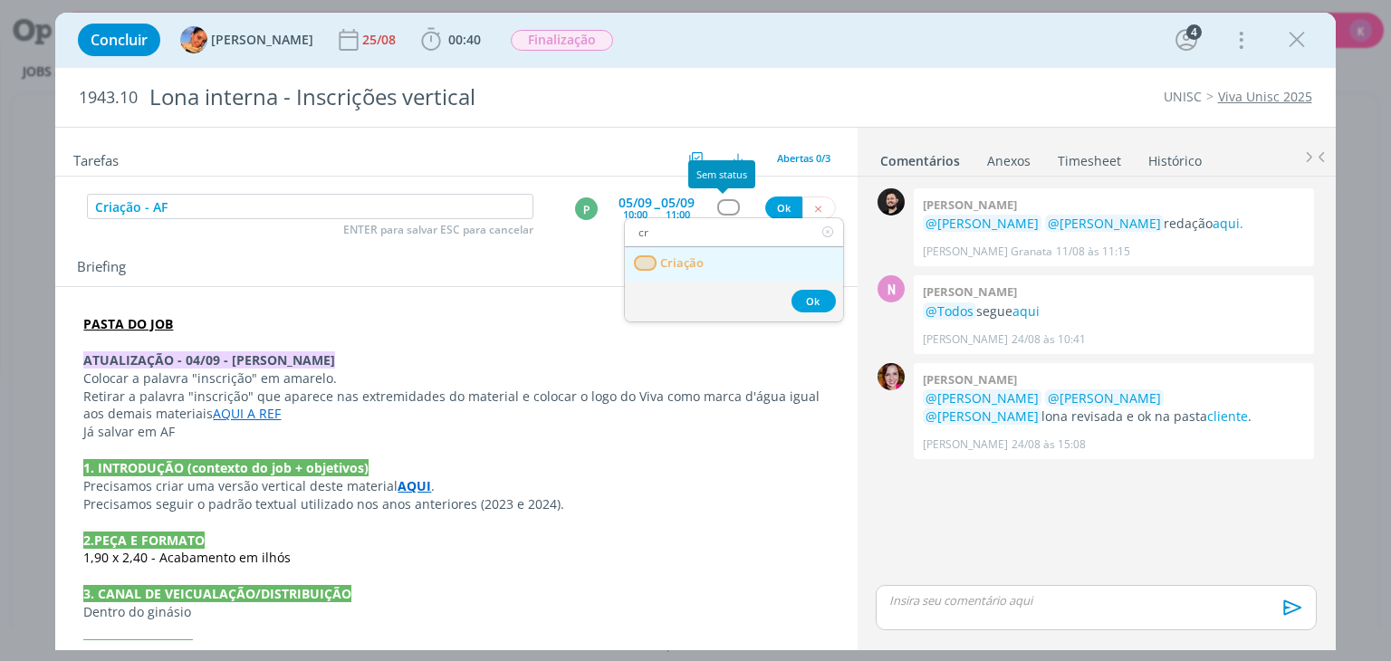
type input "cr"
click at [720, 252] on link "Criação" at bounding box center [734, 264] width 218 height 34
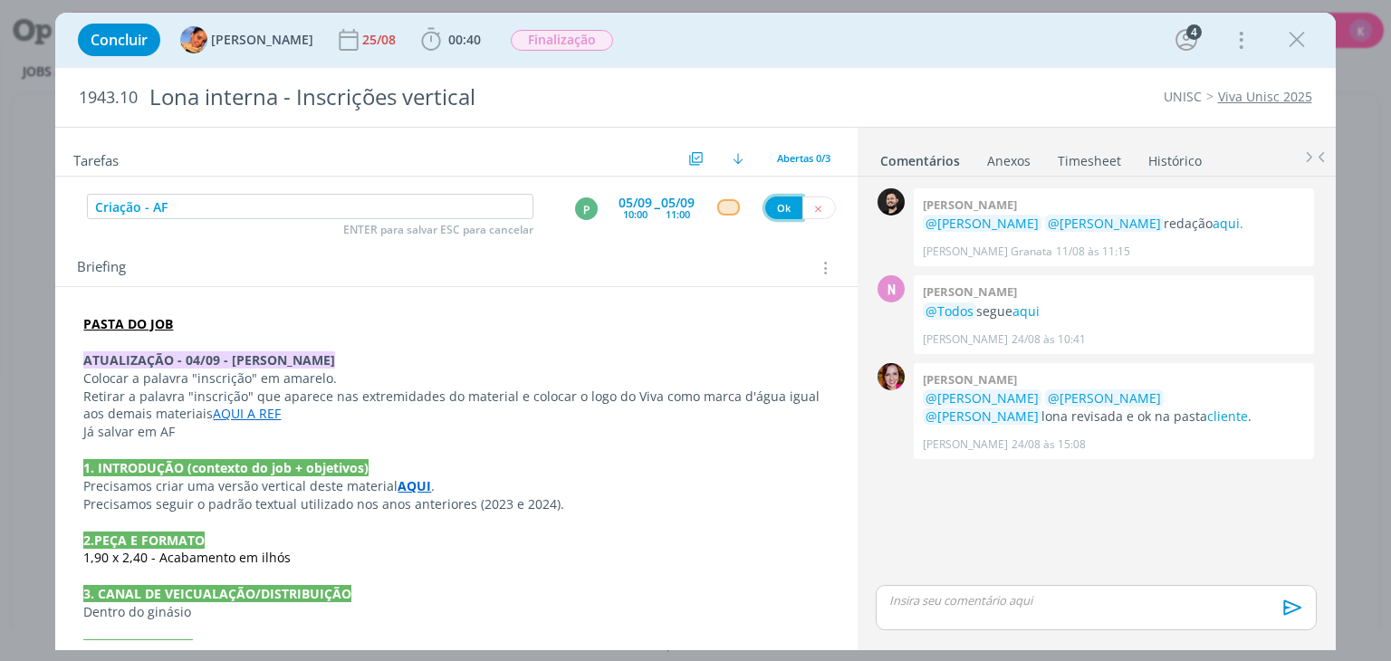
click at [779, 207] on button "Ok" at bounding box center [783, 208] width 37 height 23
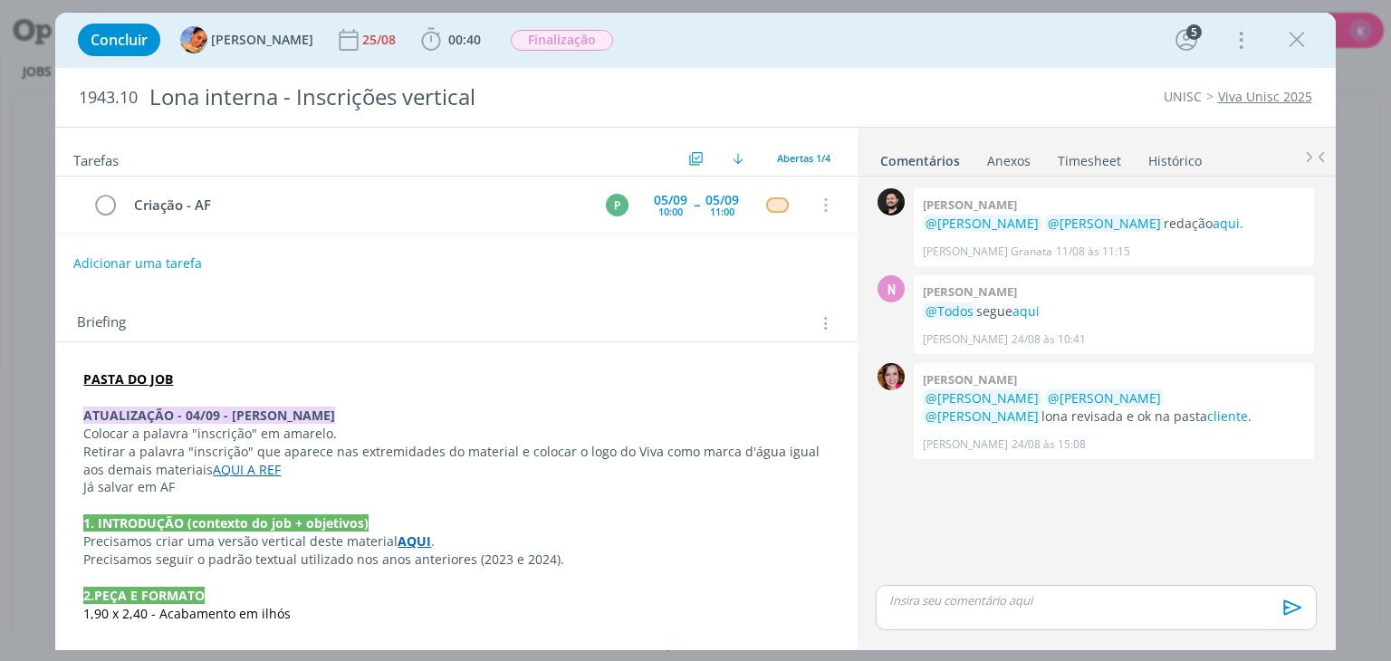
click at [183, 264] on button "Adicionar uma tarefa" at bounding box center [137, 263] width 129 height 31
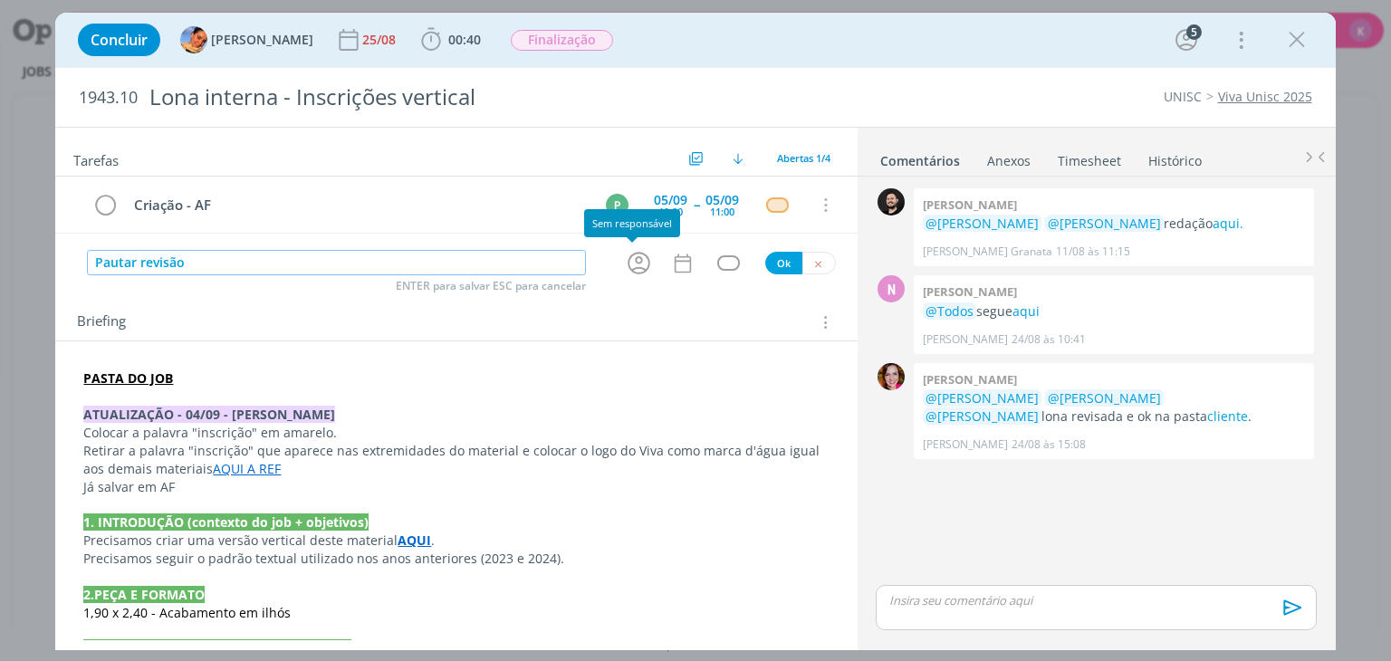
click at [625, 264] on icon "dialog" at bounding box center [639, 263] width 28 height 28
type input "Pautar revisão"
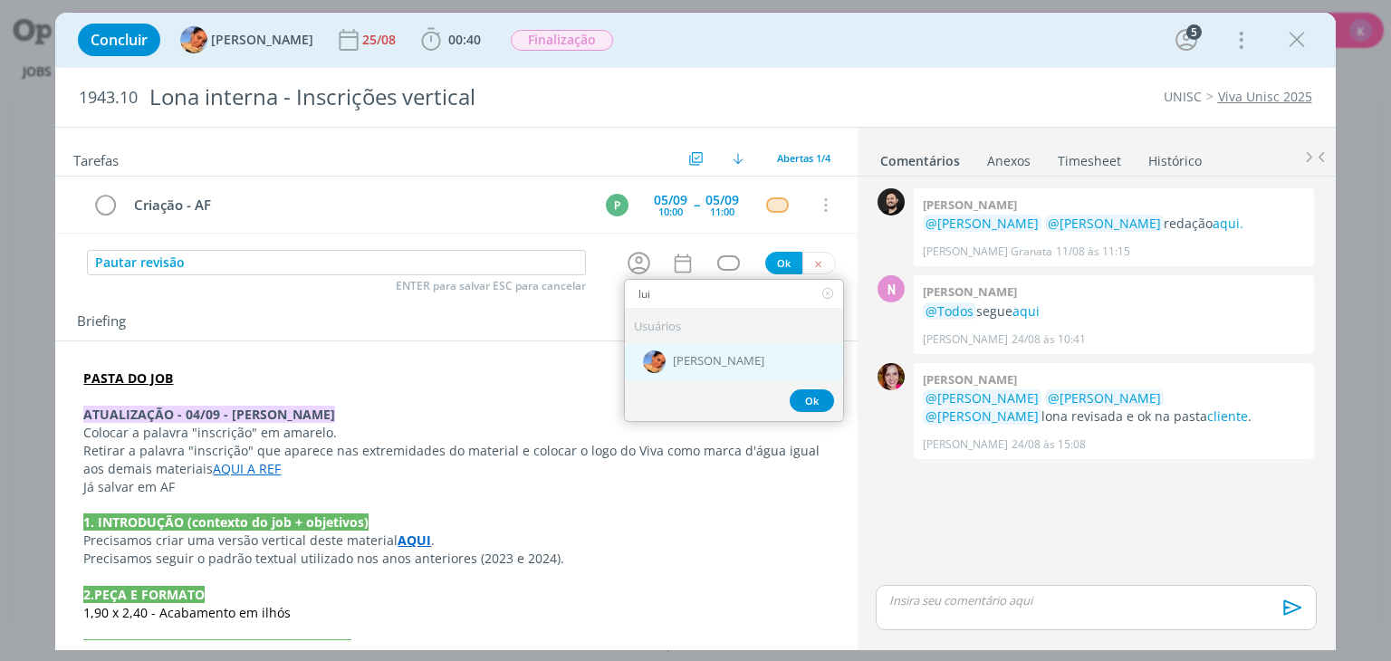
type input "lui"
click at [662, 357] on div "[PERSON_NAME]" at bounding box center [734, 361] width 218 height 37
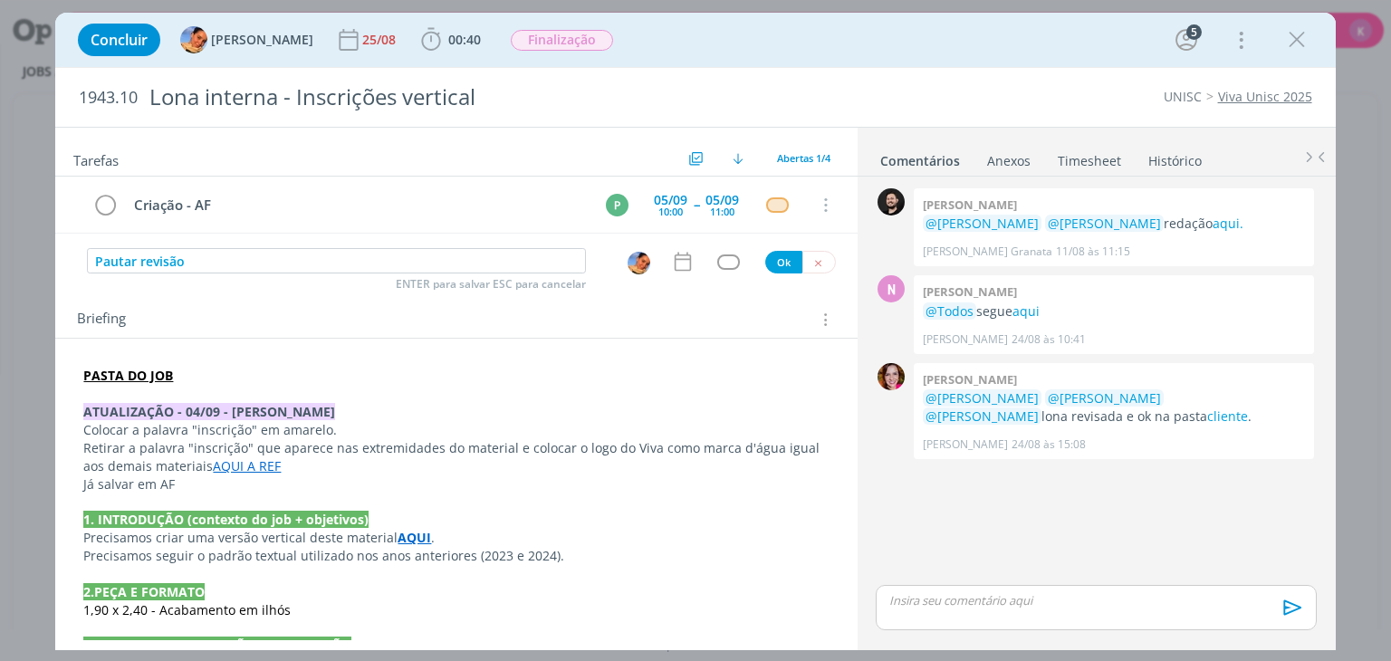
click at [665, 278] on div "Tarefas Usar Job de template Criar template a partir deste job Visualizar Templ…" at bounding box center [456, 384] width 802 height 513
click at [674, 267] on icon "dialog" at bounding box center [683, 262] width 24 height 24
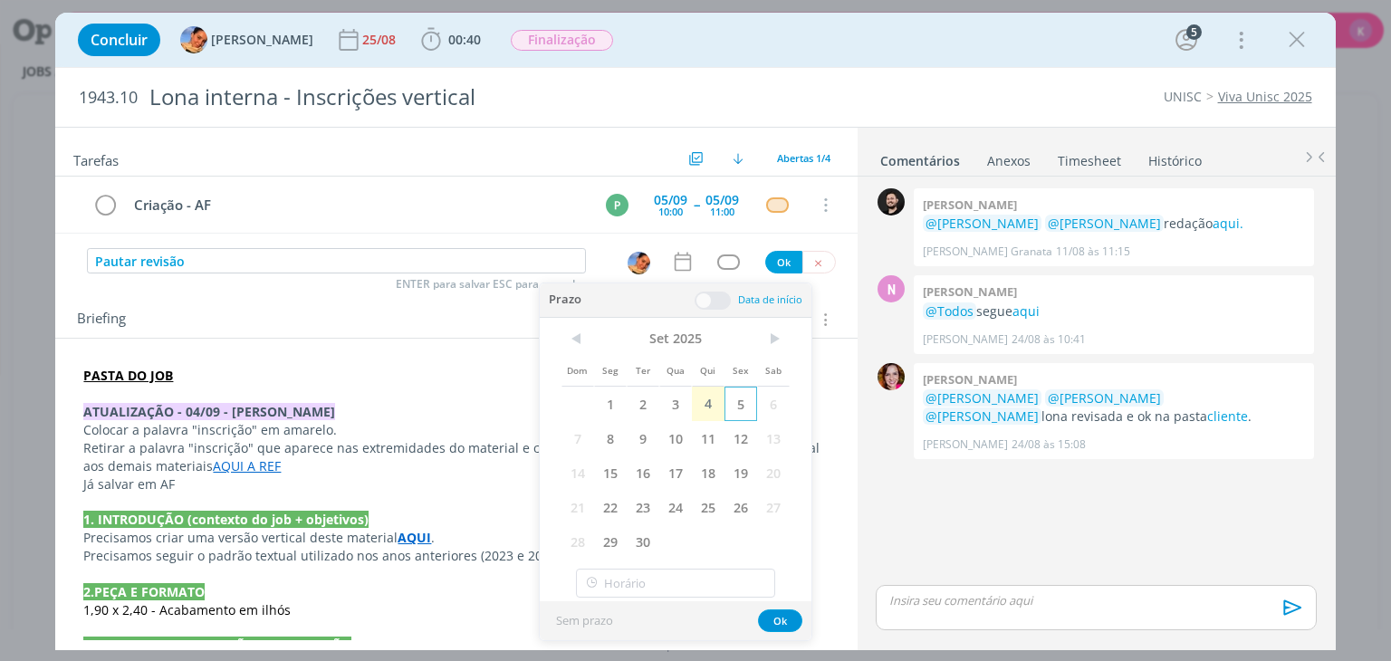
click at [726, 403] on span "5" at bounding box center [741, 404] width 33 height 34
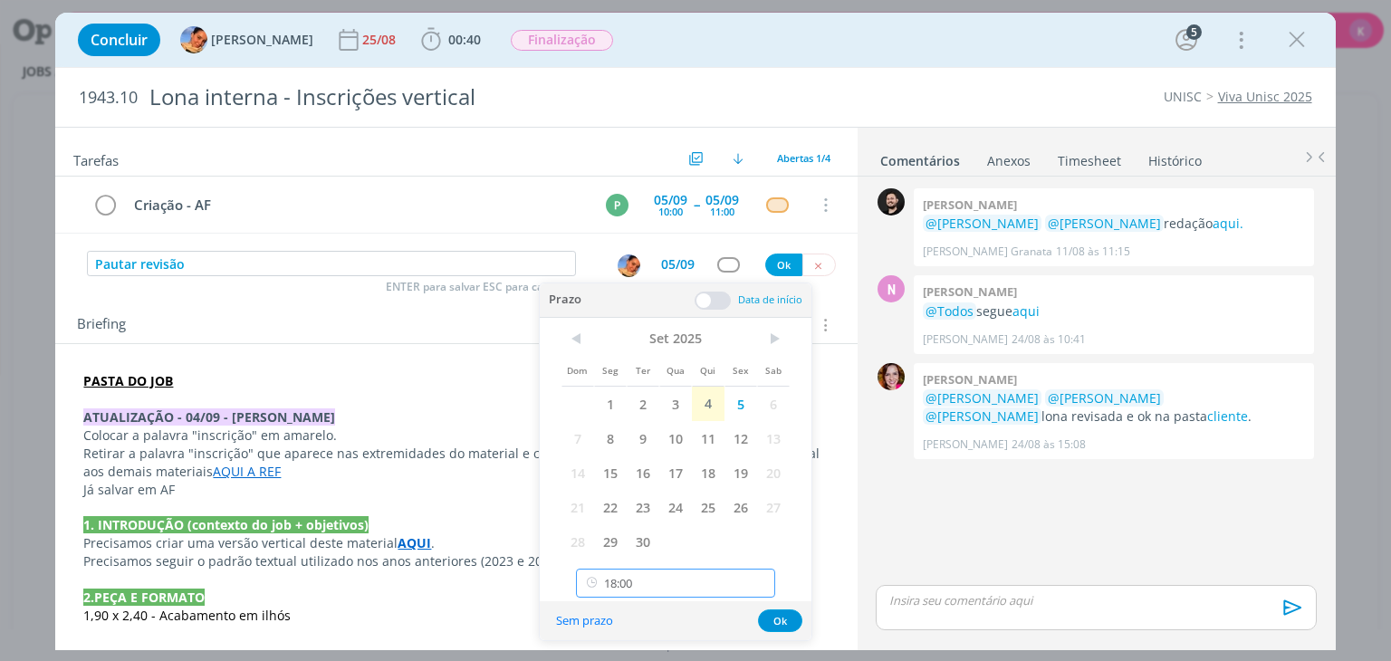
click at [647, 570] on input "18:00" at bounding box center [675, 583] width 199 height 29
click at [658, 438] on div "09:00" at bounding box center [678, 448] width 203 height 33
type input "09:00"
click at [783, 616] on button "Ok" at bounding box center [780, 621] width 44 height 23
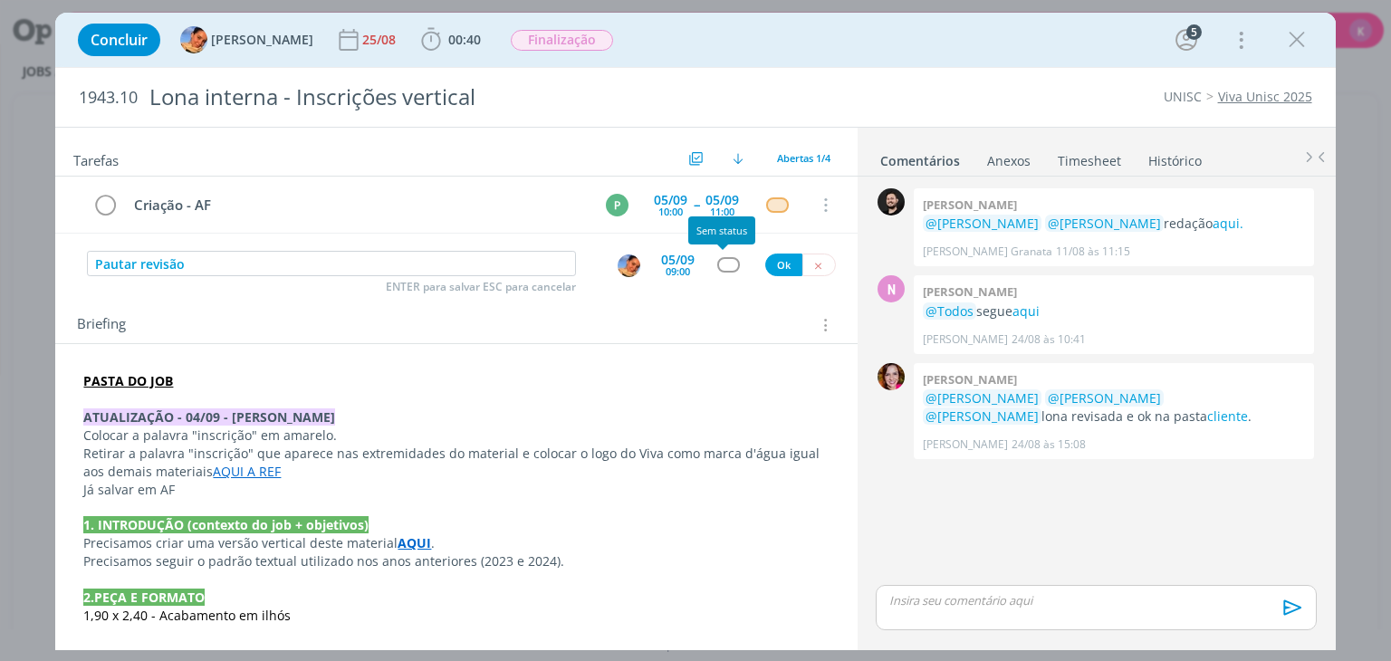
click at [721, 264] on div "dialog" at bounding box center [728, 264] width 23 height 15
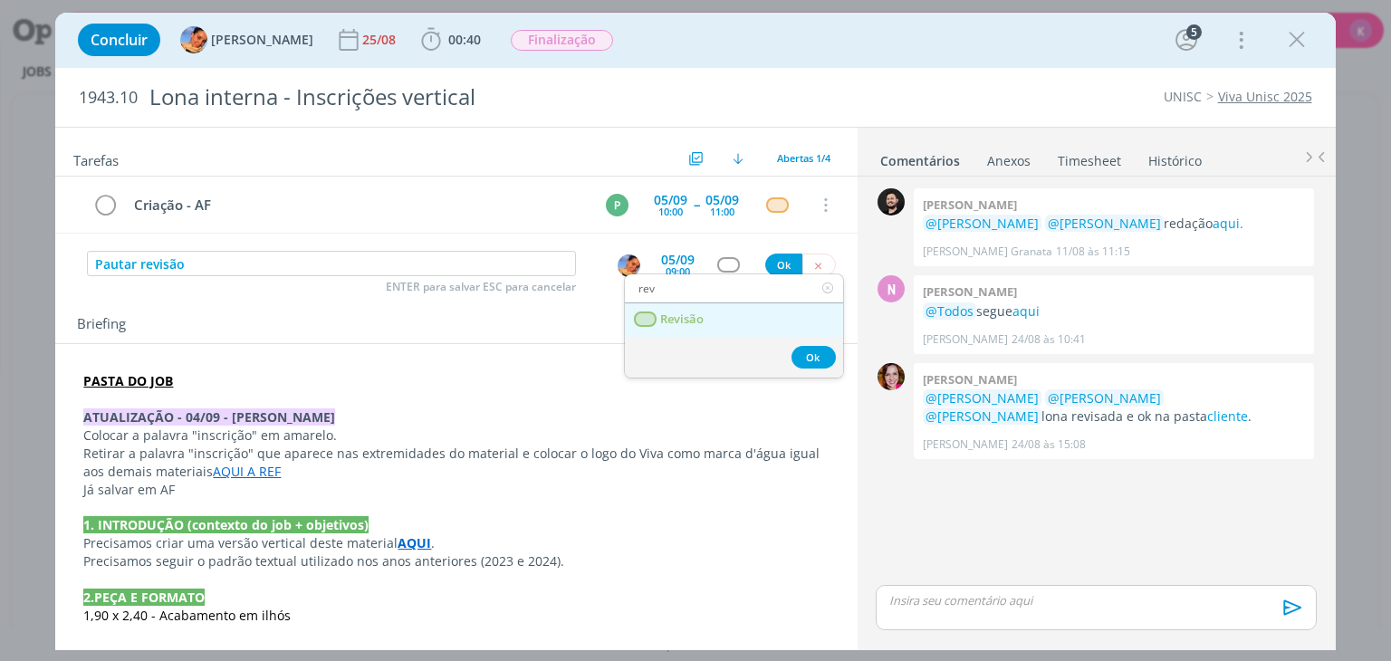
type input "rev"
click at [721, 308] on link "Revisão" at bounding box center [734, 320] width 218 height 34
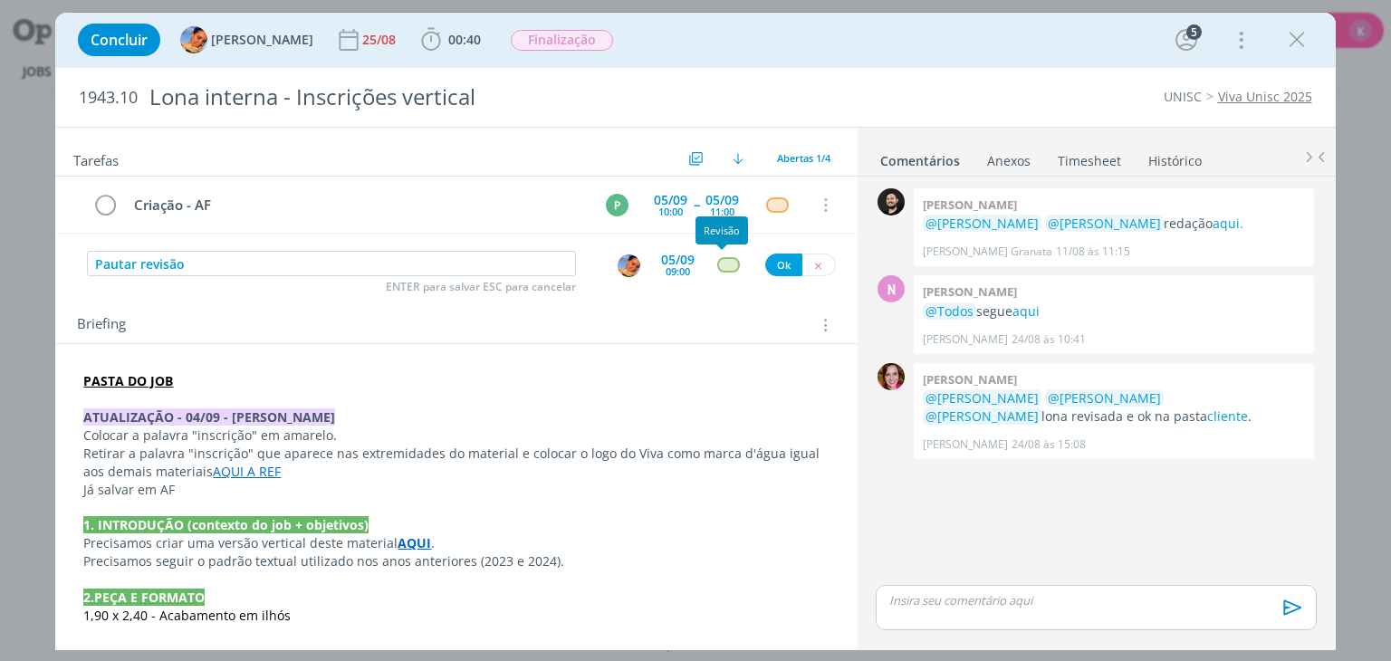
click at [717, 263] on div "dialog" at bounding box center [728, 264] width 23 height 15
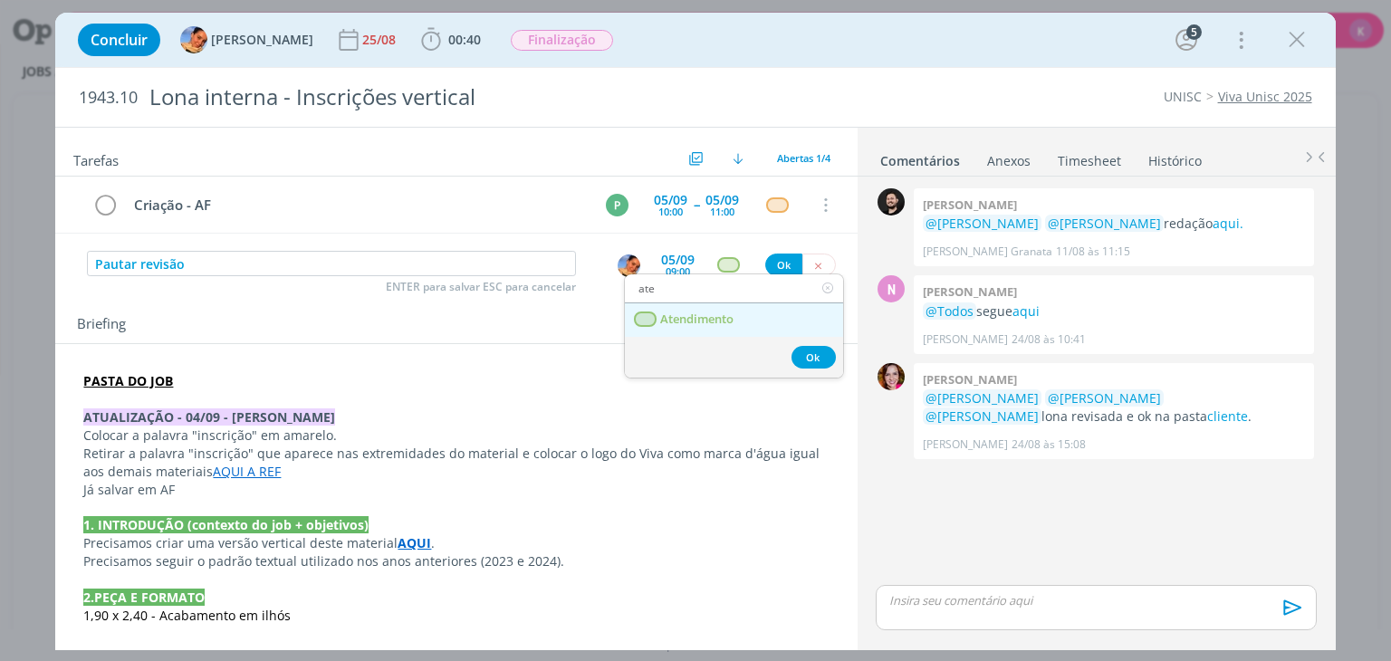
type input "ate"
drag, startPoint x: 714, startPoint y: 320, endPoint x: 721, endPoint y: 303, distance: 18.7
click at [714, 321] on span "Atendimento" at bounding box center [697, 319] width 73 height 14
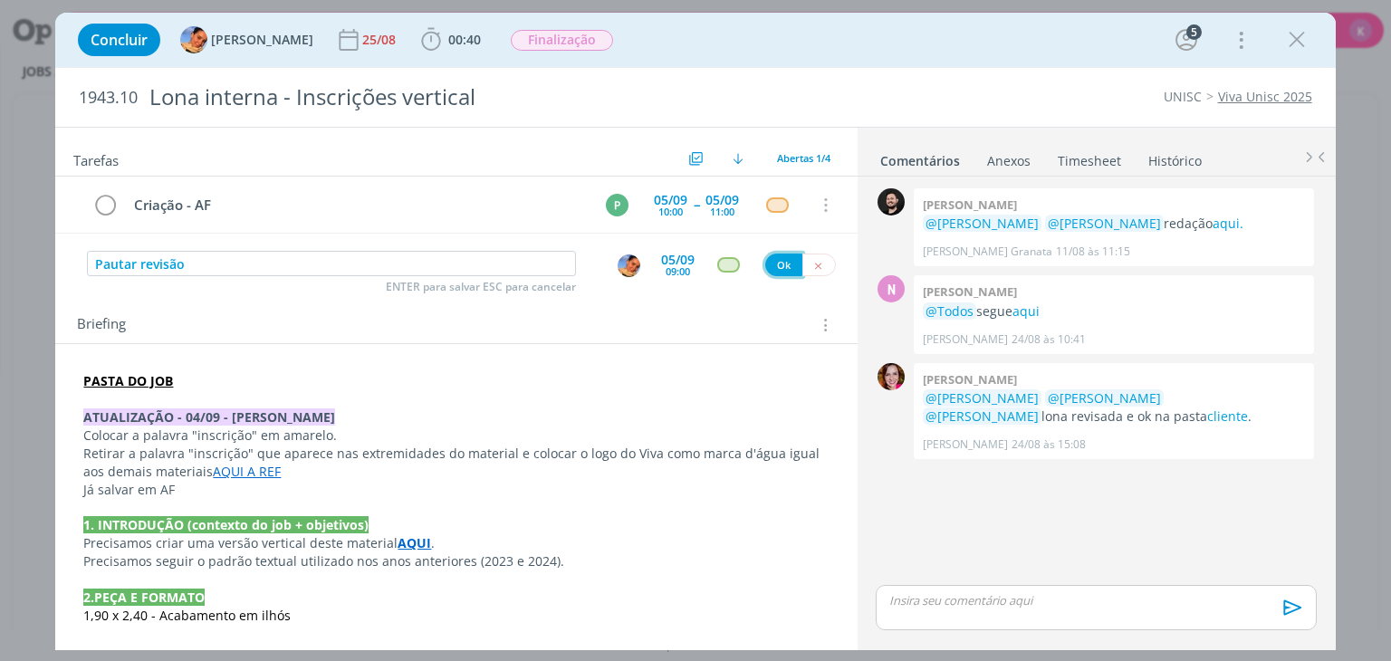
click at [769, 263] on button "Ok" at bounding box center [783, 265] width 37 height 23
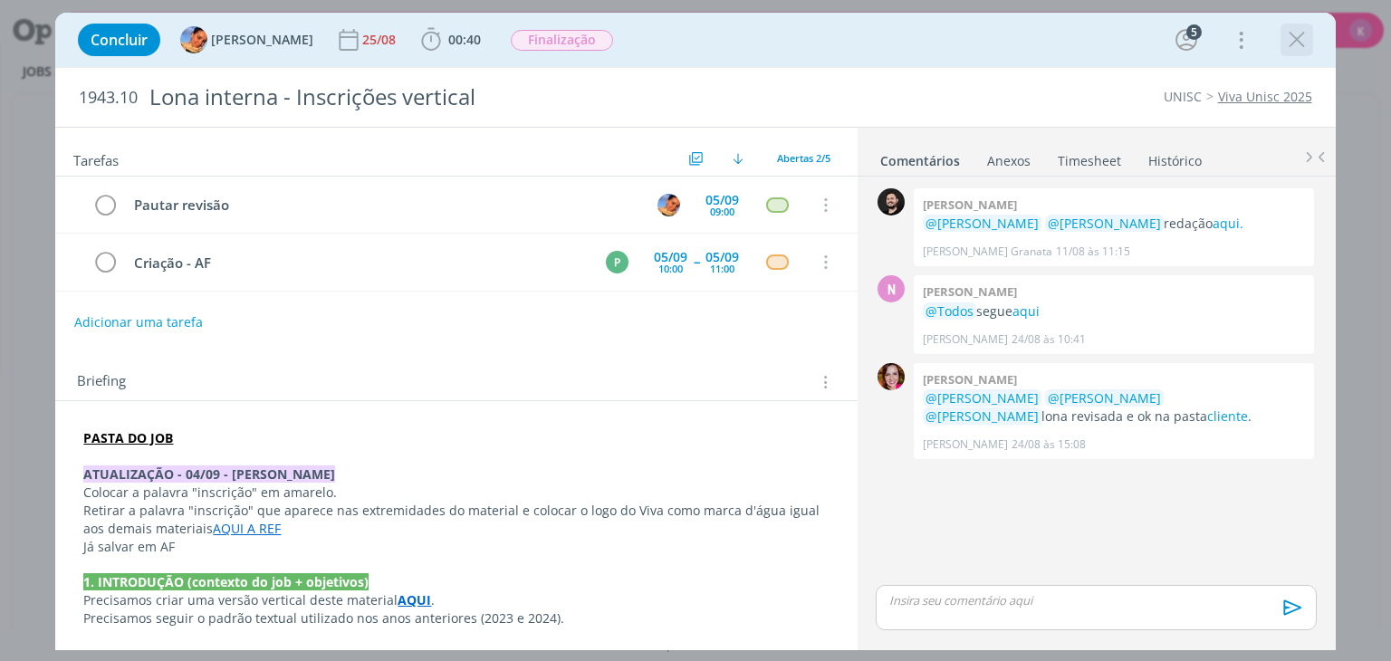
click at [1296, 44] on icon "dialog" at bounding box center [1296, 39] width 27 height 27
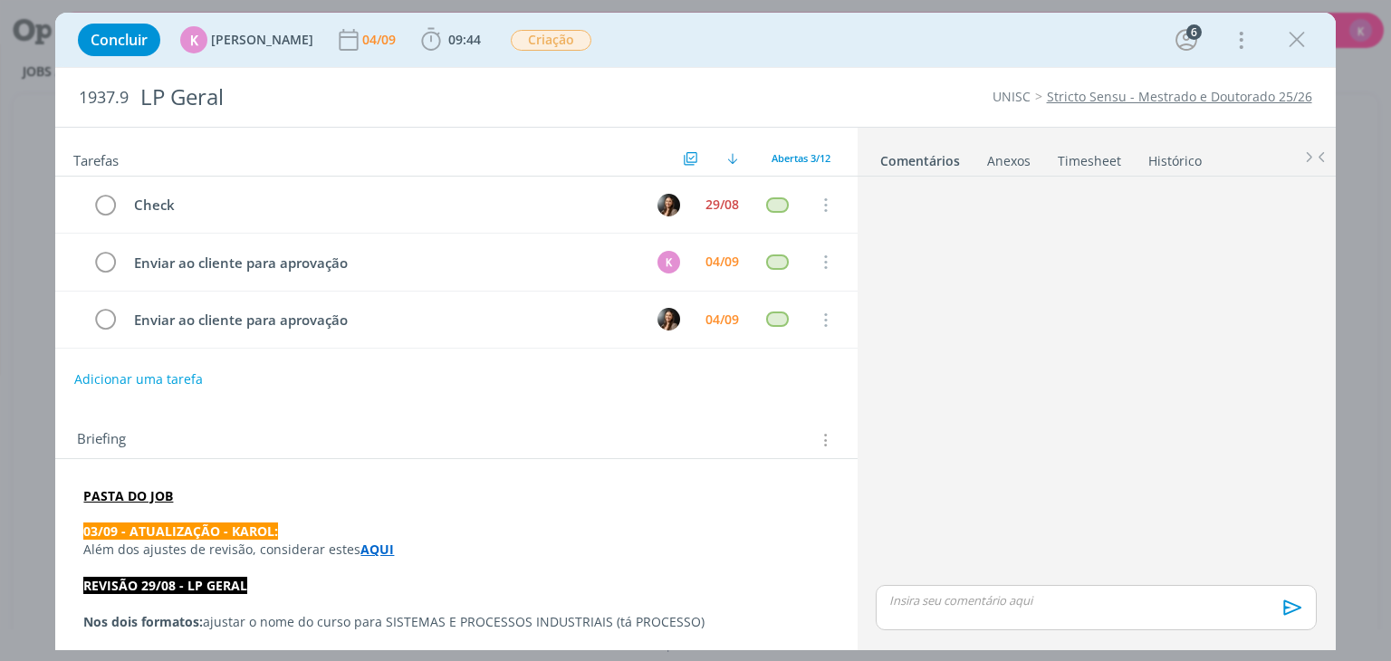
scroll to position [290, 0]
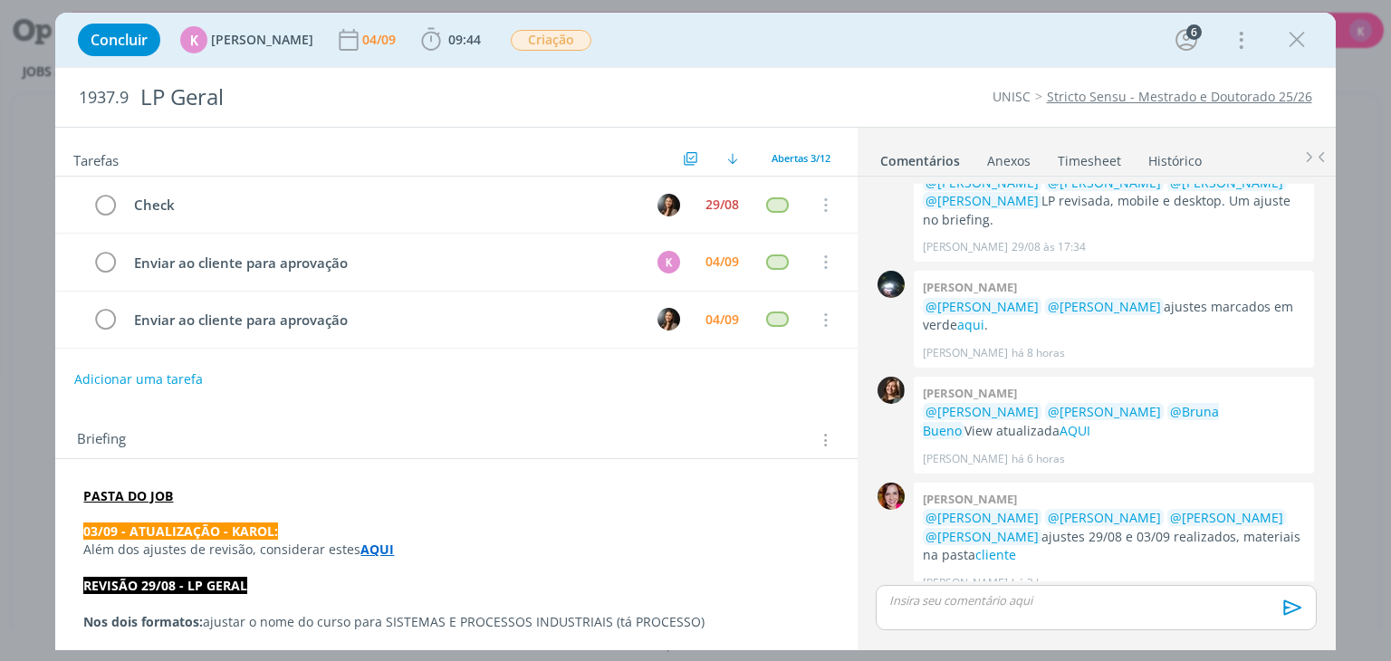
click at [370, 545] on strong "AQUI" at bounding box center [377, 549] width 34 height 17
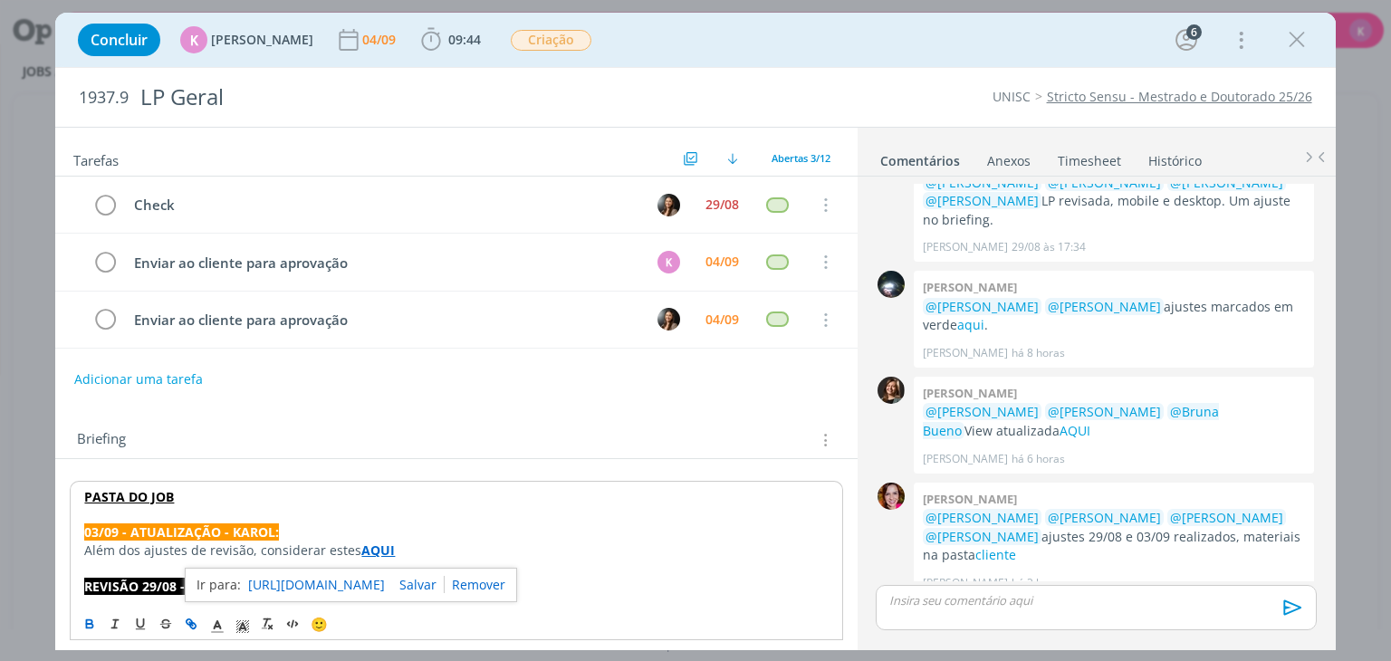
click at [360, 592] on div "[URL][DOMAIN_NAME]" at bounding box center [351, 585] width 332 height 34
click at [360, 589] on link "[URL][DOMAIN_NAME]" at bounding box center [316, 585] width 137 height 24
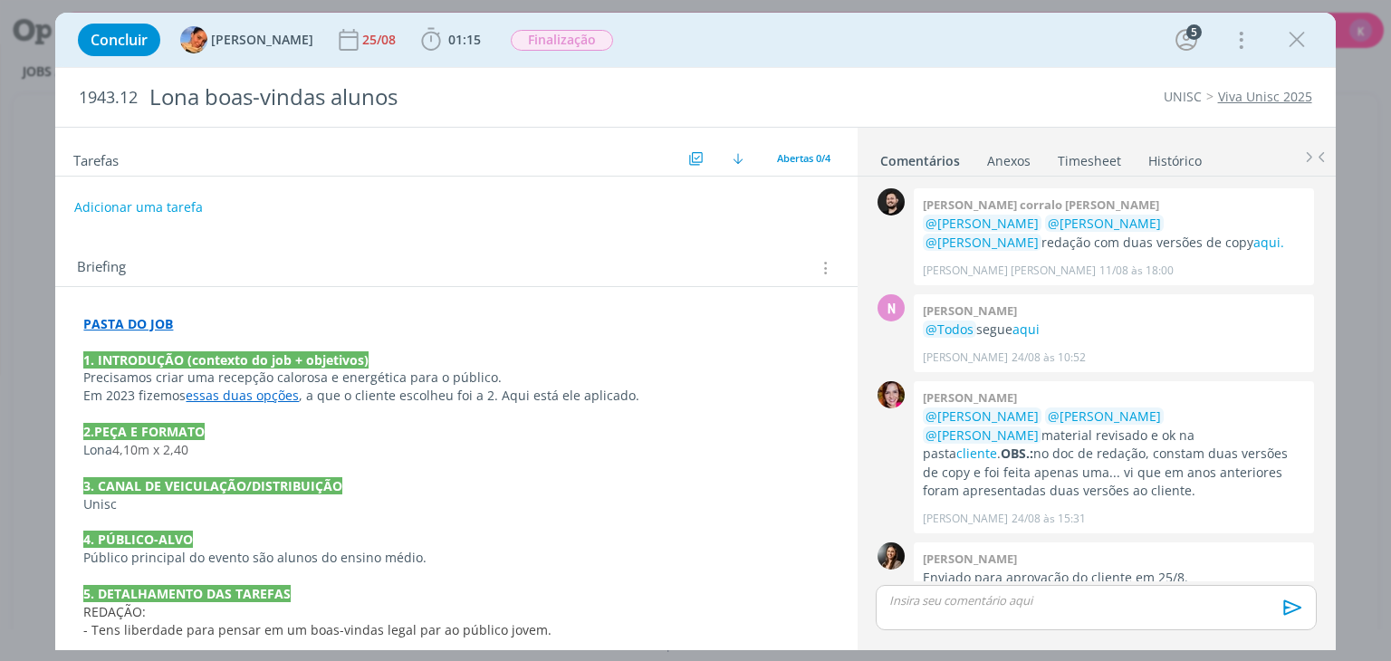
scroll to position [130, 0]
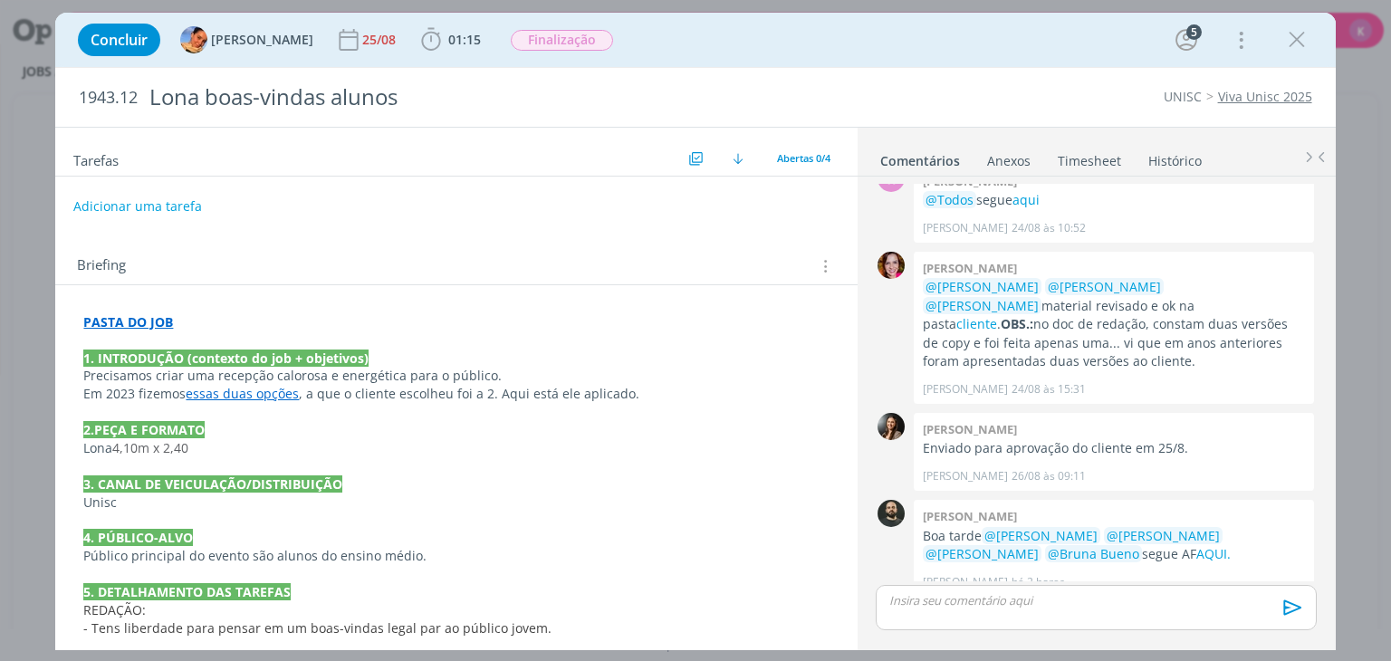
click at [143, 212] on button "Adicionar uma tarefa" at bounding box center [137, 206] width 129 height 31
click at [1293, 37] on icon "dialog" at bounding box center [1296, 39] width 27 height 27
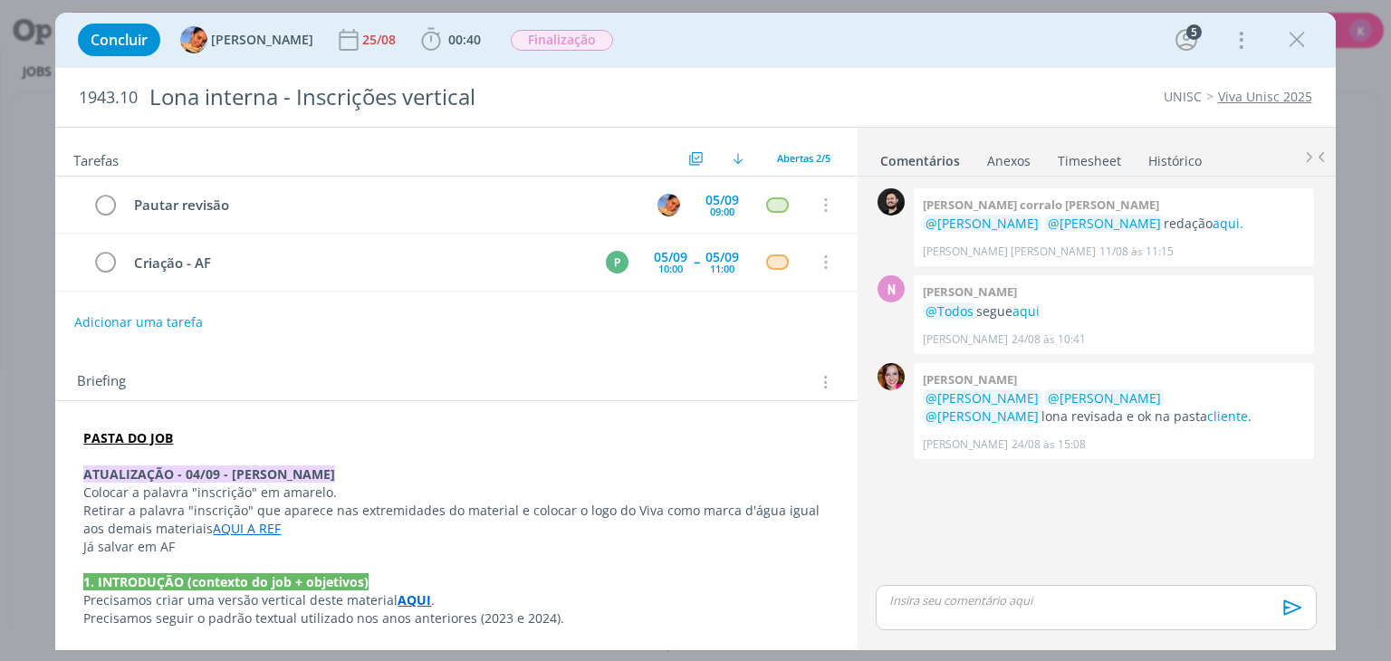
click at [1294, 62] on div "Concluir Luíza Santana 25/08 00:40 Apontar Data * 04/09/2025 Horas * 00:00 Tare…" at bounding box center [695, 40] width 1280 height 54
click at [1301, 44] on icon "dialog" at bounding box center [1296, 39] width 27 height 27
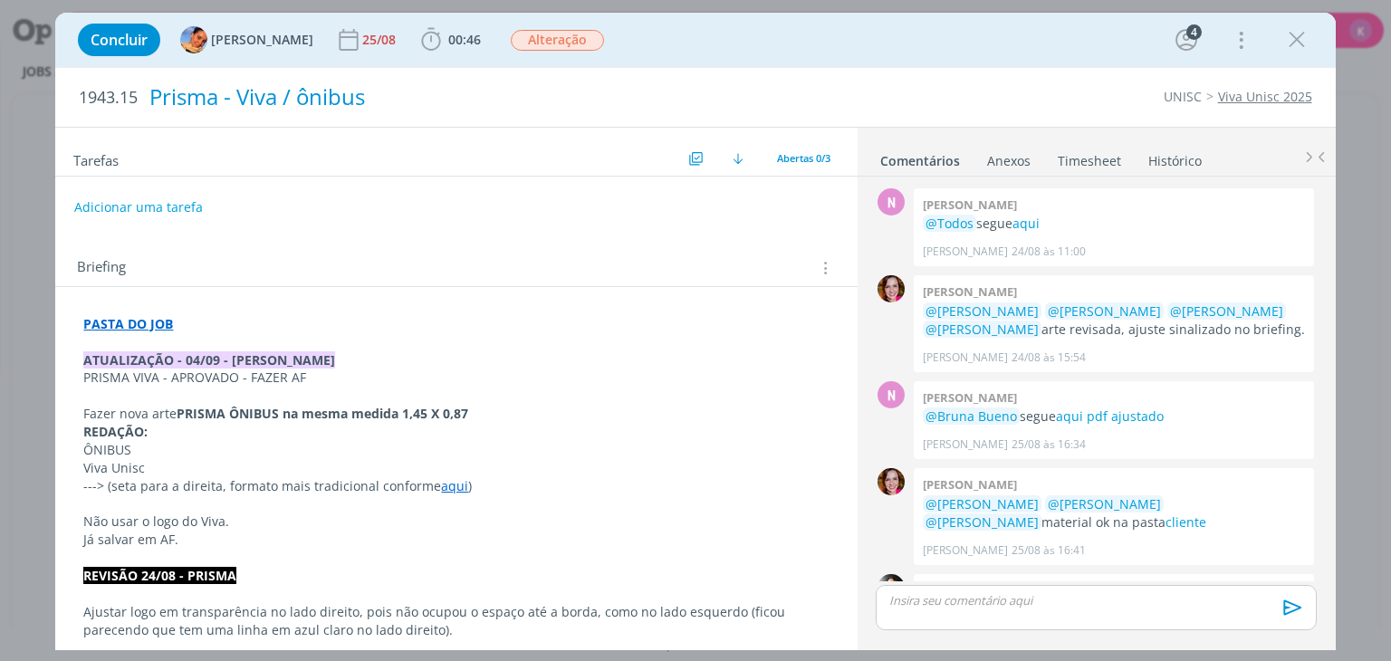
scroll to position [179, 0]
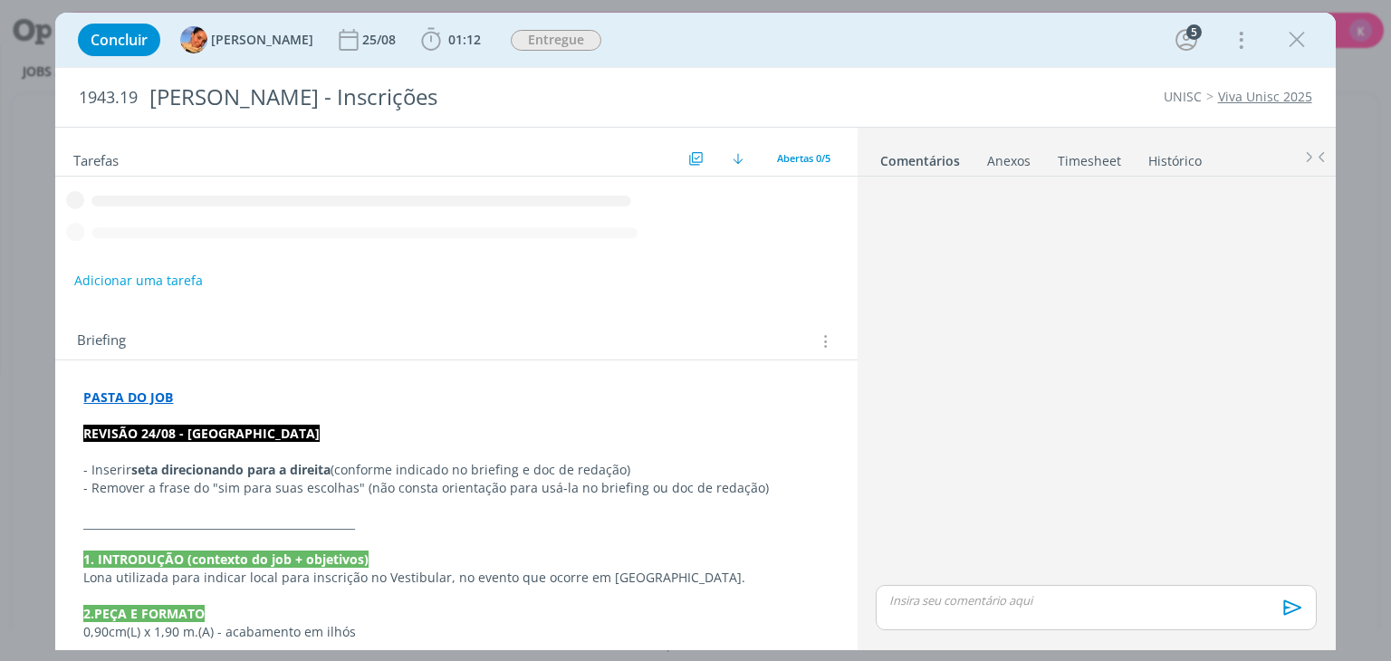
scroll to position [478, 0]
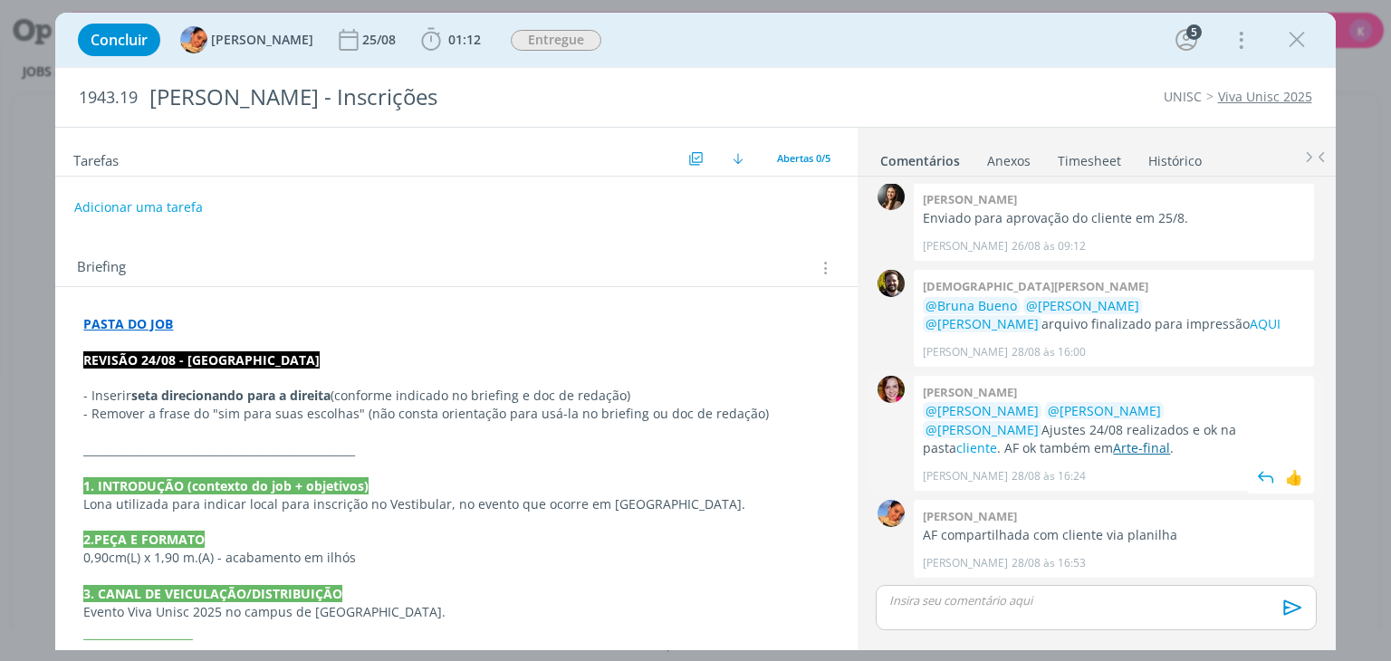
click at [1113, 447] on link "Arte-final" at bounding box center [1141, 447] width 57 height 17
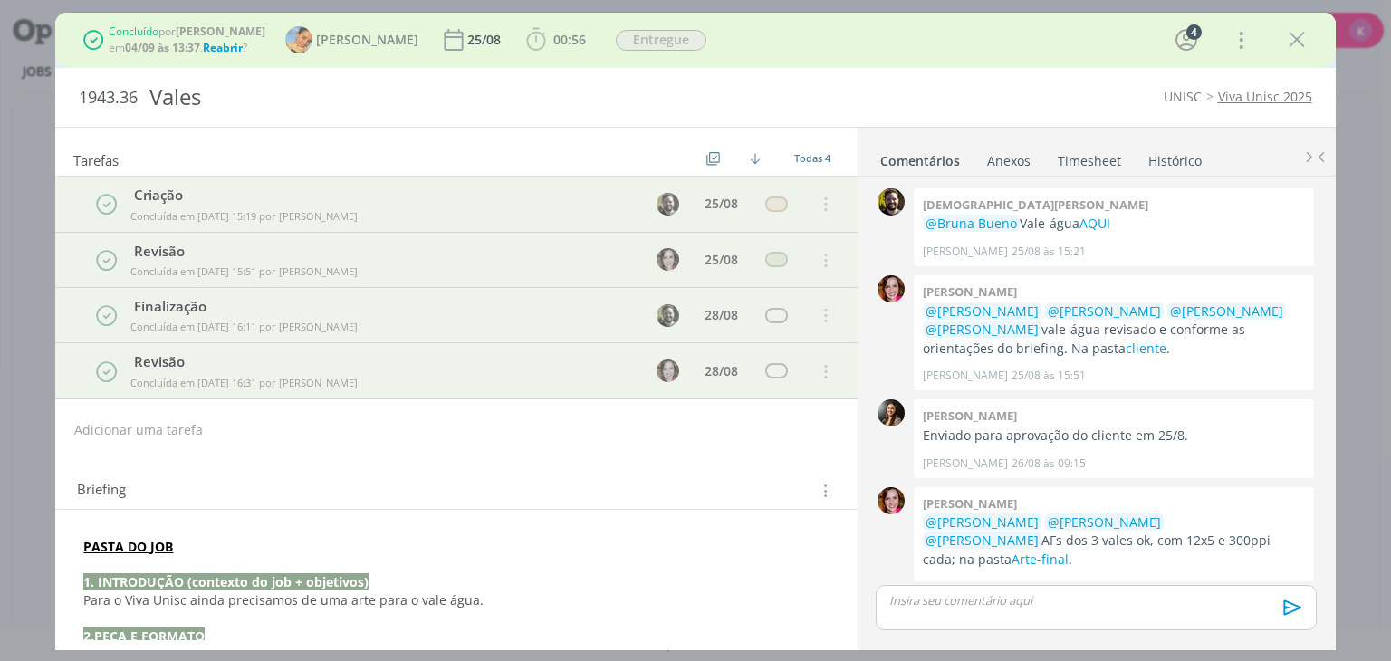
scroll to position [92, 0]
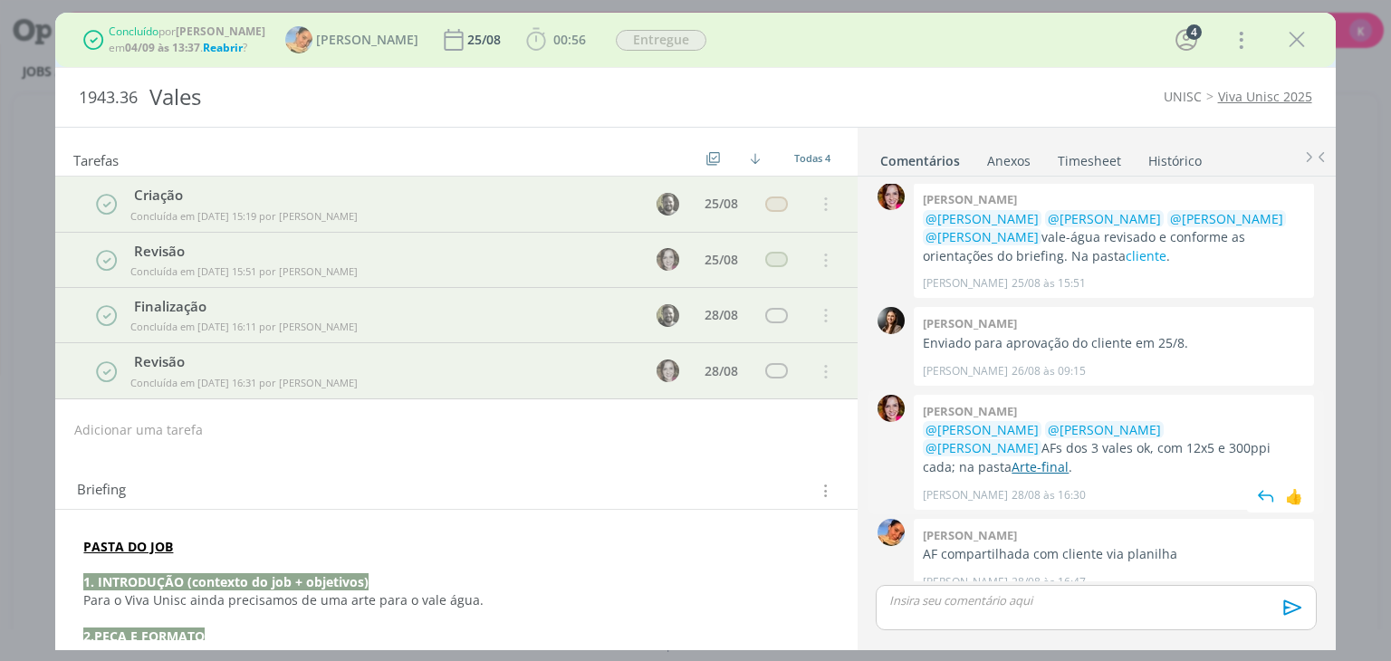
click at [1069, 458] on link "Arte-final" at bounding box center [1040, 466] width 57 height 17
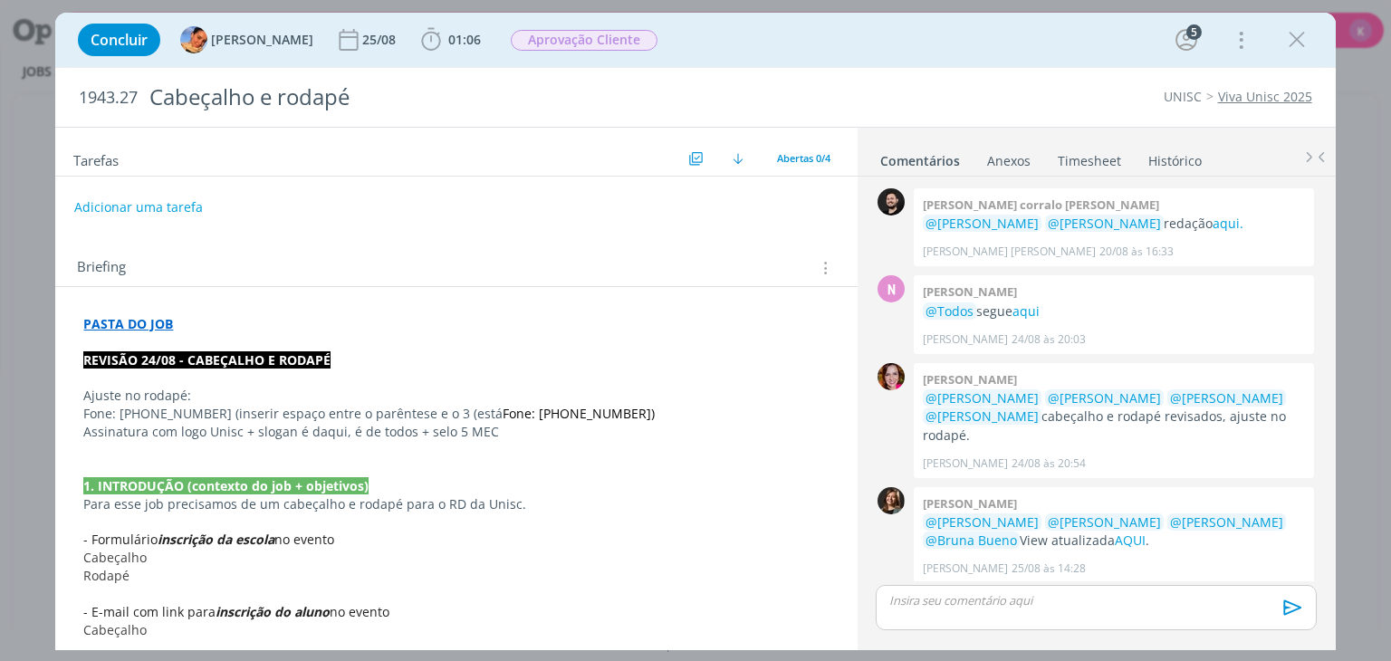
scroll to position [216, 0]
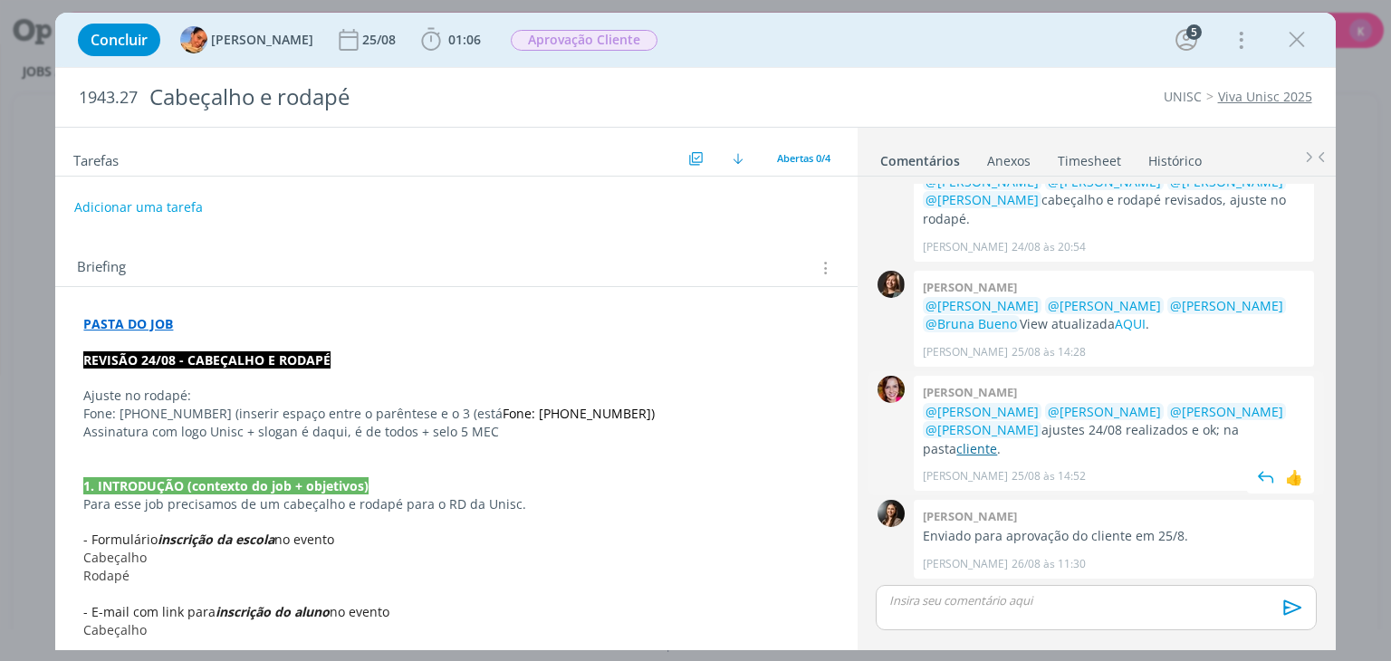
click at [956, 450] on link "cliente" at bounding box center [976, 448] width 41 height 17
